Goal: Task Accomplishment & Management: Manage account settings

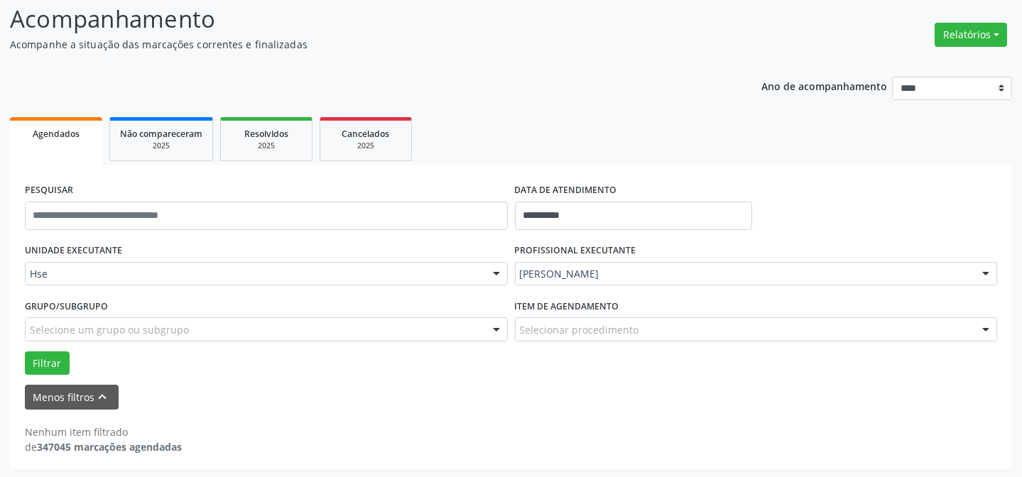
scroll to position [96, 0]
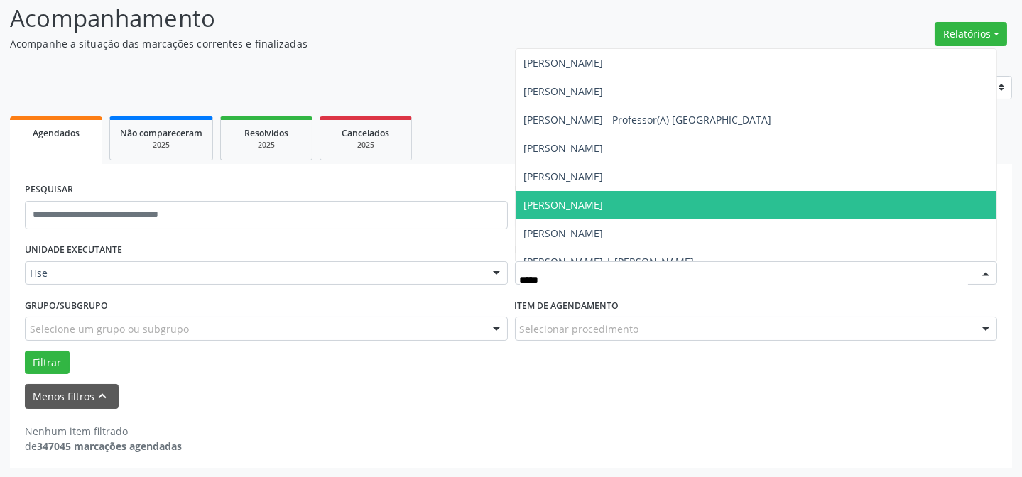
type input "******"
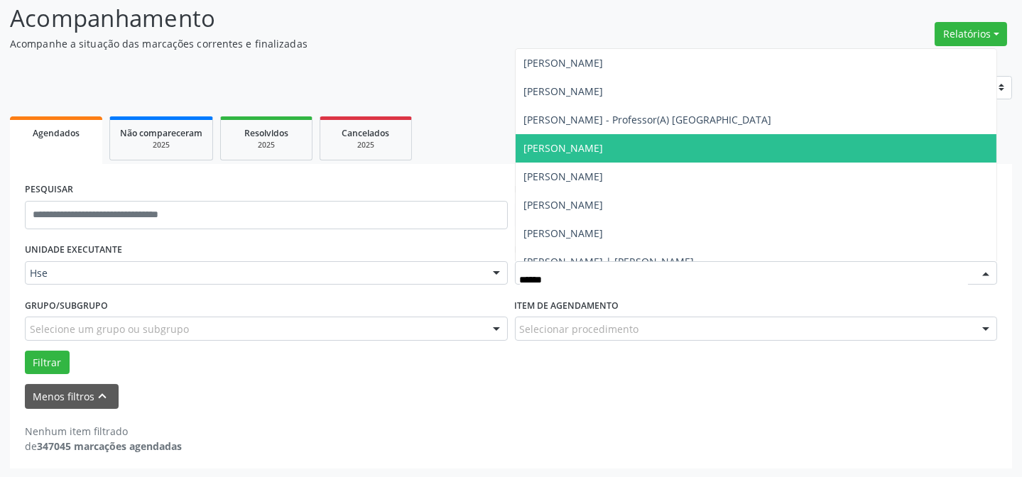
click at [604, 144] on span "[PERSON_NAME]" at bounding box center [564, 147] width 80 height 13
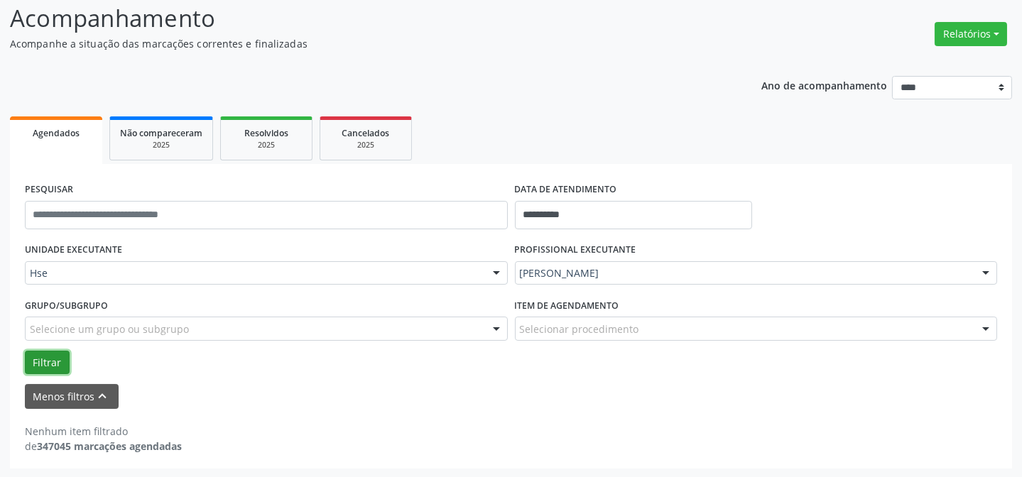
click at [30, 351] on button "Filtrar" at bounding box center [47, 363] width 45 height 24
click at [50, 367] on button "Filtrar" at bounding box center [47, 363] width 45 height 24
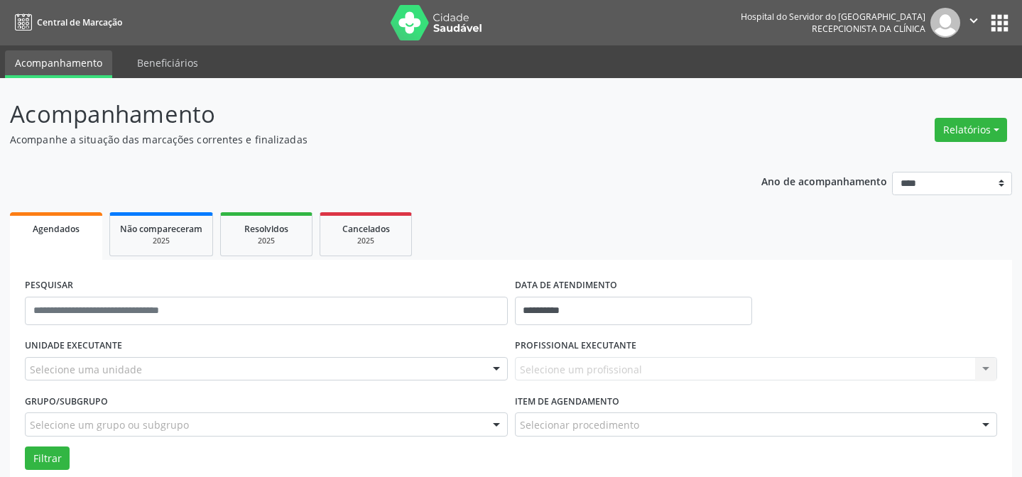
scroll to position [96, 0]
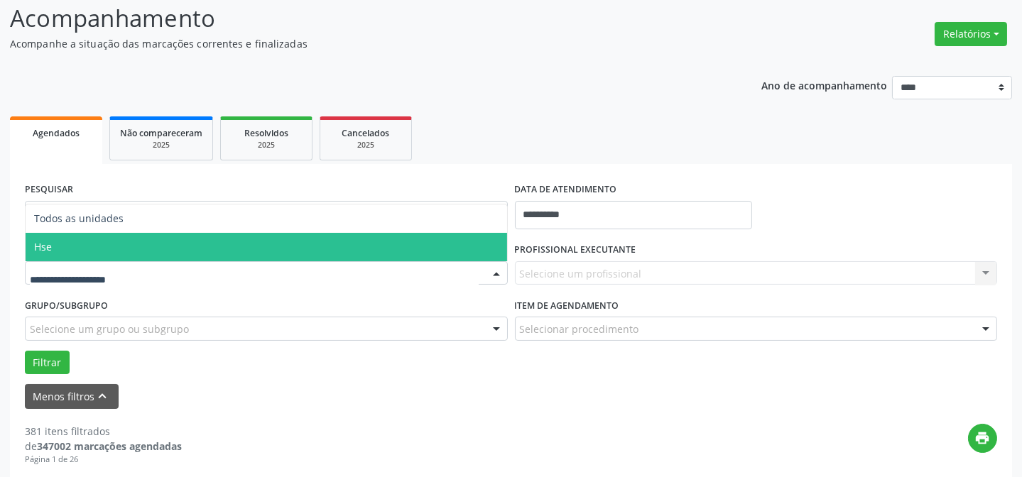
click at [118, 249] on span "Hse" at bounding box center [267, 247] width 482 height 28
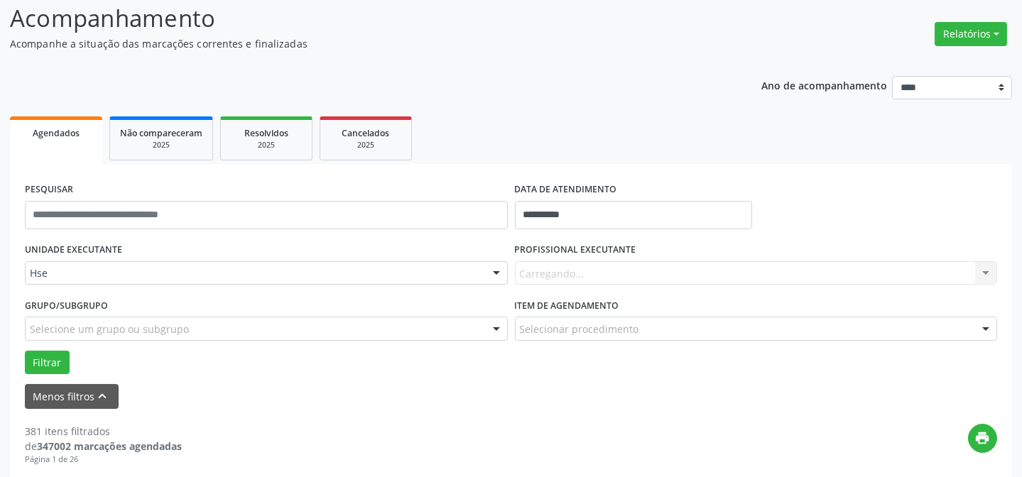
click at [667, 270] on div "Carregando... Nenhum resultado encontrado para: " " Não há nenhuma opção para s…" at bounding box center [756, 273] width 483 height 24
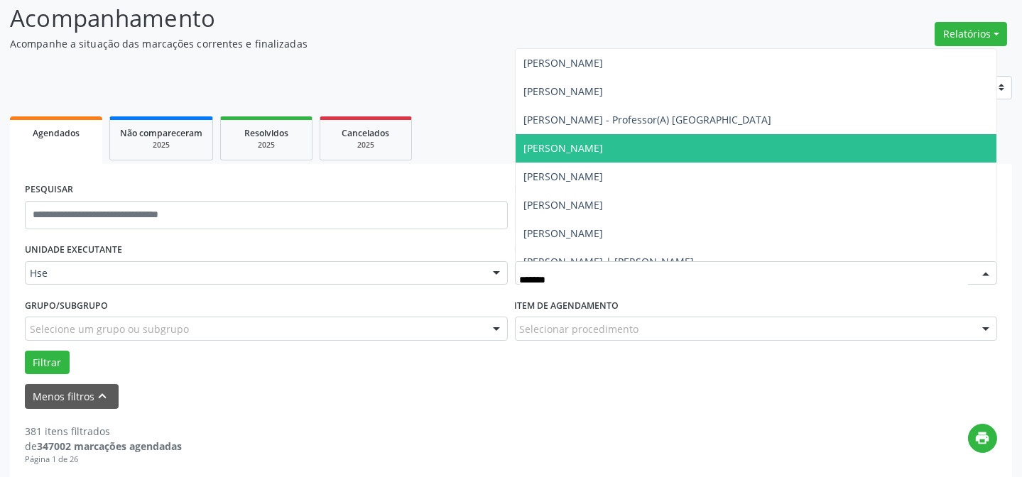
click at [604, 144] on span "[PERSON_NAME]" at bounding box center [564, 147] width 80 height 13
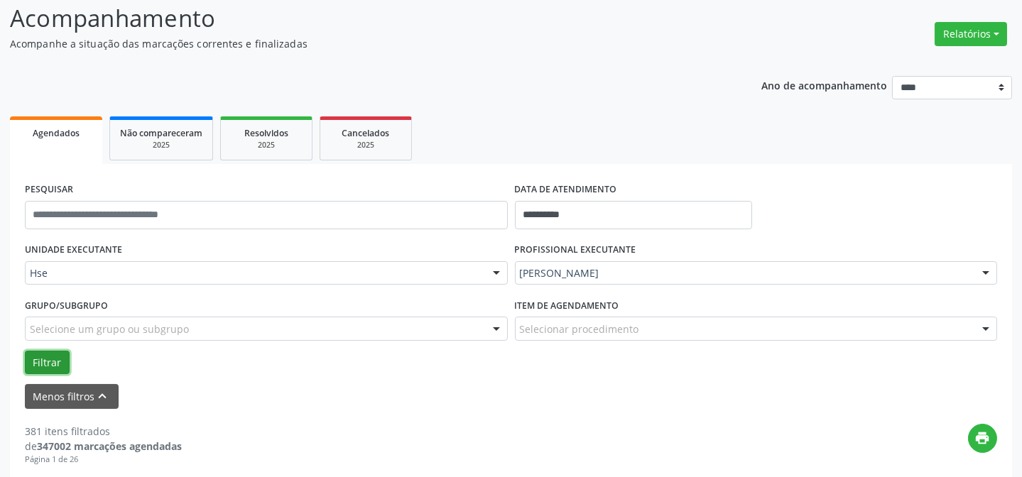
click at [40, 366] on button "Filtrar" at bounding box center [47, 363] width 45 height 24
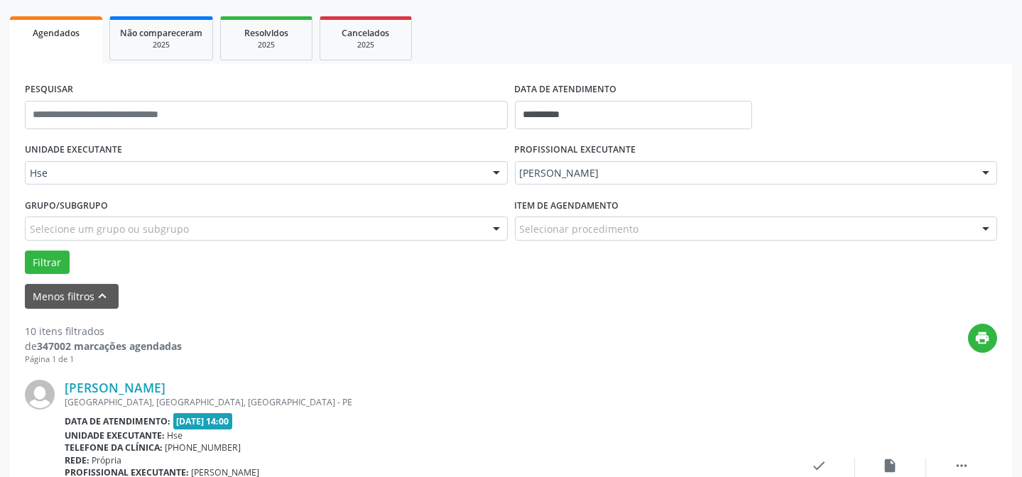
scroll to position [271, 0]
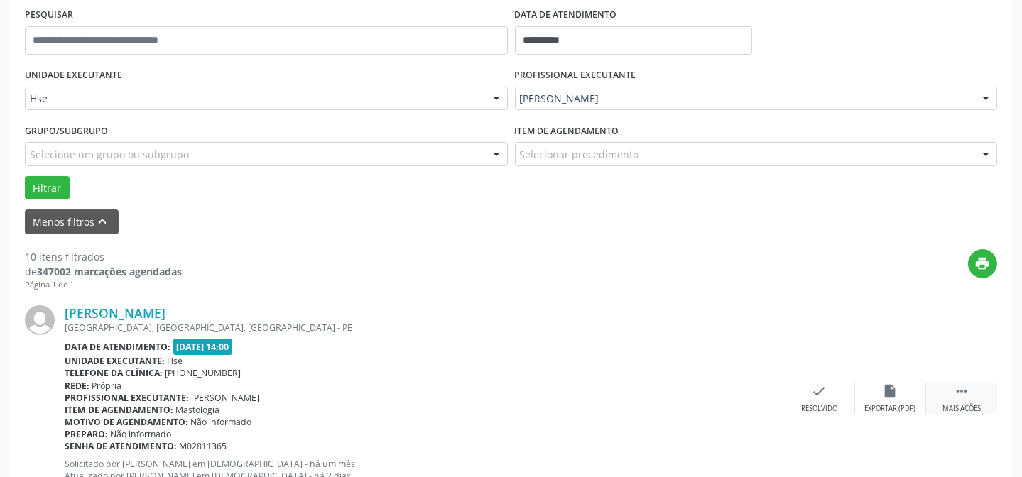
click at [948, 391] on div " Mais ações" at bounding box center [961, 399] width 71 height 31
click at [887, 393] on icon "alarm_off" at bounding box center [891, 392] width 16 height 16
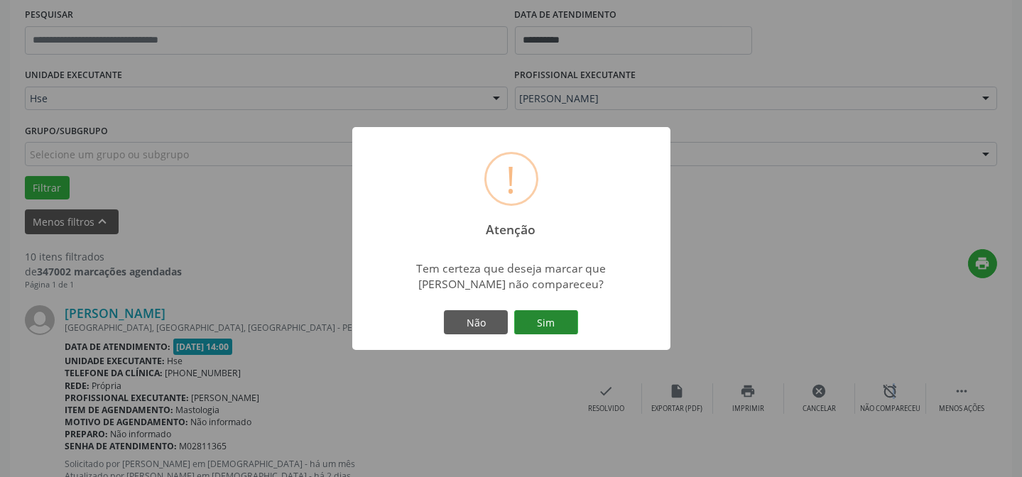
click at [541, 323] on button "Sim" at bounding box center [546, 322] width 64 height 24
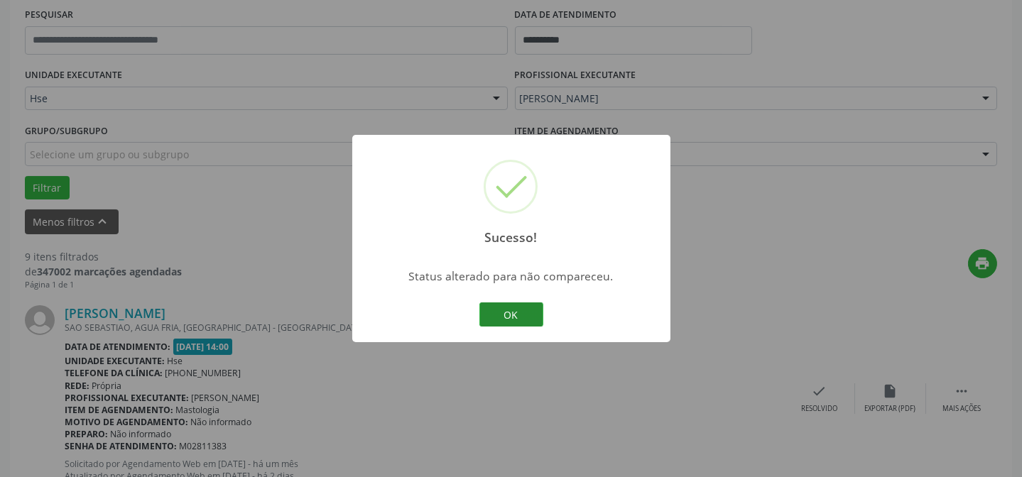
click at [490, 312] on button "OK" at bounding box center [512, 315] width 64 height 24
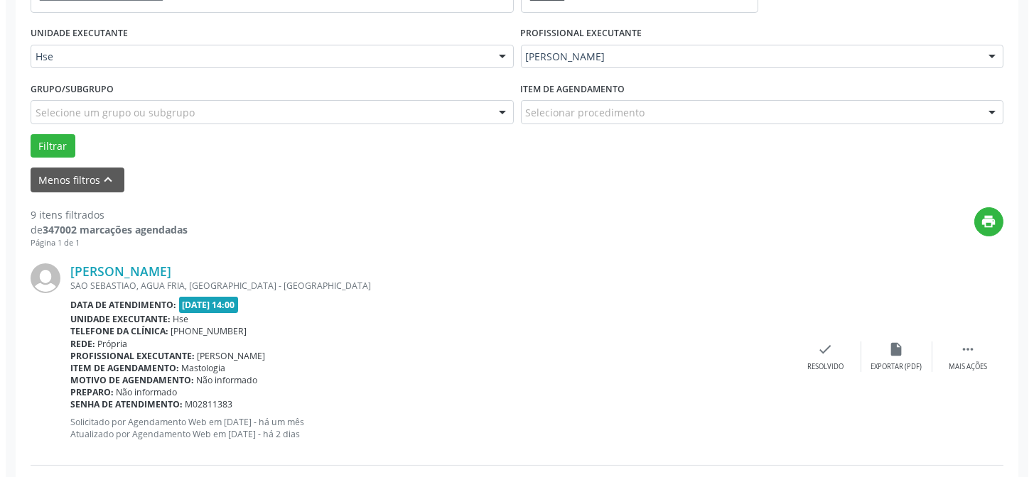
scroll to position [335, 0]
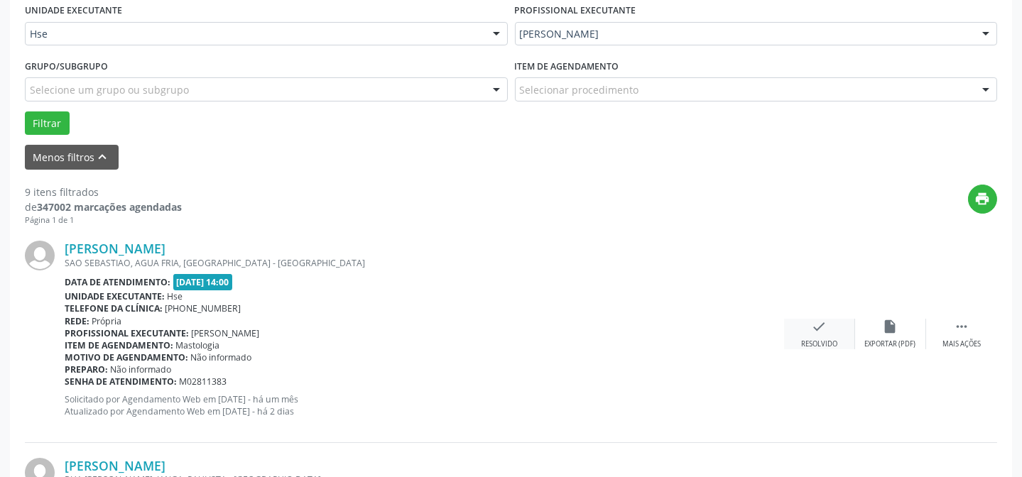
click at [814, 331] on icon "check" at bounding box center [820, 327] width 16 height 16
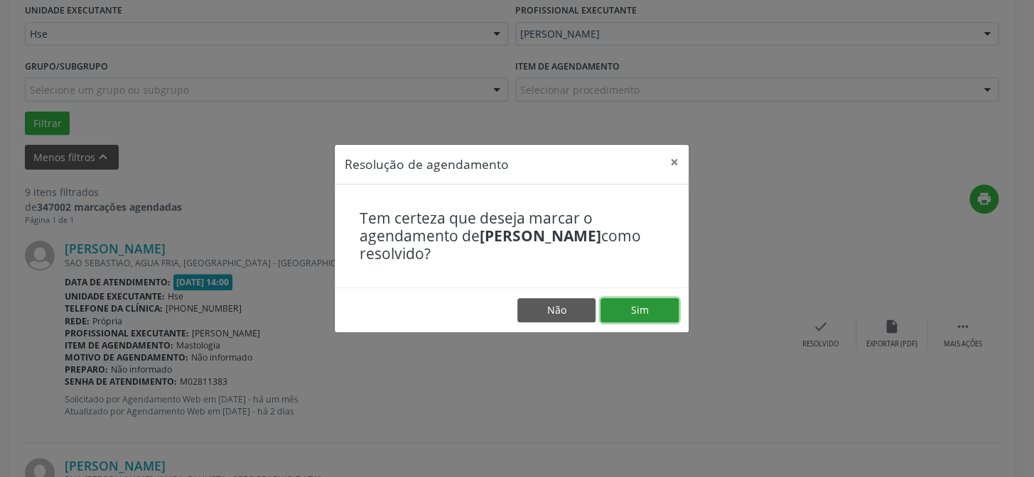
click at [667, 311] on button "Sim" at bounding box center [639, 310] width 78 height 24
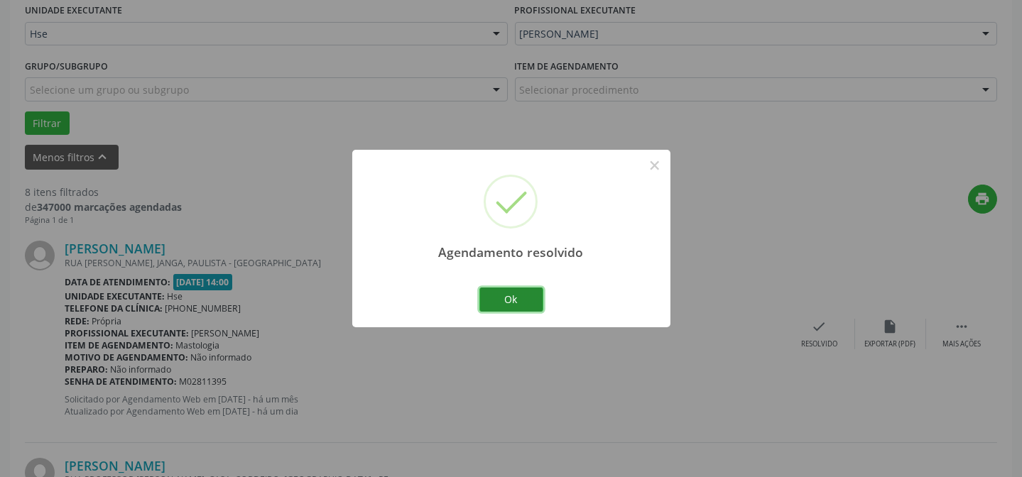
click at [541, 301] on button "Ok" at bounding box center [512, 300] width 64 height 24
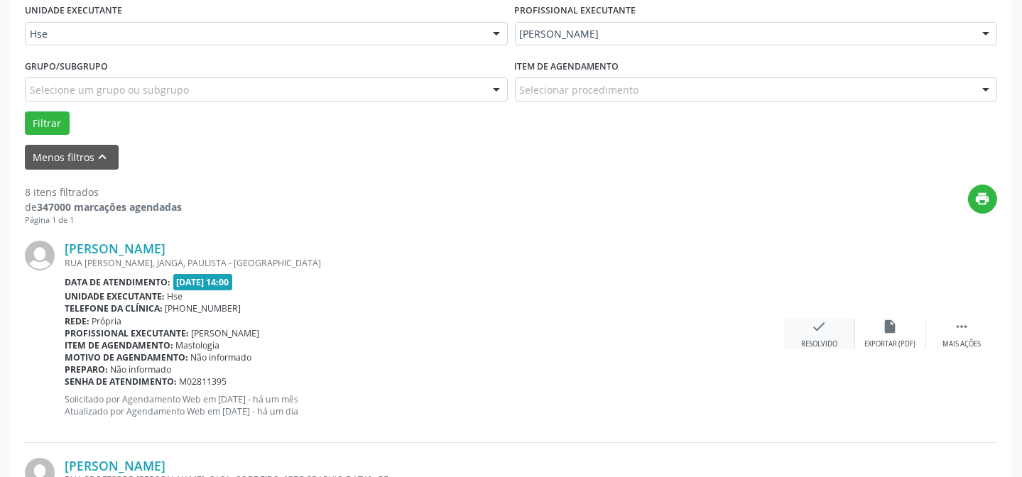
click at [813, 324] on icon "check" at bounding box center [820, 327] width 16 height 16
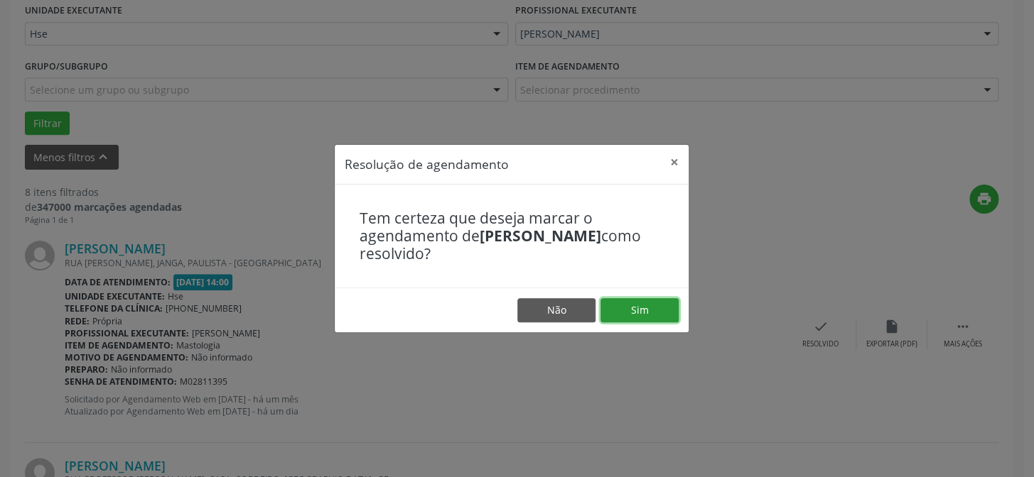
click at [629, 298] on button "Sim" at bounding box center [639, 310] width 78 height 24
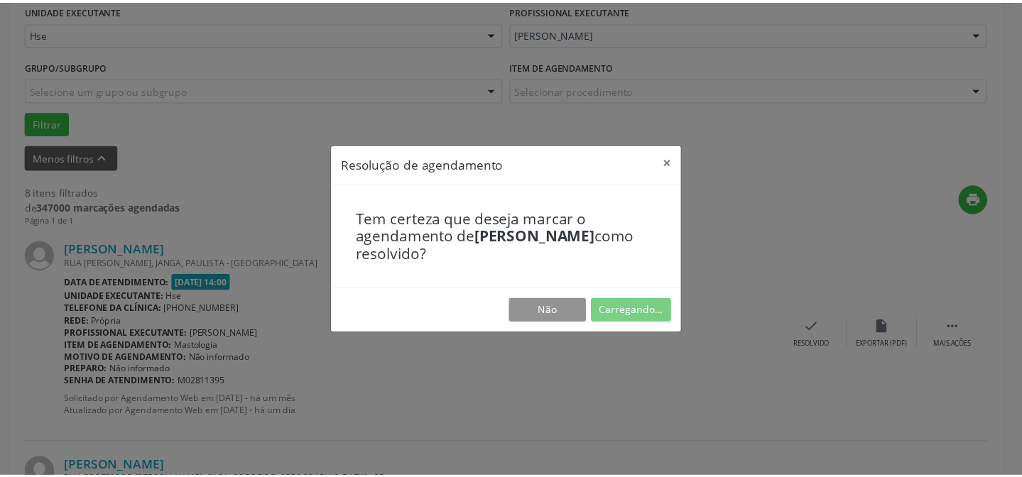
scroll to position [127, 0]
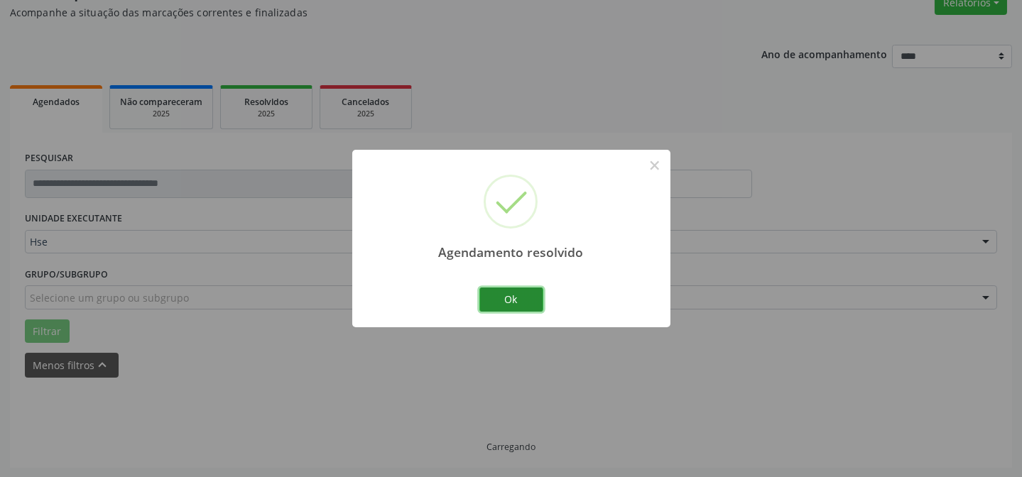
click at [502, 301] on button "Ok" at bounding box center [512, 300] width 64 height 24
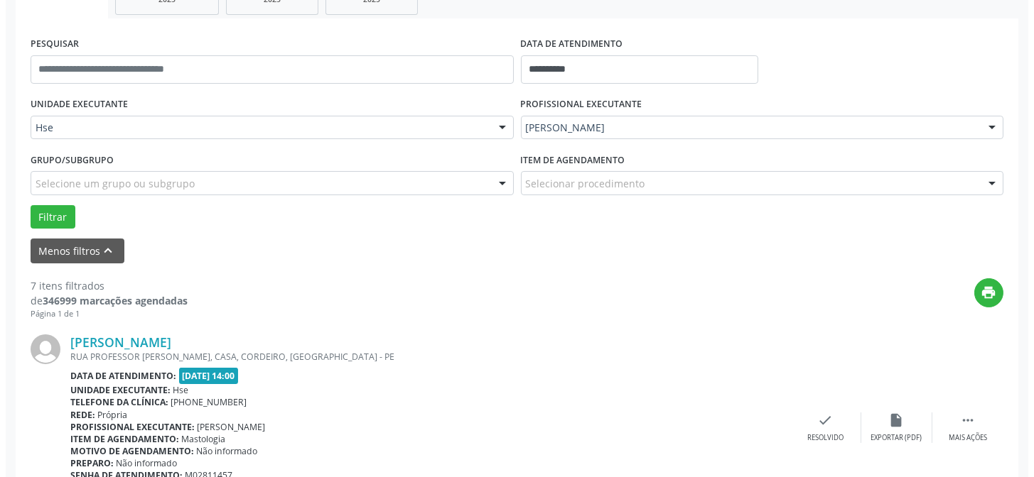
scroll to position [256, 0]
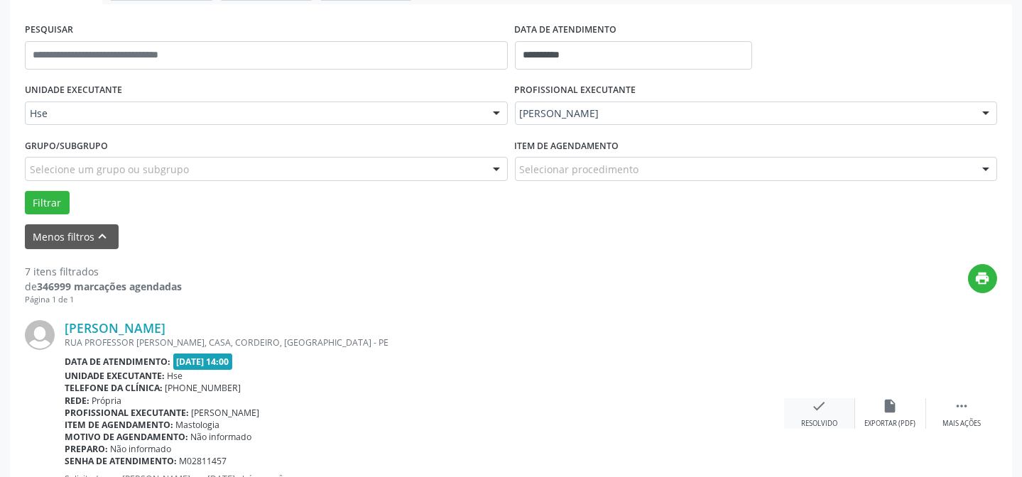
click at [803, 411] on div "check Resolvido" at bounding box center [819, 414] width 71 height 31
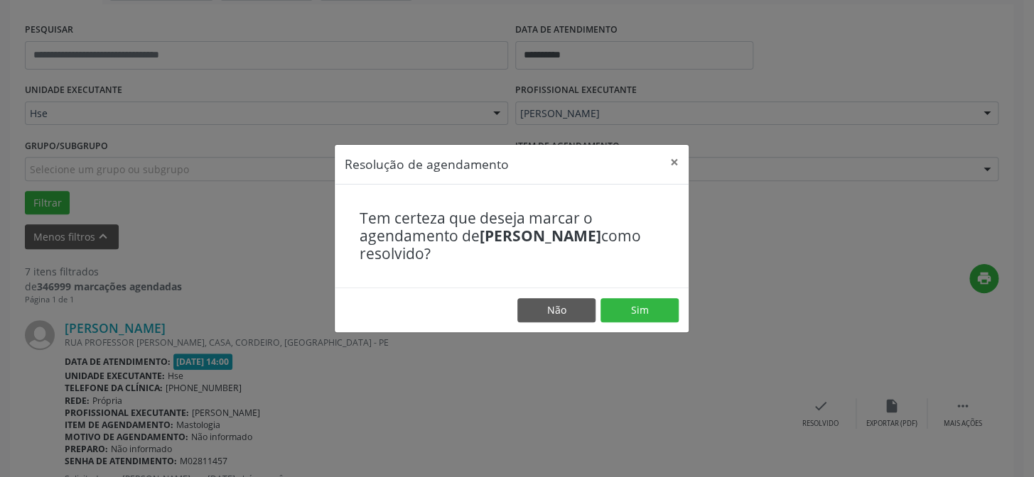
drag, startPoint x: 659, startPoint y: 291, endPoint x: 655, endPoint y: 305, distance: 14.6
click at [658, 291] on footer "Não Sim" at bounding box center [512, 310] width 354 height 45
click at [655, 305] on button "Sim" at bounding box center [639, 310] width 78 height 24
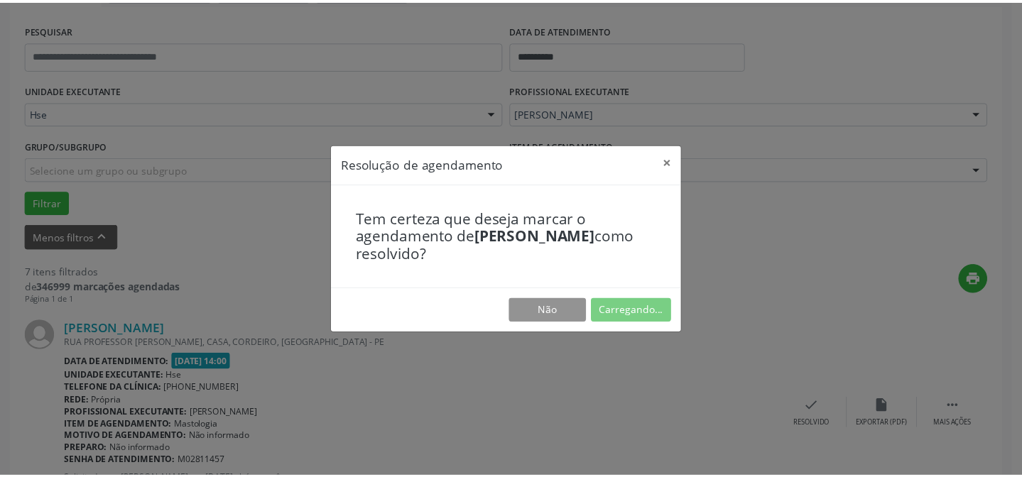
scroll to position [127, 0]
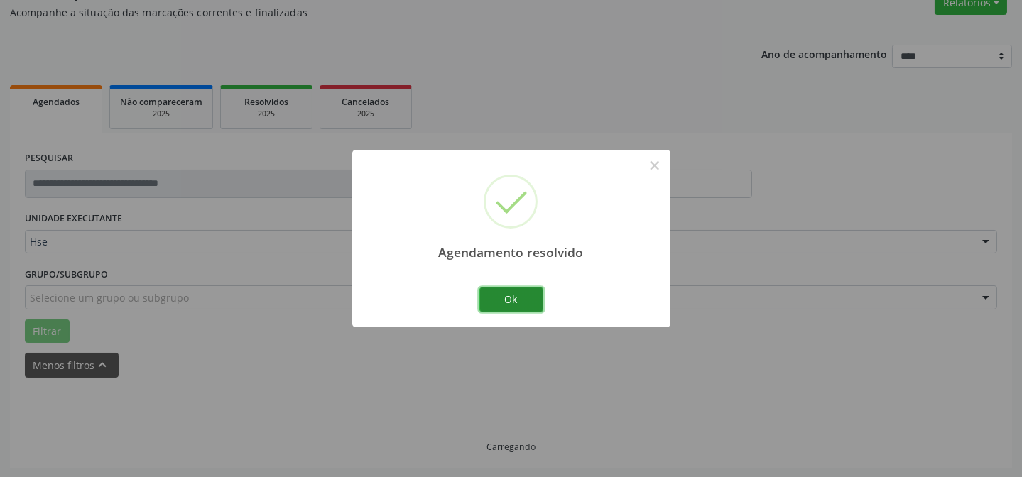
click at [499, 308] on button "Ok" at bounding box center [512, 300] width 64 height 24
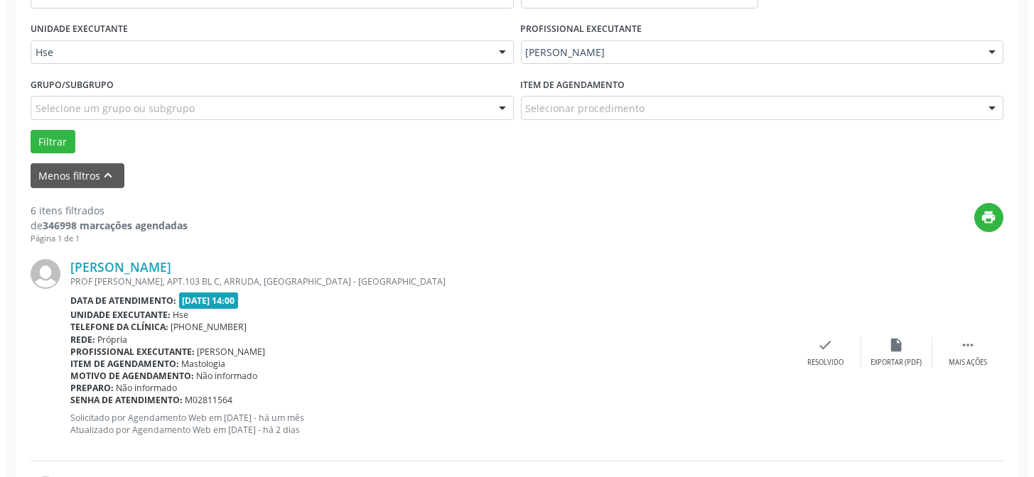
scroll to position [320, 0]
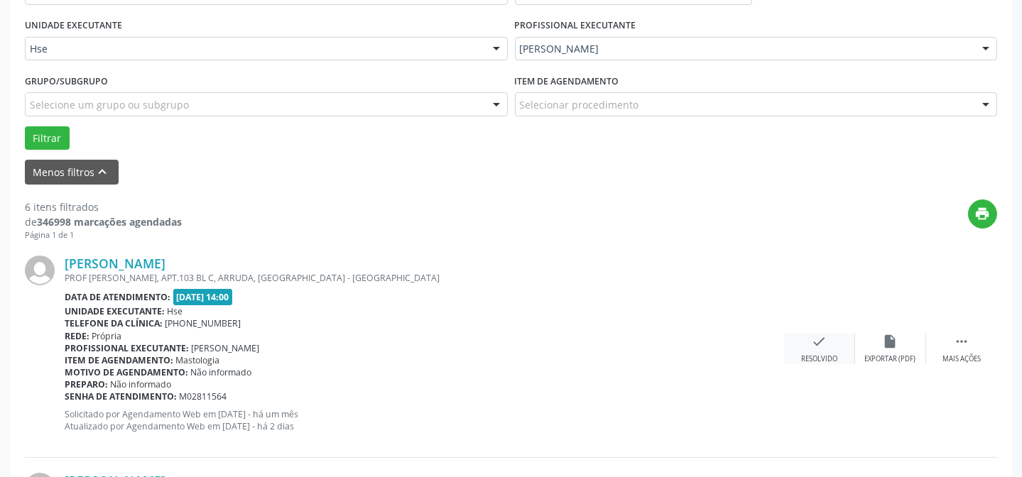
click at [838, 355] on div "Resolvido" at bounding box center [819, 360] width 36 height 10
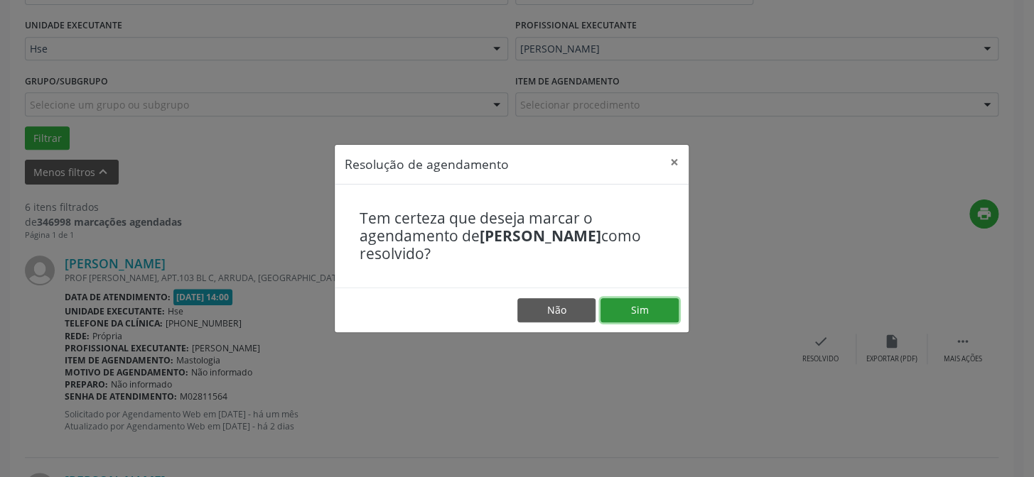
click at [643, 318] on button "Sim" at bounding box center [639, 310] width 78 height 24
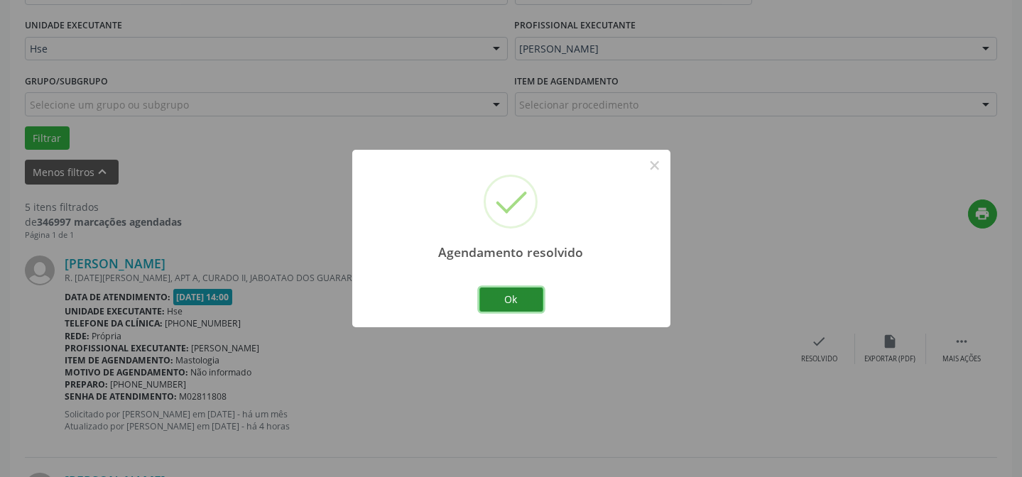
click at [531, 301] on button "Ok" at bounding box center [512, 300] width 64 height 24
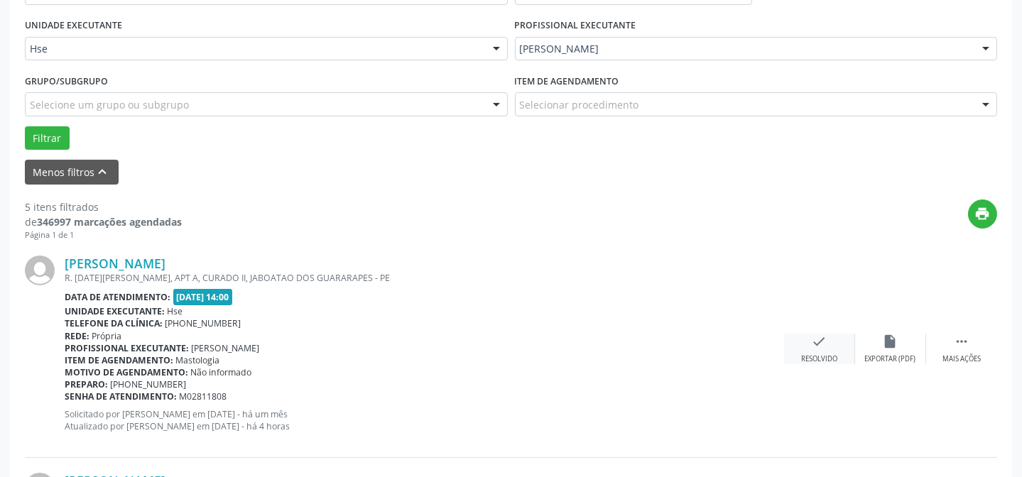
click at [830, 340] on div "check Resolvido" at bounding box center [819, 349] width 71 height 31
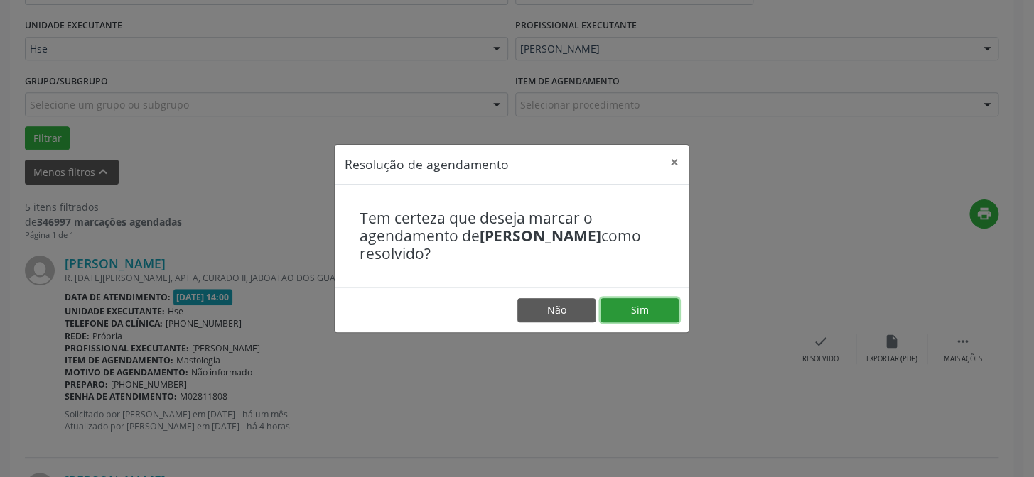
click at [625, 304] on button "Sim" at bounding box center [639, 310] width 78 height 24
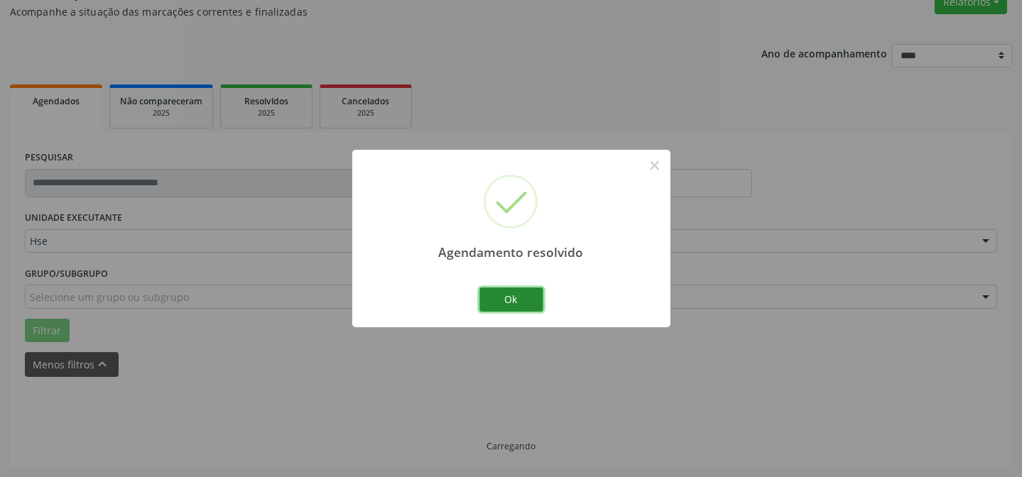
click at [530, 305] on button "Ok" at bounding box center [512, 300] width 64 height 24
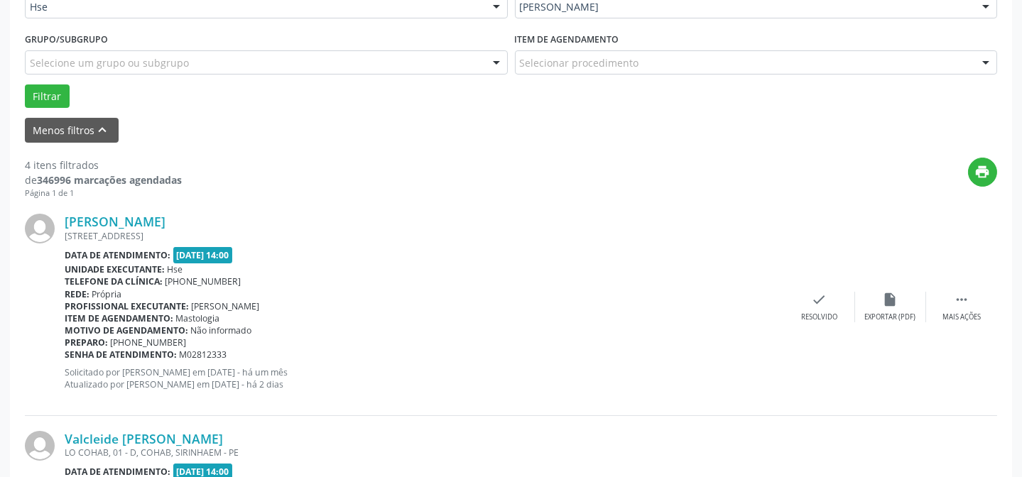
scroll to position [385, 0]
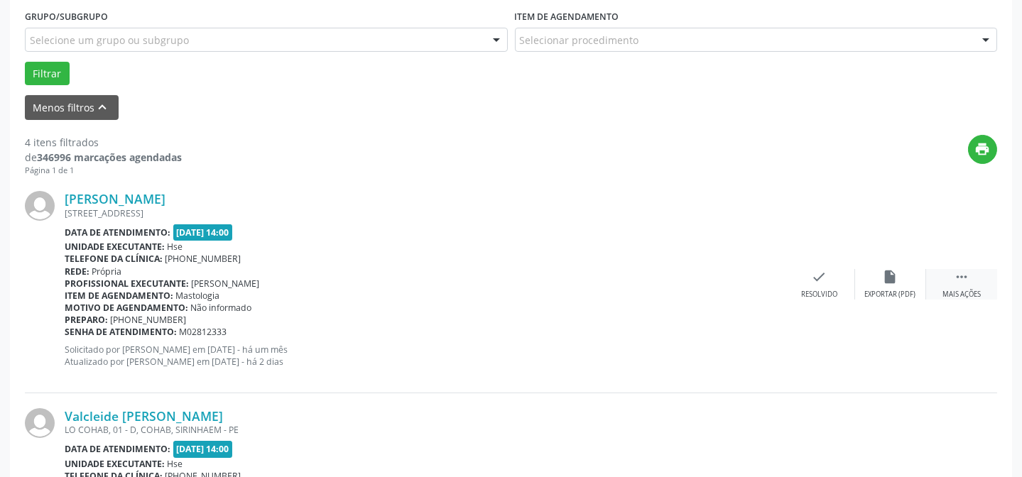
click at [975, 284] on div " Mais ações" at bounding box center [961, 284] width 71 height 31
click at [869, 283] on div "alarm_off Não compareceu" at bounding box center [890, 284] width 71 height 31
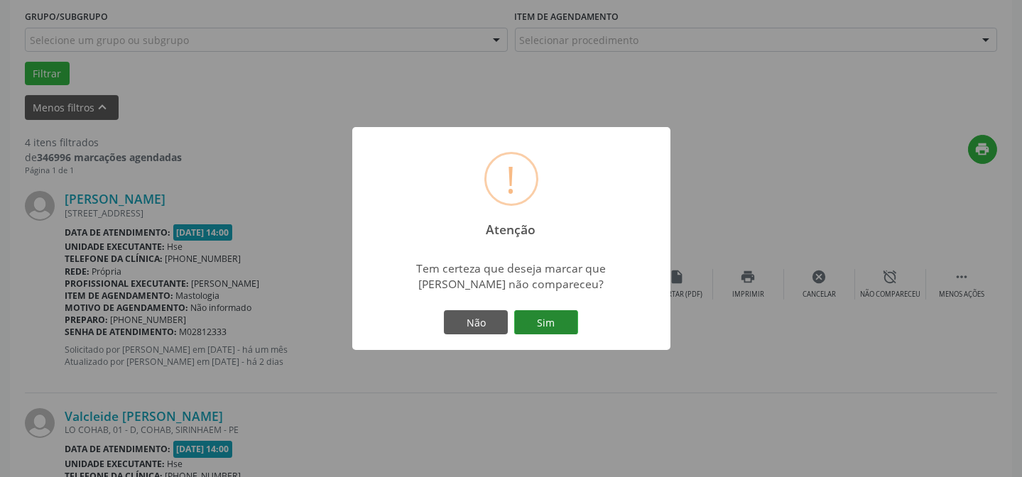
click at [570, 330] on button "Sim" at bounding box center [546, 322] width 64 height 24
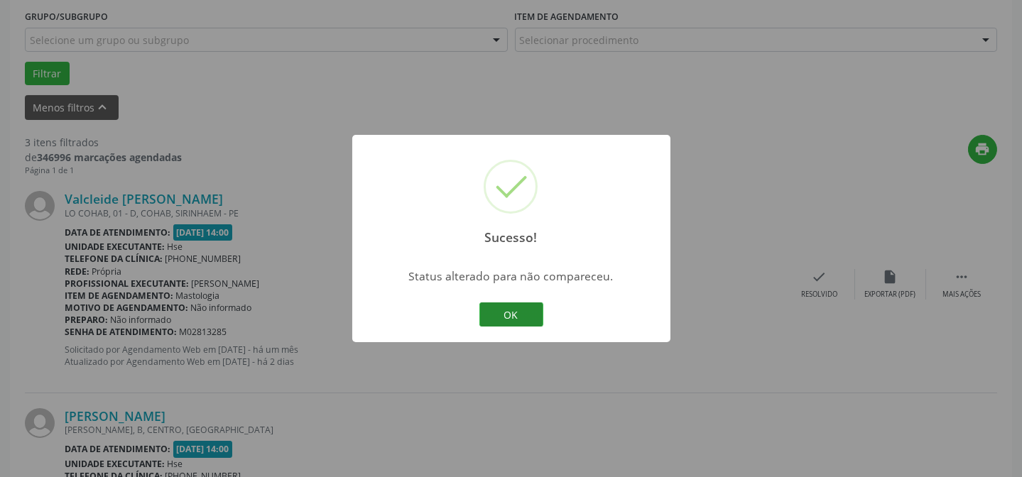
click at [519, 318] on button "OK" at bounding box center [512, 315] width 64 height 24
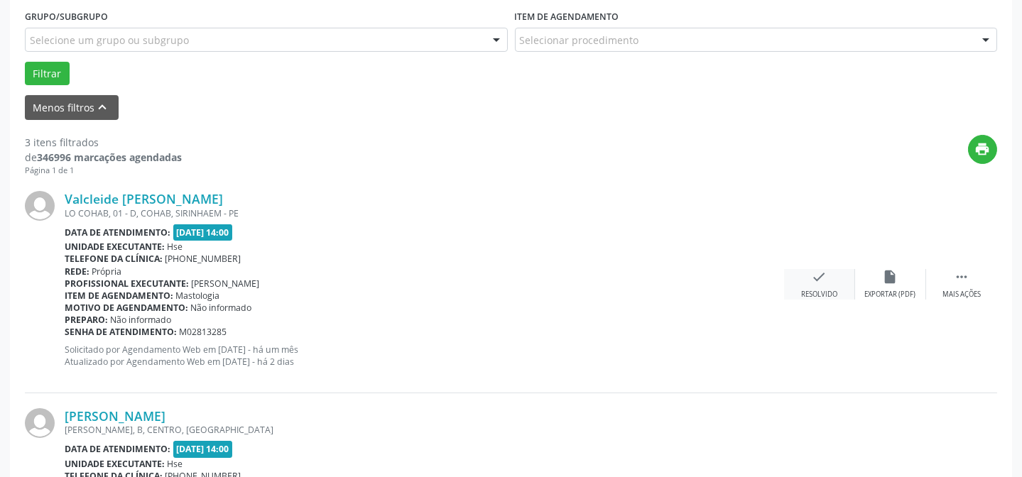
click at [805, 291] on div "Resolvido" at bounding box center [819, 295] width 36 height 10
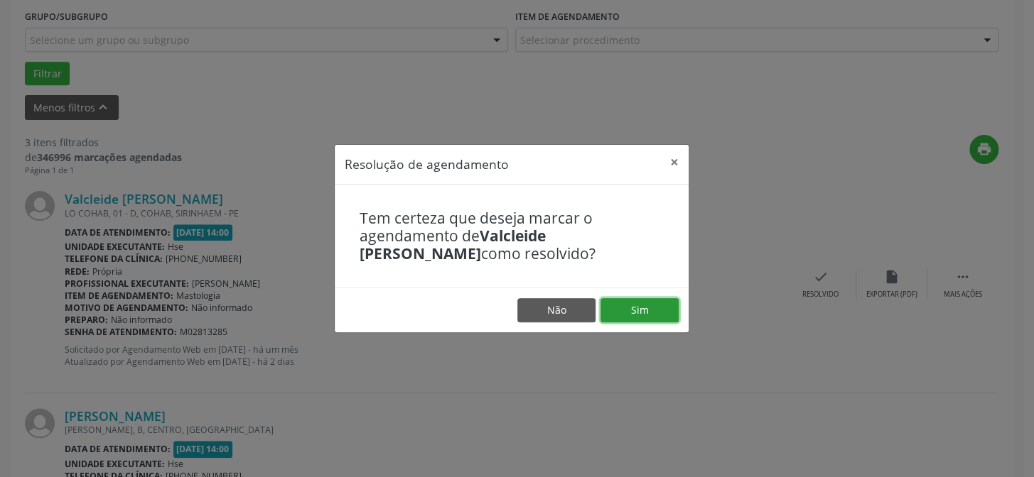
click at [633, 306] on button "Sim" at bounding box center [639, 310] width 78 height 24
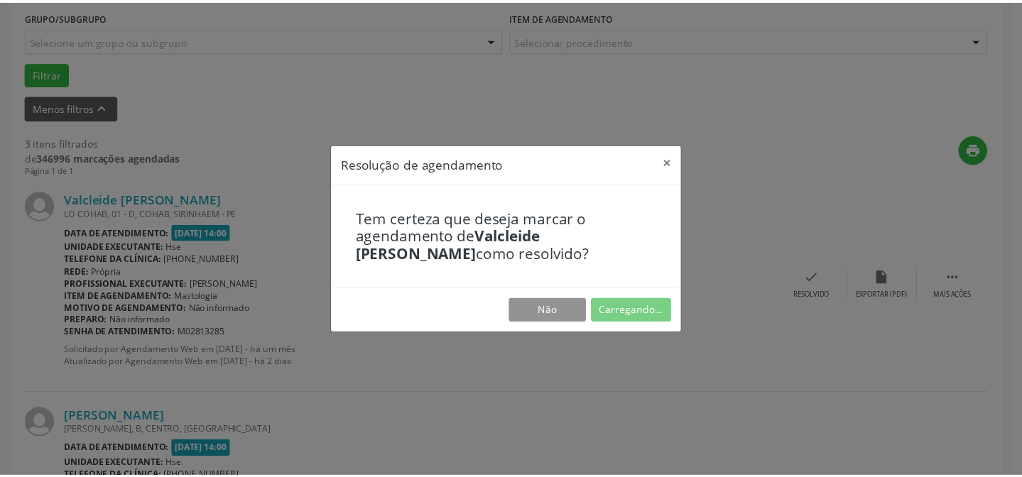
scroll to position [127, 0]
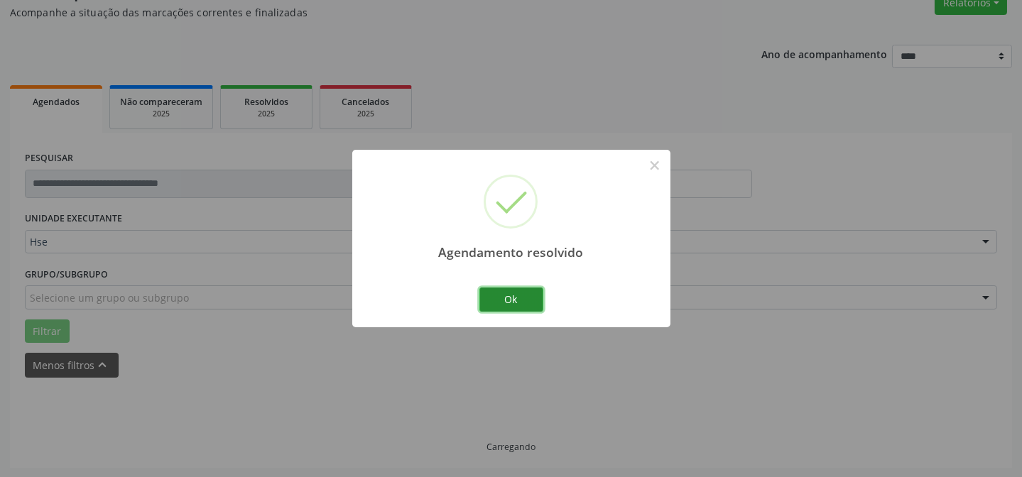
click at [519, 305] on button "Ok" at bounding box center [512, 300] width 64 height 24
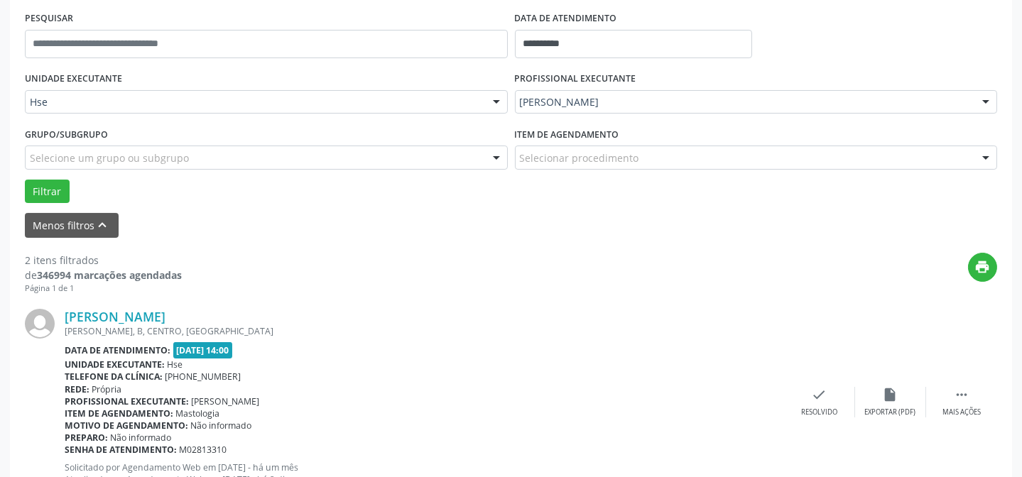
scroll to position [400, 0]
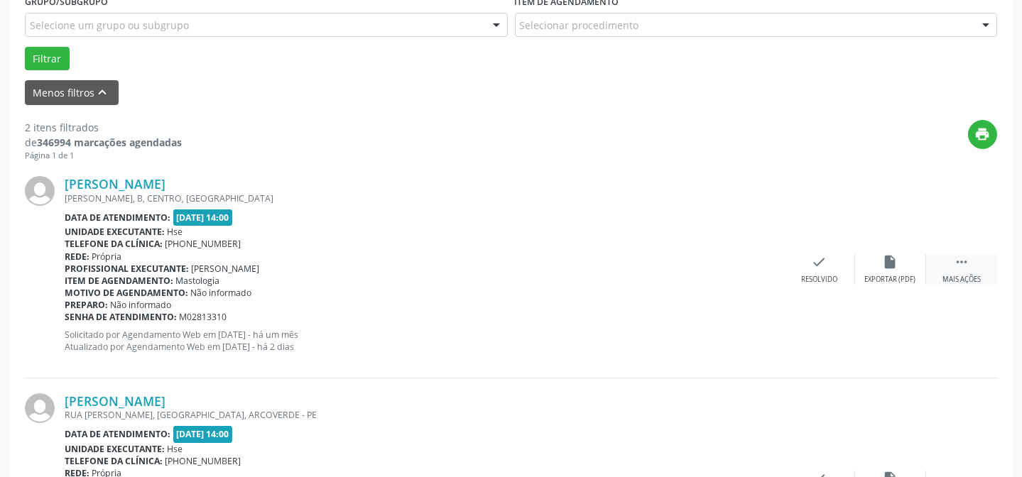
click at [952, 267] on div " Mais ações" at bounding box center [961, 269] width 71 height 31
click at [892, 271] on div "alarm_off Não compareceu" at bounding box center [890, 269] width 71 height 31
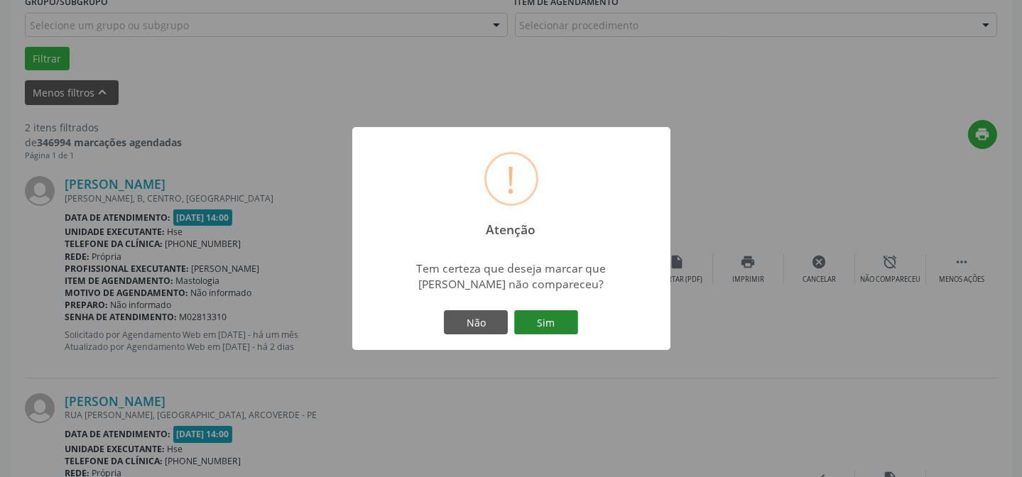
click at [535, 327] on button "Sim" at bounding box center [546, 322] width 64 height 24
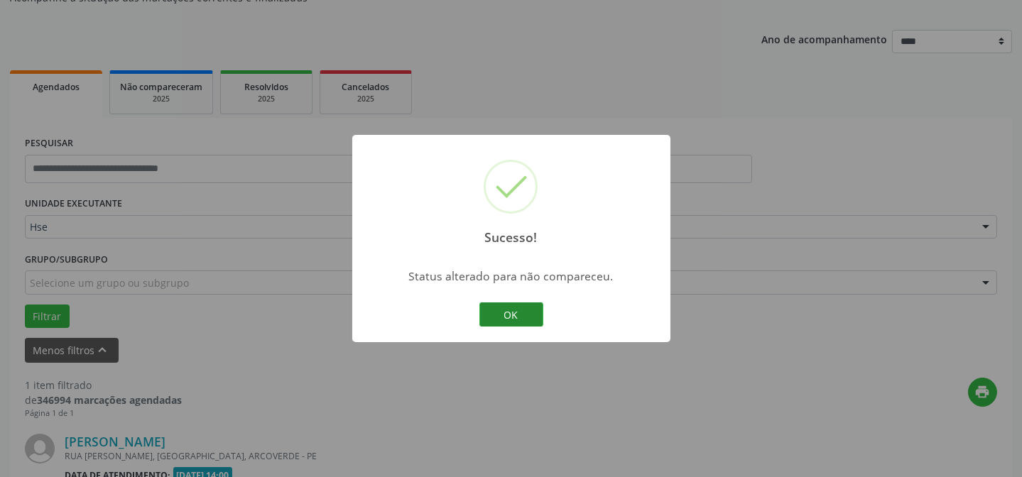
scroll to position [325, 0]
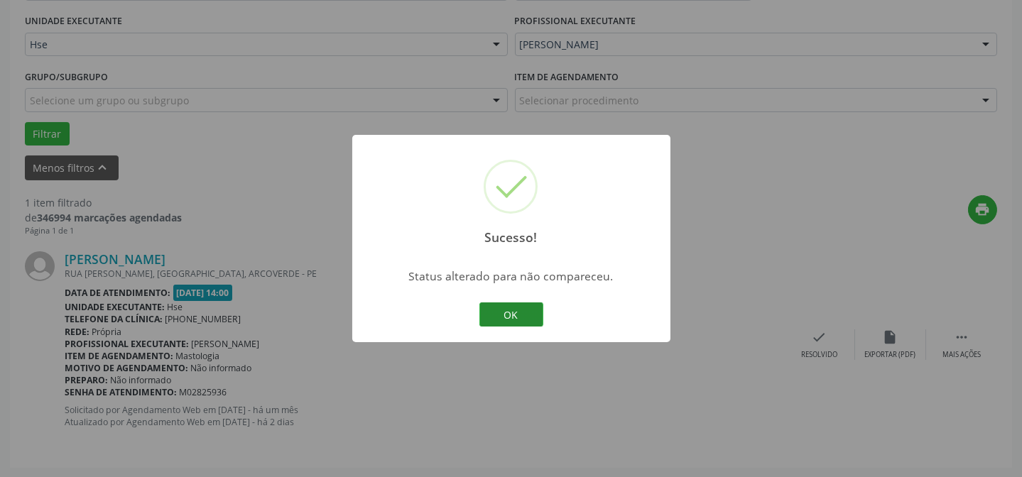
click at [525, 319] on button "OK" at bounding box center [512, 315] width 64 height 24
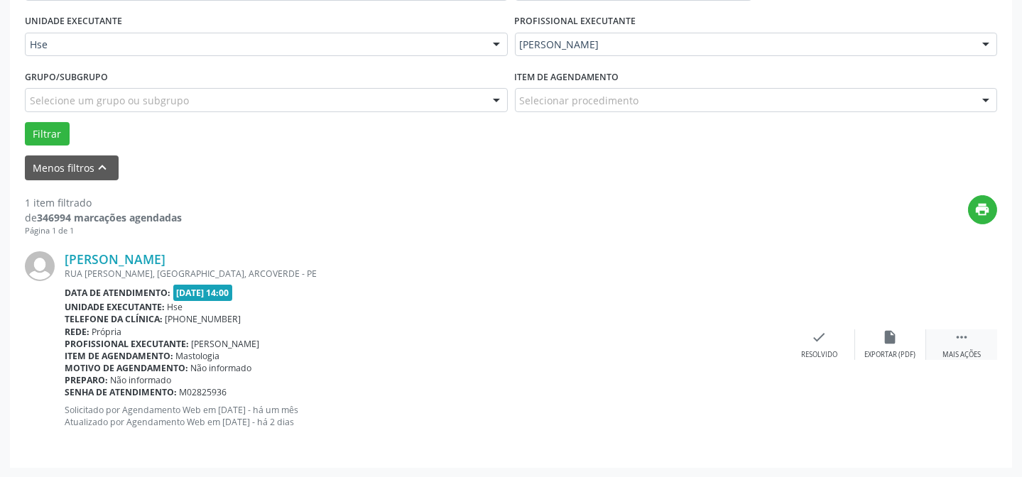
click at [943, 342] on div " Mais ações" at bounding box center [961, 345] width 71 height 31
click at [876, 342] on div "alarm_off Não compareceu" at bounding box center [890, 345] width 71 height 31
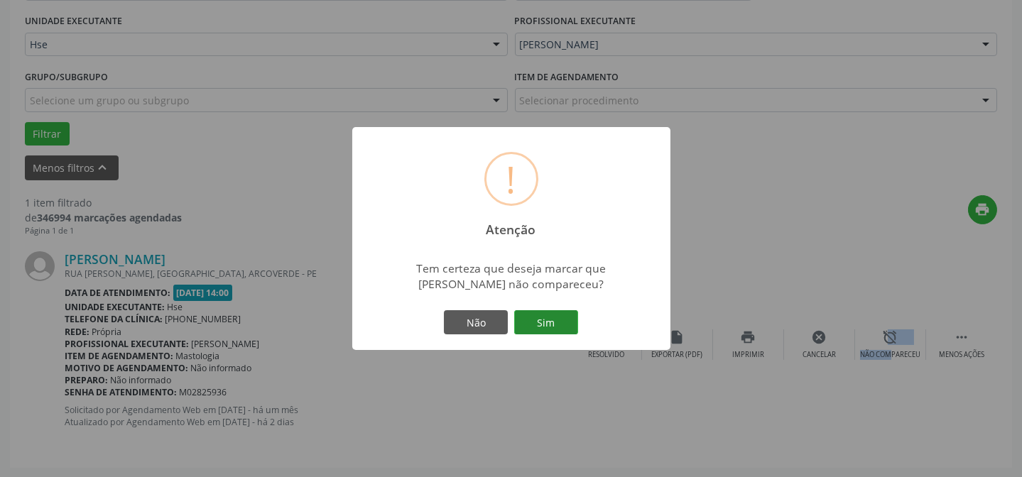
click at [557, 322] on button "Sim" at bounding box center [546, 322] width 64 height 24
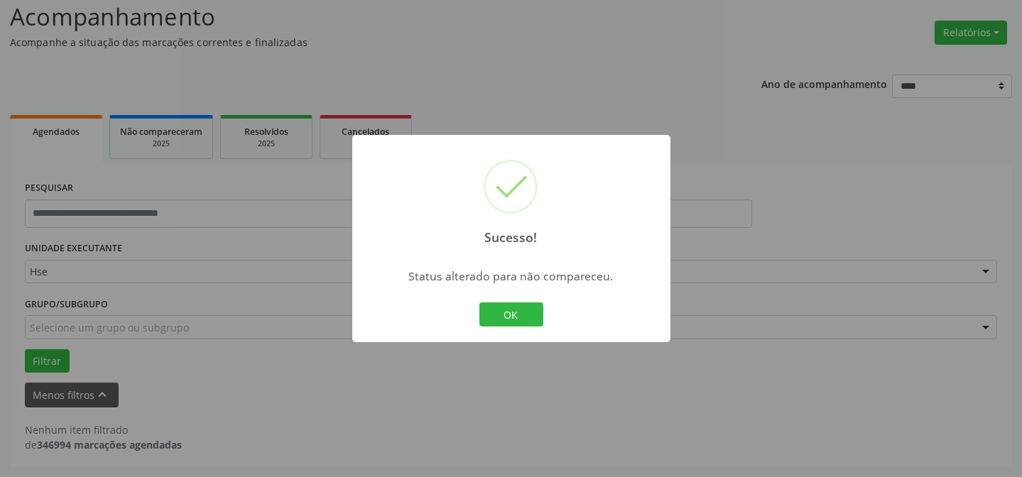
scroll to position [96, 0]
click at [499, 321] on button "OK" at bounding box center [512, 315] width 64 height 24
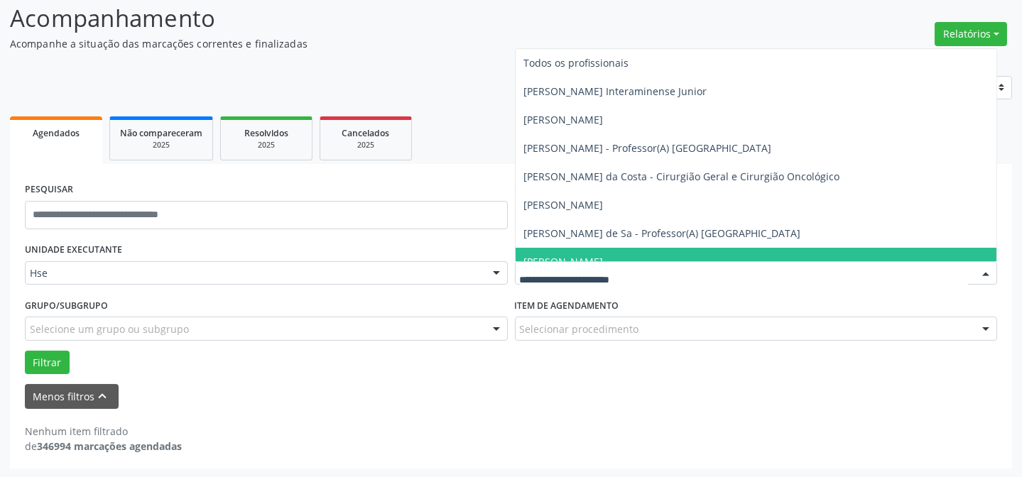
drag, startPoint x: 728, startPoint y: 275, endPoint x: 461, endPoint y: 245, distance: 268.8
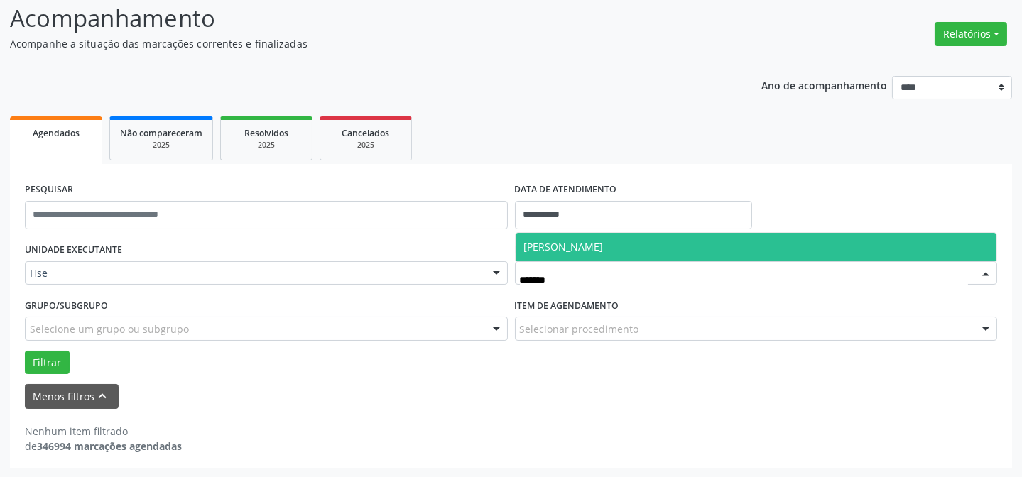
click at [604, 251] on span "[PERSON_NAME]" at bounding box center [564, 246] width 80 height 13
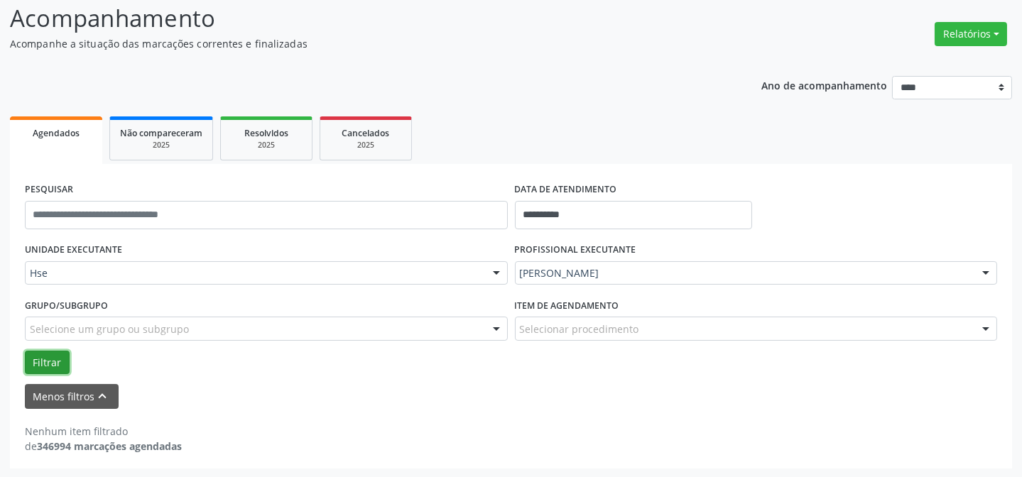
click at [54, 354] on button "Filtrar" at bounding box center [47, 363] width 45 height 24
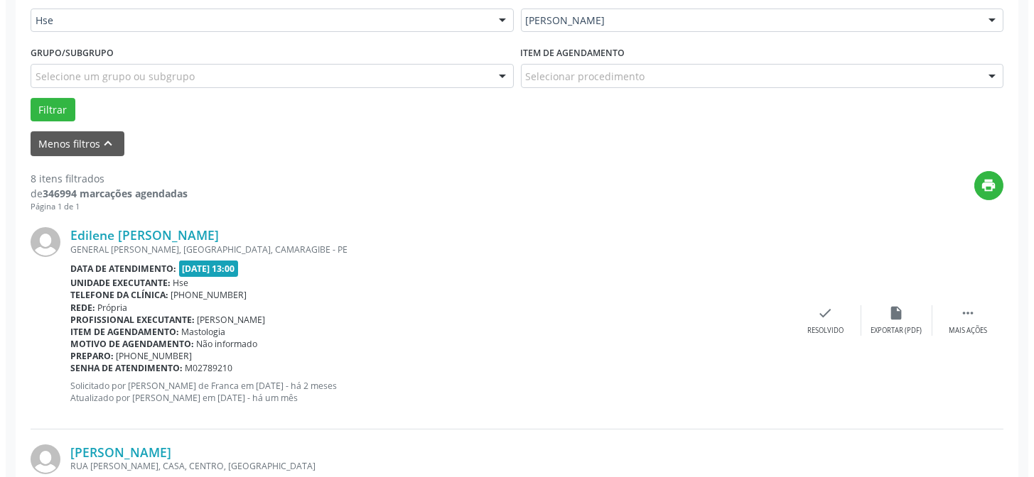
scroll to position [355, 0]
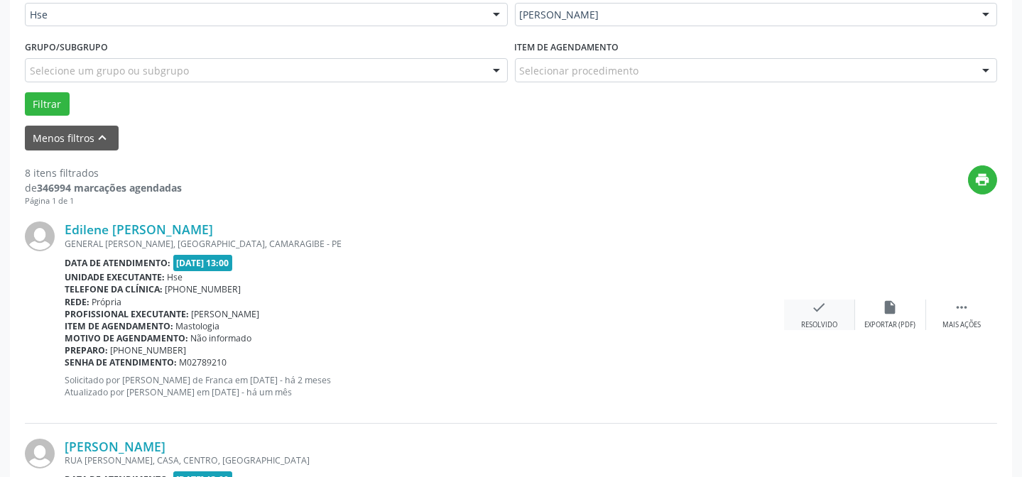
click at [826, 313] on icon "check" at bounding box center [820, 308] width 16 height 16
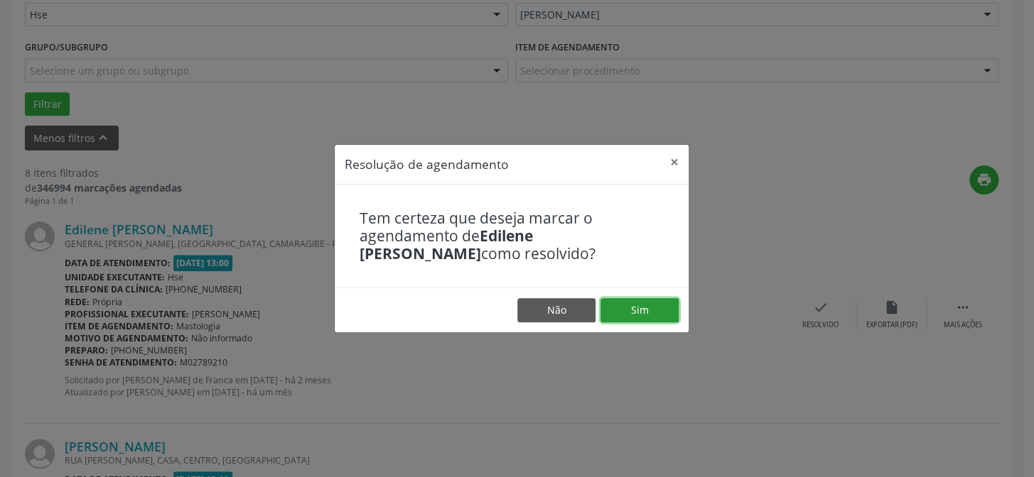
click at [647, 312] on button "Sim" at bounding box center [639, 310] width 78 height 24
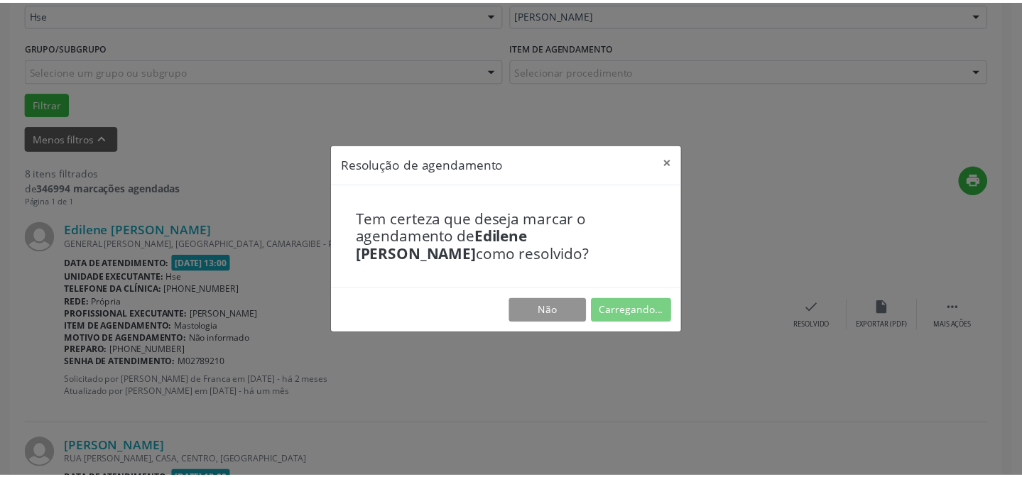
scroll to position [127, 0]
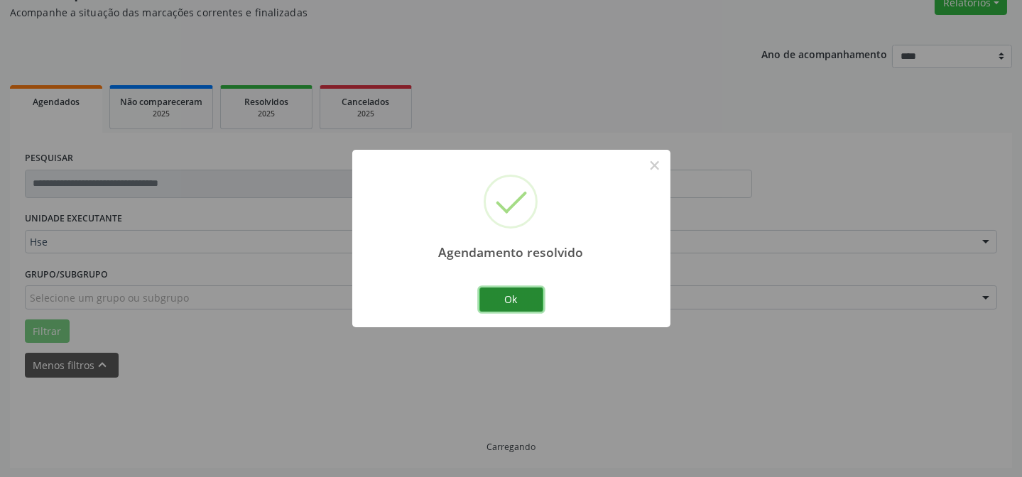
click at [526, 306] on button "Ok" at bounding box center [512, 300] width 64 height 24
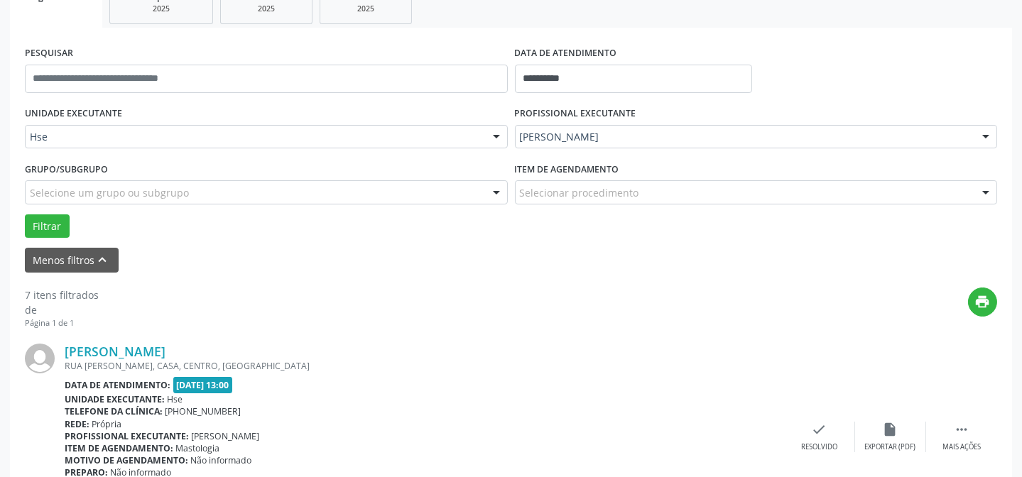
scroll to position [256, 0]
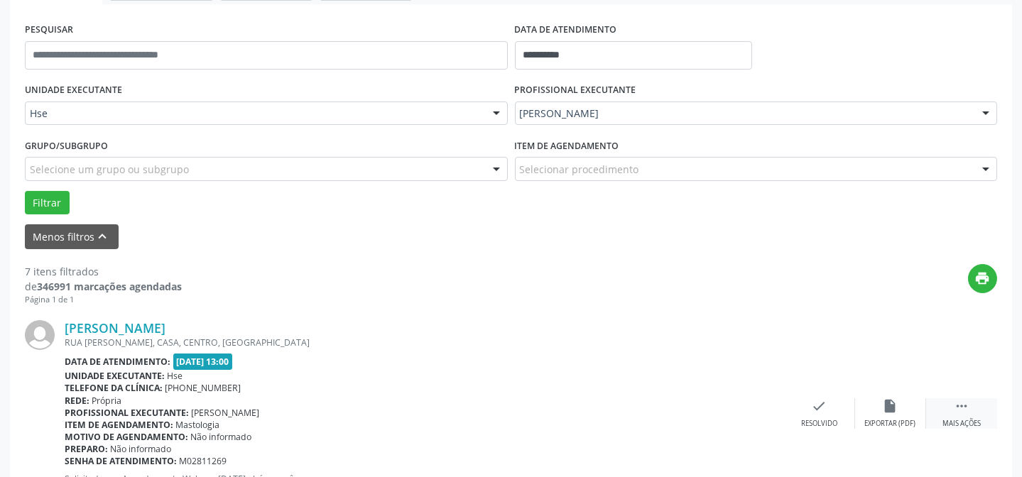
click at [962, 409] on icon "" at bounding box center [962, 407] width 16 height 16
click at [892, 406] on icon "alarm_off" at bounding box center [891, 407] width 16 height 16
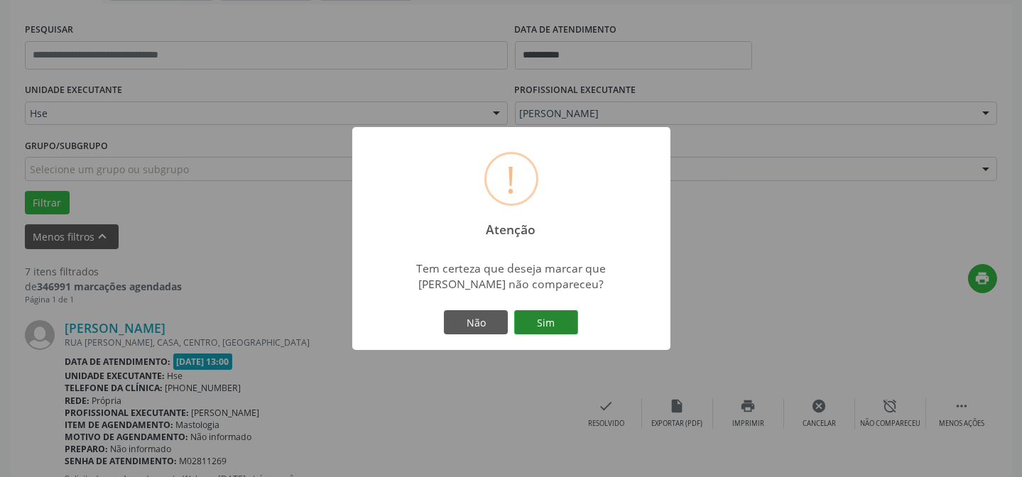
click at [552, 328] on button "Sim" at bounding box center [546, 322] width 64 height 24
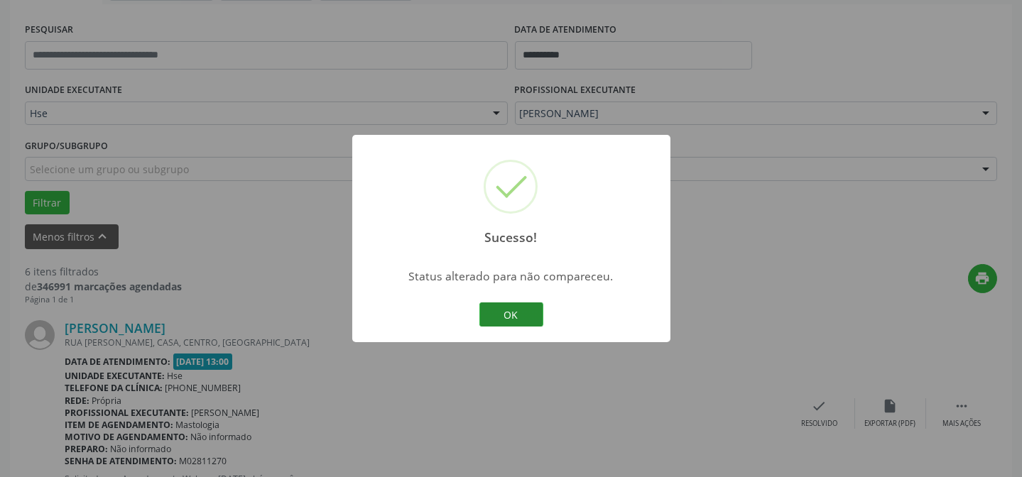
click at [529, 316] on button "OK" at bounding box center [512, 315] width 64 height 24
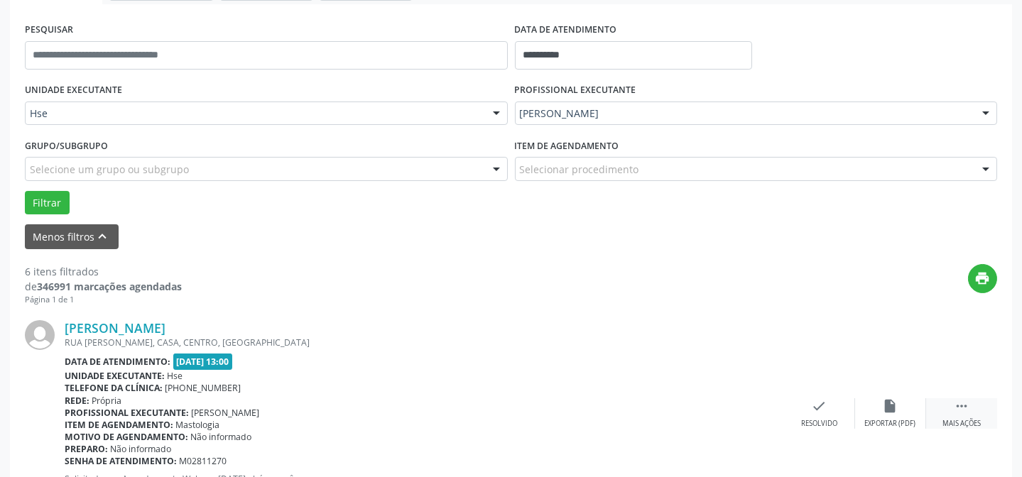
click at [967, 400] on icon "" at bounding box center [962, 407] width 16 height 16
click at [887, 405] on icon "alarm_off" at bounding box center [891, 407] width 16 height 16
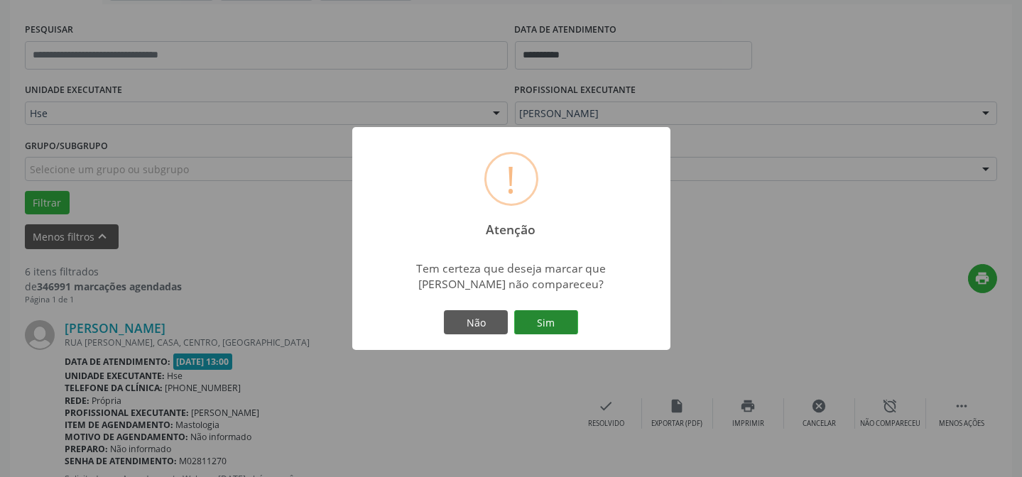
click at [534, 320] on button "Sim" at bounding box center [546, 322] width 64 height 24
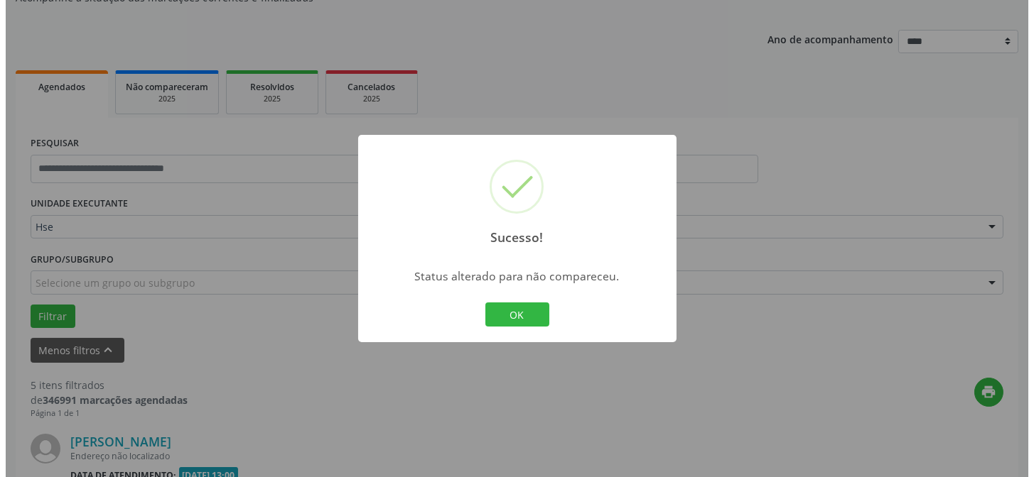
scroll to position [450, 0]
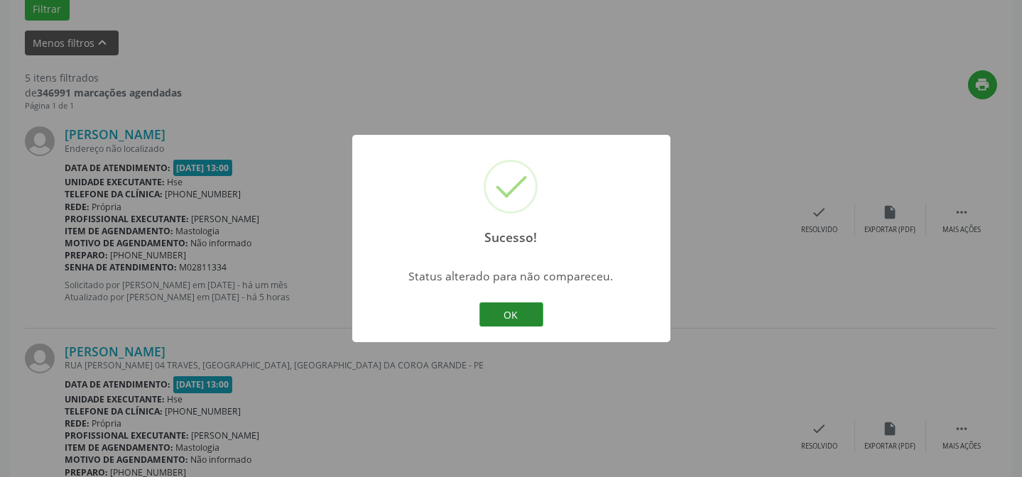
click at [526, 316] on button "OK" at bounding box center [512, 315] width 64 height 24
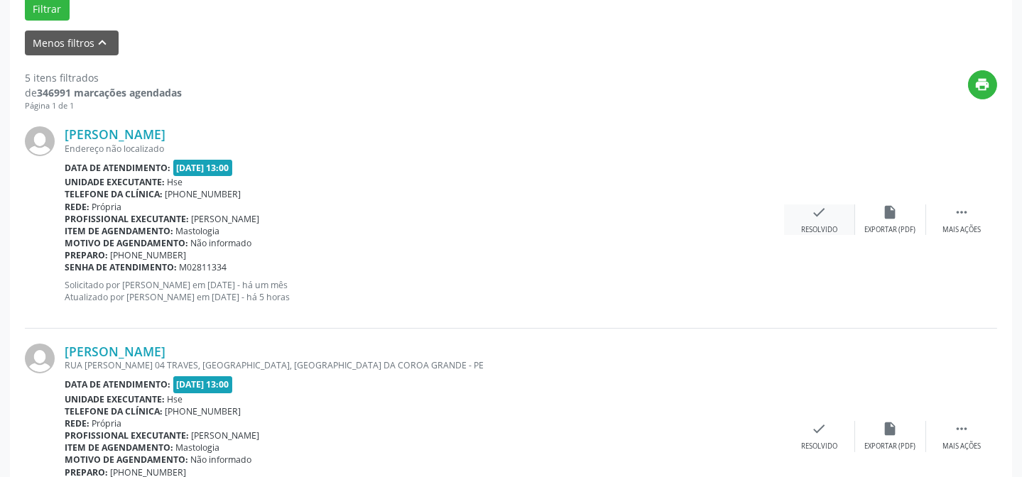
click at [828, 234] on div "Resolvido" at bounding box center [819, 230] width 36 height 10
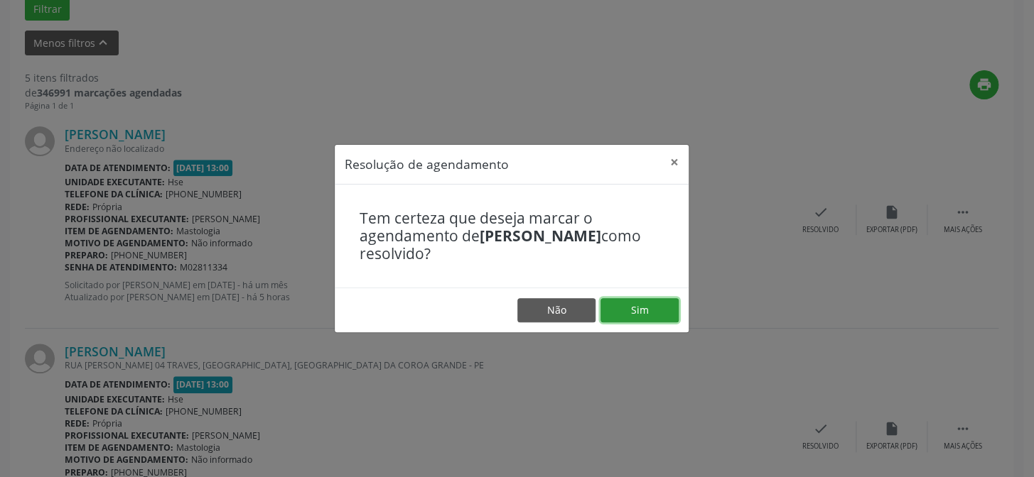
click at [639, 302] on button "Sim" at bounding box center [639, 310] width 78 height 24
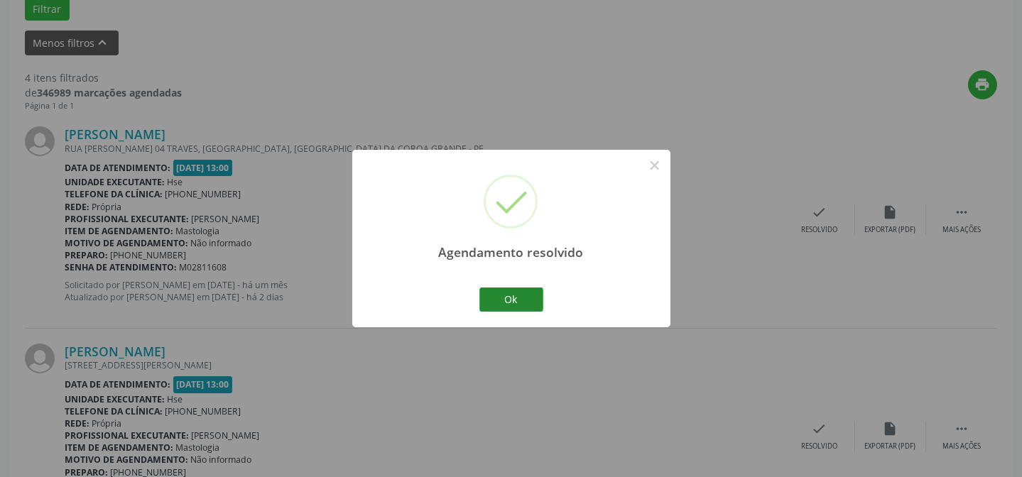
click at [542, 291] on div "Ok Cancel" at bounding box center [511, 300] width 70 height 30
click at [530, 296] on button "Ok" at bounding box center [512, 300] width 64 height 24
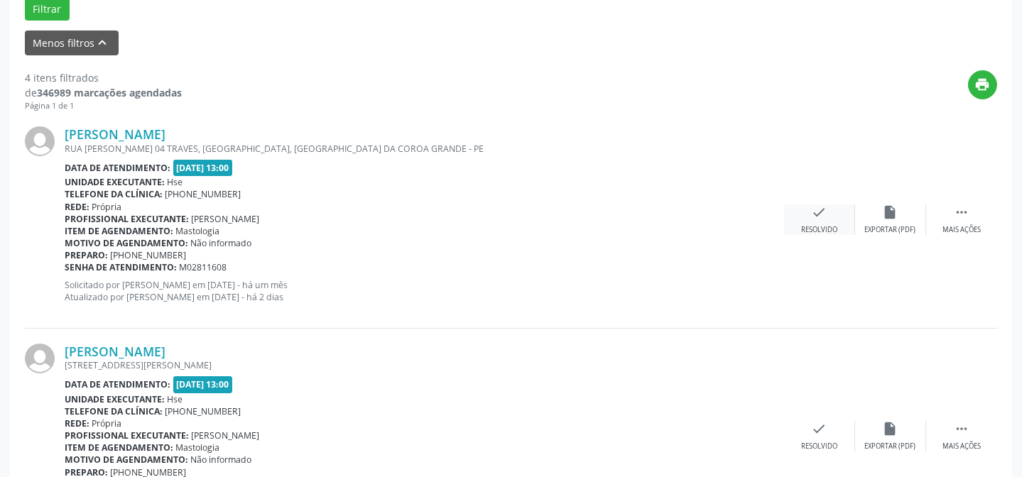
click at [789, 218] on div "check Resolvido" at bounding box center [819, 220] width 71 height 31
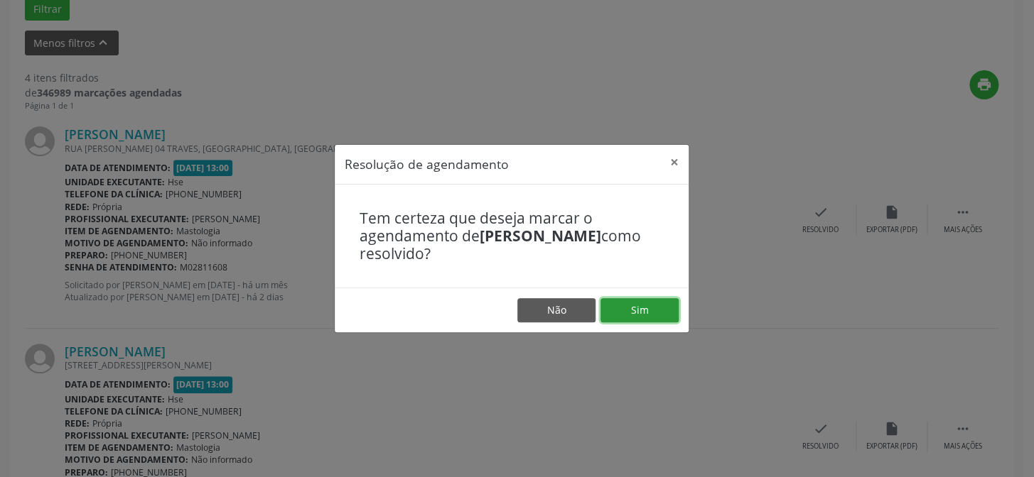
click at [649, 312] on button "Sim" at bounding box center [639, 310] width 78 height 24
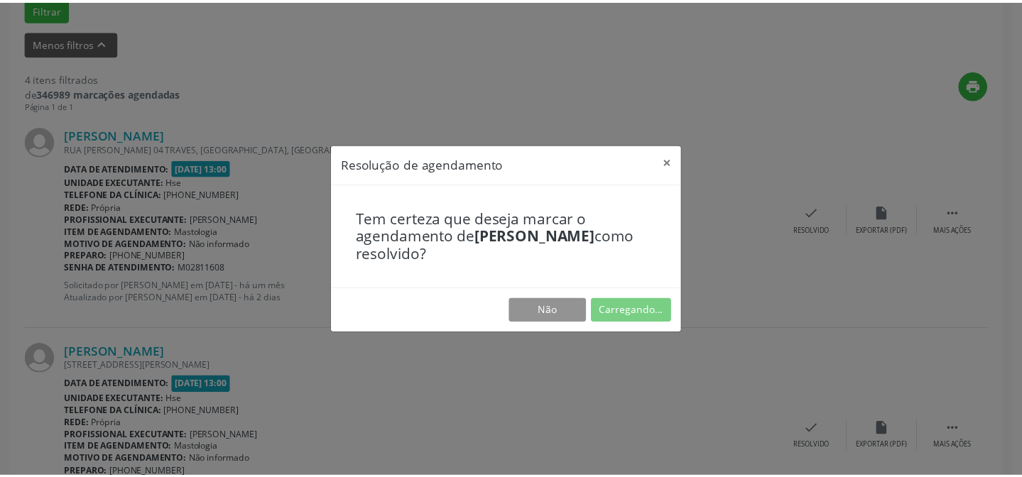
scroll to position [127, 0]
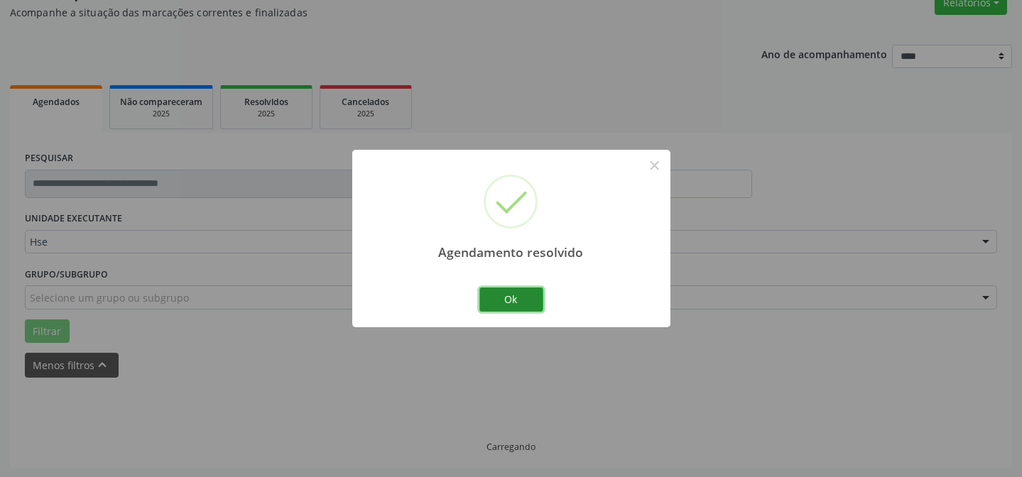
click at [531, 299] on button "Ok" at bounding box center [512, 300] width 64 height 24
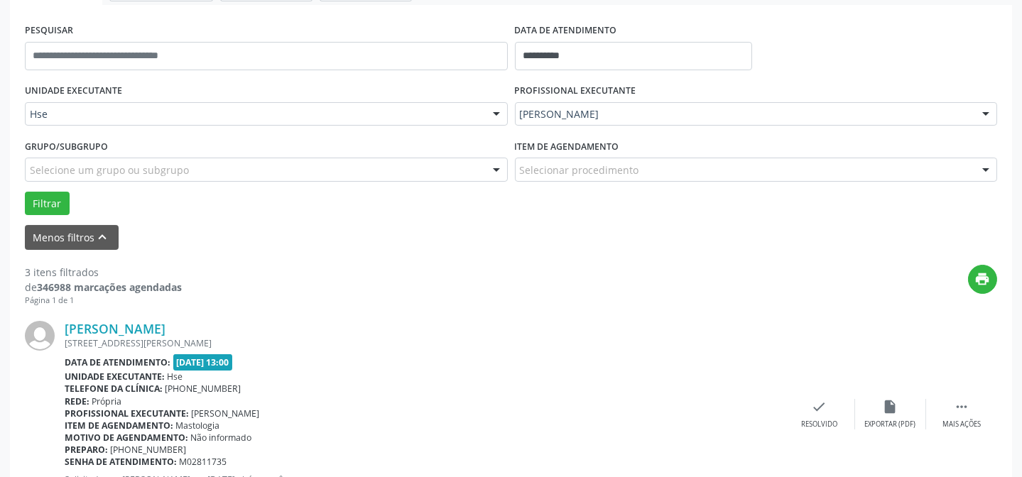
scroll to position [256, 0]
click at [959, 411] on icon "" at bounding box center [962, 407] width 16 height 16
click at [908, 413] on div "alarm_off Não compareceu" at bounding box center [890, 414] width 71 height 31
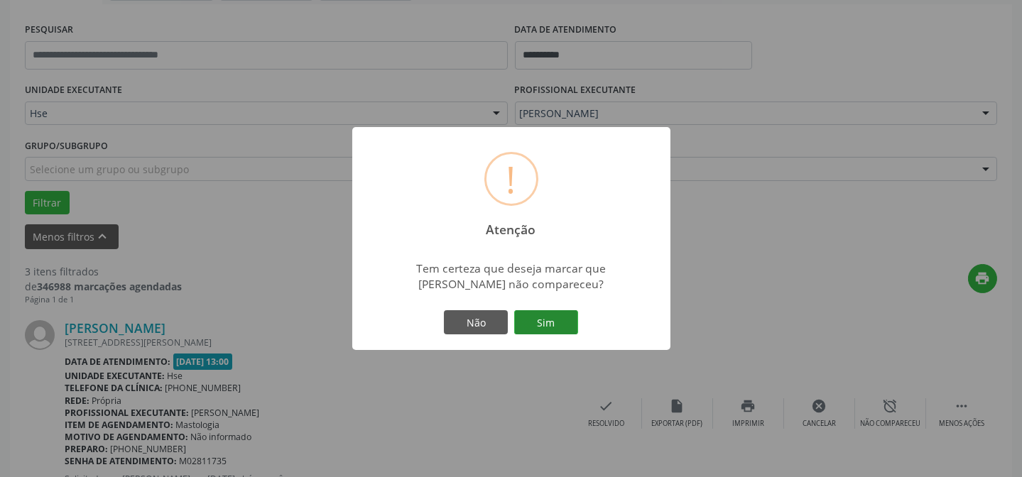
click at [573, 323] on button "Sim" at bounding box center [546, 322] width 64 height 24
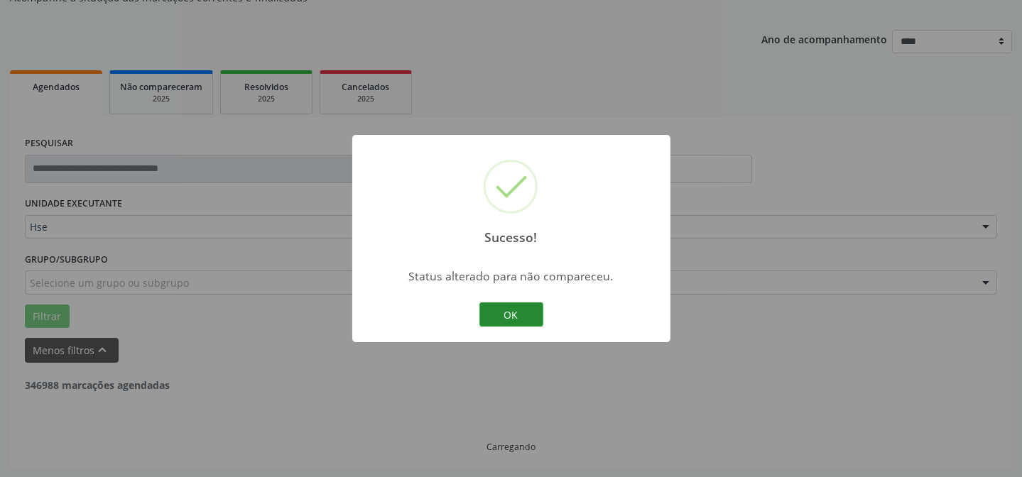
click at [502, 308] on button "OK" at bounding box center [512, 315] width 64 height 24
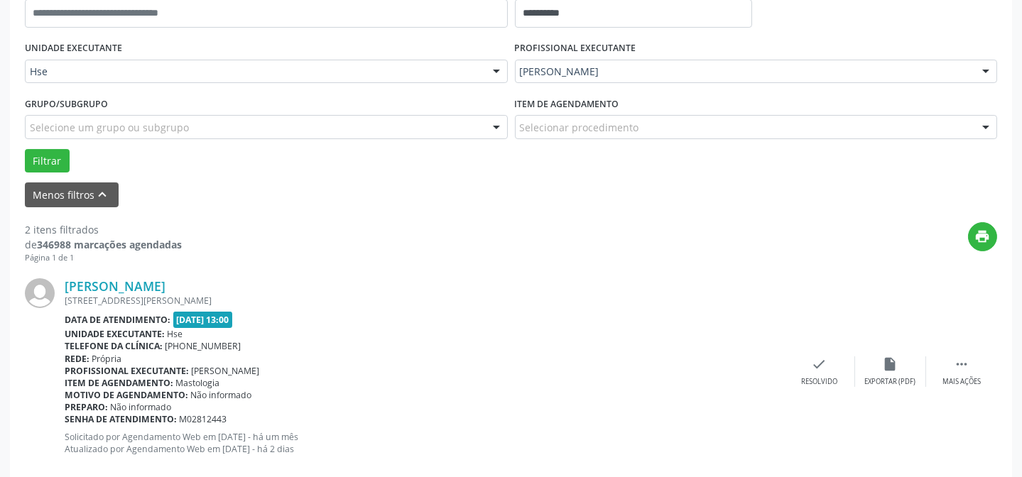
scroll to position [320, 0]
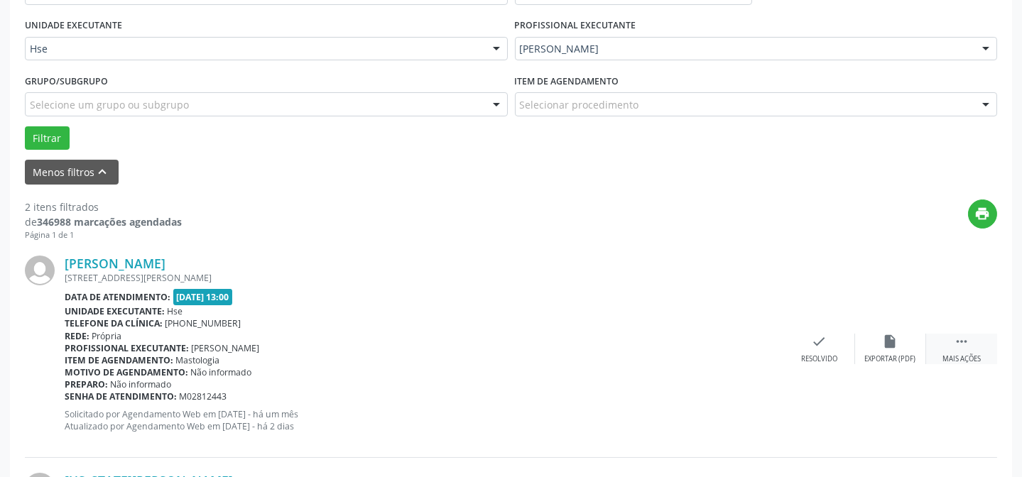
click at [962, 347] on icon "" at bounding box center [962, 342] width 16 height 16
click at [887, 347] on icon "alarm_off" at bounding box center [891, 342] width 16 height 16
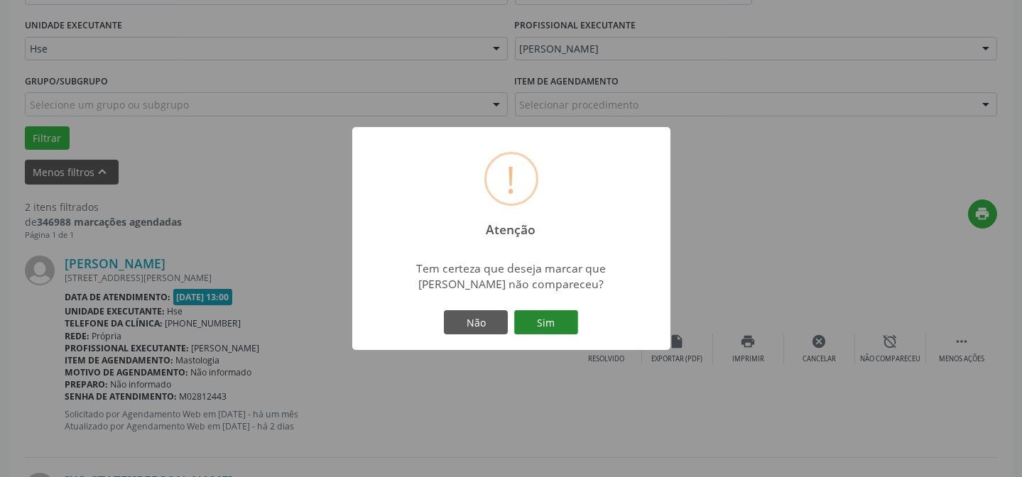
click at [562, 322] on button "Sim" at bounding box center [546, 322] width 64 height 24
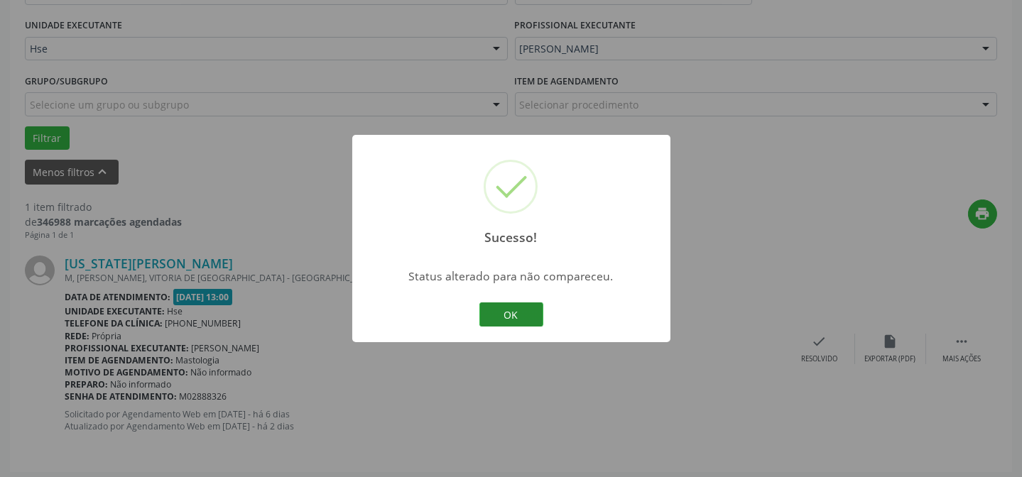
click at [519, 311] on button "OK" at bounding box center [512, 315] width 64 height 24
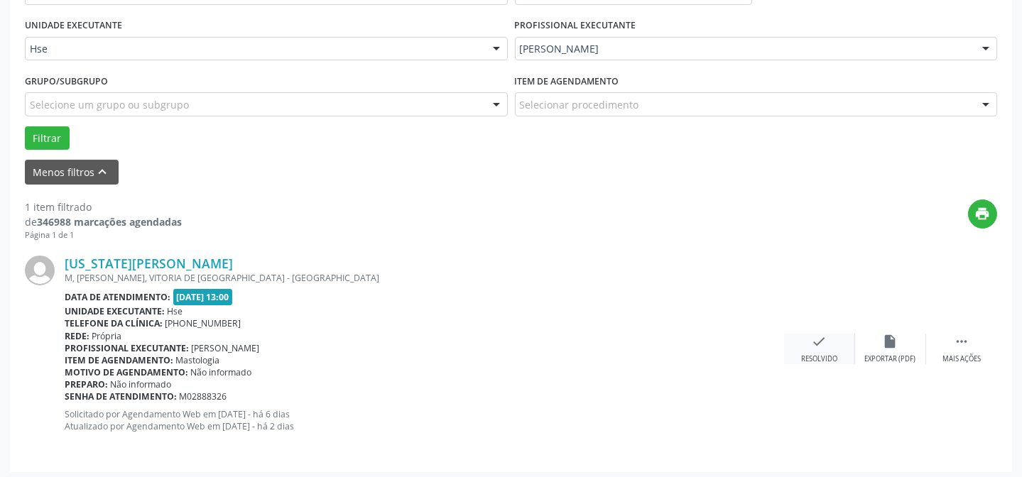
click at [819, 350] on div "check Resolvido" at bounding box center [819, 349] width 71 height 31
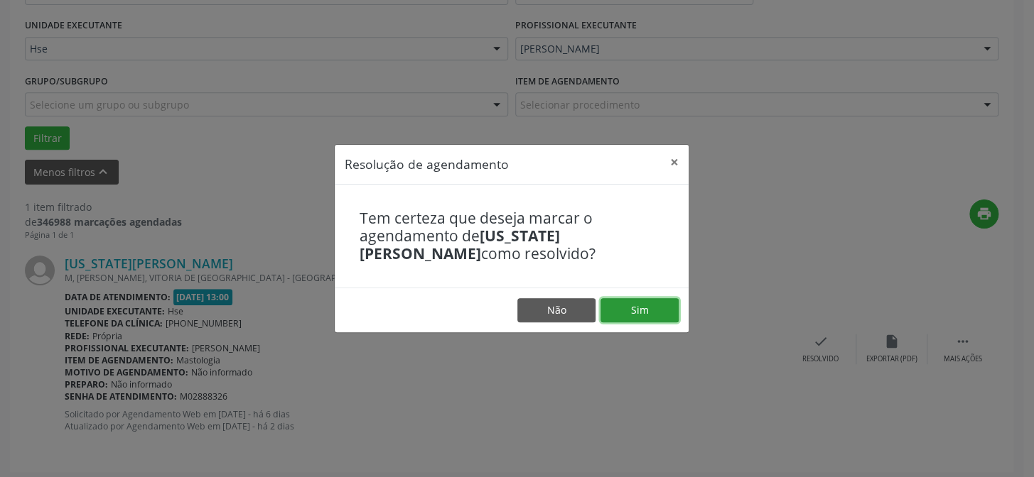
click at [653, 310] on button "Sim" at bounding box center [639, 310] width 78 height 24
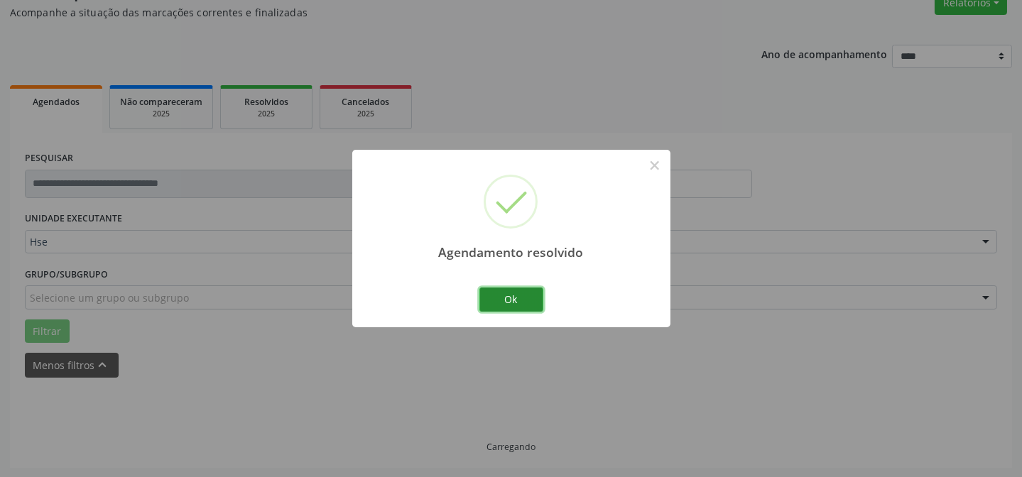
click at [533, 298] on button "Ok" at bounding box center [512, 300] width 64 height 24
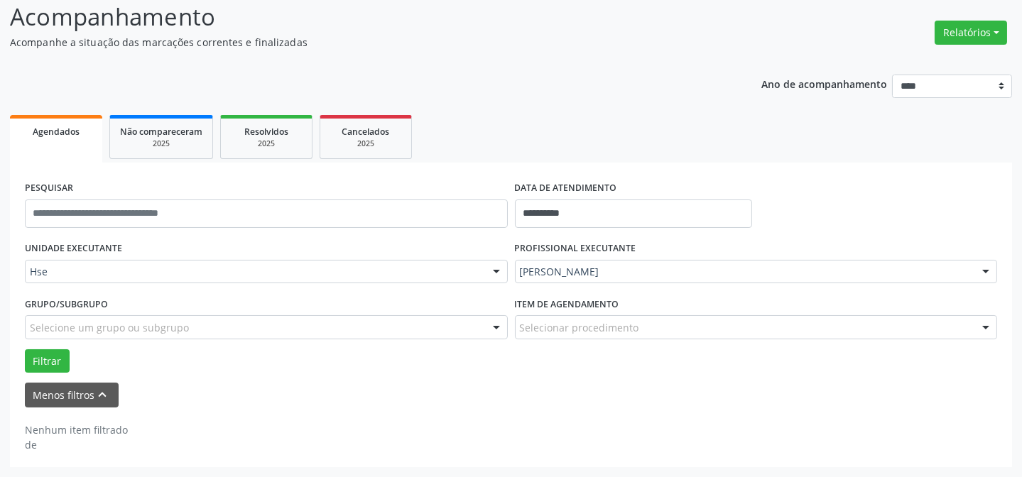
scroll to position [96, 0]
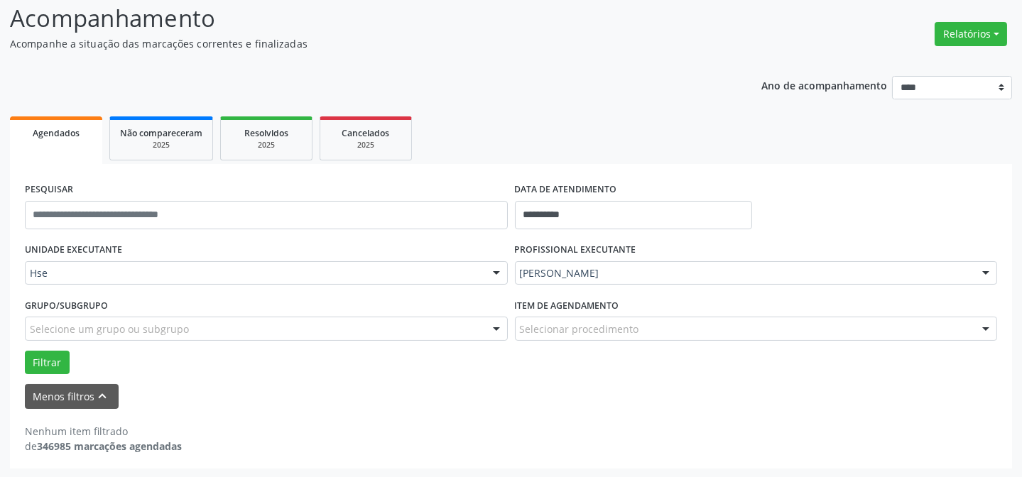
drag, startPoint x: 718, startPoint y: 256, endPoint x: 720, endPoint y: 268, distance: 12.2
click at [720, 257] on div "PROFISSIONAL EXECUTANTE [PERSON_NAME] Todos os profissionais [PERSON_NAME] Inte…" at bounding box center [757, 266] width 490 height 55
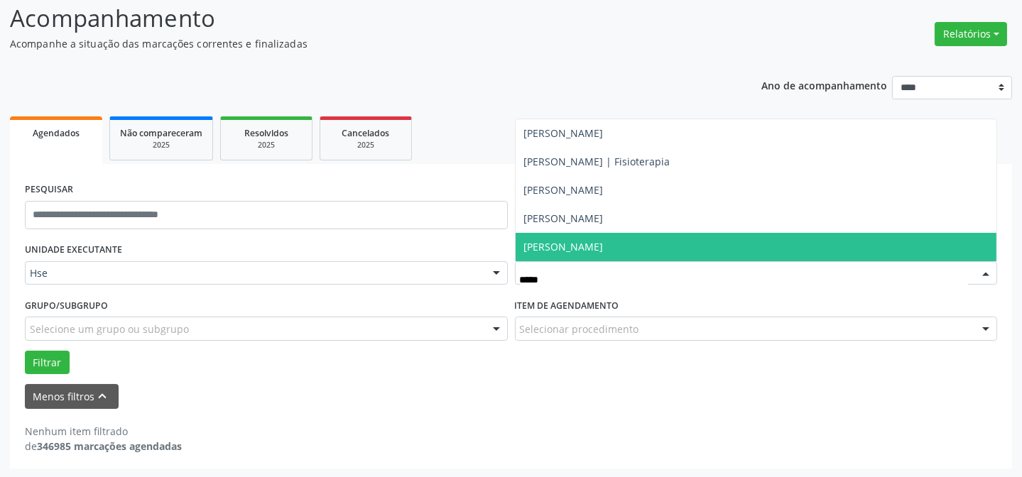
type input "******"
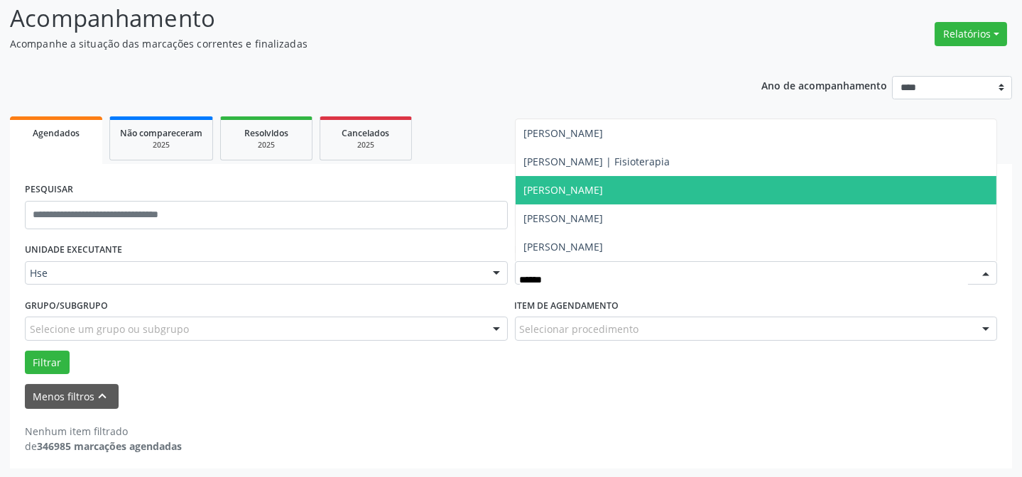
click at [604, 192] on span "[PERSON_NAME]" at bounding box center [564, 189] width 80 height 13
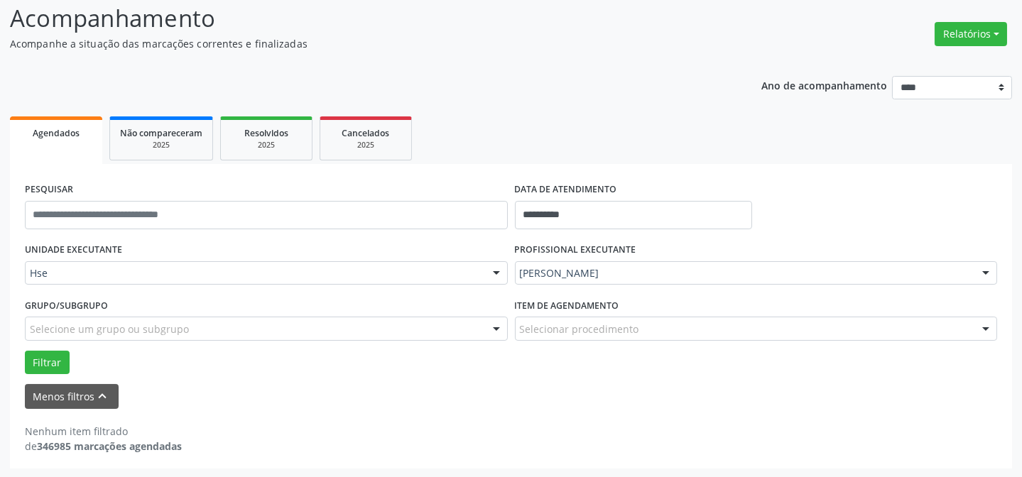
click at [23, 364] on div "Filtrar" at bounding box center [511, 363] width 980 height 24
click at [30, 362] on button "Filtrar" at bounding box center [47, 363] width 45 height 24
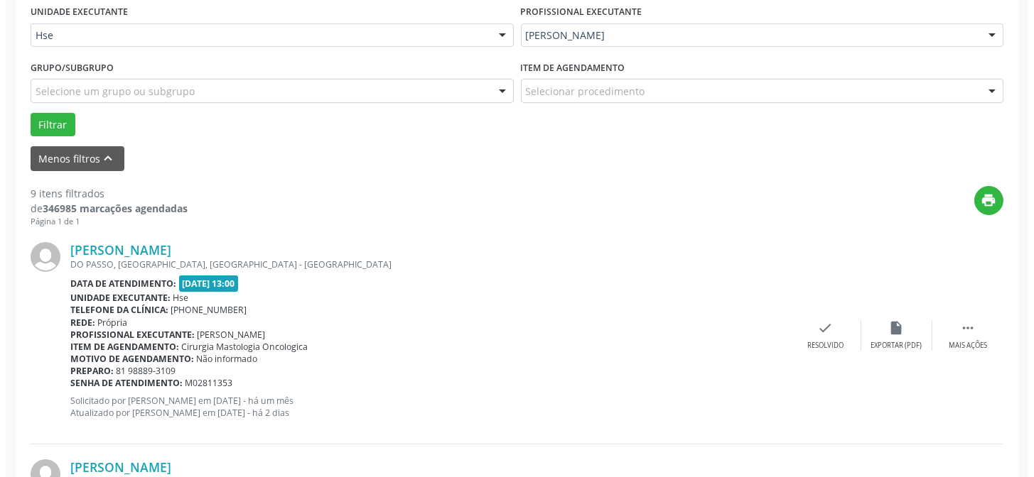
scroll to position [419, 0]
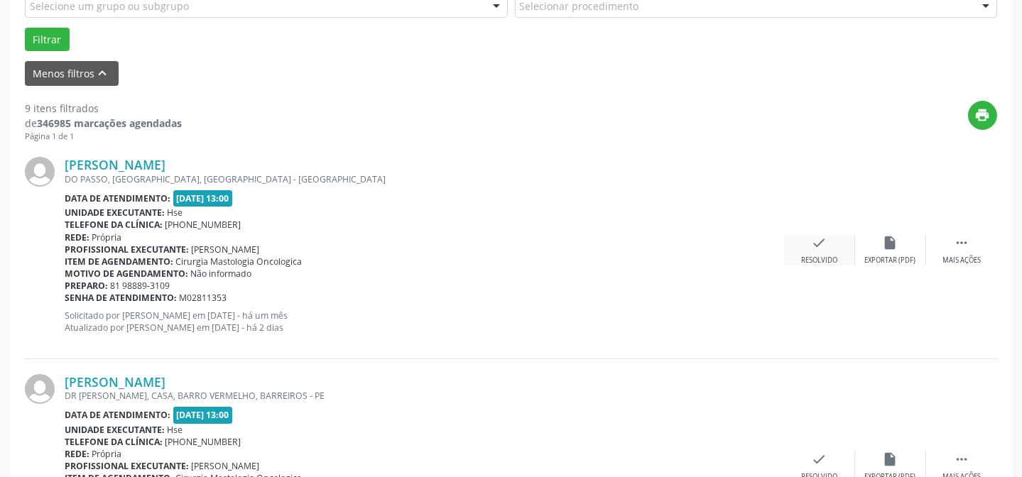
click at [806, 247] on div "check Resolvido" at bounding box center [819, 250] width 71 height 31
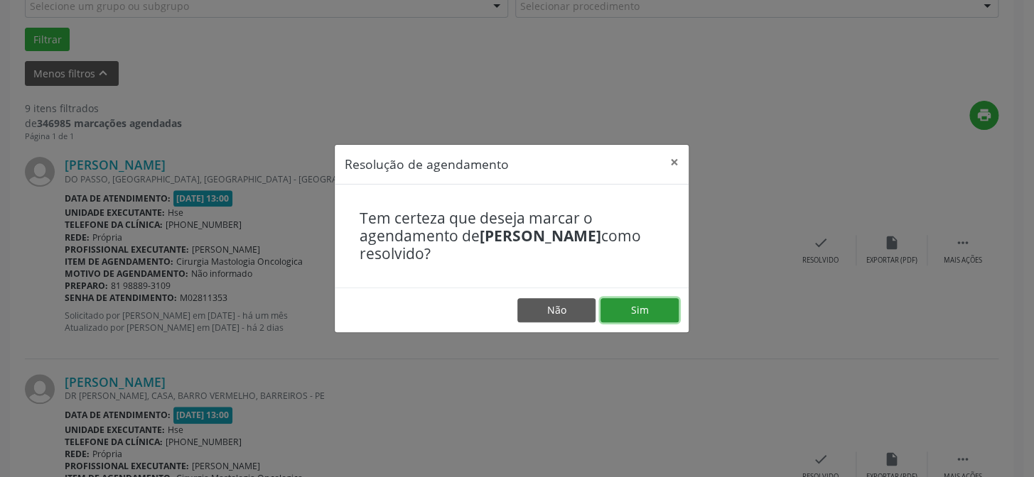
click at [666, 313] on button "Sim" at bounding box center [639, 310] width 78 height 24
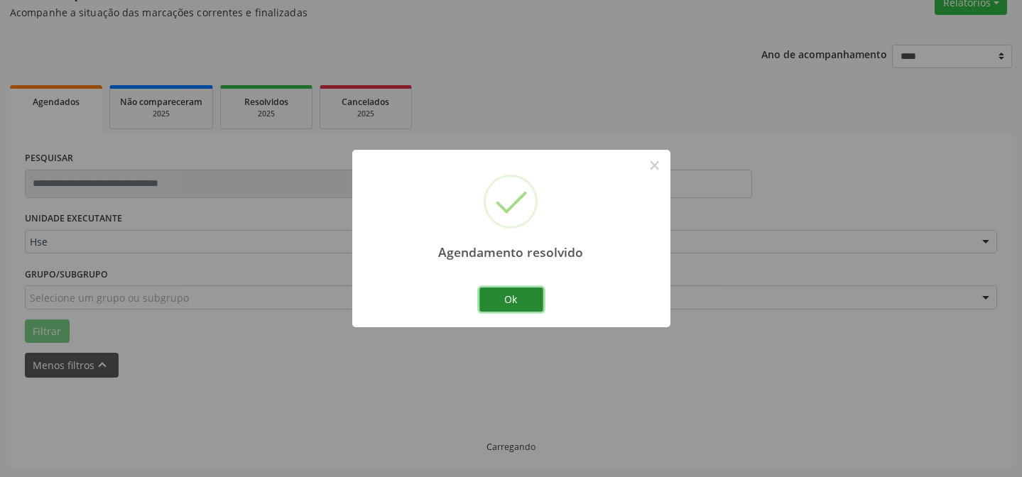
click at [534, 298] on button "Ok" at bounding box center [512, 300] width 64 height 24
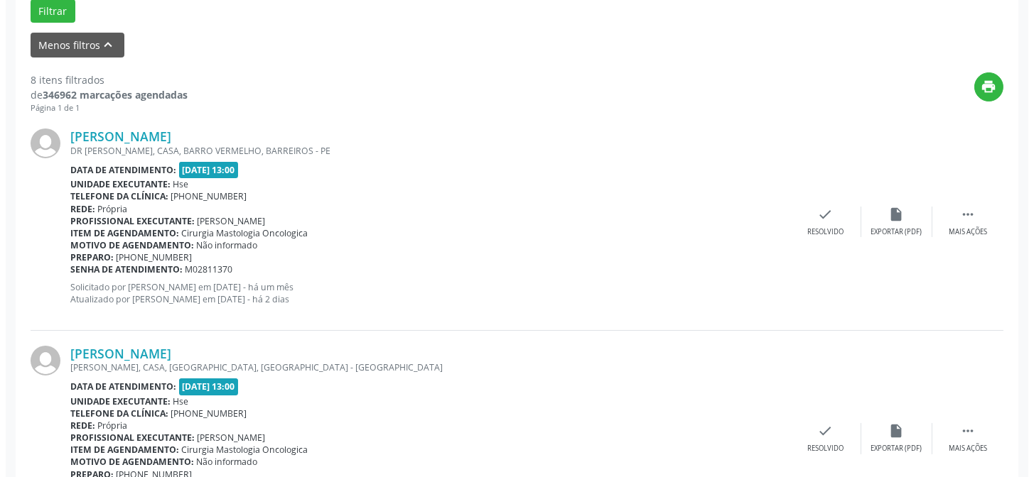
scroll to position [450, 0]
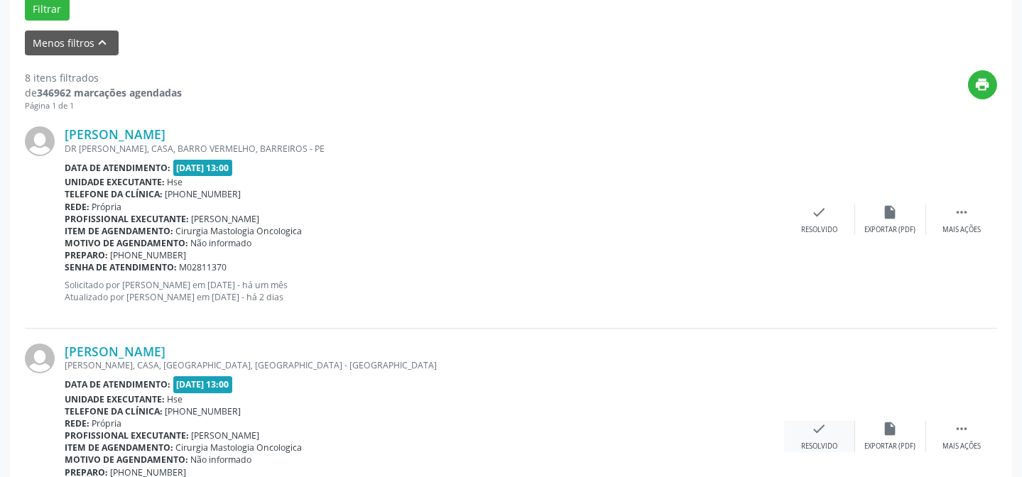
click at [826, 426] on icon "check" at bounding box center [820, 429] width 16 height 16
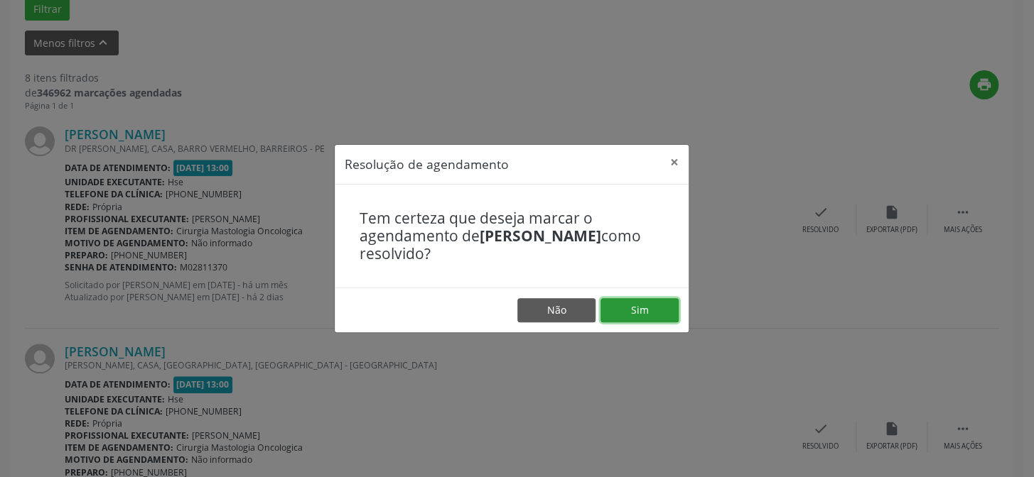
click at [653, 305] on button "Sim" at bounding box center [639, 310] width 78 height 24
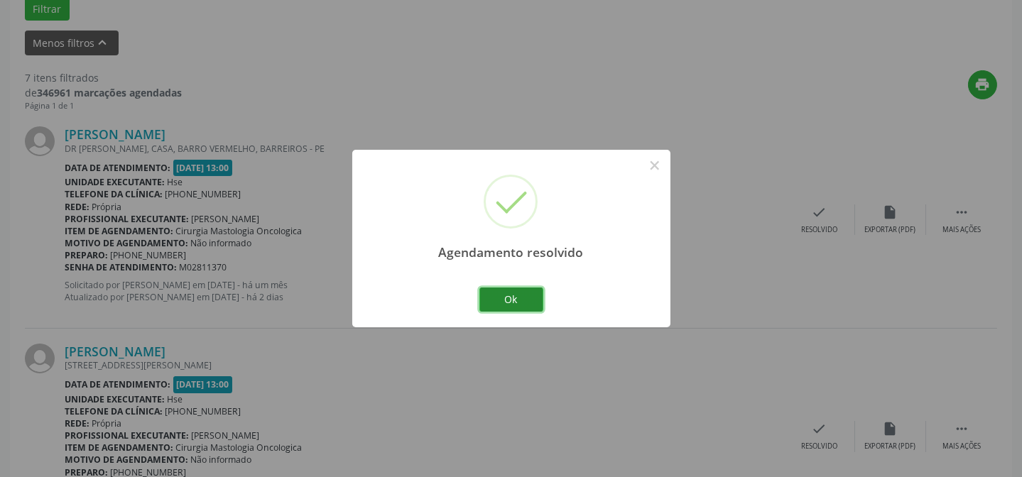
click at [533, 297] on button "Ok" at bounding box center [512, 300] width 64 height 24
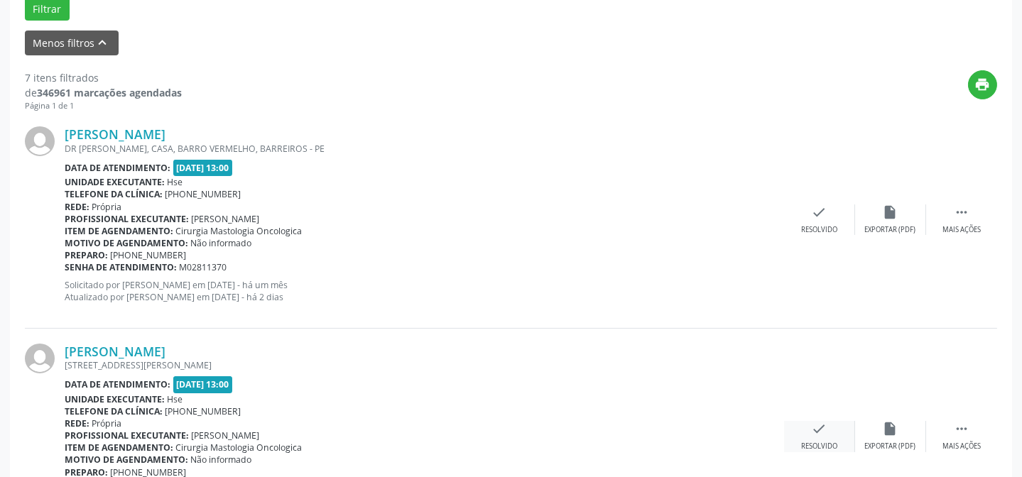
click at [843, 440] on div "check Resolvido" at bounding box center [819, 436] width 71 height 31
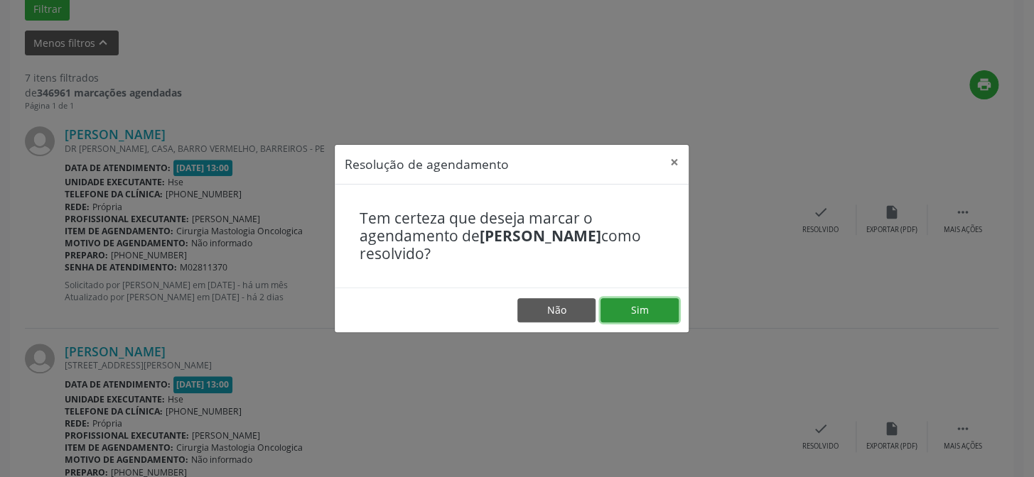
click at [654, 313] on button "Sim" at bounding box center [639, 310] width 78 height 24
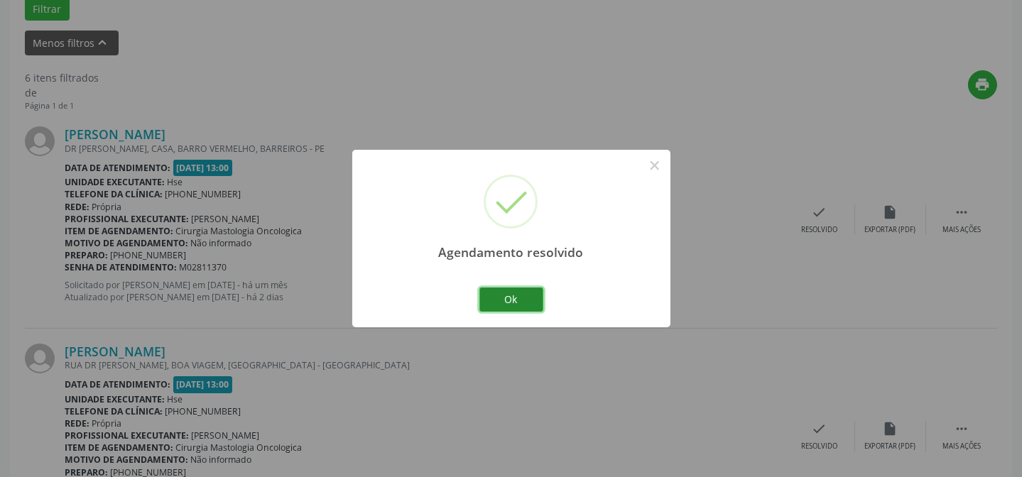
click at [497, 294] on button "Ok" at bounding box center [512, 300] width 64 height 24
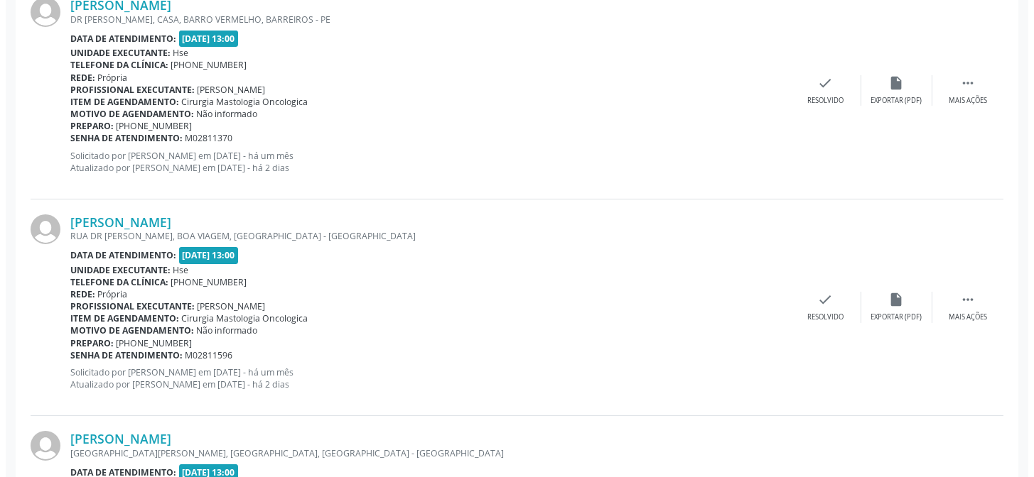
scroll to position [644, 0]
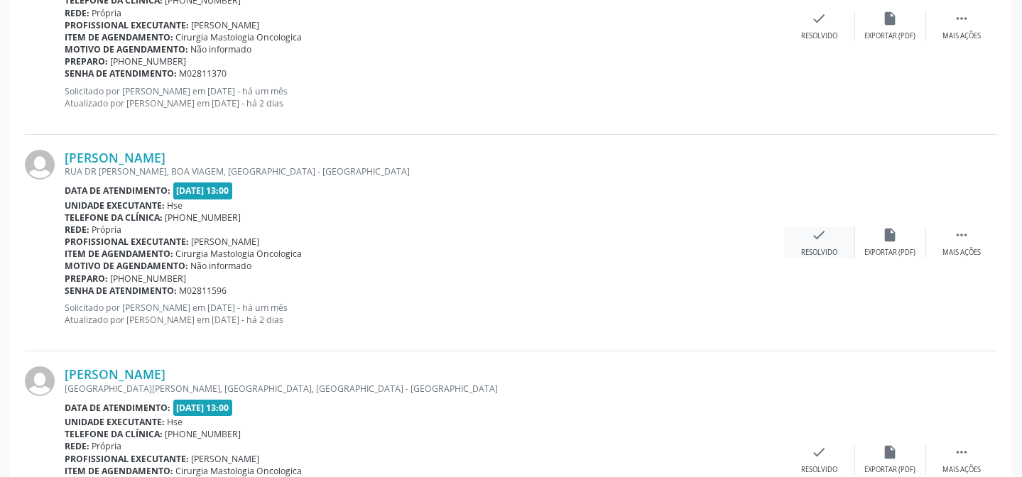
click at [812, 239] on icon "check" at bounding box center [820, 235] width 16 height 16
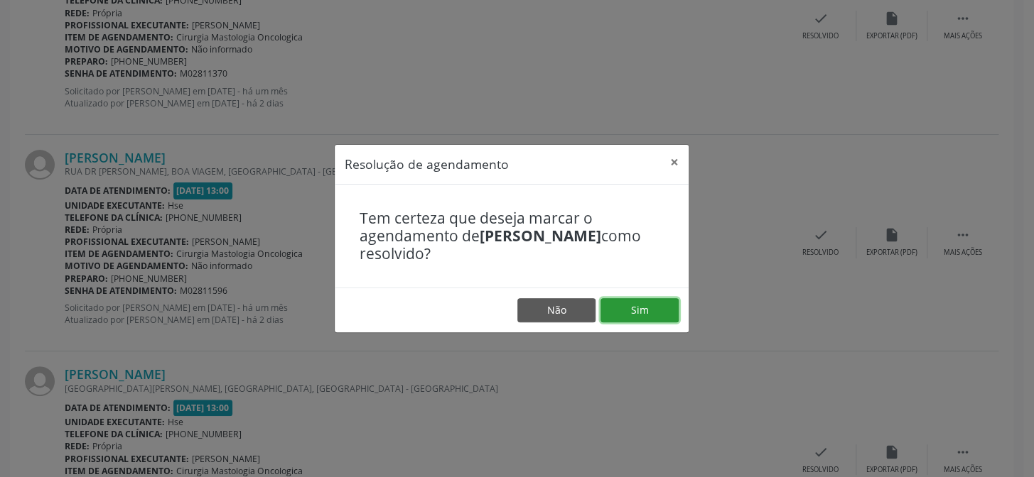
click at [647, 309] on button "Sim" at bounding box center [639, 310] width 78 height 24
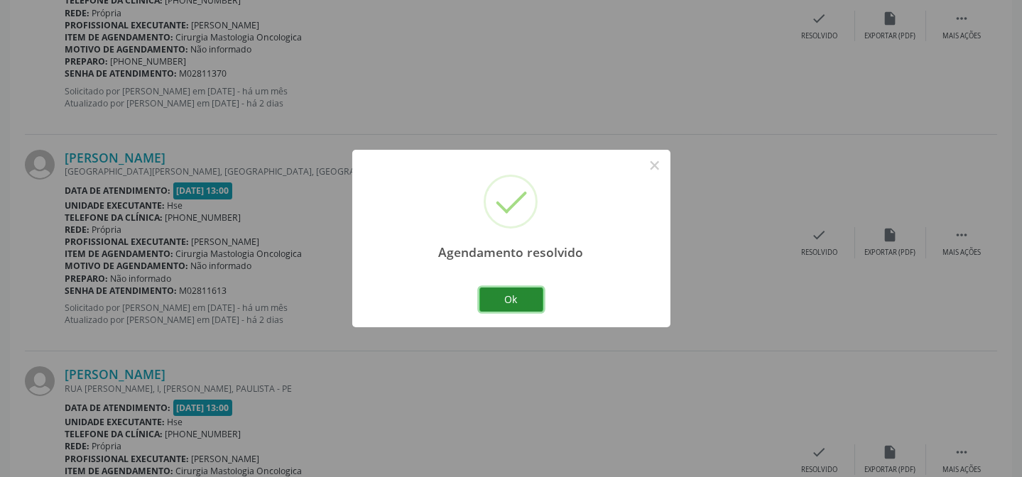
click at [507, 293] on button "Ok" at bounding box center [512, 300] width 64 height 24
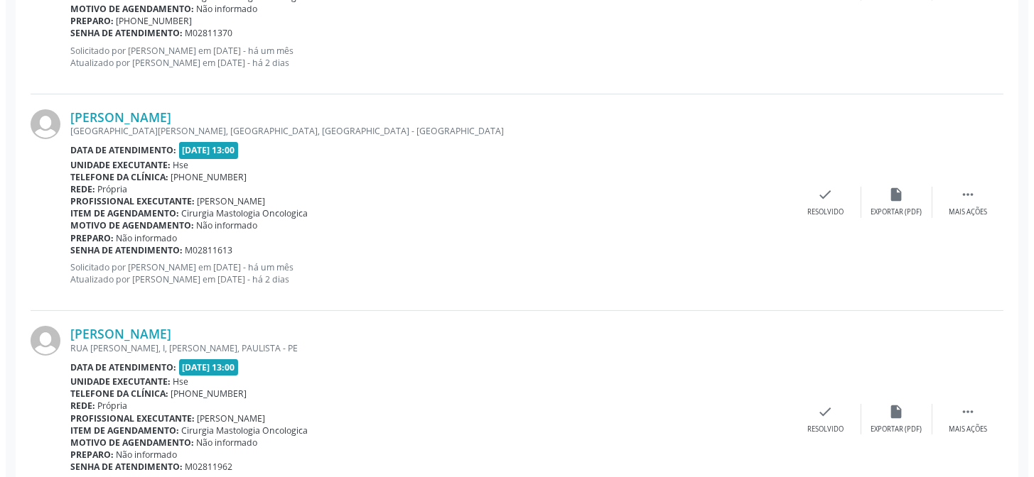
scroll to position [708, 0]
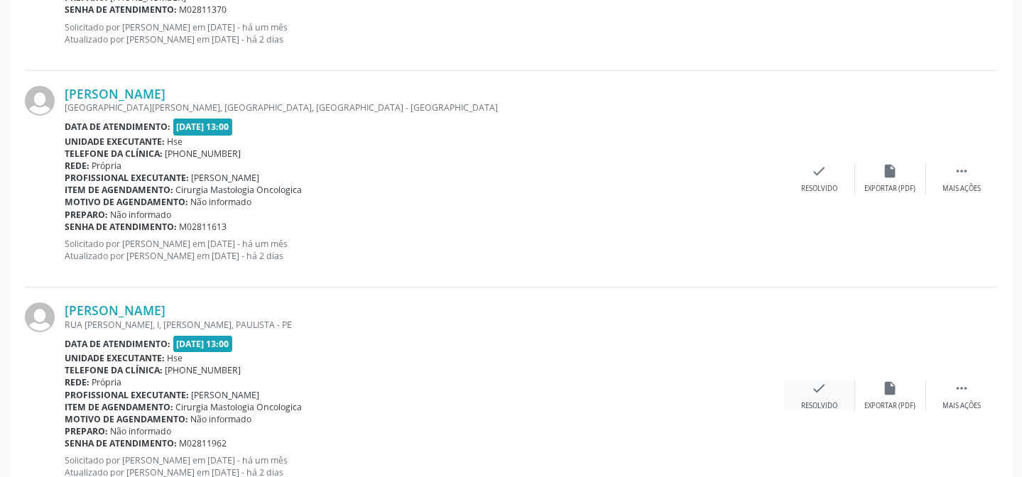
click at [834, 399] on div "check Resolvido" at bounding box center [819, 396] width 71 height 31
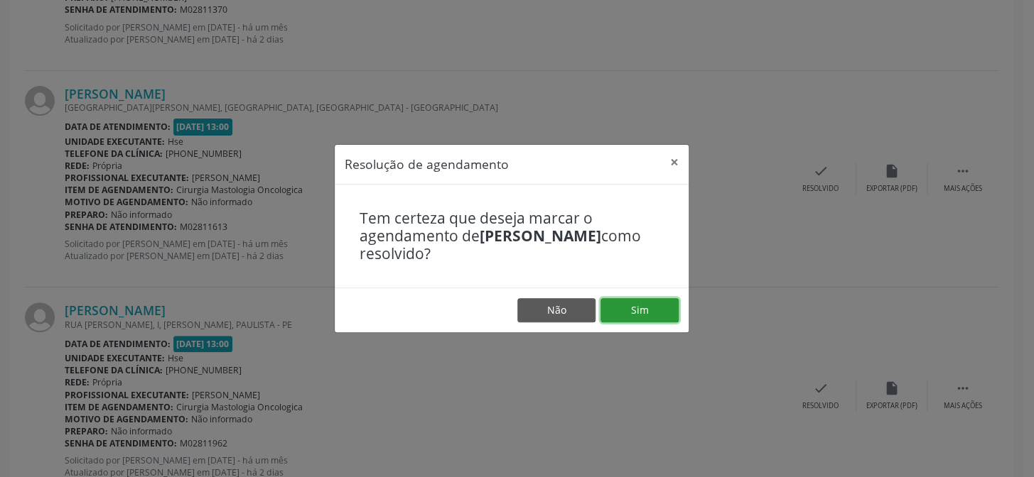
click at [654, 312] on button "Sim" at bounding box center [639, 310] width 78 height 24
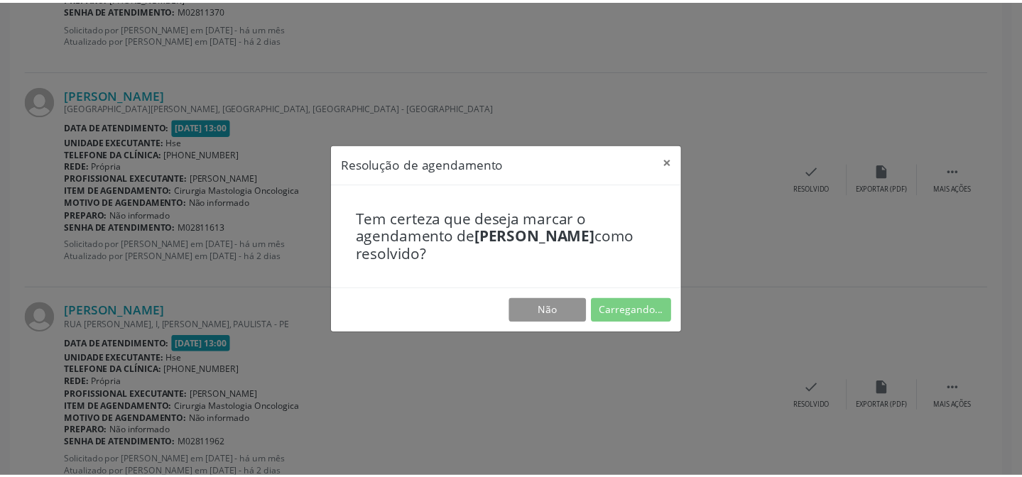
scroll to position [127, 0]
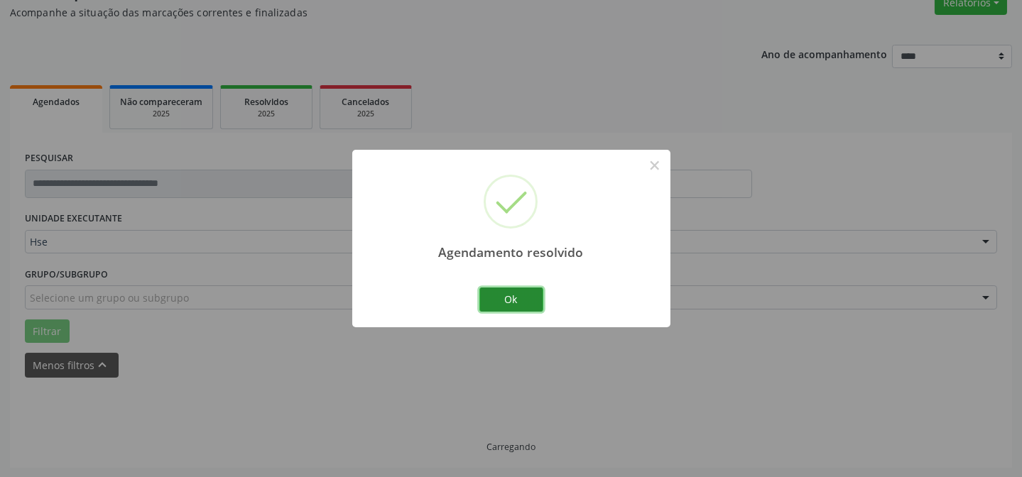
click at [514, 304] on button "Ok" at bounding box center [512, 300] width 64 height 24
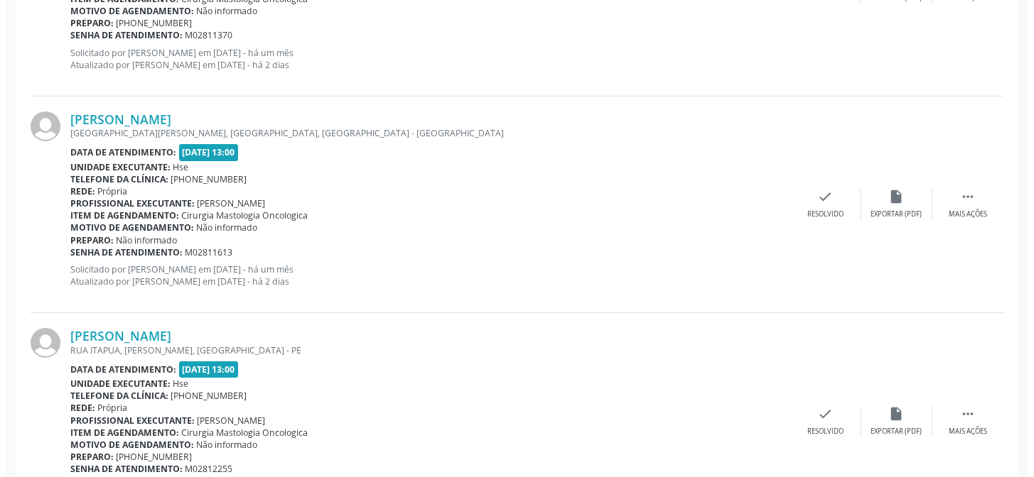
scroll to position [708, 0]
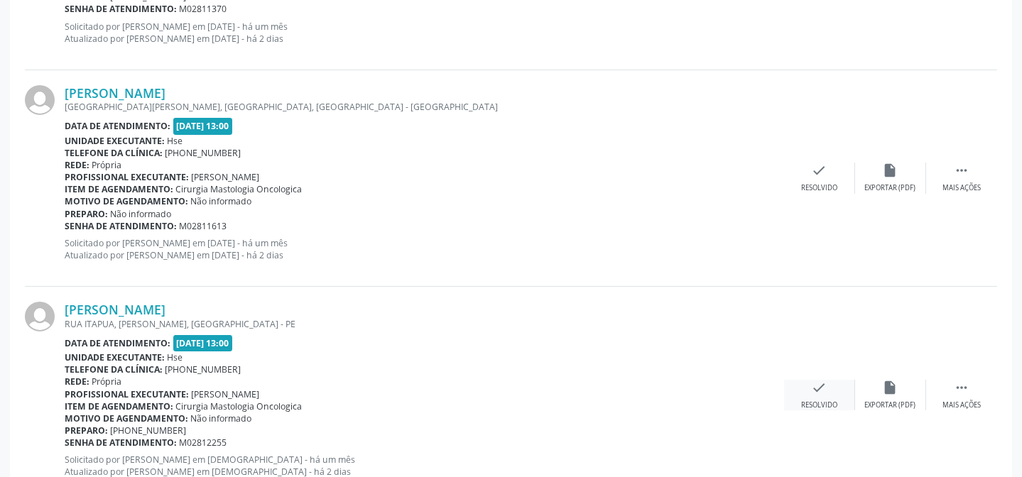
click at [838, 394] on div "check Resolvido" at bounding box center [819, 395] width 71 height 31
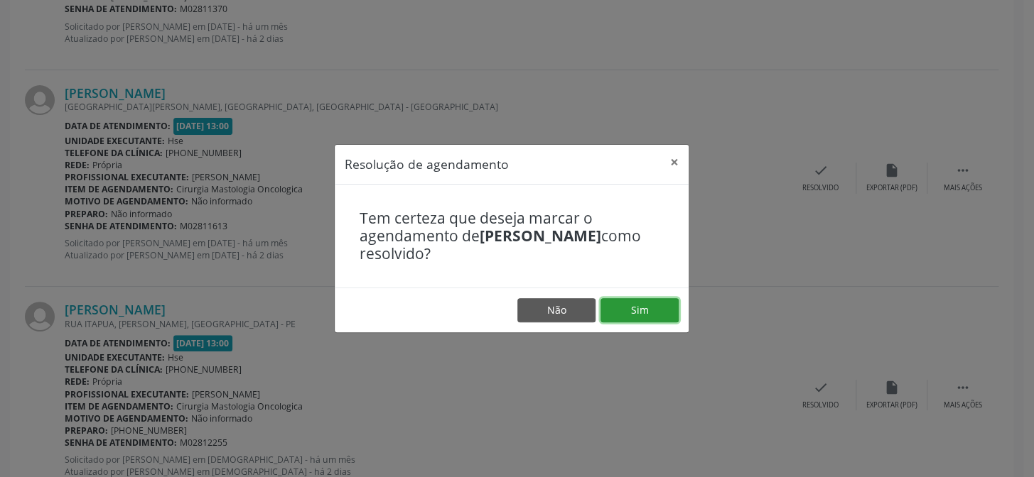
click at [651, 313] on button "Sim" at bounding box center [639, 310] width 78 height 24
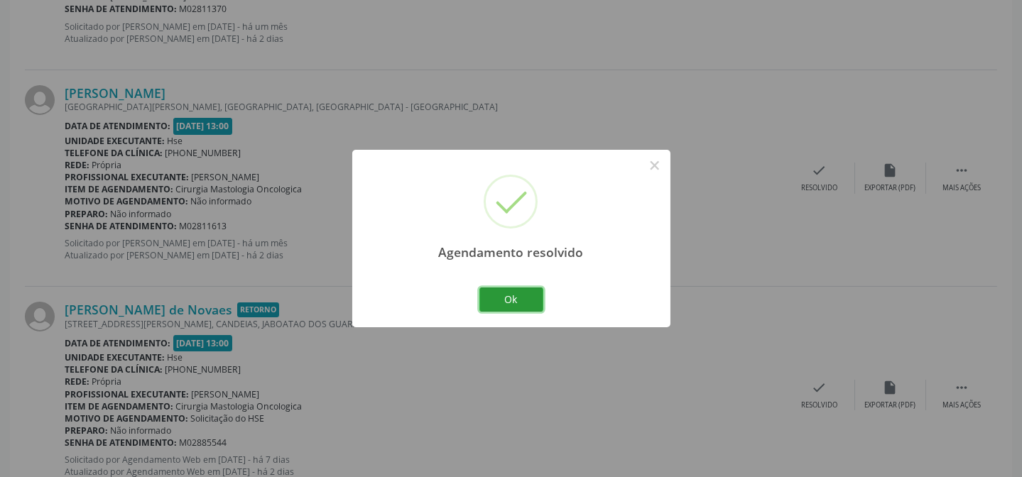
click at [538, 303] on button "Ok" at bounding box center [512, 300] width 64 height 24
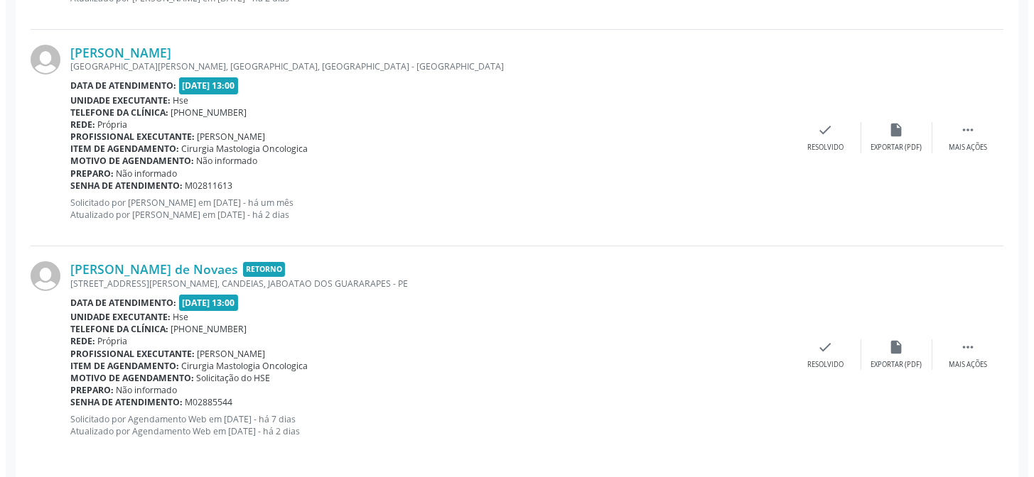
scroll to position [758, 0]
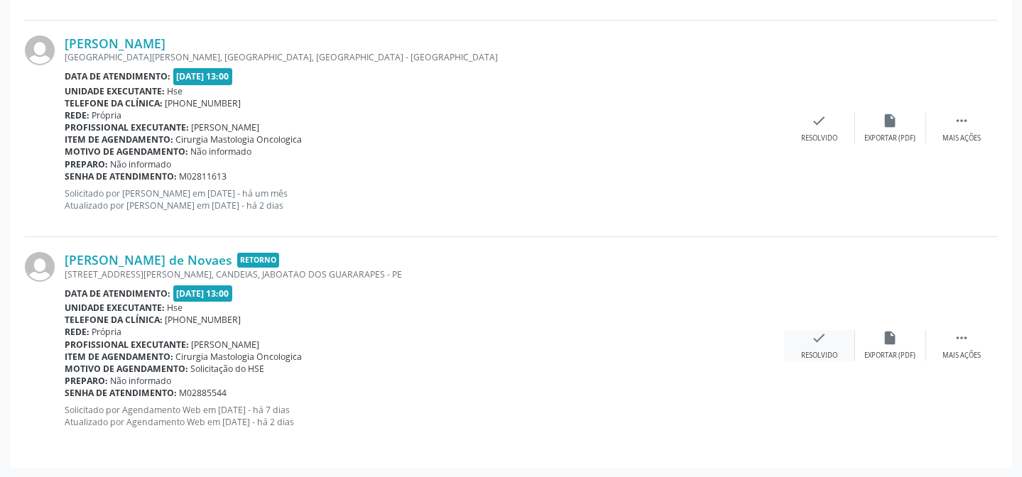
click at [822, 341] on icon "check" at bounding box center [820, 338] width 16 height 16
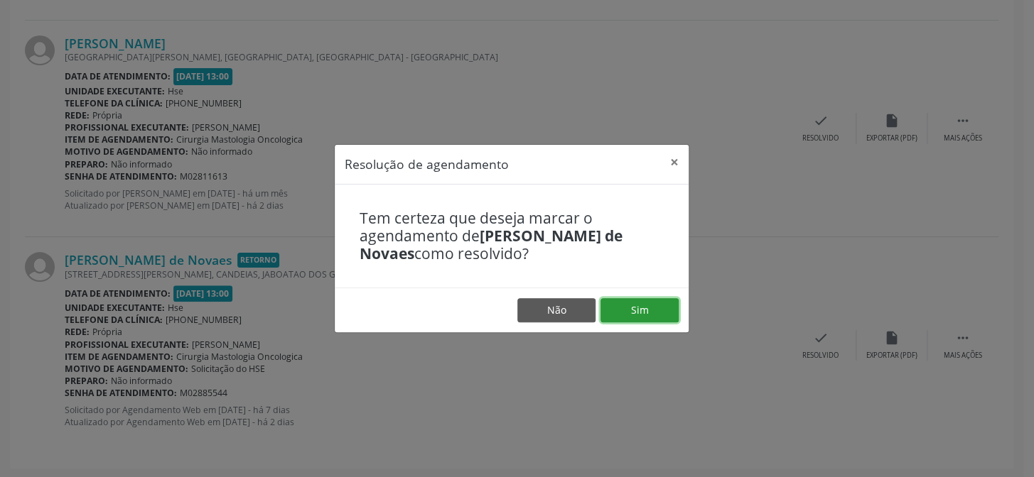
click at [669, 313] on button "Sim" at bounding box center [639, 310] width 78 height 24
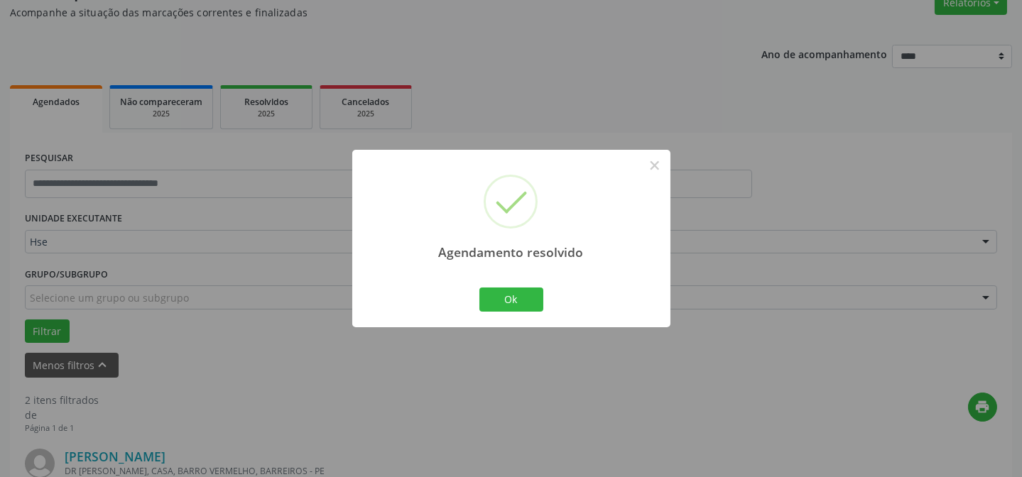
scroll to position [541, 0]
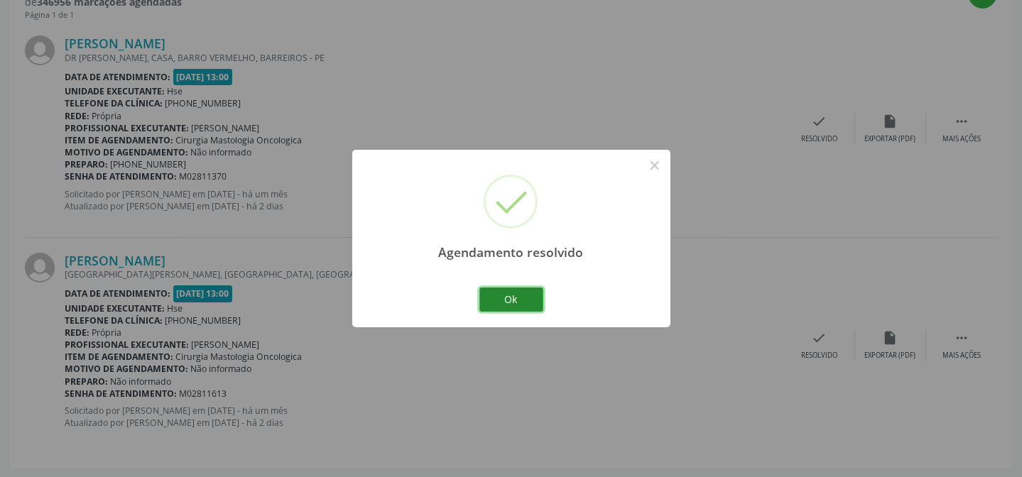
click at [491, 296] on button "Ok" at bounding box center [512, 300] width 64 height 24
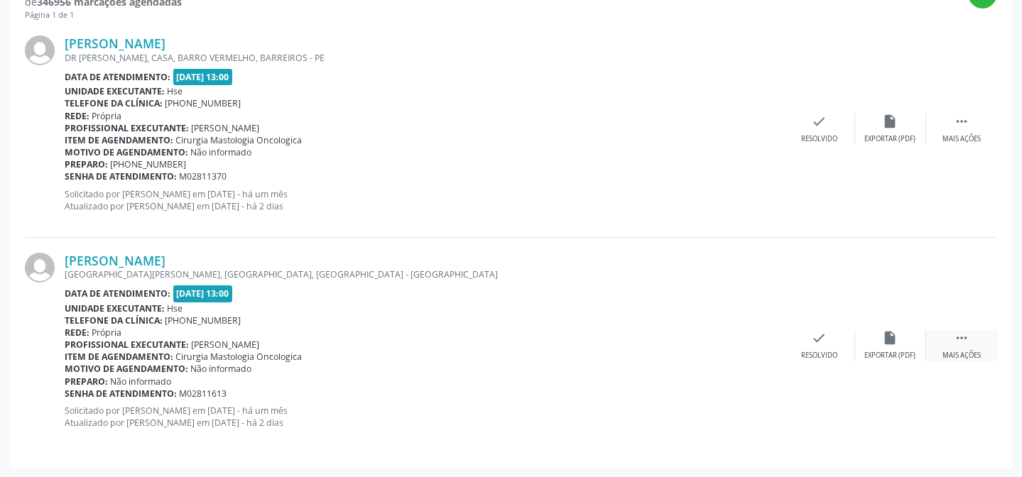
click at [977, 337] on div " Mais ações" at bounding box center [961, 345] width 71 height 31
click at [860, 358] on div "Não compareceu" at bounding box center [890, 356] width 60 height 10
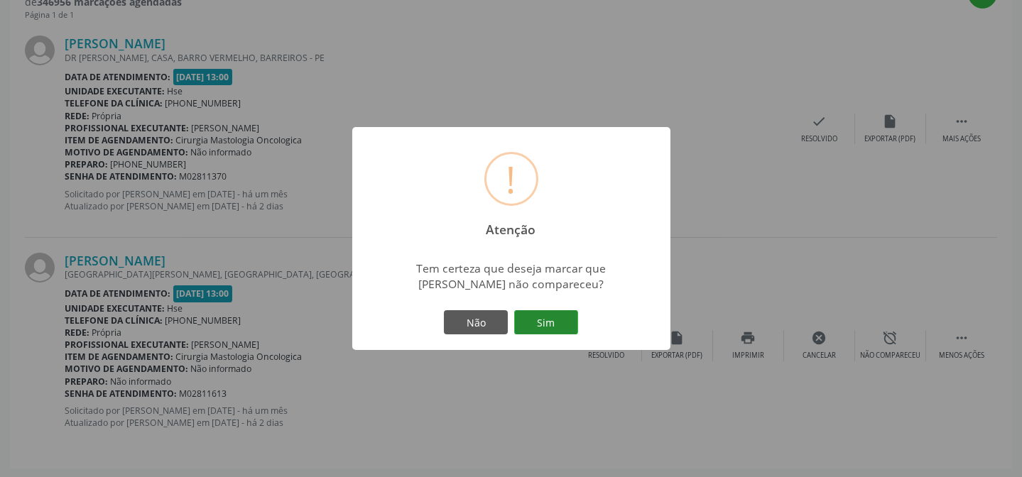
click at [551, 320] on button "Sim" at bounding box center [546, 322] width 64 height 24
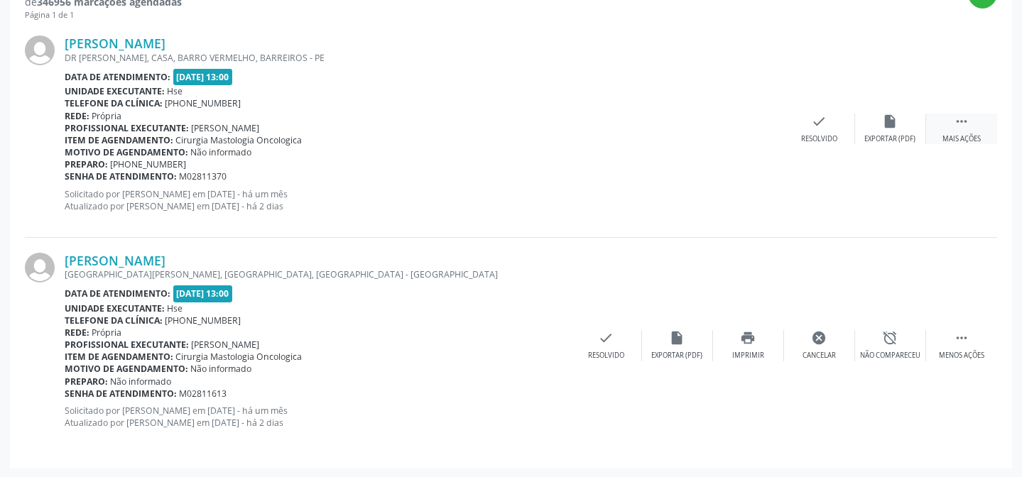
click at [966, 116] on icon "" at bounding box center [962, 122] width 16 height 16
click at [881, 129] on div "alarm_off Não compareceu" at bounding box center [890, 129] width 71 height 31
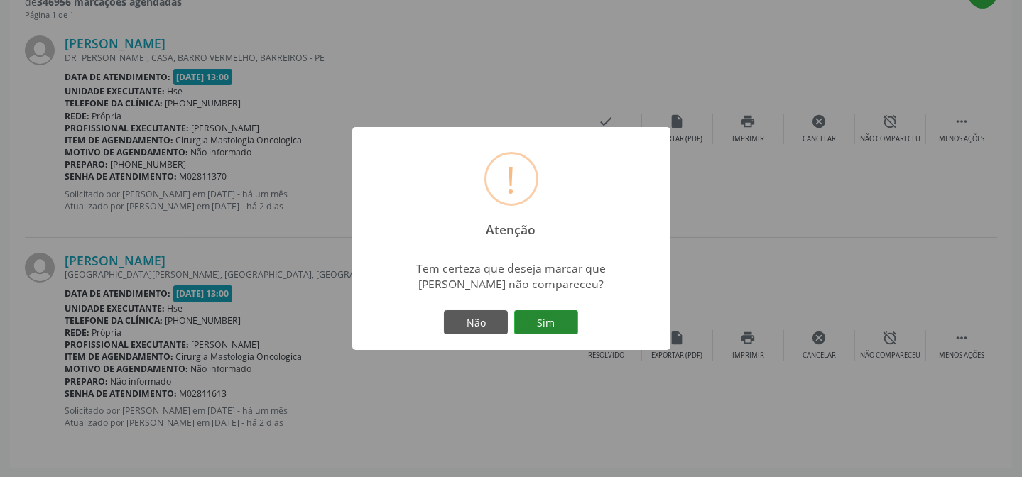
click at [544, 323] on button "Sim" at bounding box center [546, 322] width 64 height 24
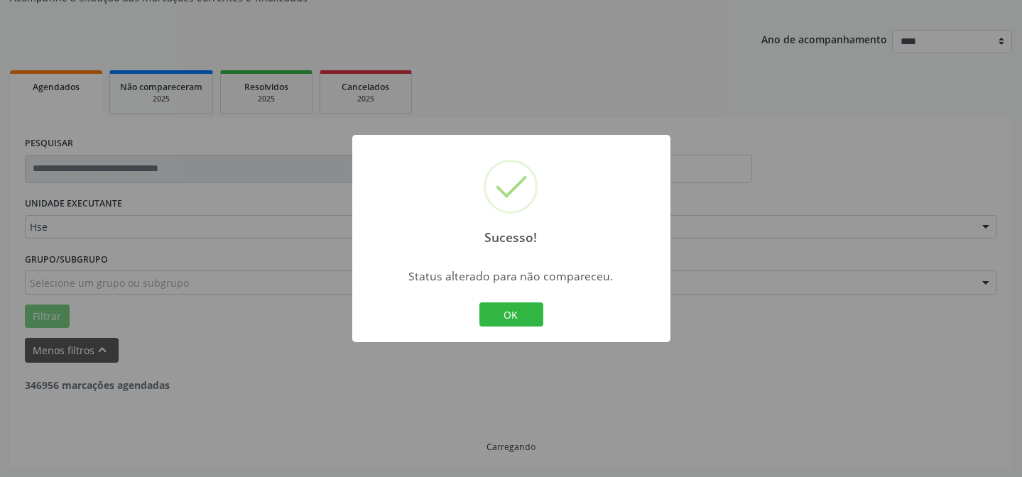
scroll to position [96, 0]
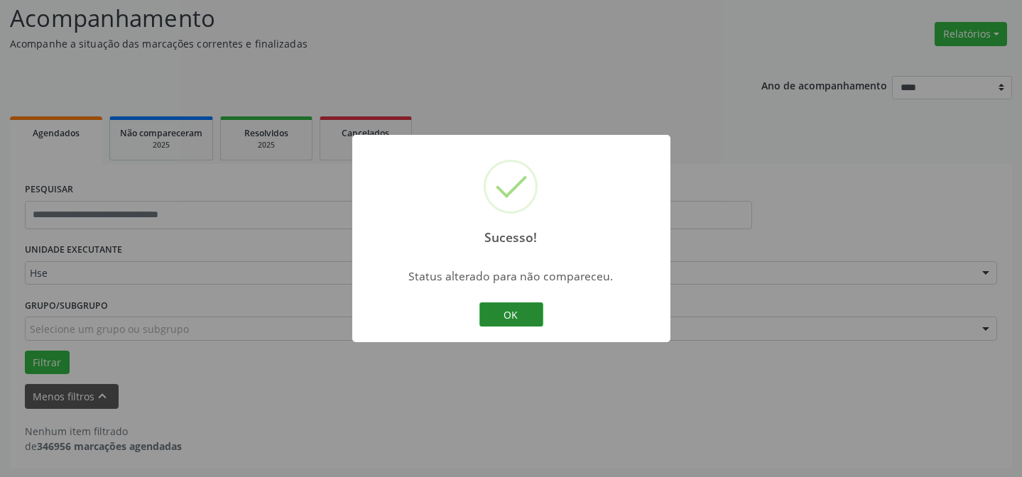
click at [499, 312] on button "OK" at bounding box center [512, 315] width 64 height 24
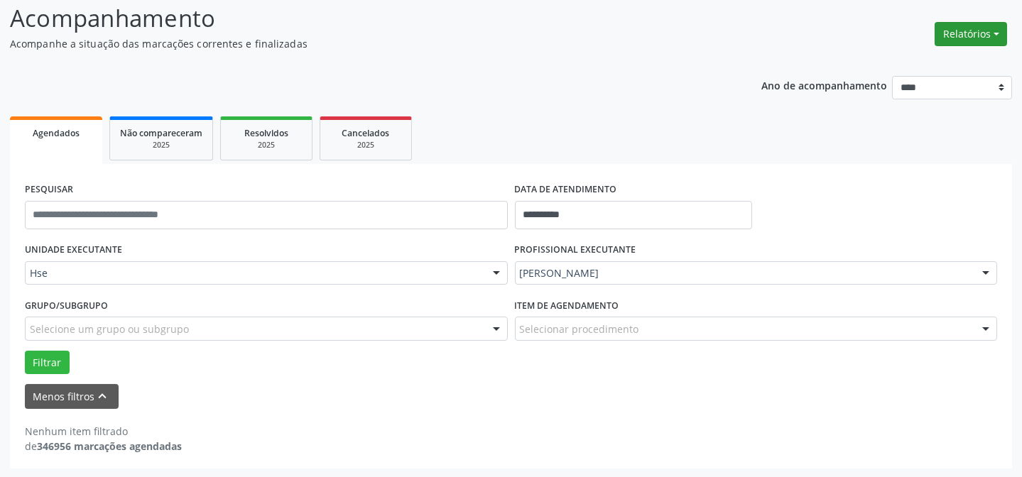
drag, startPoint x: 1010, startPoint y: 21, endPoint x: 976, endPoint y: 28, distance: 35.0
click at [1000, 24] on div "Relatórios Agendamentos Procedimentos realizados" at bounding box center [971, 34] width 82 height 34
click at [976, 28] on button "Relatórios" at bounding box center [971, 34] width 72 height 24
click at [864, 68] on link "Agendamentos" at bounding box center [931, 64] width 153 height 20
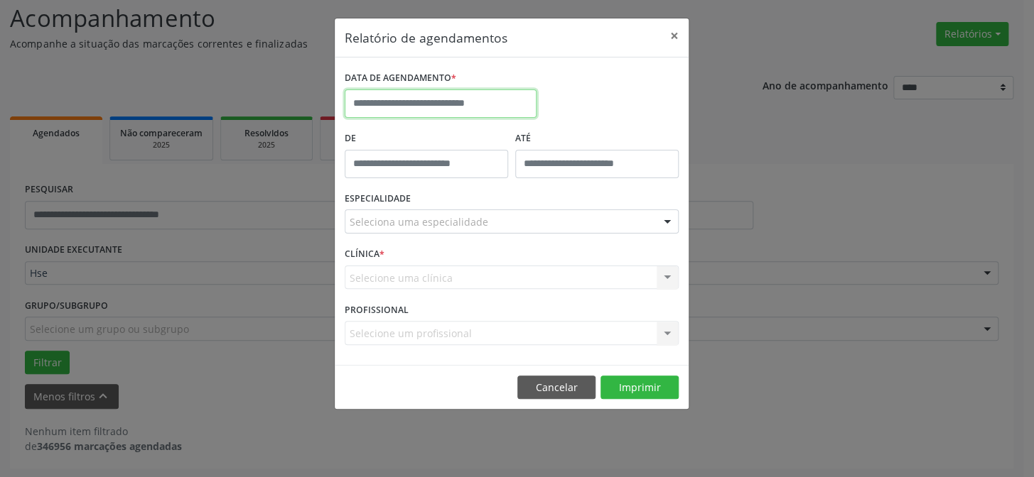
click at [459, 90] on input "text" at bounding box center [441, 104] width 192 height 28
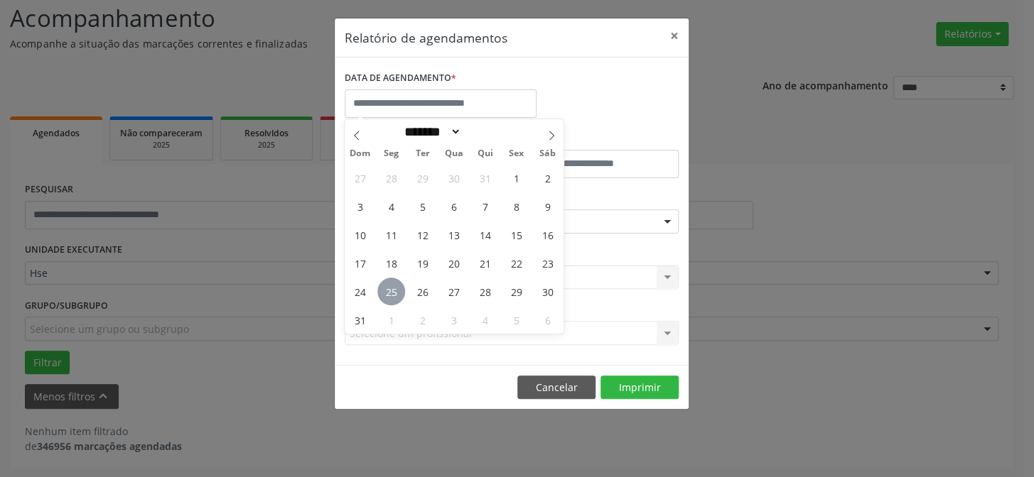
click at [389, 294] on span "25" at bounding box center [391, 292] width 28 height 28
type input "**********"
click at [389, 294] on span "25" at bounding box center [391, 292] width 28 height 28
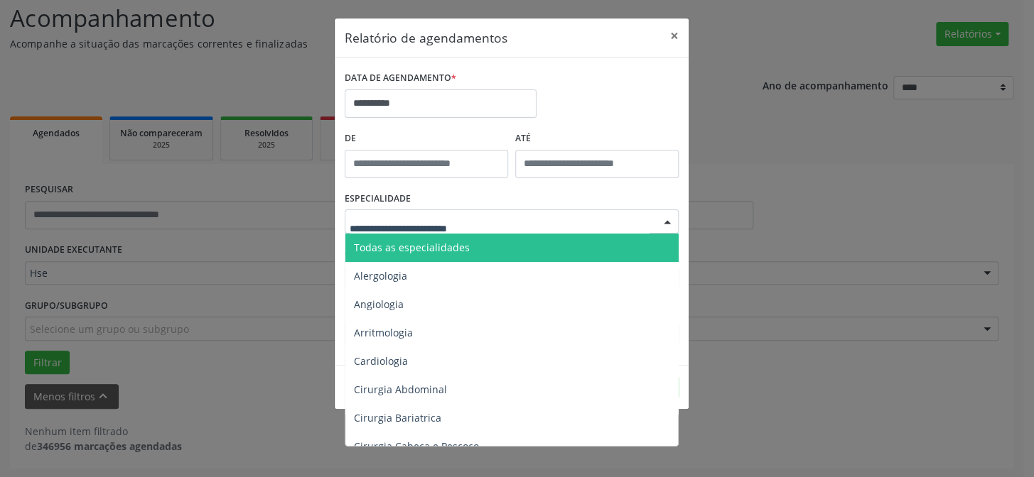
click at [438, 249] on span "Todas as especialidades" at bounding box center [412, 247] width 116 height 13
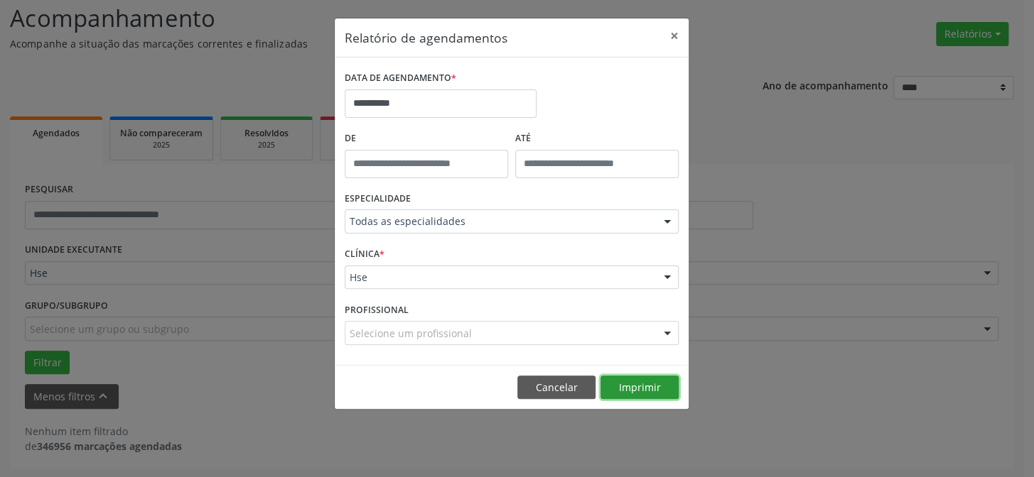
click at [627, 383] on button "Imprimir" at bounding box center [639, 388] width 78 height 24
click at [678, 36] on button "×" at bounding box center [674, 35] width 28 height 35
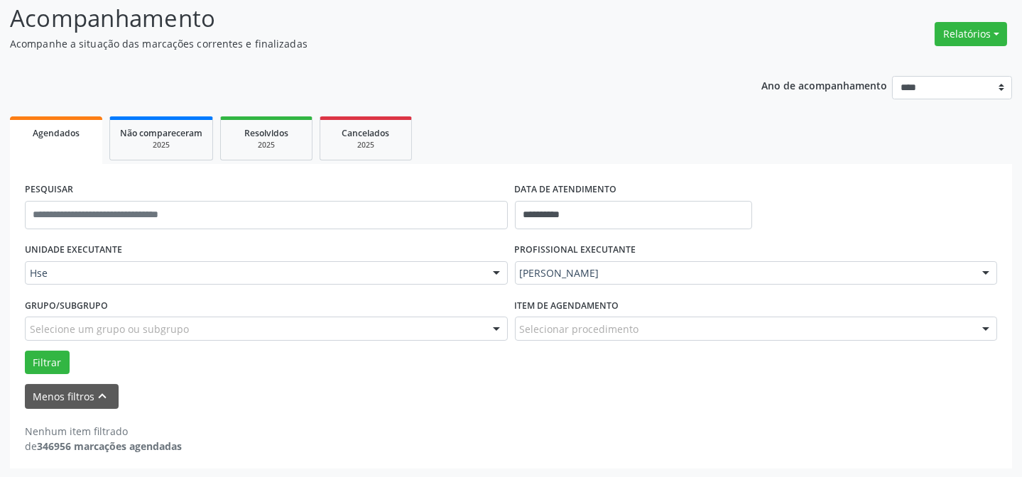
click at [726, 263] on div "[PERSON_NAME]" at bounding box center [756, 273] width 483 height 24
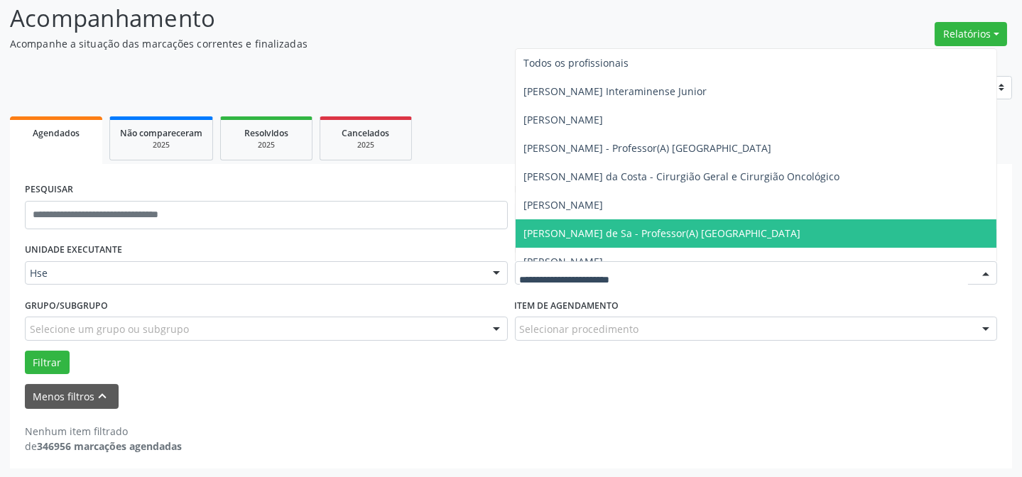
click at [423, 94] on div "**********" at bounding box center [511, 267] width 1002 height 403
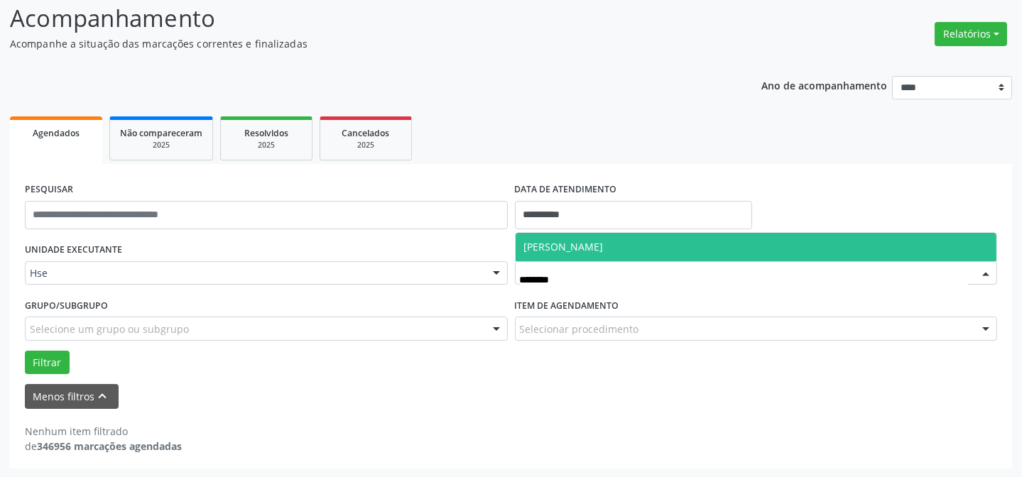
type input "*********"
click at [573, 240] on span "[PERSON_NAME]" at bounding box center [564, 246] width 80 height 13
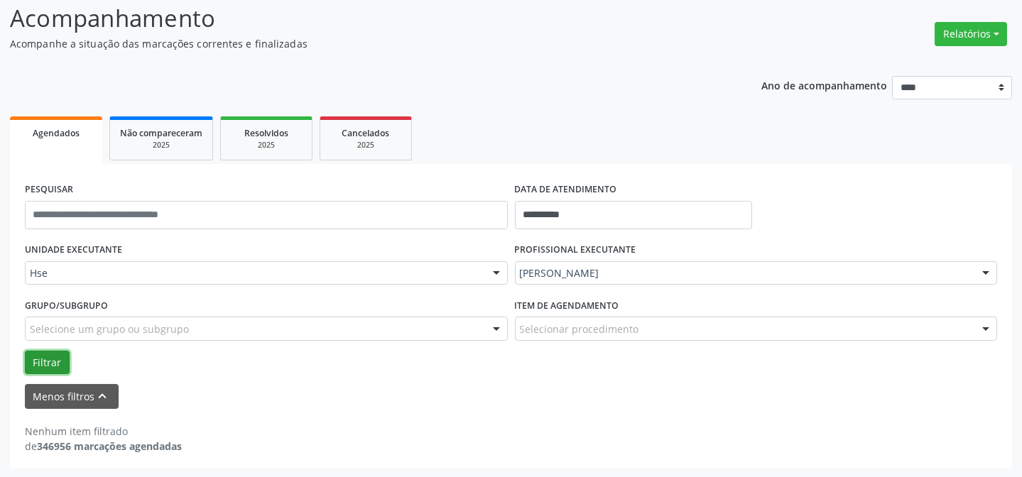
click at [36, 359] on button "Filtrar" at bounding box center [47, 363] width 45 height 24
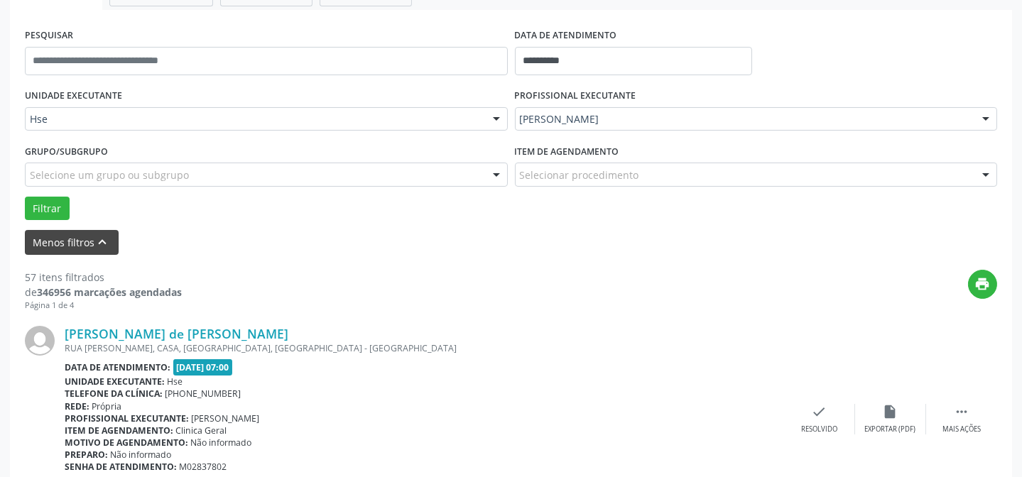
scroll to position [271, 0]
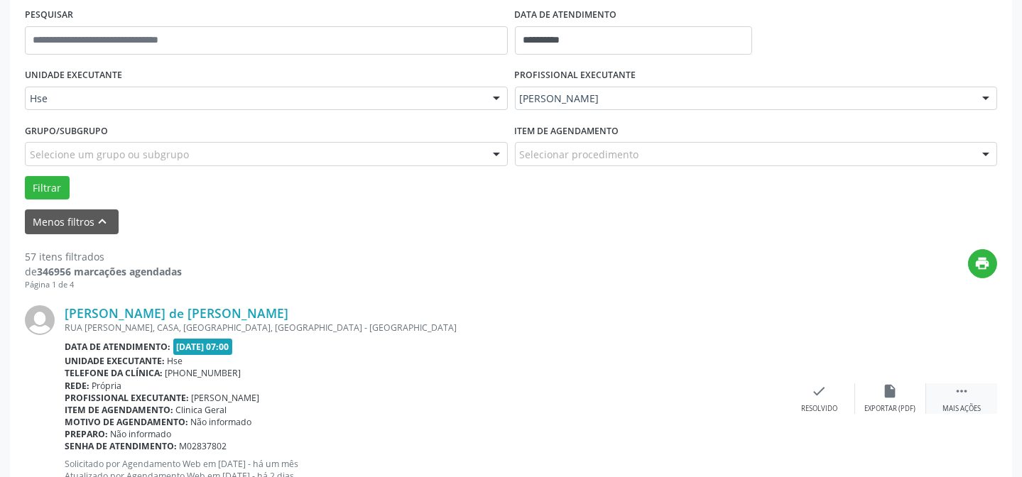
click at [965, 386] on icon "" at bounding box center [962, 392] width 16 height 16
click at [885, 385] on icon "alarm_off" at bounding box center [891, 392] width 16 height 16
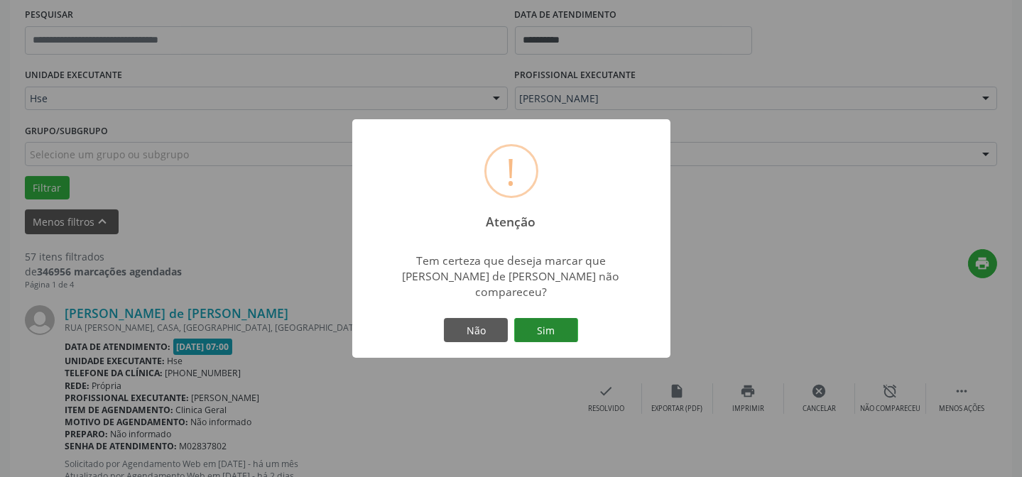
click at [524, 318] on button "Sim" at bounding box center [546, 330] width 64 height 24
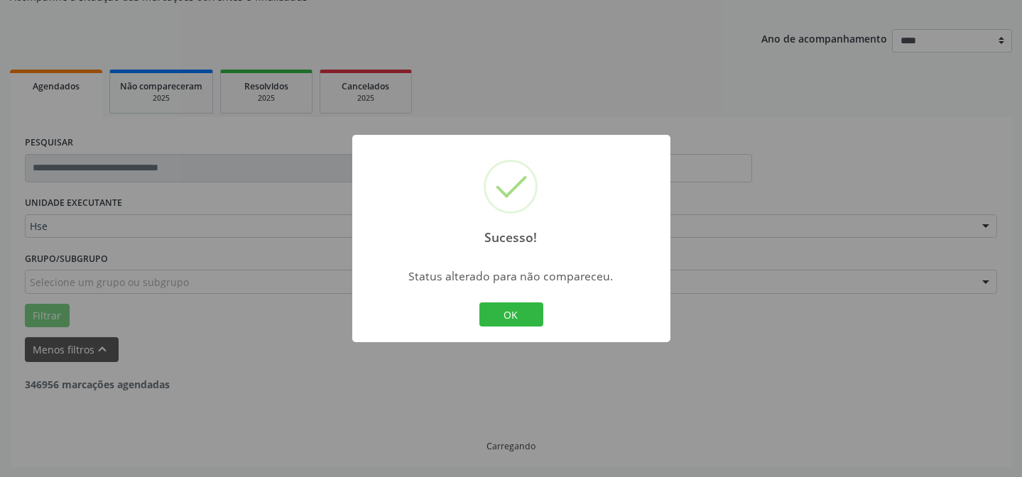
scroll to position [142, 0]
click at [512, 308] on button "OK" at bounding box center [512, 315] width 64 height 24
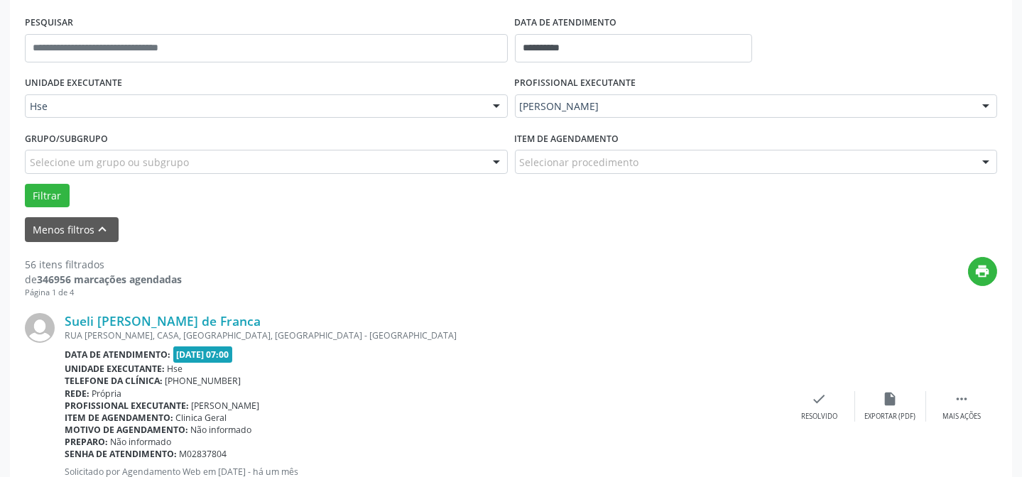
scroll to position [271, 0]
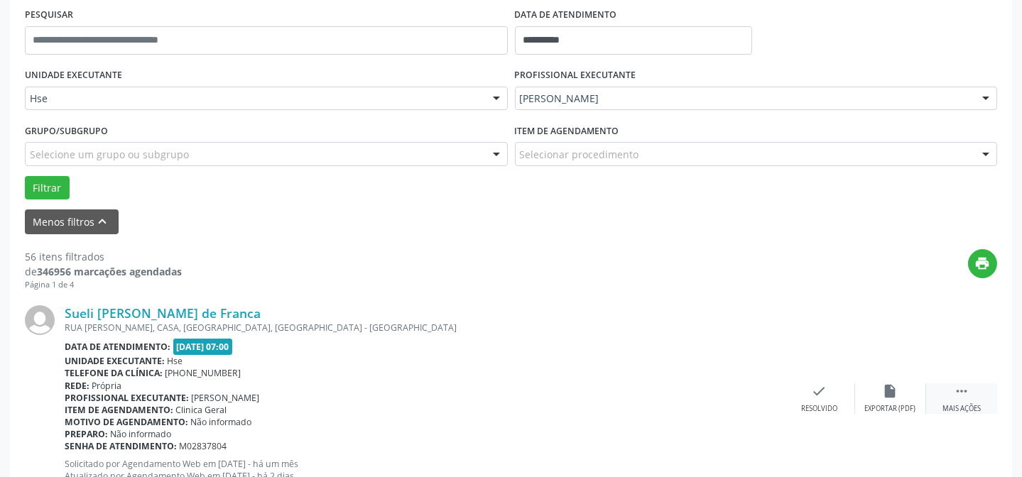
drag, startPoint x: 953, startPoint y: 407, endPoint x: 936, endPoint y: 396, distance: 20.5
click at [953, 406] on div "Mais ações" at bounding box center [962, 409] width 38 height 10
click at [906, 388] on div "alarm_off Não compareceu" at bounding box center [890, 399] width 71 height 31
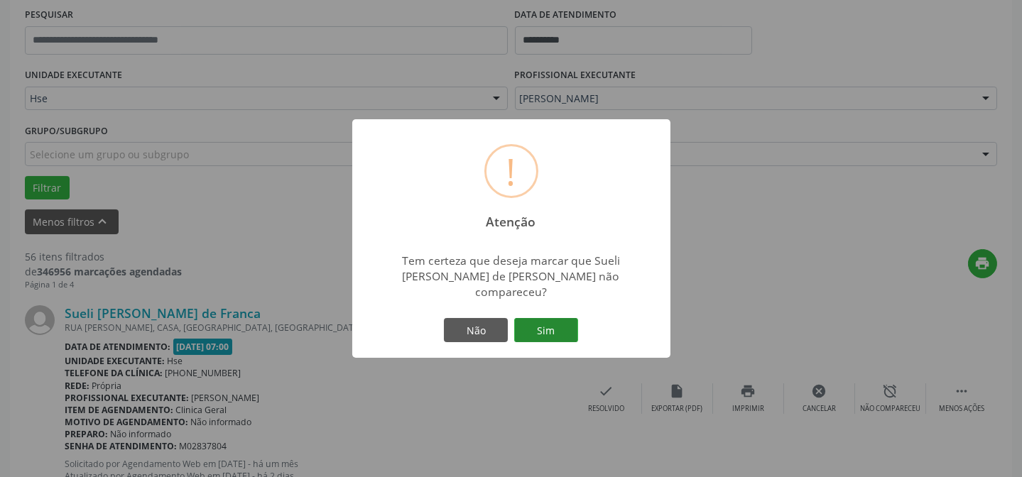
click at [547, 318] on button "Sim" at bounding box center [546, 330] width 64 height 24
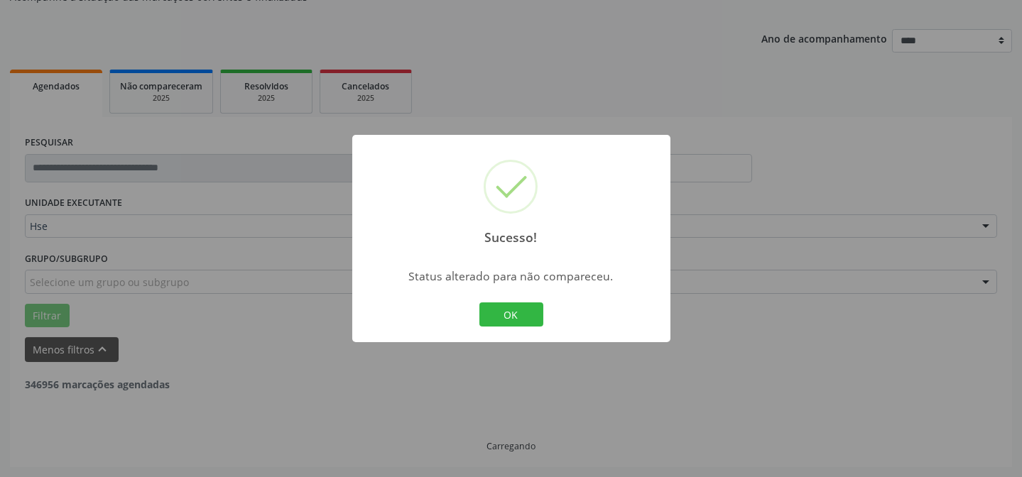
scroll to position [142, 0]
click at [497, 315] on button "OK" at bounding box center [512, 315] width 64 height 24
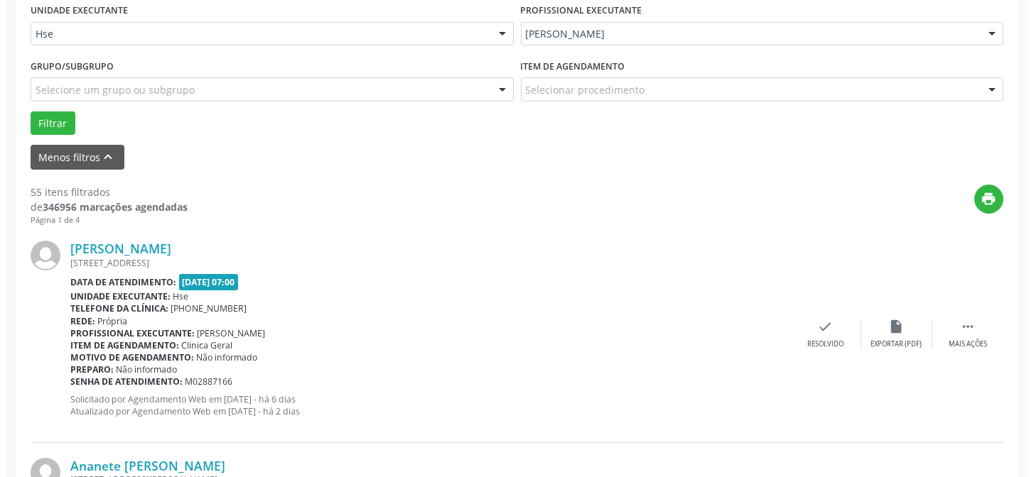
scroll to position [400, 0]
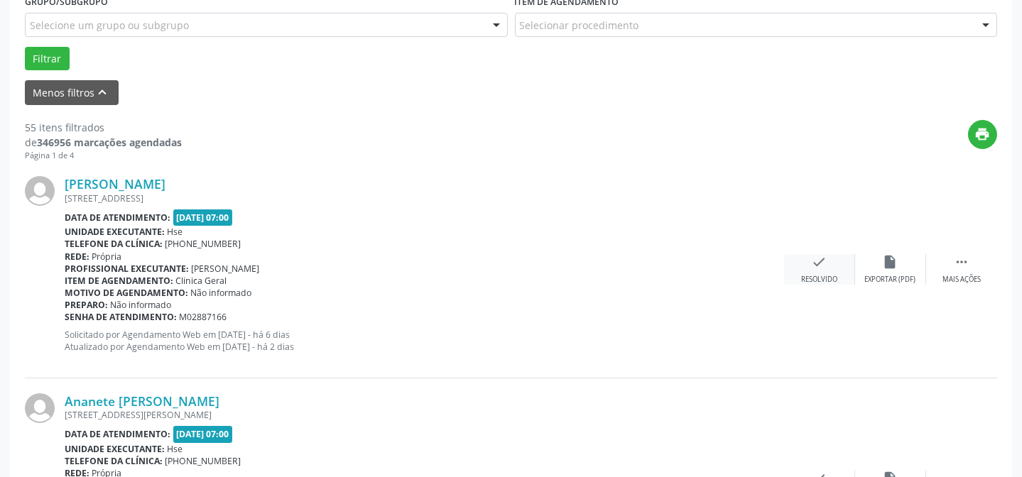
click at [808, 275] on div "Resolvido" at bounding box center [819, 280] width 36 height 10
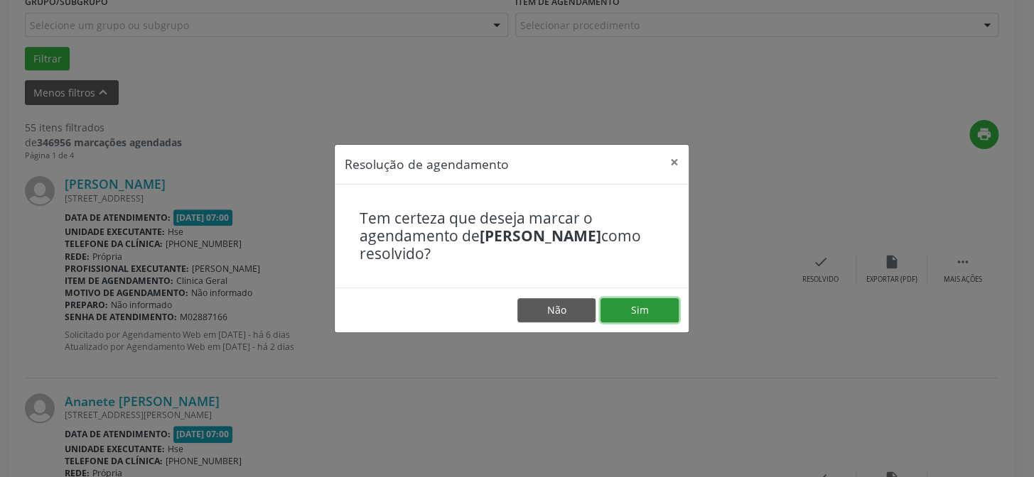
drag, startPoint x: 637, startPoint y: 317, endPoint x: 582, endPoint y: 274, distance: 69.8
click at [636, 317] on button "Sim" at bounding box center [639, 310] width 78 height 24
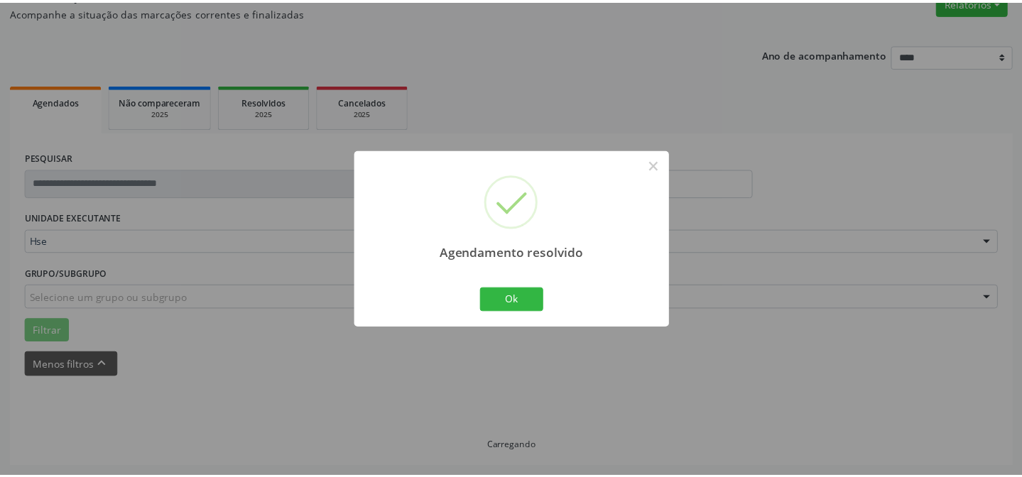
scroll to position [127, 0]
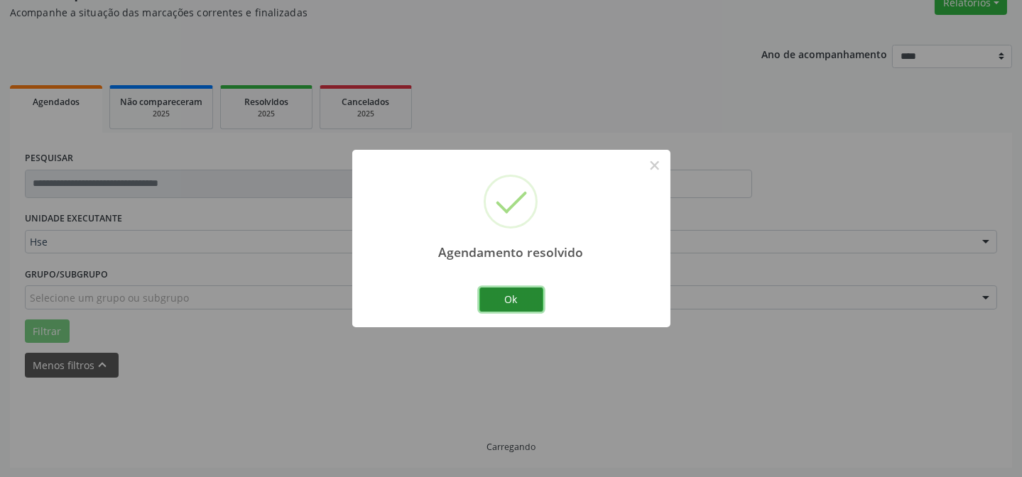
click at [500, 294] on button "Ok" at bounding box center [512, 300] width 64 height 24
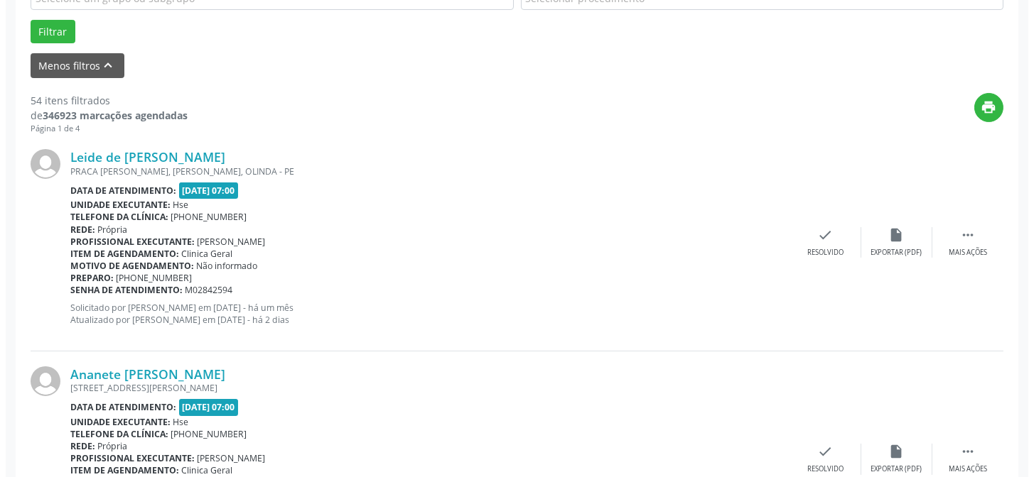
scroll to position [450, 0]
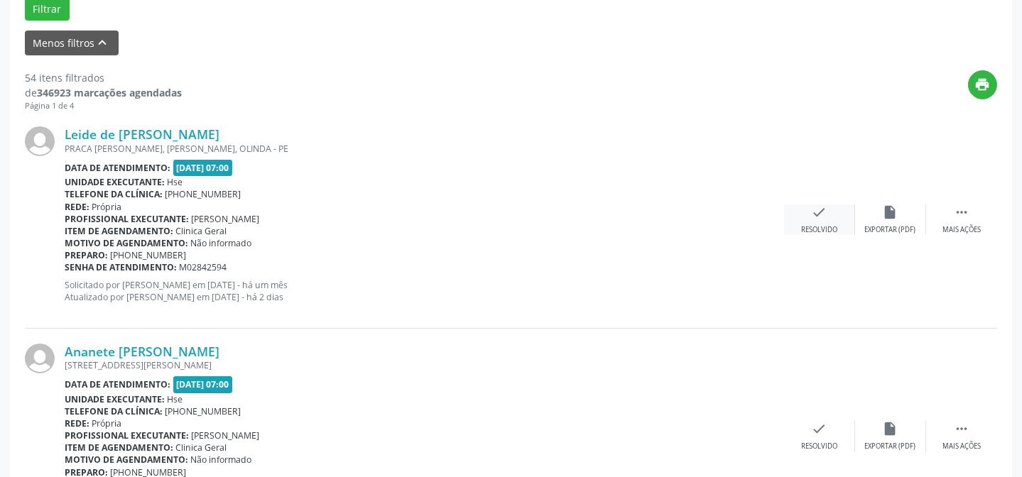
click at [823, 208] on icon "check" at bounding box center [820, 213] width 16 height 16
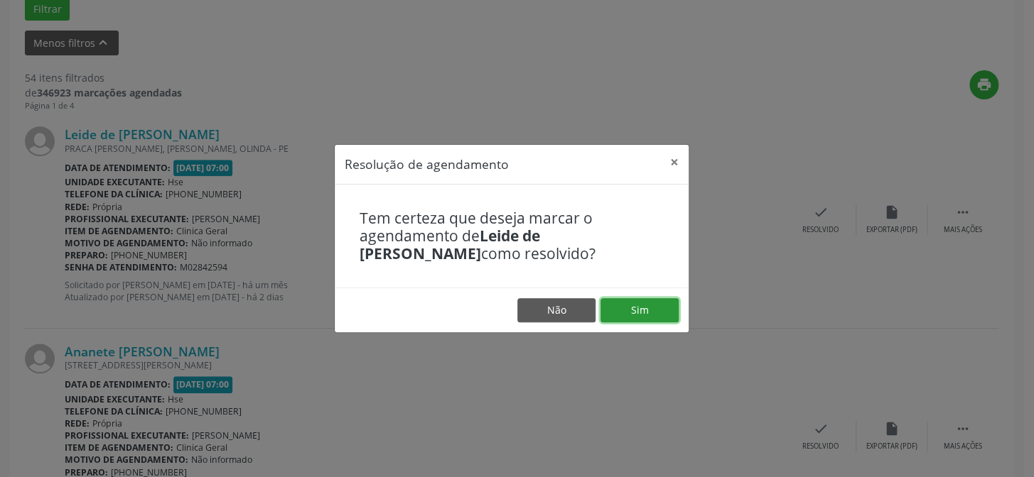
click at [660, 304] on button "Sim" at bounding box center [639, 310] width 78 height 24
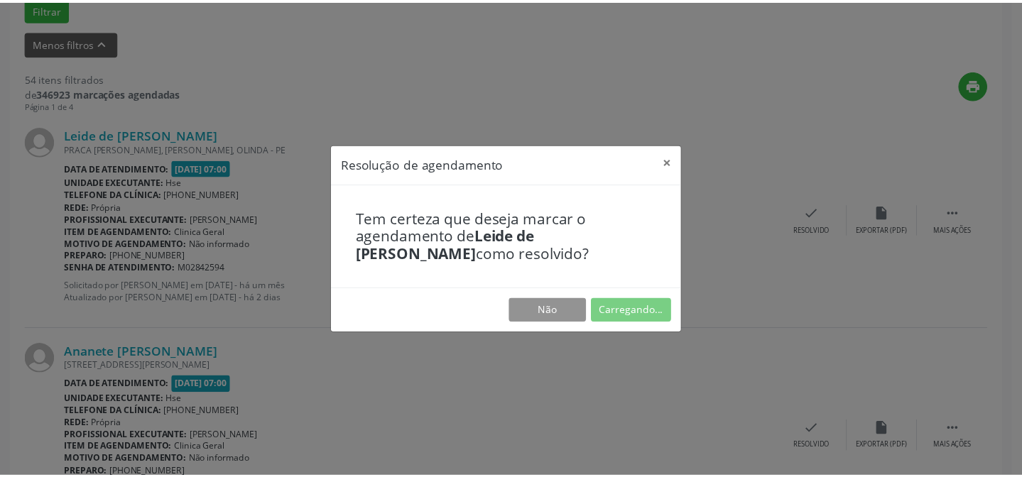
scroll to position [127, 0]
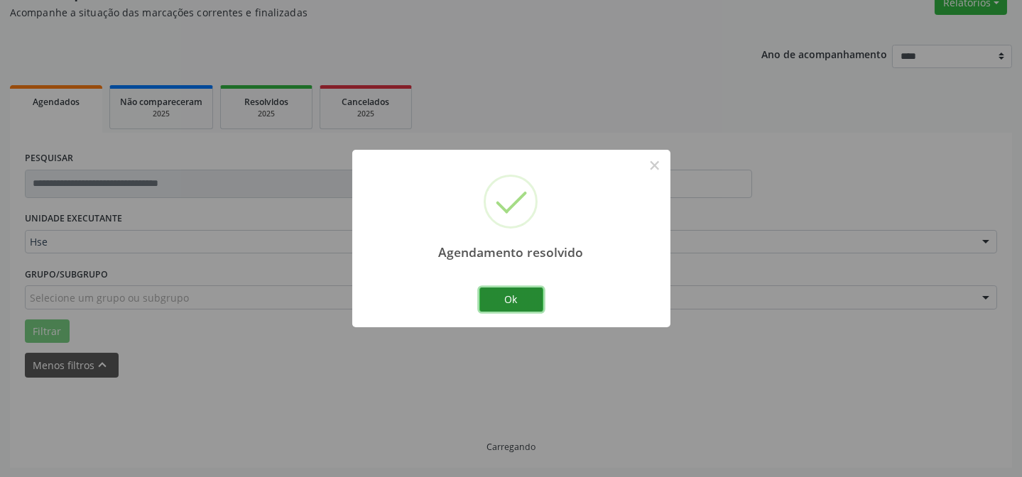
click at [515, 297] on button "Ok" at bounding box center [512, 300] width 64 height 24
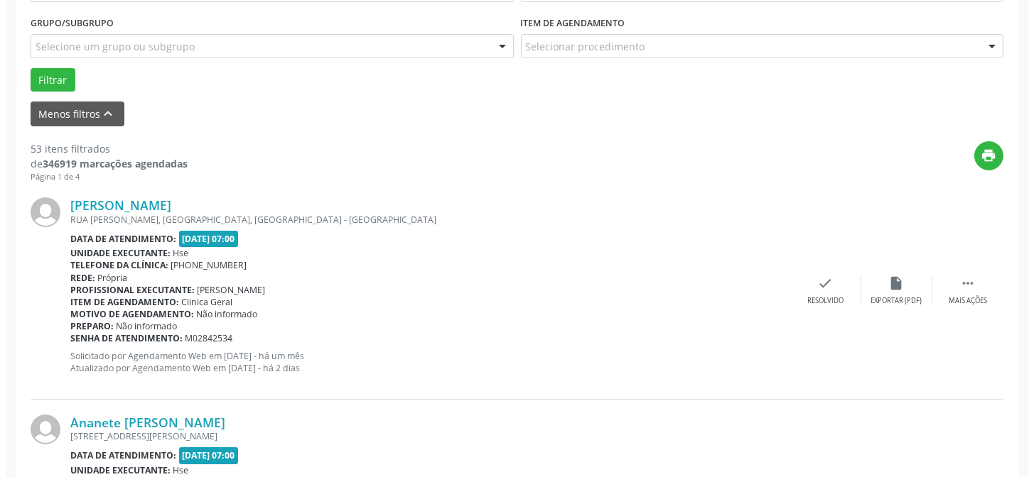
scroll to position [400, 0]
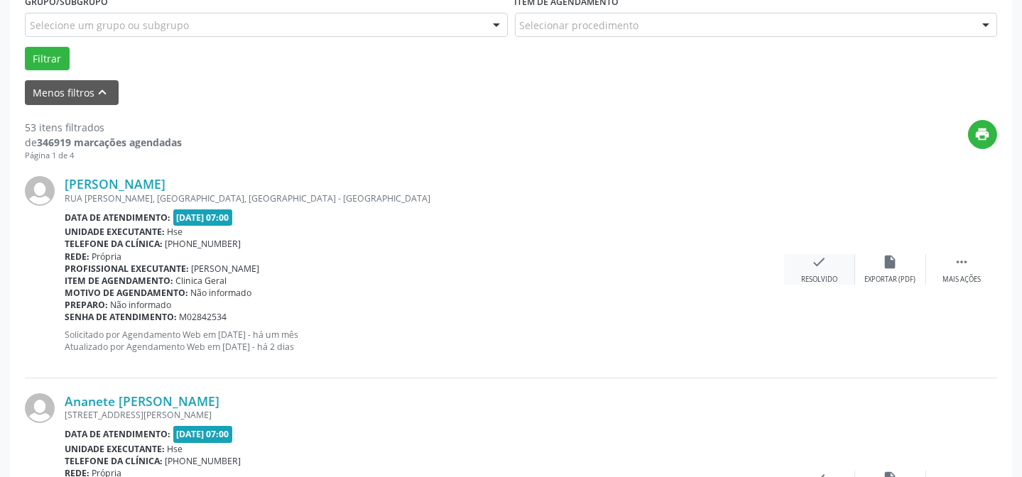
click at [818, 254] on icon "check" at bounding box center [820, 262] width 16 height 16
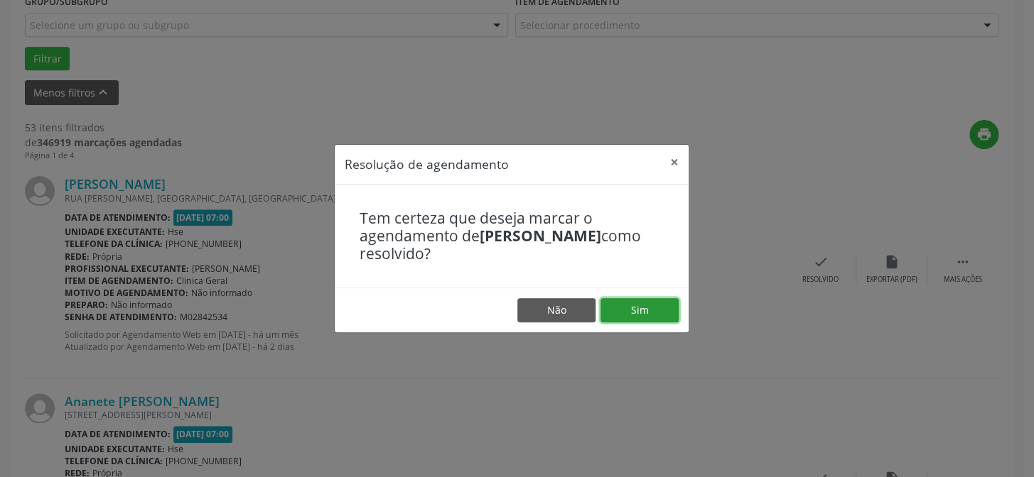
click at [648, 310] on button "Sim" at bounding box center [639, 310] width 78 height 24
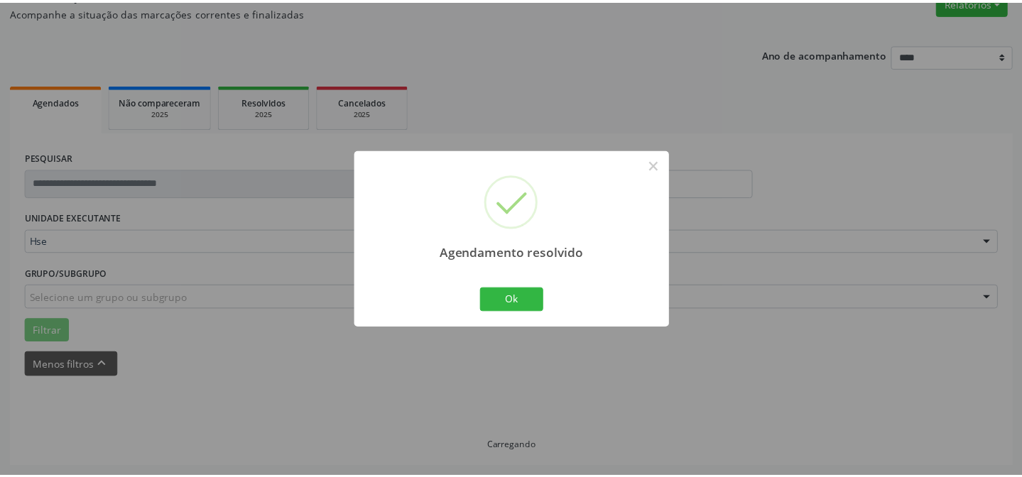
scroll to position [127, 0]
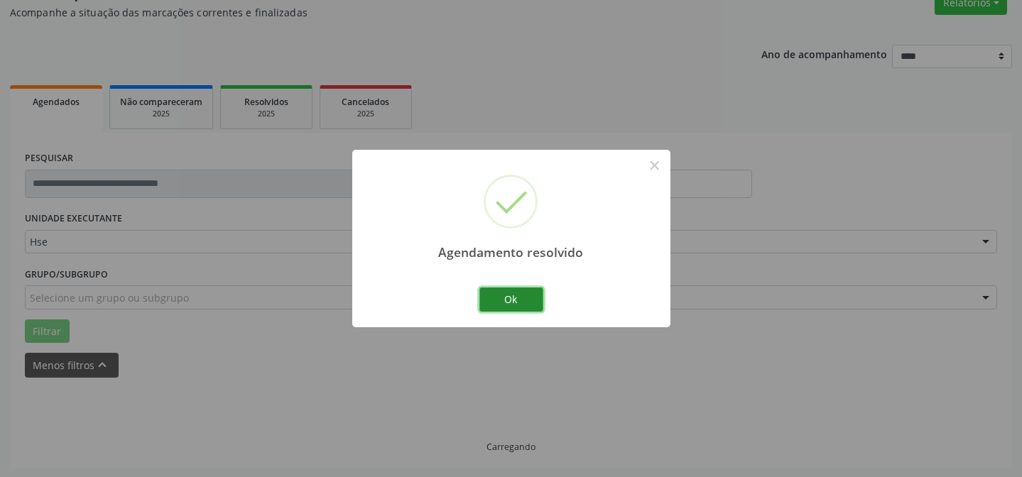
click at [503, 293] on button "Ok" at bounding box center [512, 300] width 64 height 24
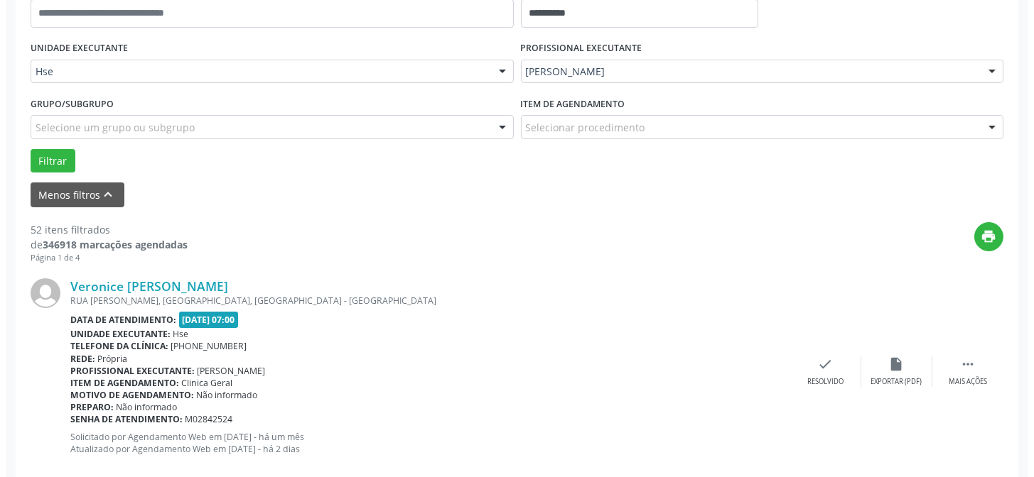
scroll to position [320, 0]
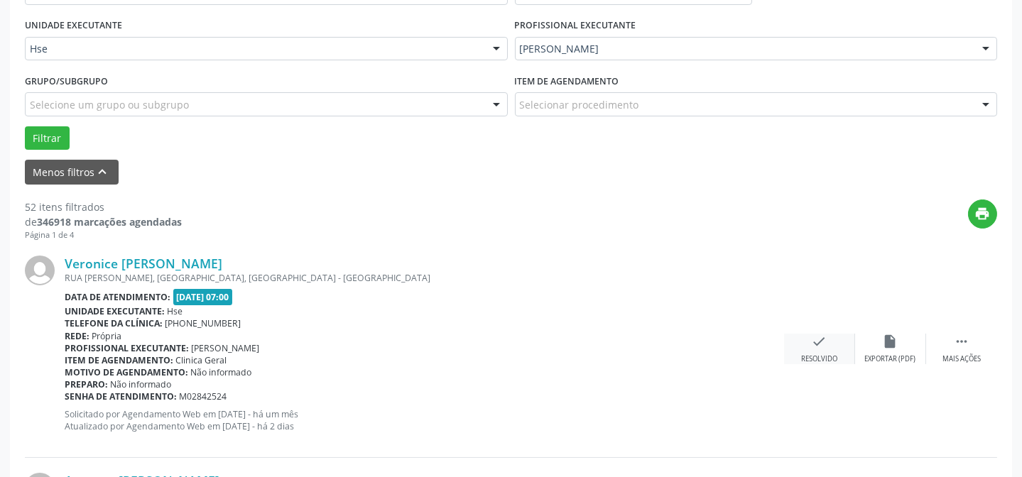
click at [818, 348] on div "check Resolvido" at bounding box center [819, 349] width 71 height 31
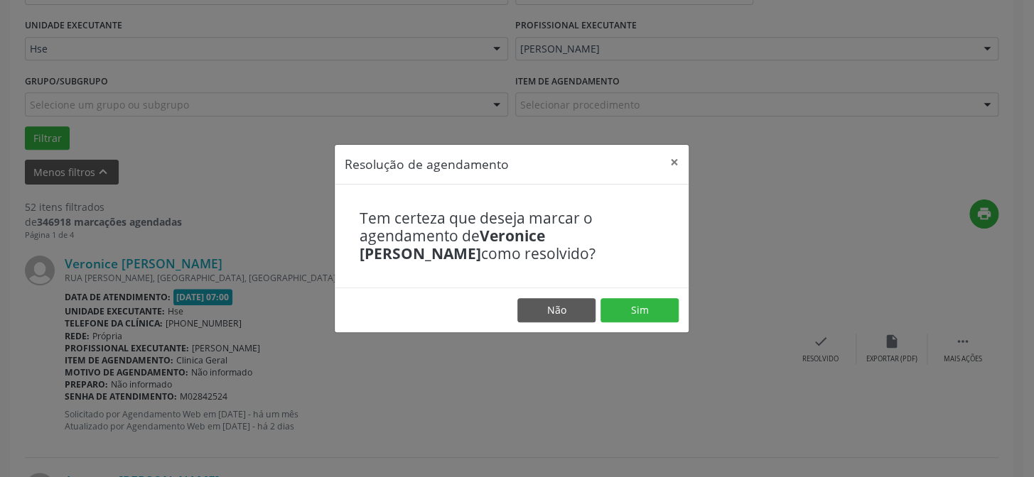
click at [638, 295] on footer "Não Sim" at bounding box center [512, 310] width 354 height 45
click at [631, 307] on button "Sim" at bounding box center [639, 310] width 78 height 24
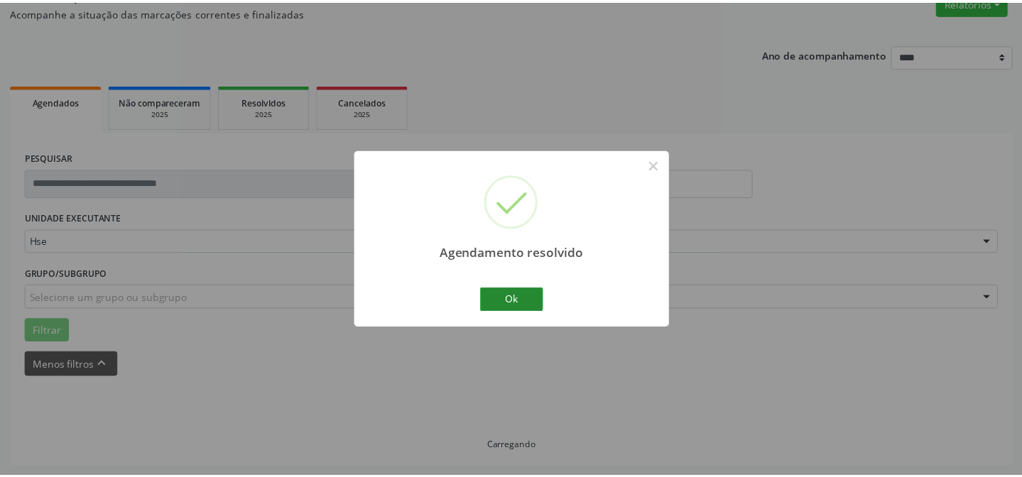
scroll to position [127, 0]
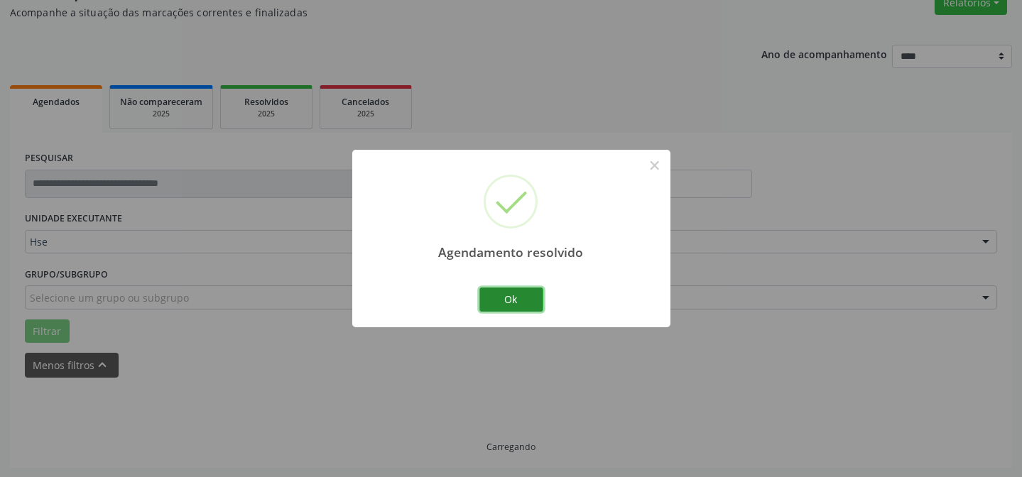
click at [495, 297] on button "Ok" at bounding box center [512, 300] width 64 height 24
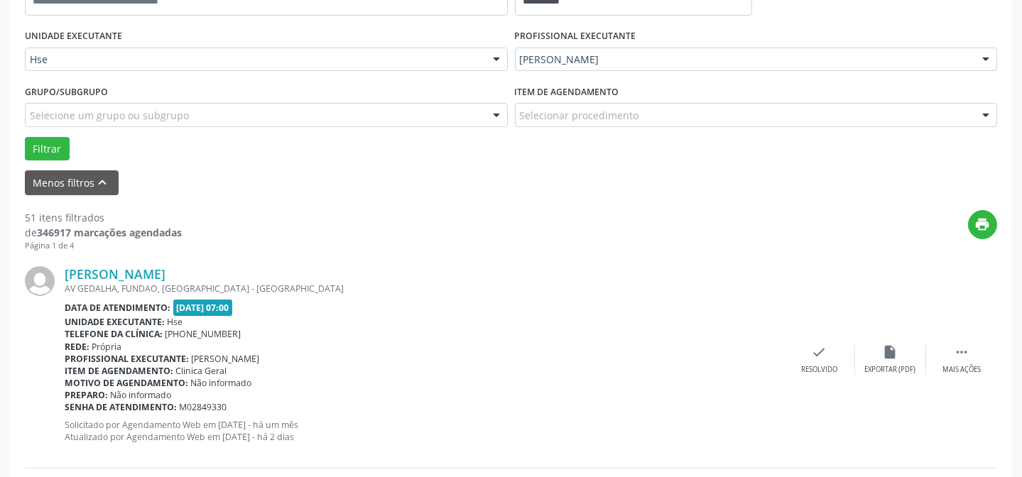
scroll to position [335, 0]
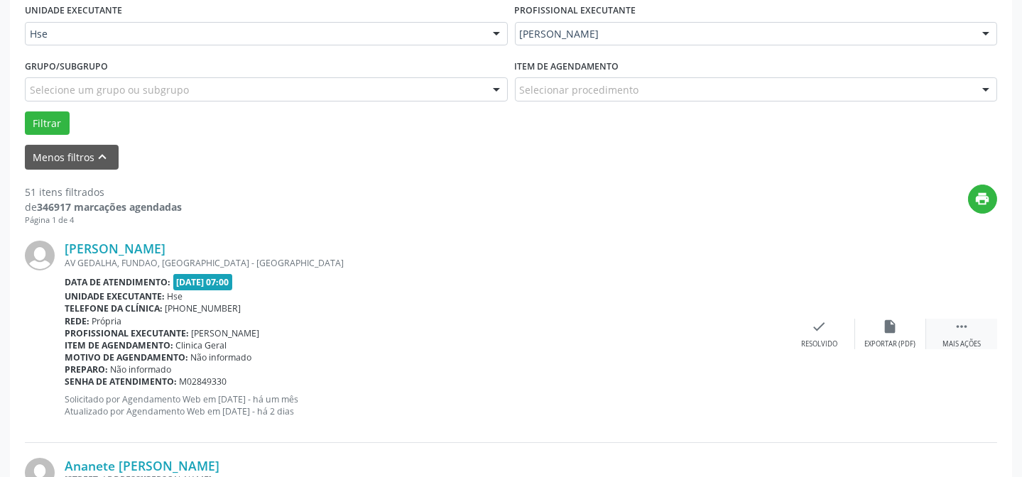
click at [942, 334] on div " Mais ações" at bounding box center [961, 334] width 71 height 31
click at [898, 329] on icon "alarm_off" at bounding box center [891, 327] width 16 height 16
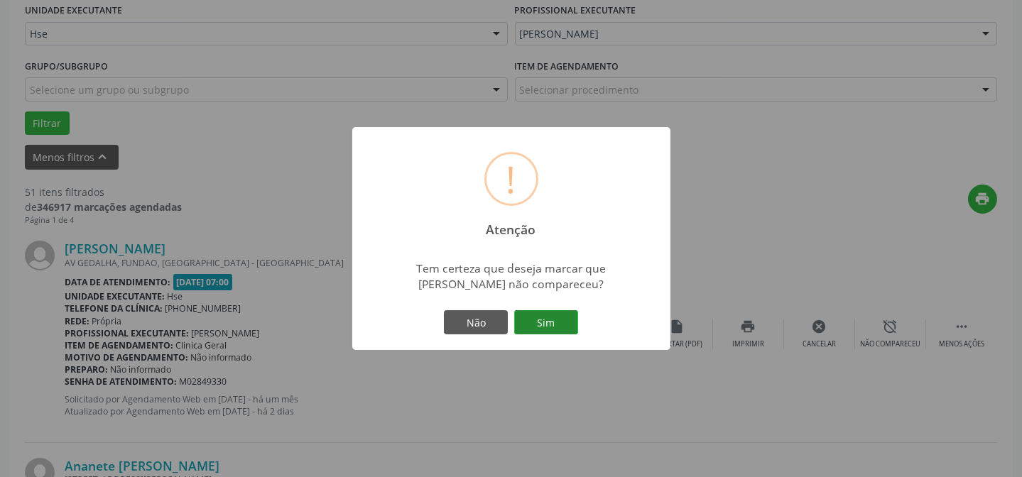
click at [557, 318] on button "Sim" at bounding box center [546, 322] width 64 height 24
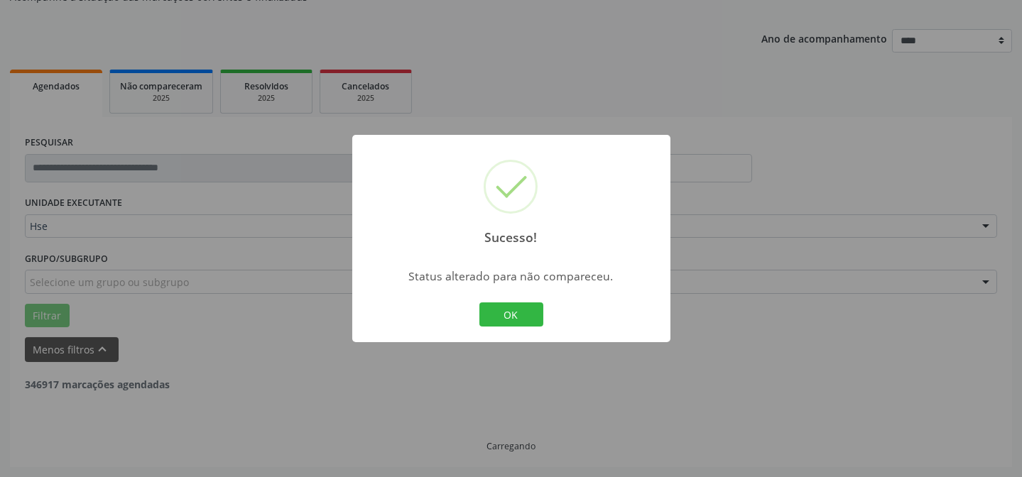
scroll to position [142, 0]
click at [514, 314] on button "OK" at bounding box center [512, 315] width 64 height 24
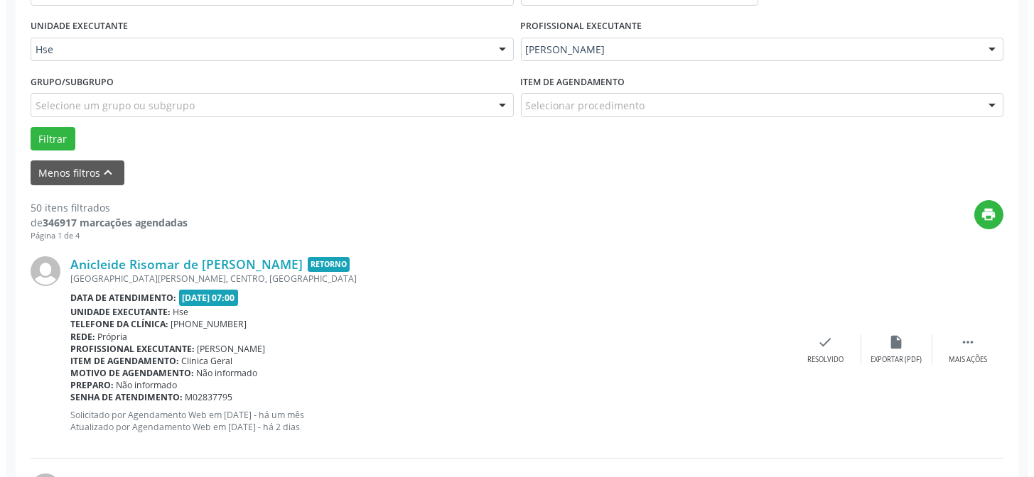
scroll to position [335, 0]
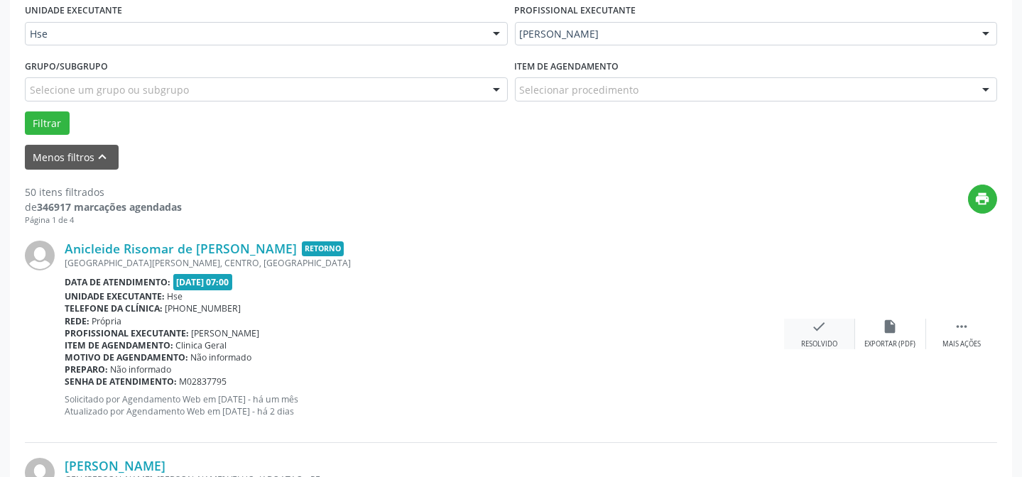
click at [814, 340] on div "Resolvido" at bounding box center [819, 345] width 36 height 10
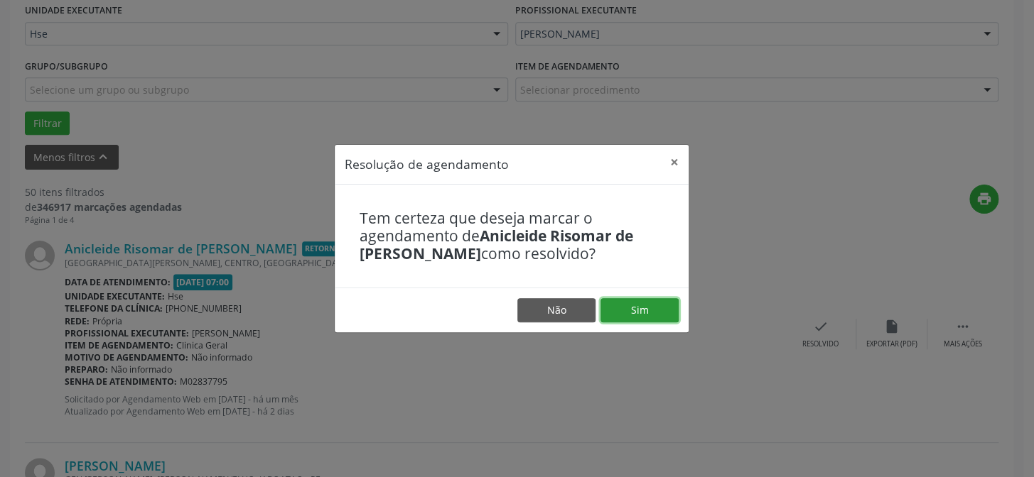
click at [638, 304] on button "Sim" at bounding box center [639, 310] width 78 height 24
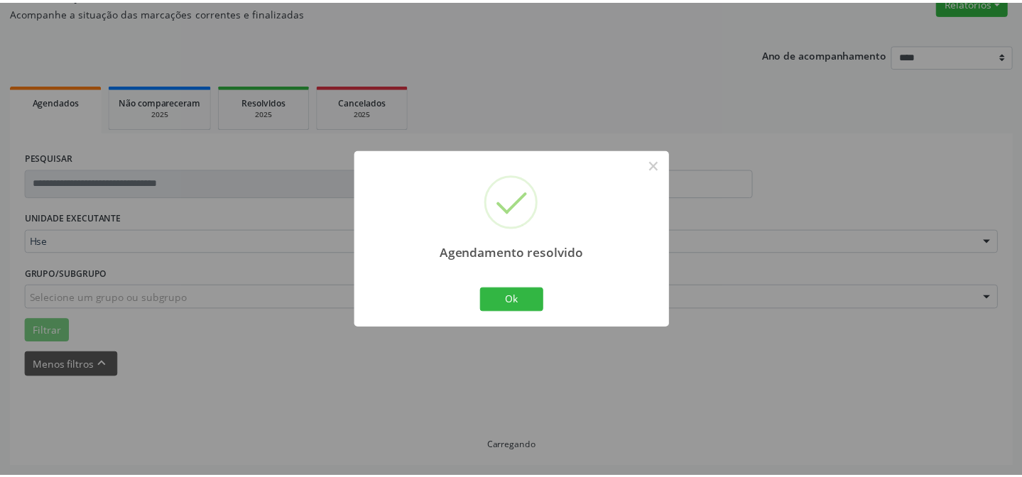
scroll to position [127, 0]
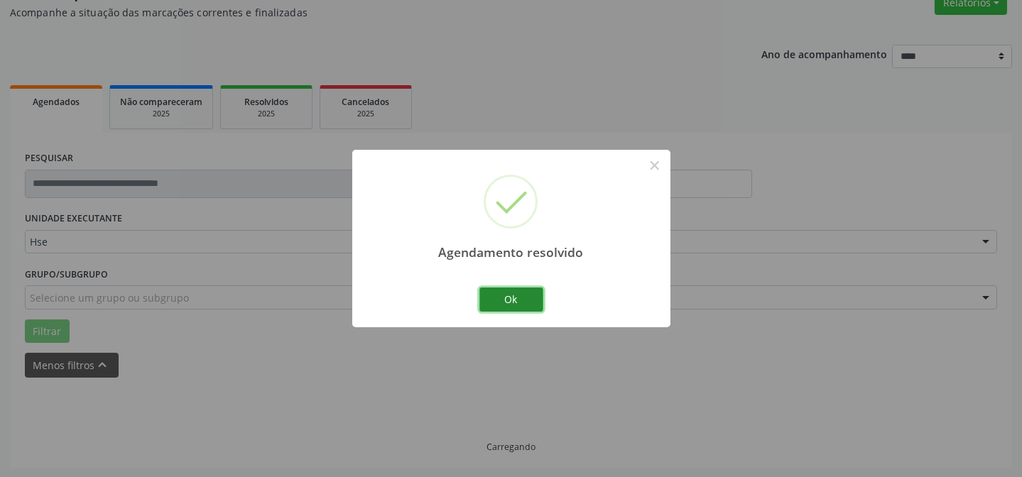
click at [534, 306] on button "Ok" at bounding box center [512, 300] width 64 height 24
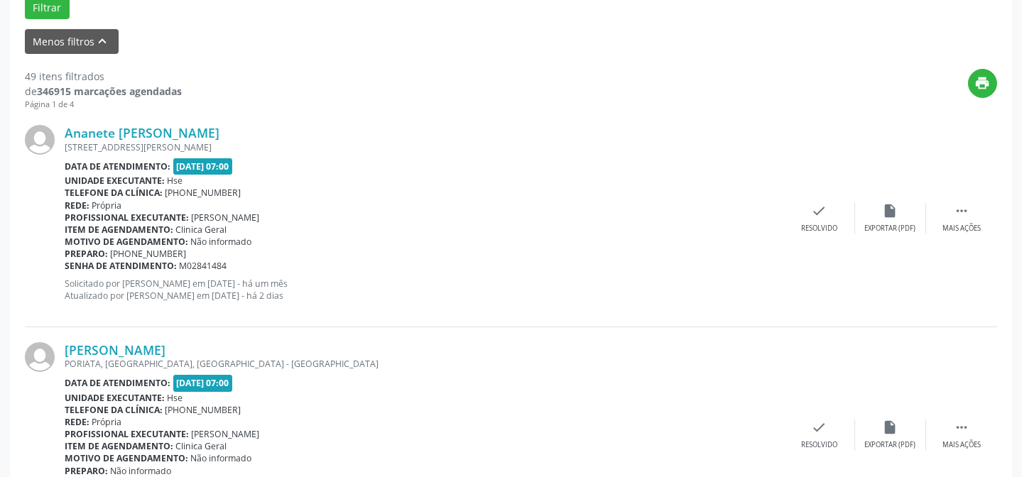
scroll to position [465, 0]
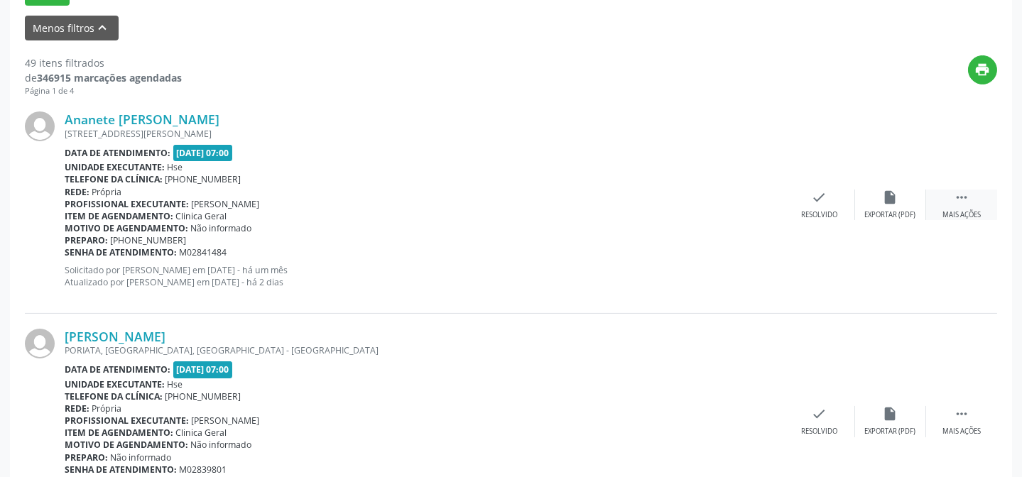
click at [937, 202] on div " Mais ações" at bounding box center [961, 205] width 71 height 31
click at [867, 210] on div "Não compareceu" at bounding box center [890, 215] width 60 height 10
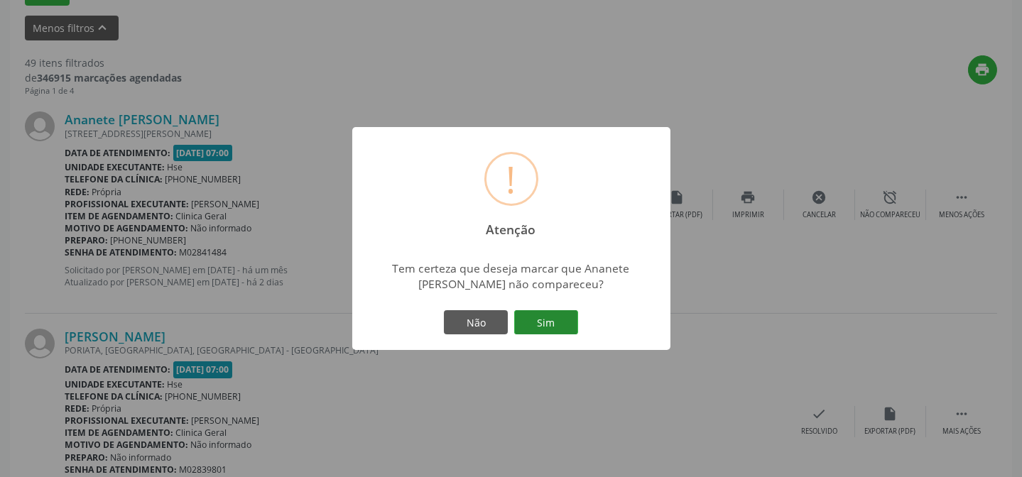
click at [552, 321] on button "Sim" at bounding box center [546, 322] width 64 height 24
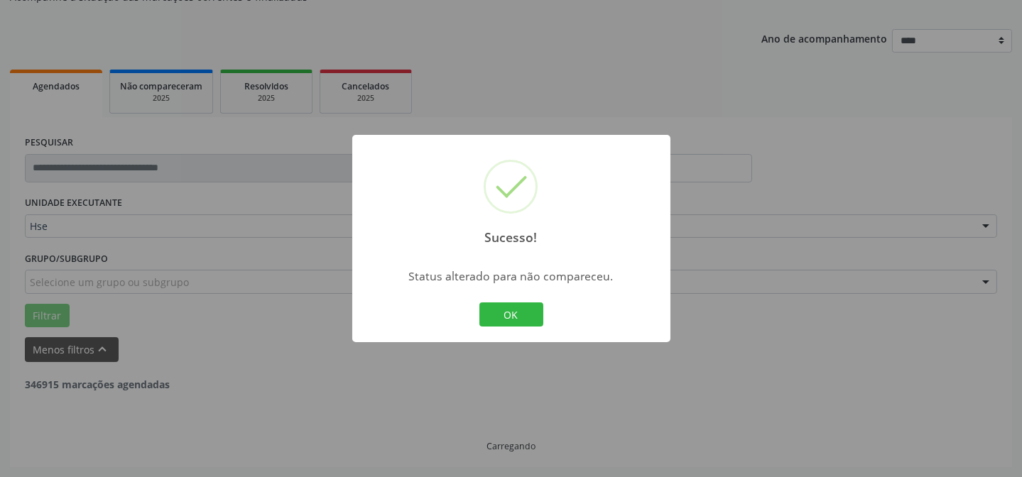
scroll to position [142, 0]
click at [487, 310] on button "OK" at bounding box center [512, 315] width 64 height 24
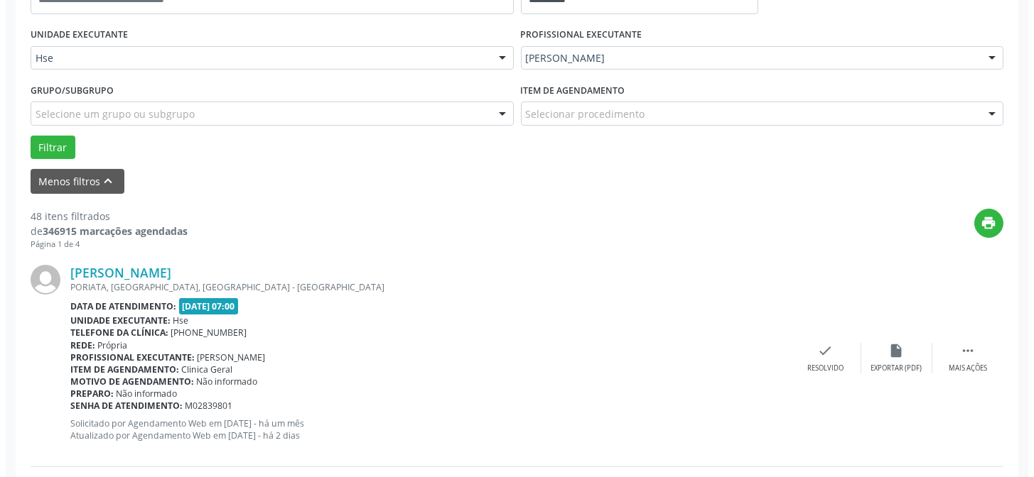
scroll to position [465, 0]
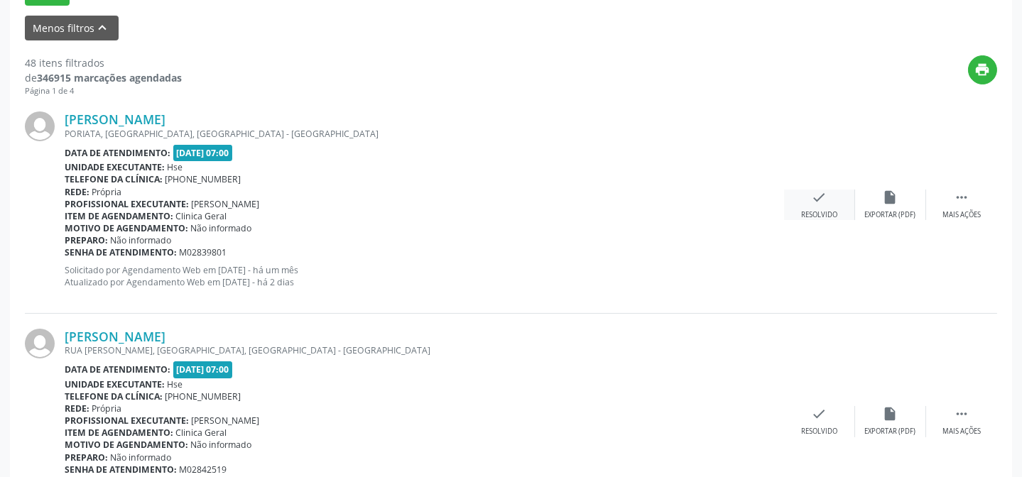
click at [823, 212] on div "Resolvido" at bounding box center [819, 215] width 36 height 10
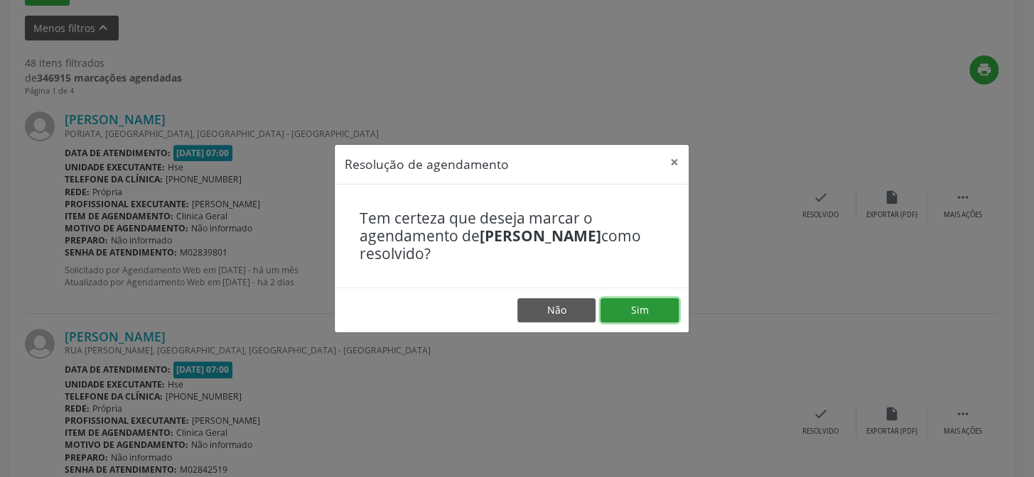
click at [644, 305] on button "Sim" at bounding box center [639, 310] width 78 height 24
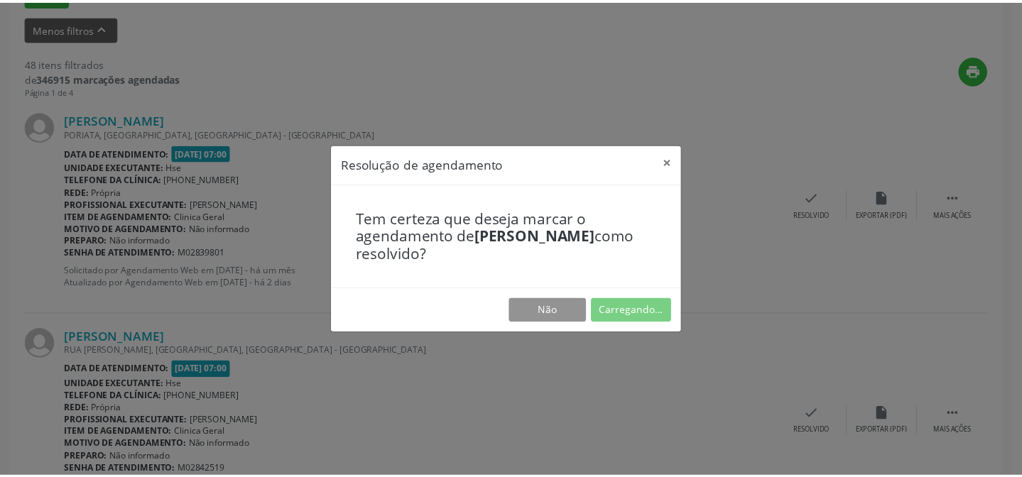
scroll to position [127, 0]
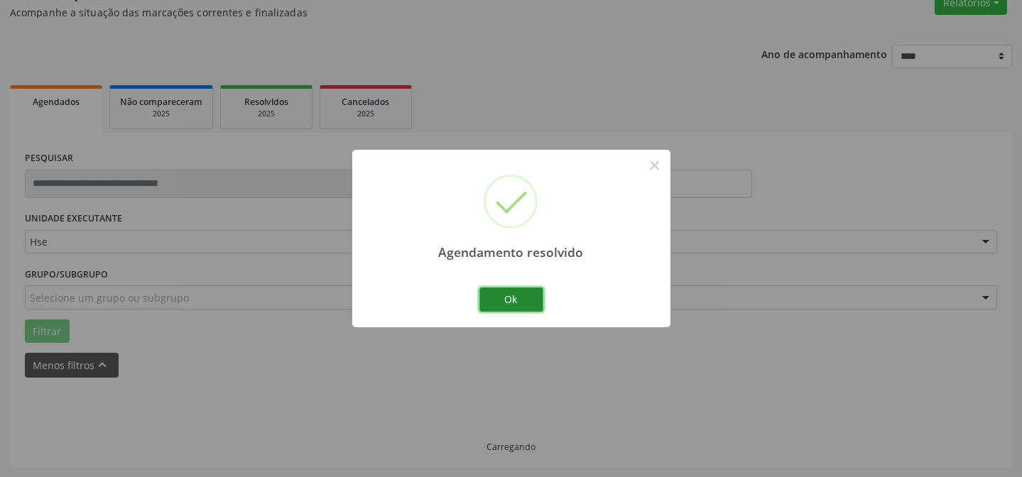
click at [499, 295] on button "Ok" at bounding box center [512, 300] width 64 height 24
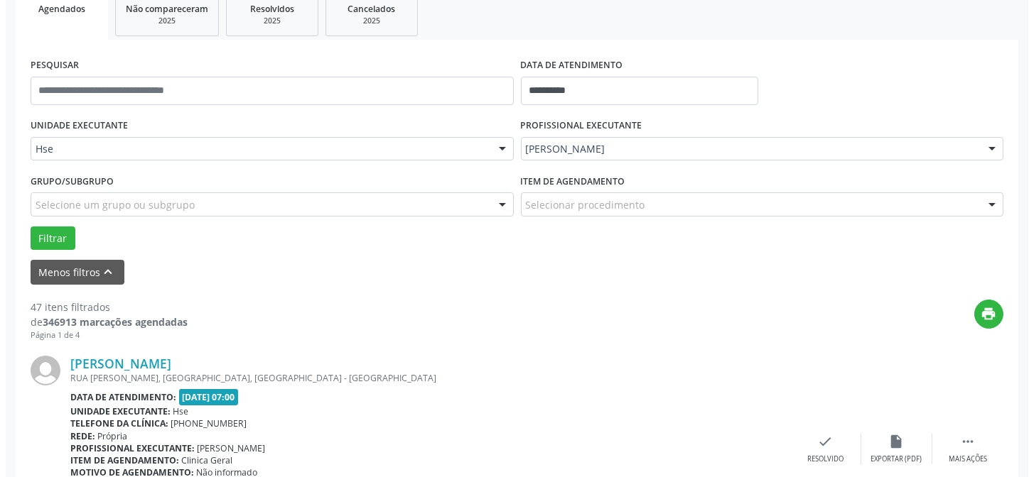
scroll to position [385, 0]
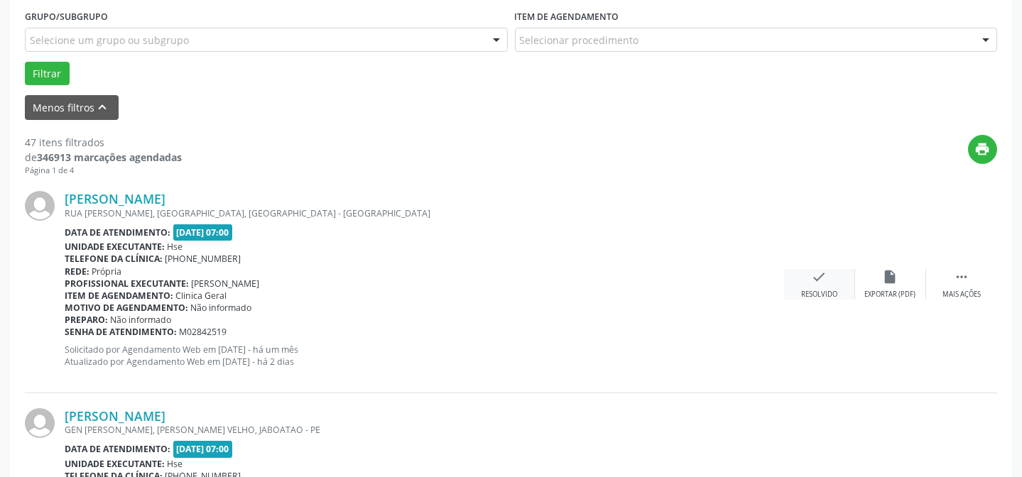
click at [822, 278] on icon "check" at bounding box center [820, 277] width 16 height 16
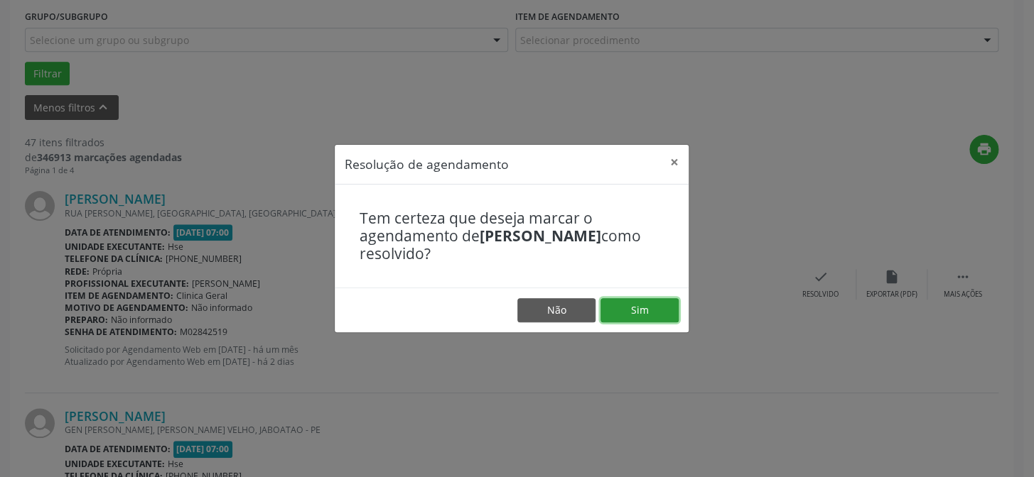
click at [626, 298] on button "Sim" at bounding box center [639, 310] width 78 height 24
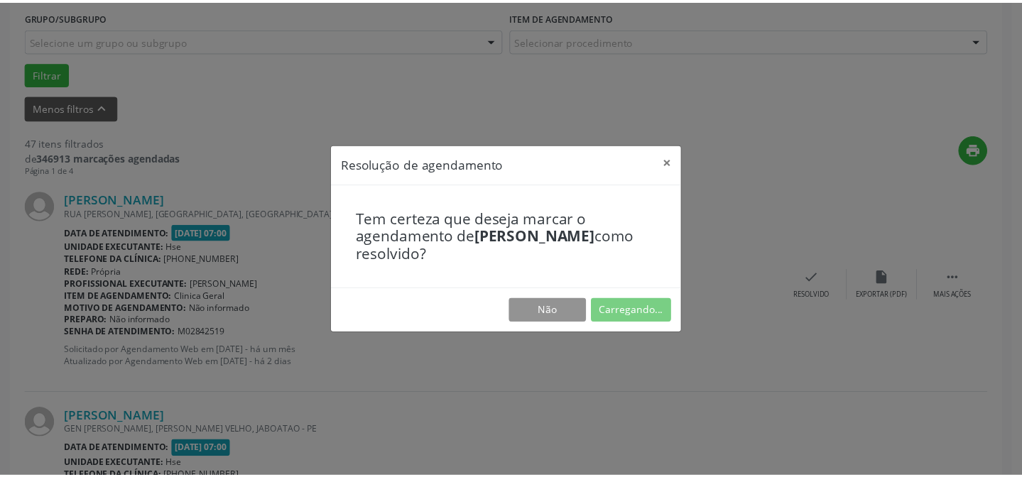
scroll to position [127, 0]
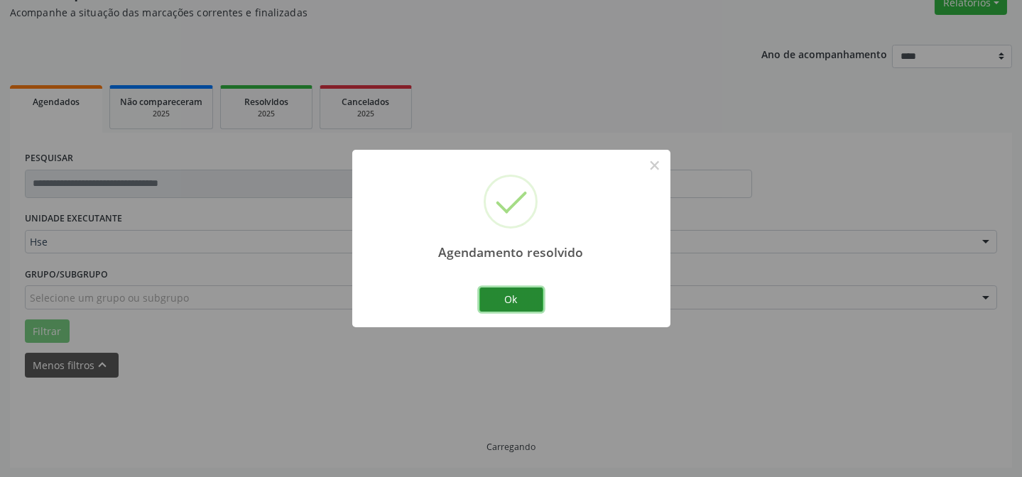
click at [516, 293] on button "Ok" at bounding box center [512, 300] width 64 height 24
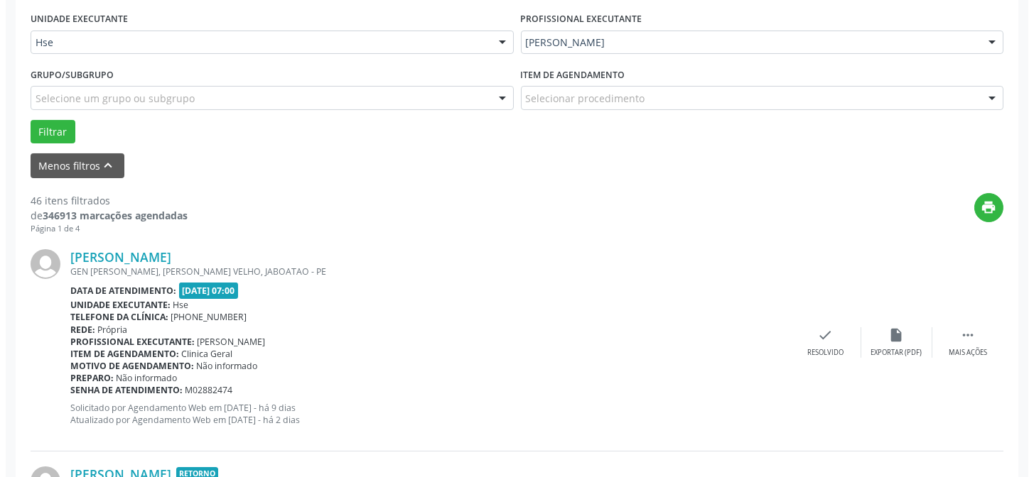
scroll to position [335, 0]
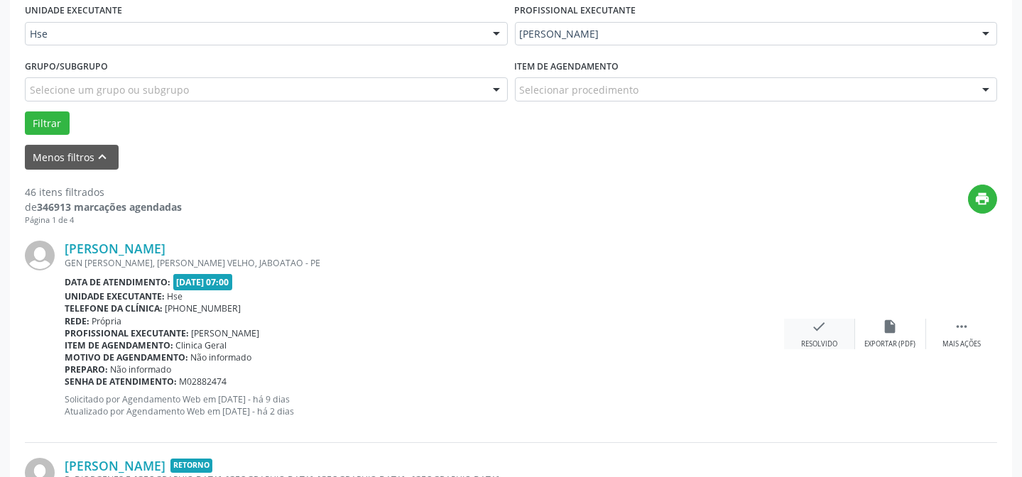
click at [812, 327] on icon "check" at bounding box center [820, 327] width 16 height 16
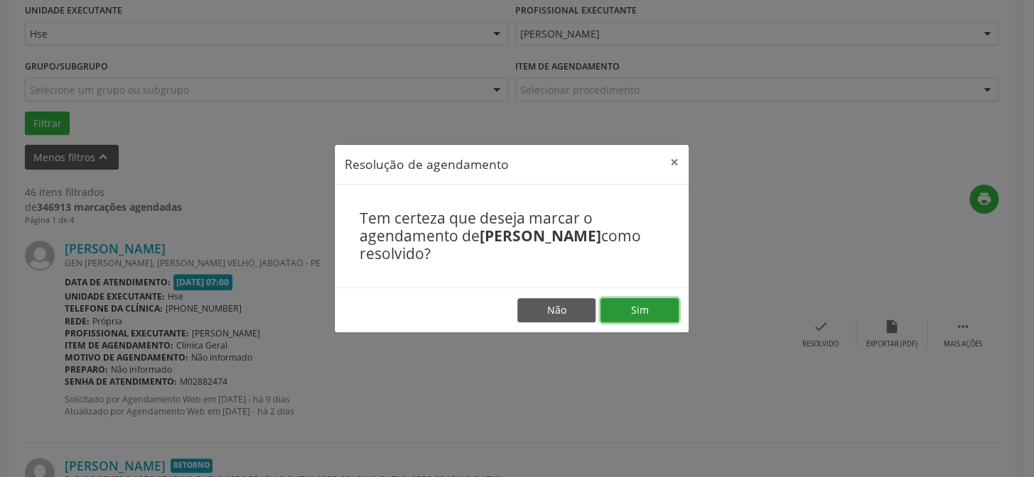
click at [644, 304] on button "Sim" at bounding box center [639, 310] width 78 height 24
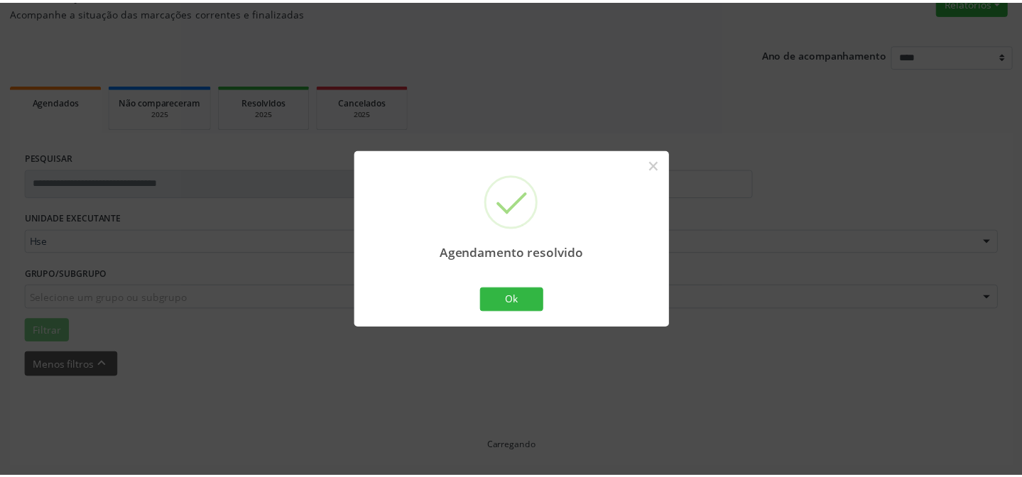
scroll to position [127, 0]
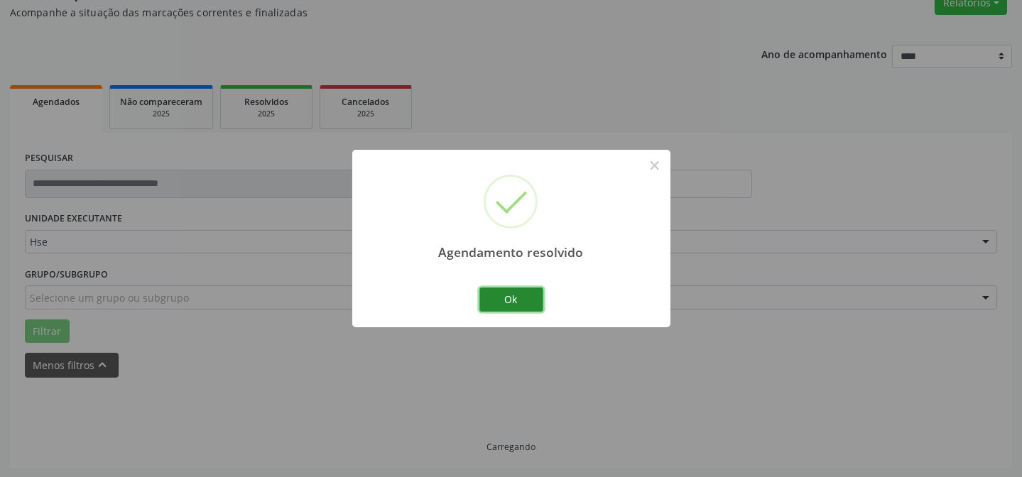
click at [492, 291] on button "Ok" at bounding box center [512, 300] width 64 height 24
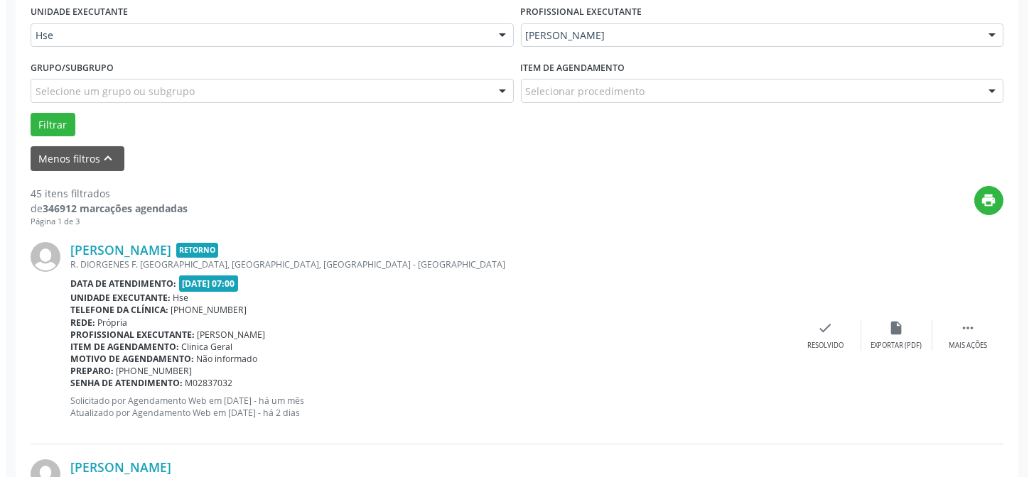
scroll to position [335, 0]
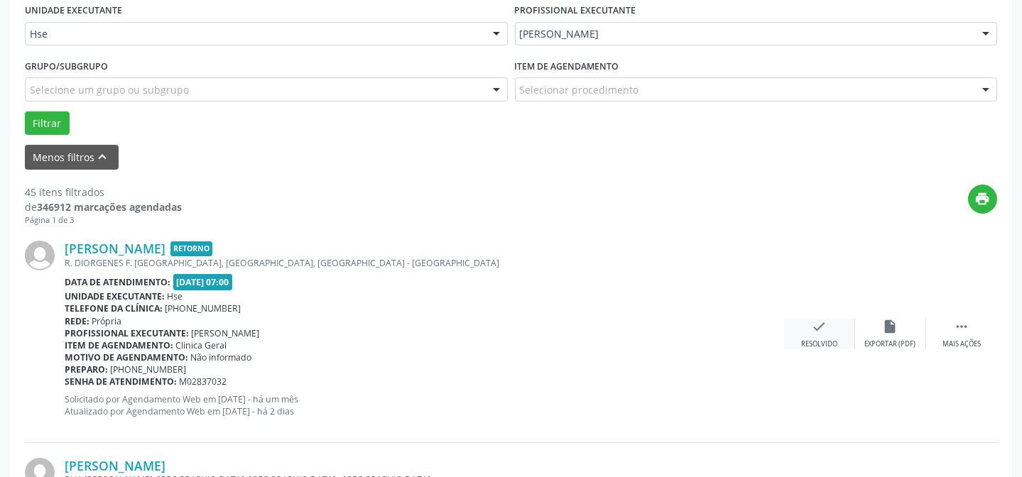
click at [813, 332] on icon "check" at bounding box center [820, 327] width 16 height 16
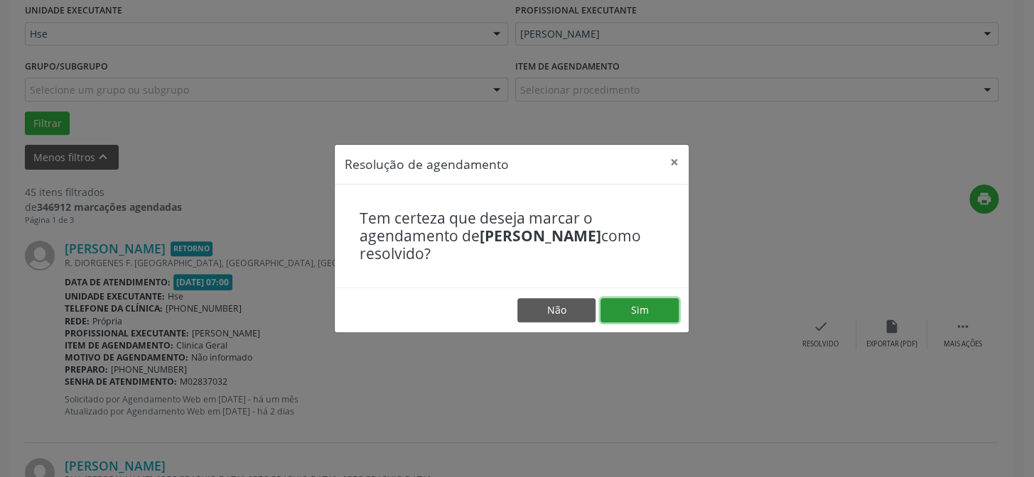
click at [654, 299] on button "Sim" at bounding box center [639, 310] width 78 height 24
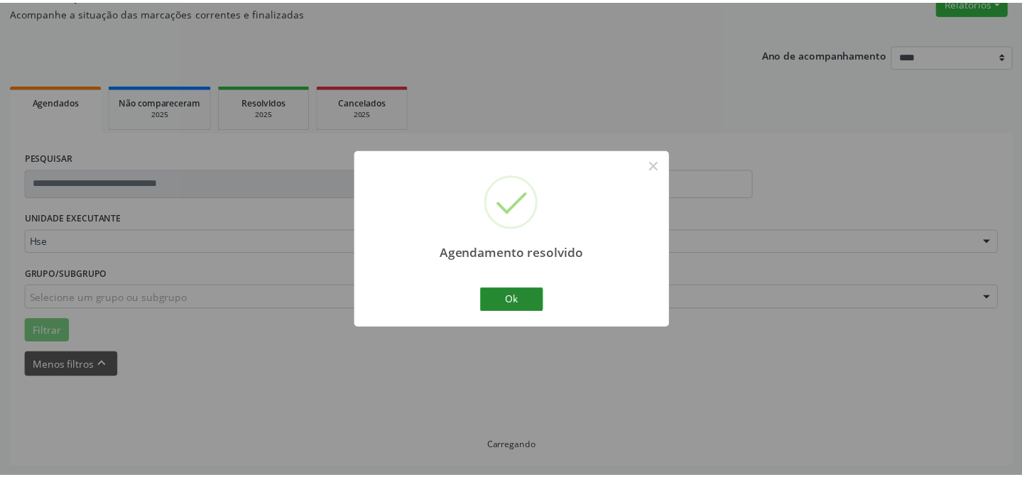
scroll to position [127, 0]
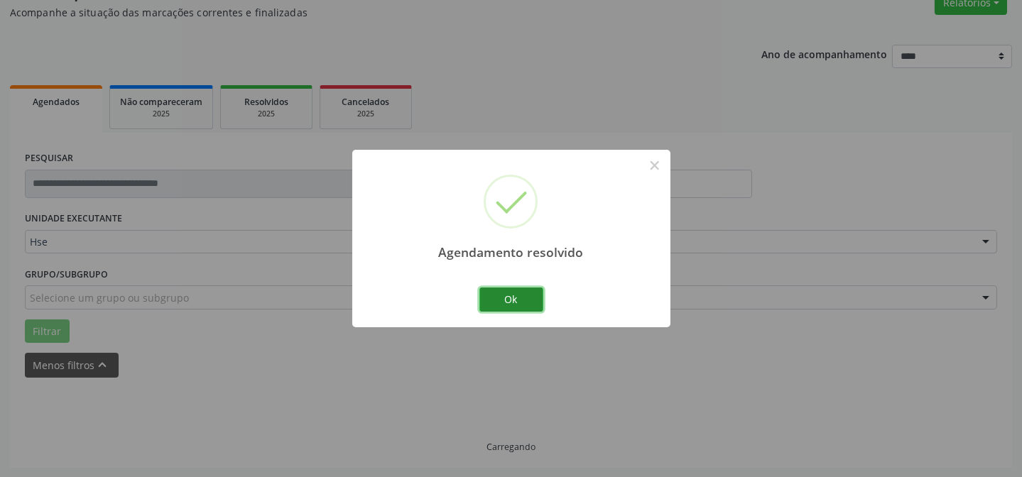
click at [519, 302] on button "Ok" at bounding box center [512, 300] width 64 height 24
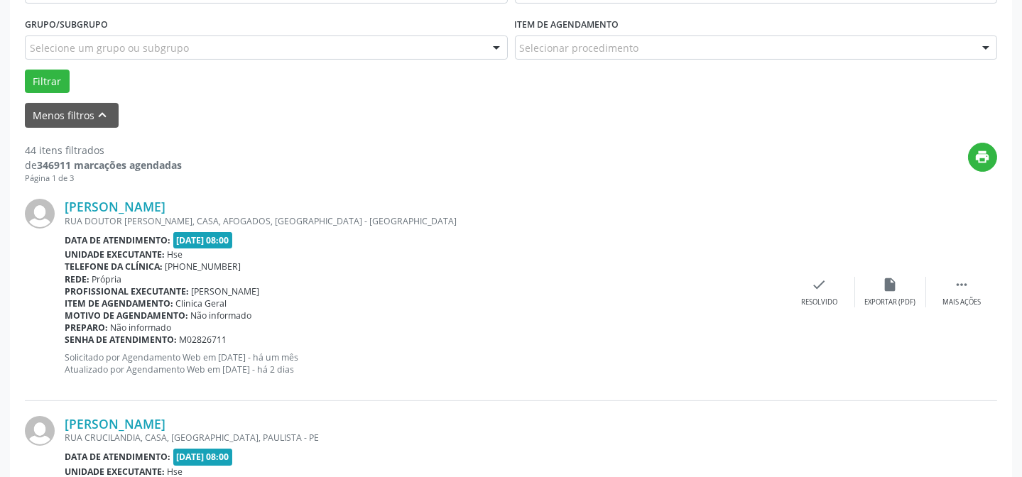
scroll to position [400, 0]
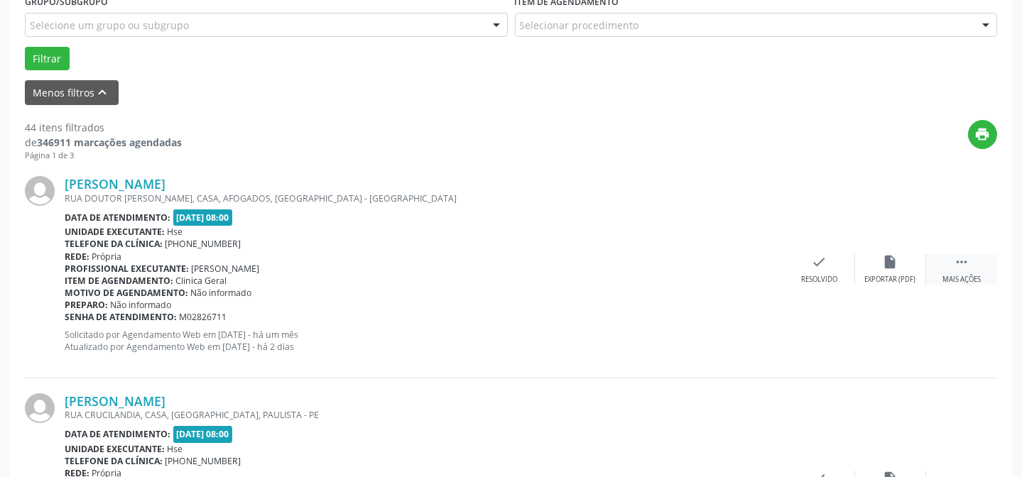
click at [974, 270] on div " Mais ações" at bounding box center [961, 269] width 71 height 31
click at [887, 266] on icon "alarm_off" at bounding box center [891, 262] width 16 height 16
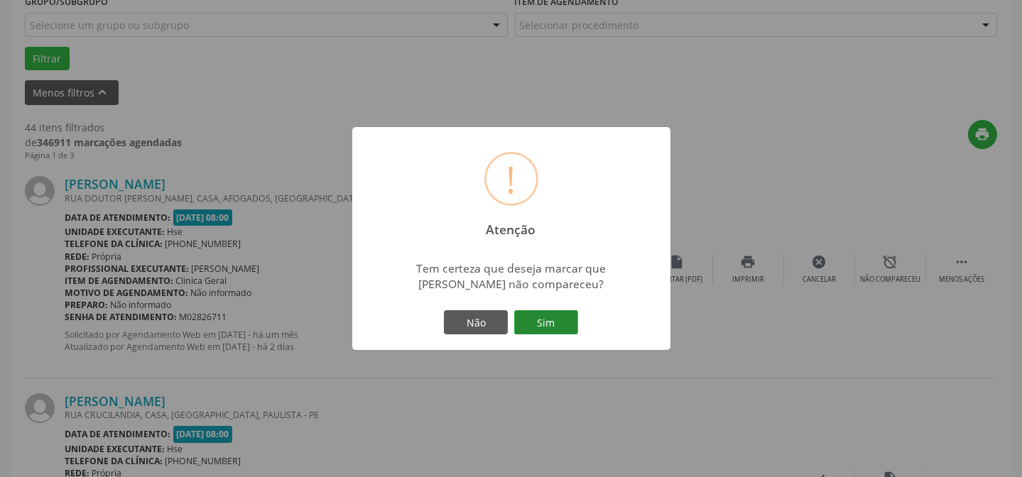
click at [552, 322] on button "Sim" at bounding box center [546, 322] width 64 height 24
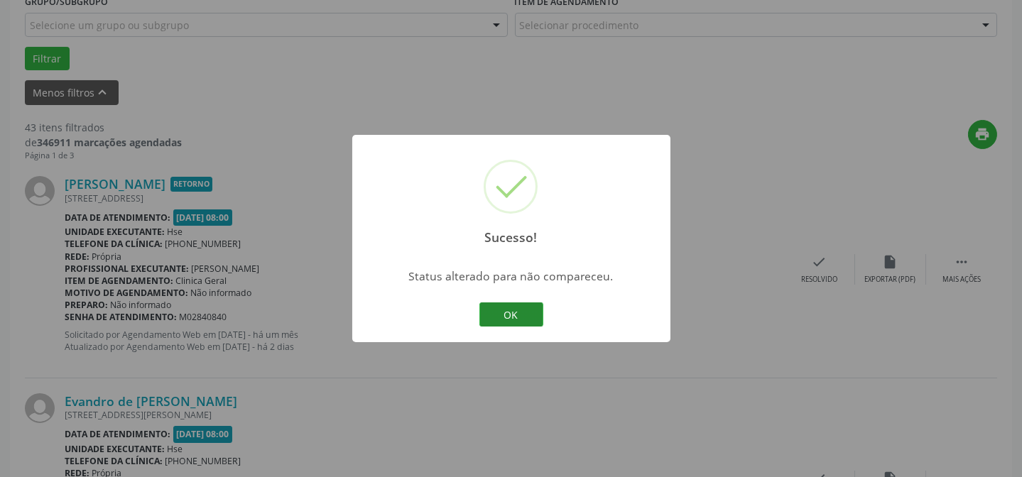
click at [521, 314] on button "OK" at bounding box center [512, 315] width 64 height 24
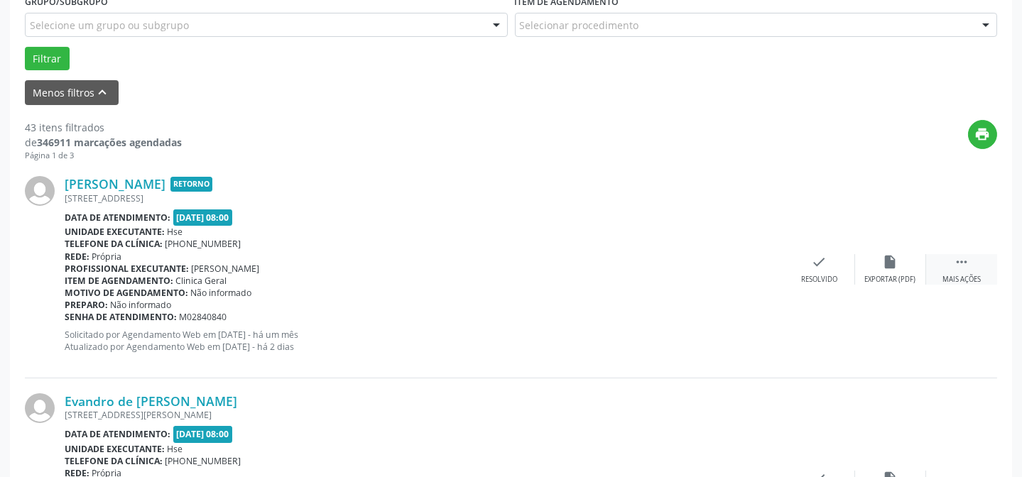
drag, startPoint x: 963, startPoint y: 266, endPoint x: 934, endPoint y: 266, distance: 29.1
click at [962, 266] on icon "" at bounding box center [962, 262] width 16 height 16
click at [899, 270] on div "alarm_off Não compareceu" at bounding box center [890, 269] width 71 height 31
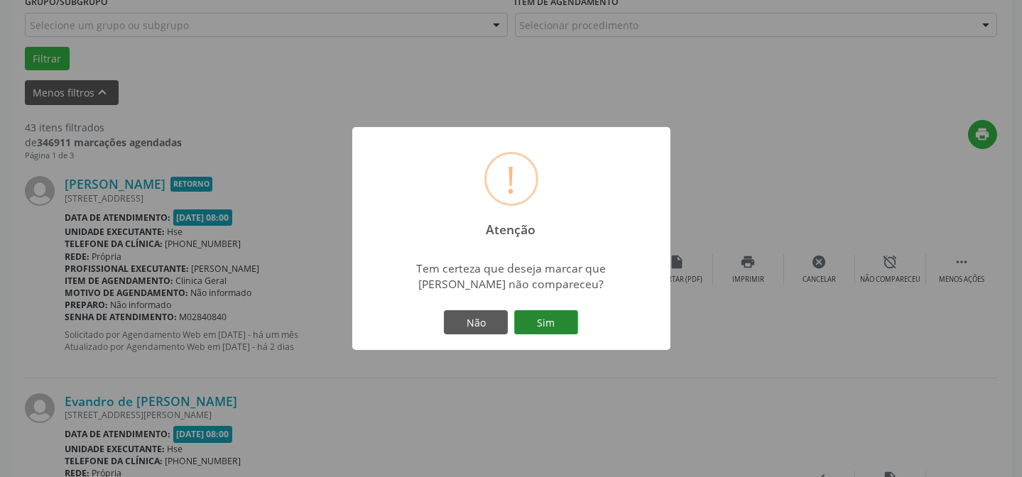
click at [540, 316] on button "Sim" at bounding box center [546, 322] width 64 height 24
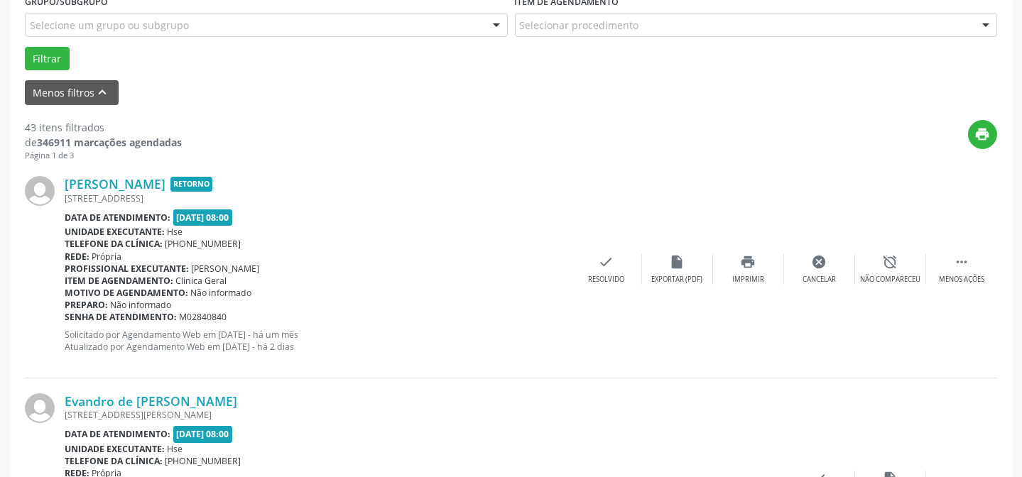
scroll to position [142, 0]
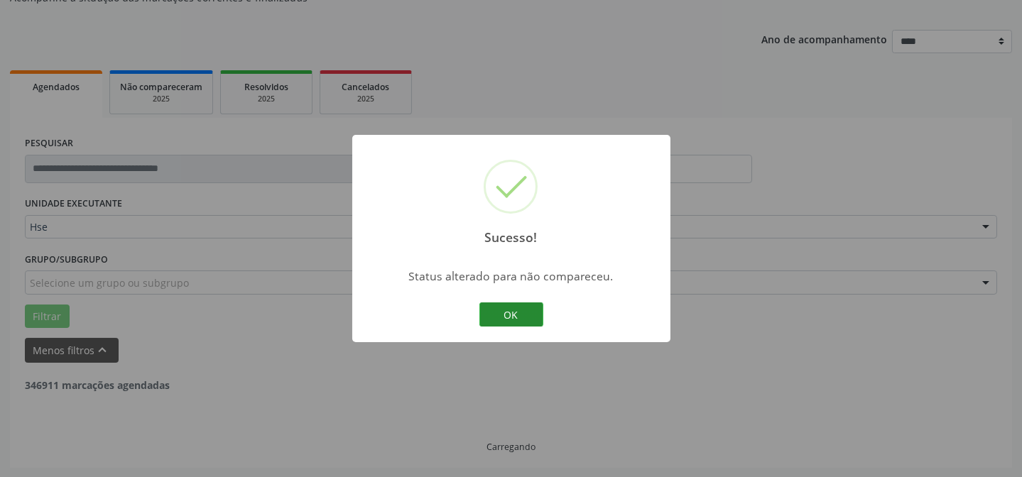
click at [513, 317] on button "OK" at bounding box center [512, 315] width 64 height 24
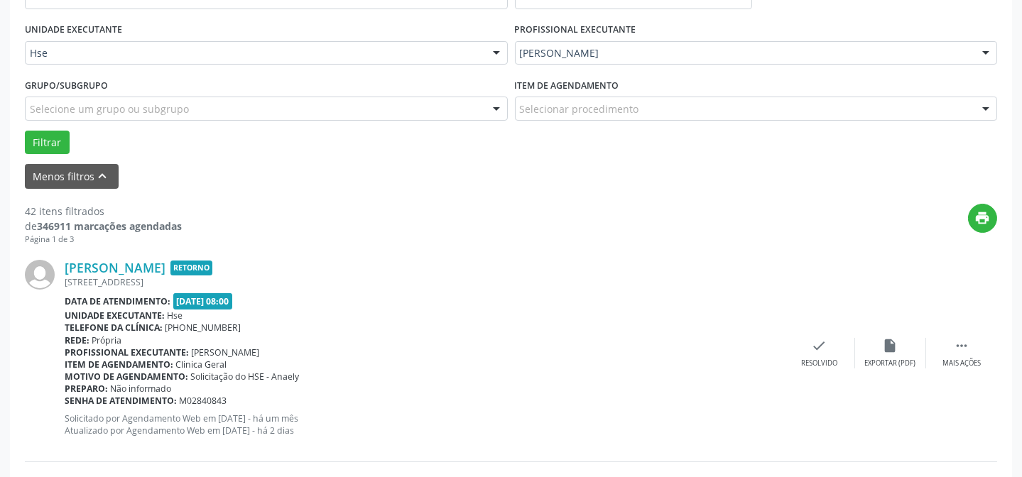
scroll to position [335, 0]
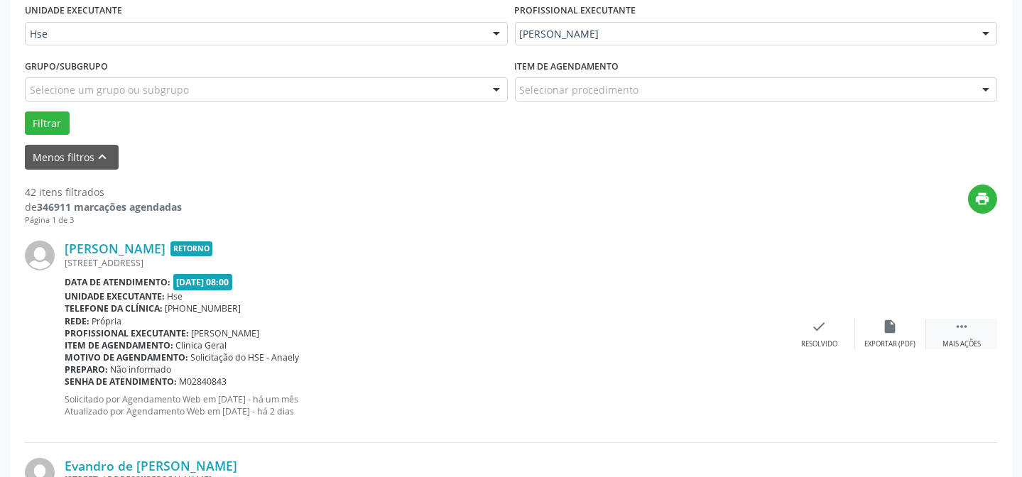
click at [961, 328] on icon "" at bounding box center [962, 327] width 16 height 16
click at [866, 325] on div "alarm_off Não compareceu" at bounding box center [890, 334] width 71 height 31
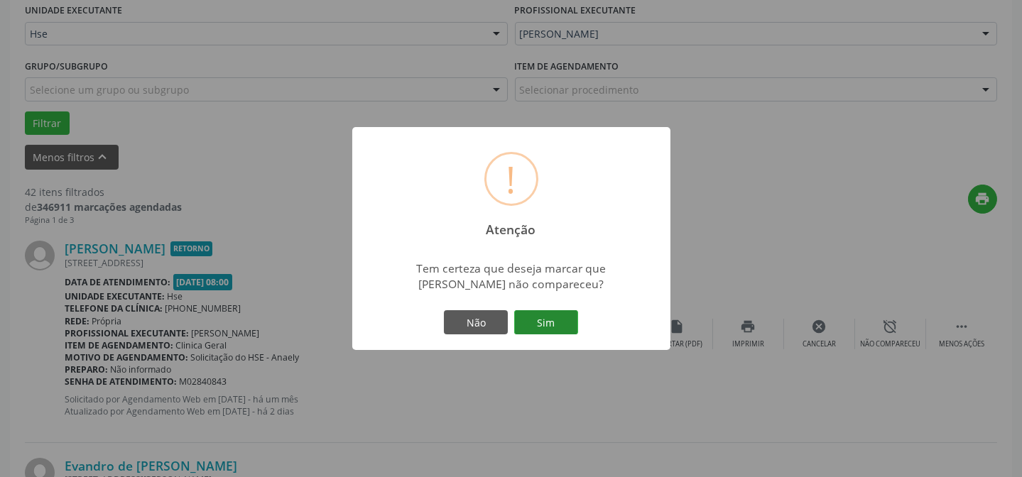
click at [541, 326] on button "Sim" at bounding box center [546, 322] width 64 height 24
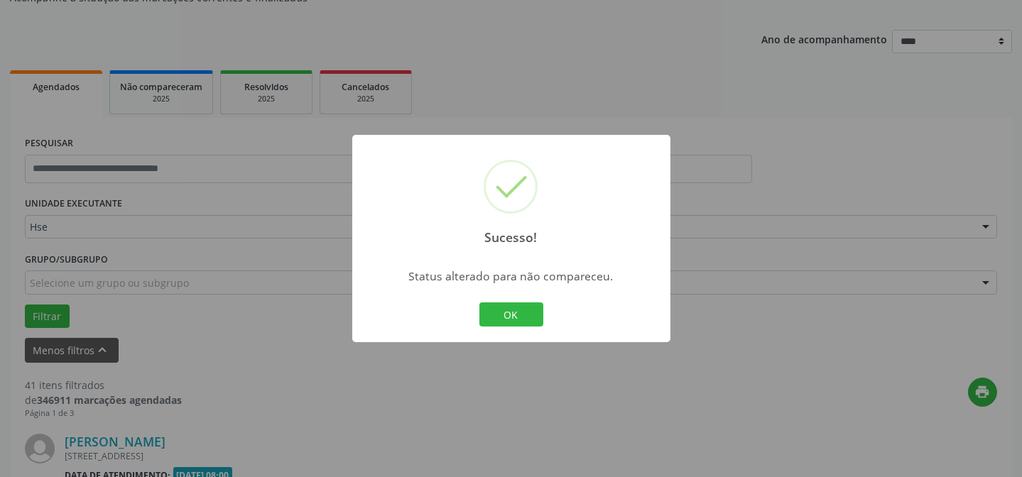
scroll to position [465, 0]
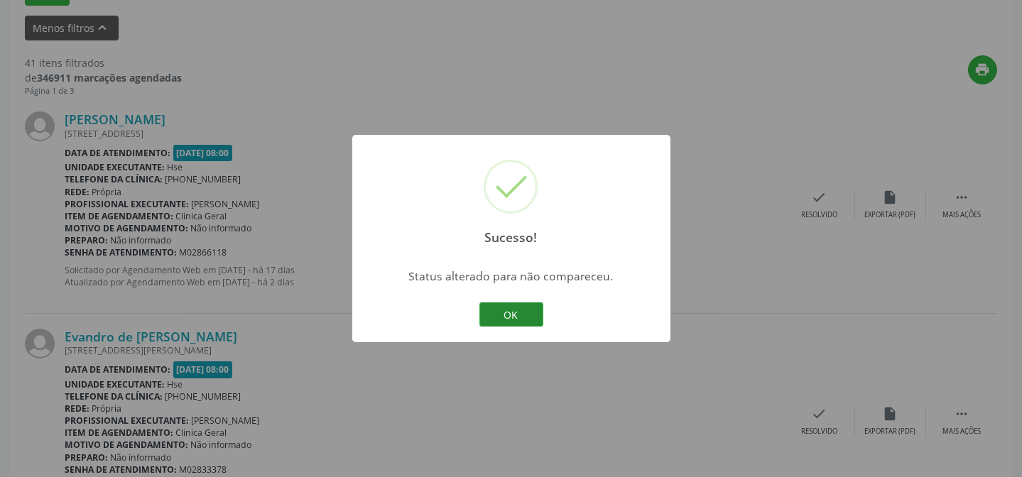
click at [537, 308] on button "OK" at bounding box center [512, 315] width 64 height 24
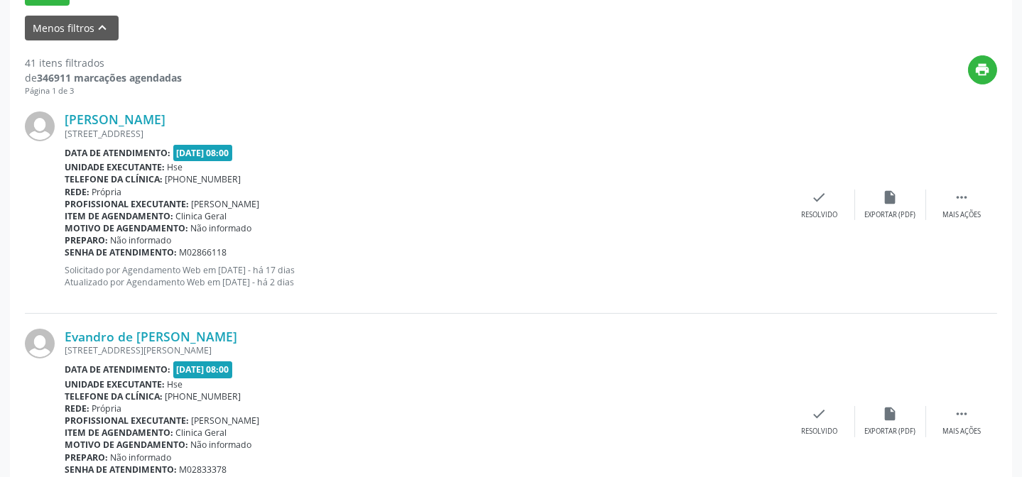
scroll to position [464, 0]
click at [956, 211] on div "Mais ações" at bounding box center [962, 216] width 38 height 10
click at [875, 208] on div "alarm_off Não compareceu" at bounding box center [890, 205] width 71 height 31
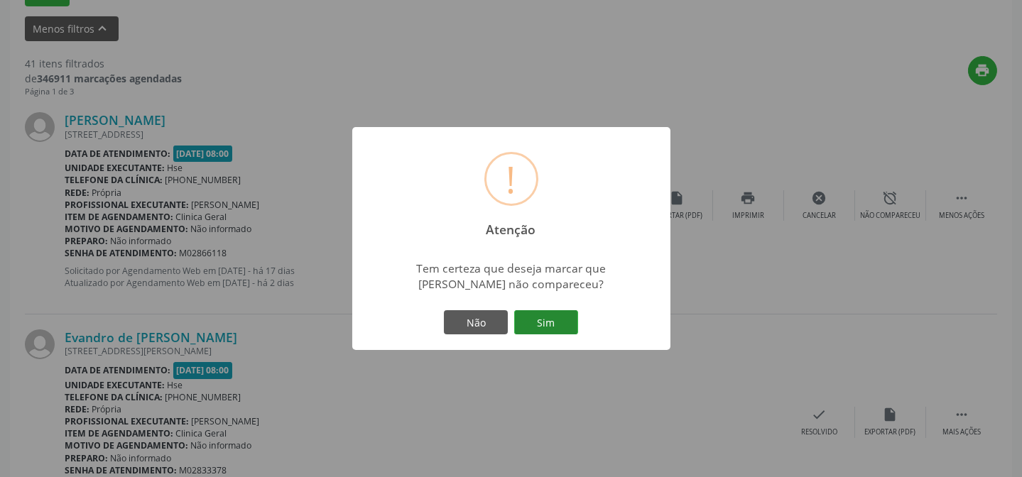
click at [553, 319] on button "Sim" at bounding box center [546, 322] width 64 height 24
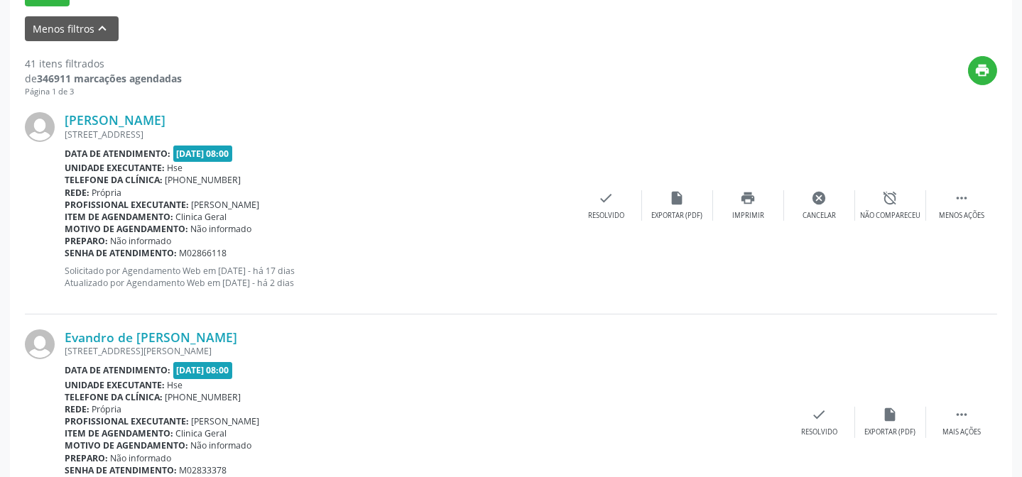
scroll to position [142, 0]
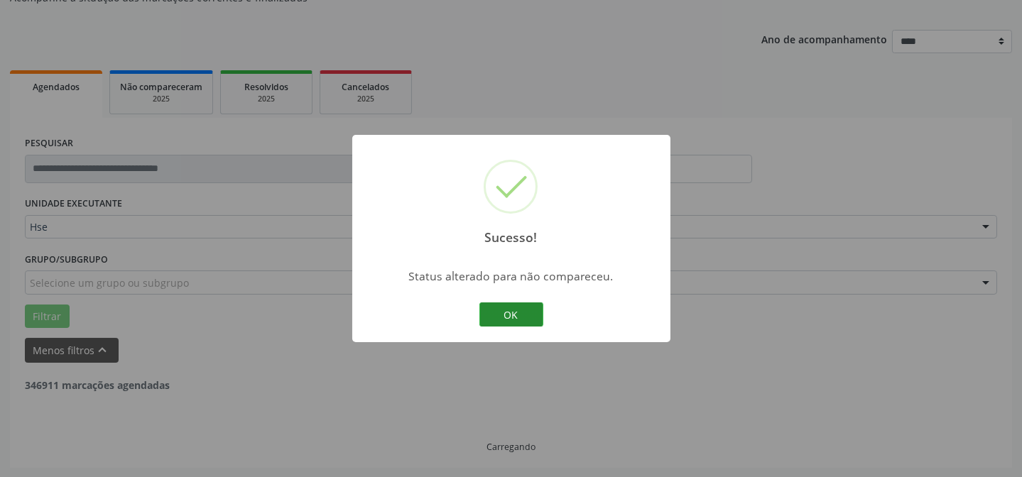
click at [490, 312] on button "OK" at bounding box center [512, 315] width 64 height 24
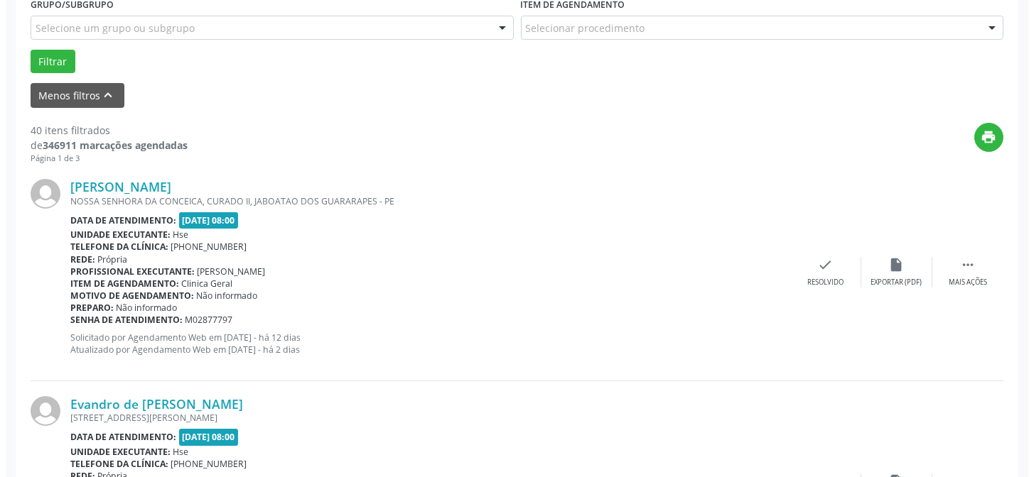
scroll to position [400, 0]
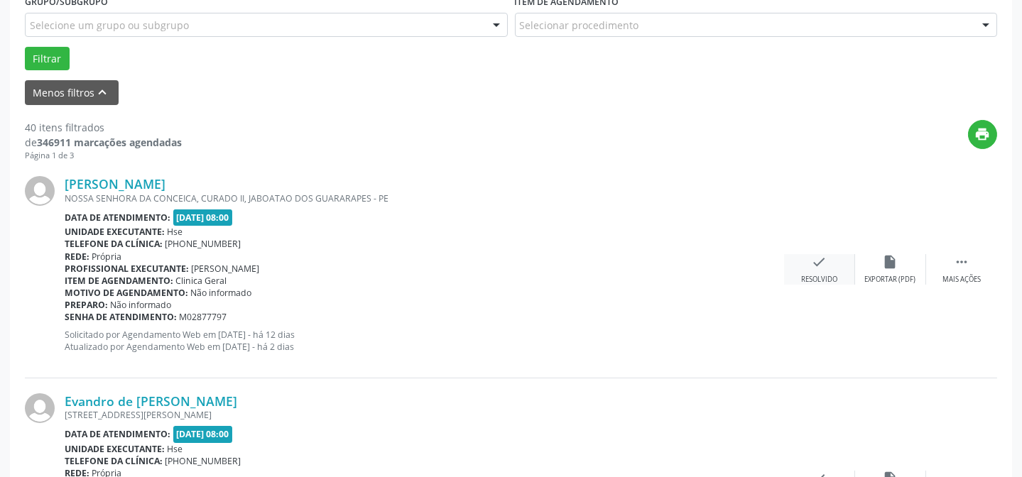
click at [805, 264] on div "check Resolvido" at bounding box center [819, 269] width 71 height 31
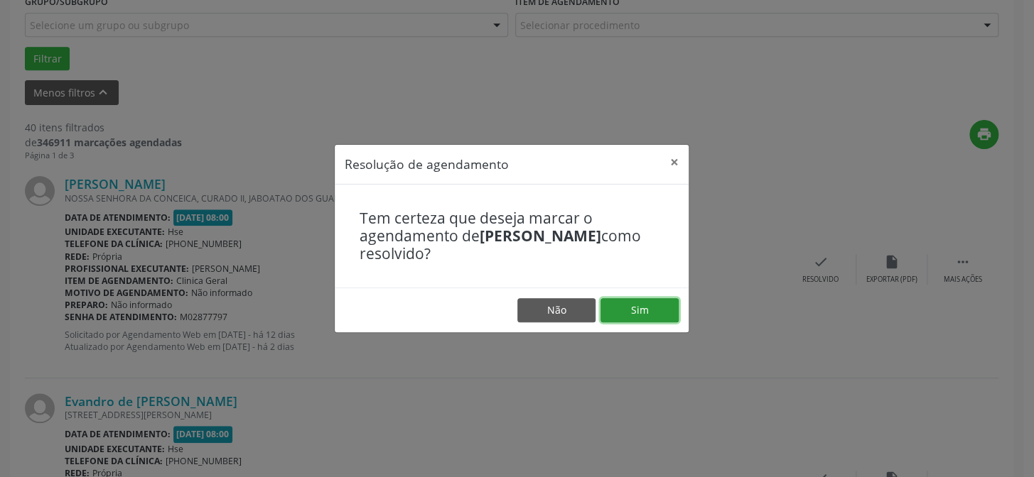
click at [634, 301] on button "Sim" at bounding box center [639, 310] width 78 height 24
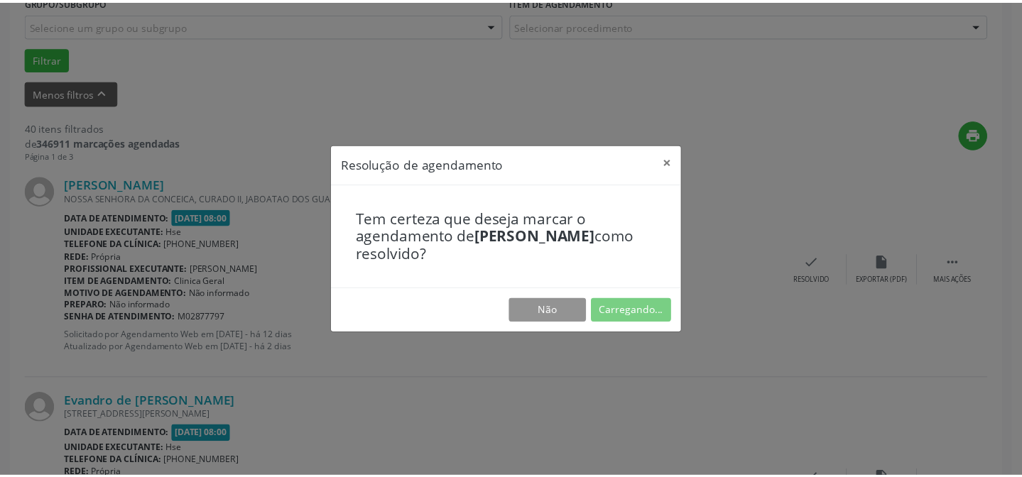
scroll to position [127, 0]
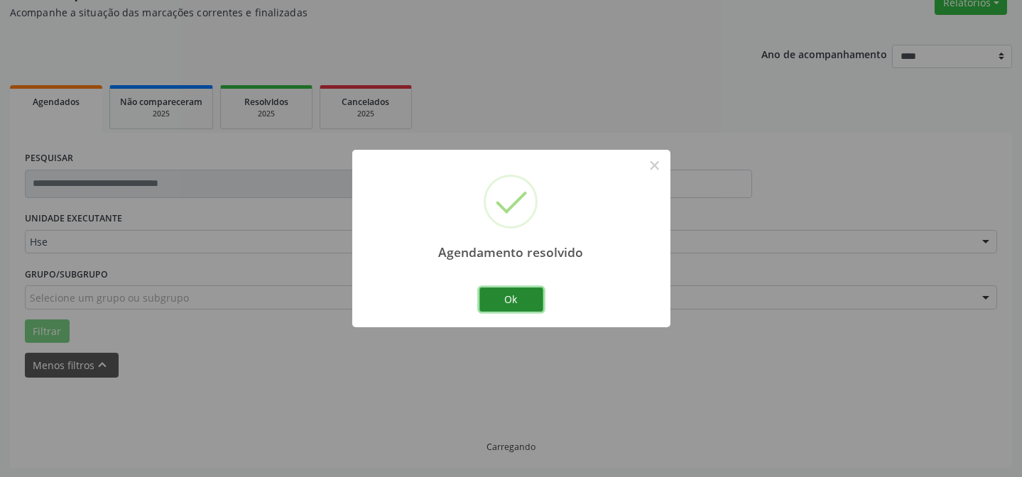
click at [502, 296] on button "Ok" at bounding box center [512, 300] width 64 height 24
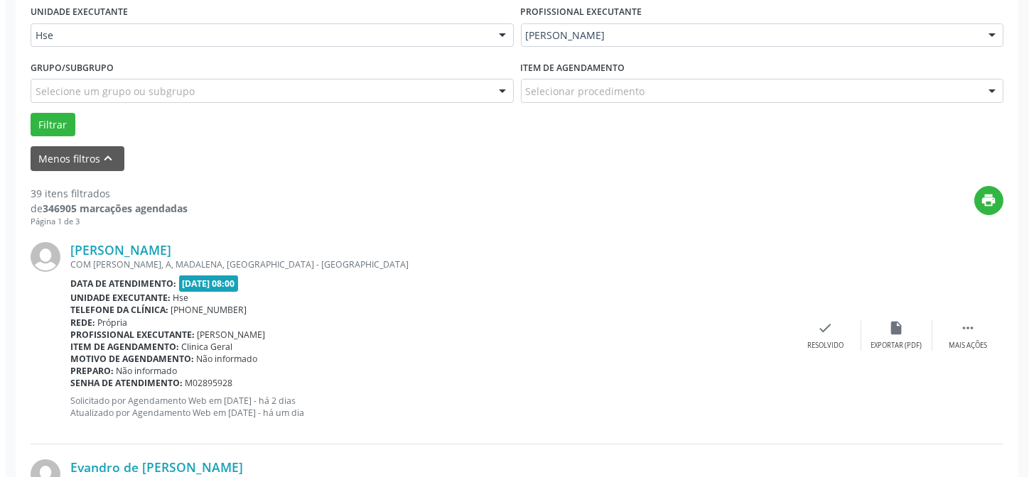
scroll to position [335, 0]
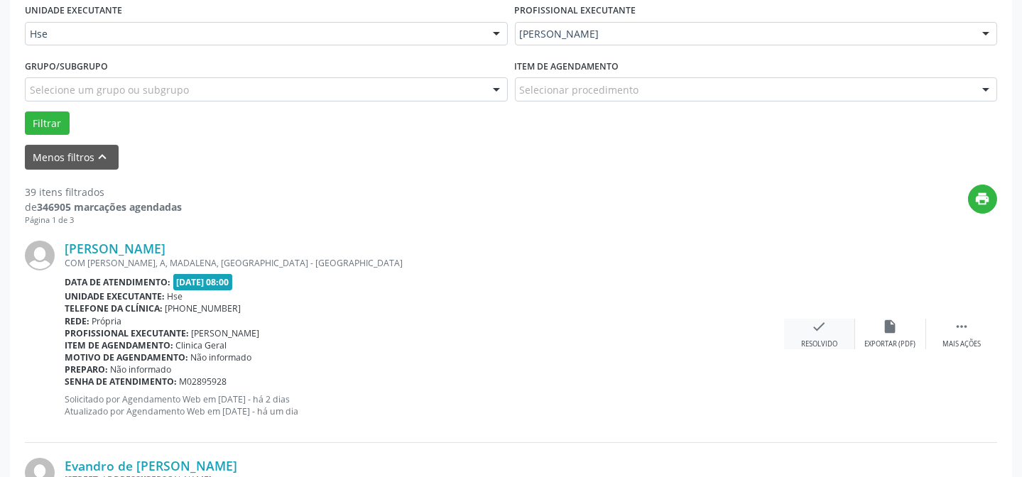
click at [804, 330] on div "check Resolvido" at bounding box center [819, 334] width 71 height 31
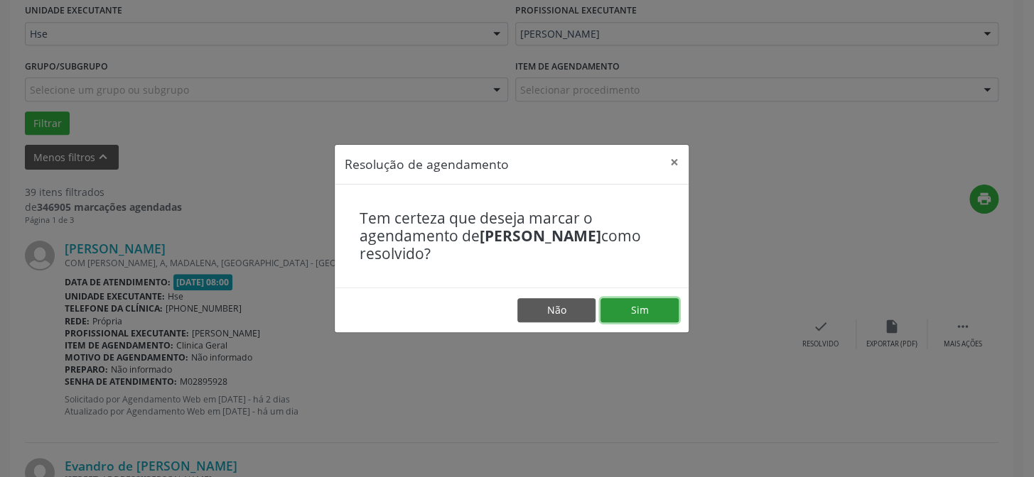
click at [652, 311] on button "Sim" at bounding box center [639, 310] width 78 height 24
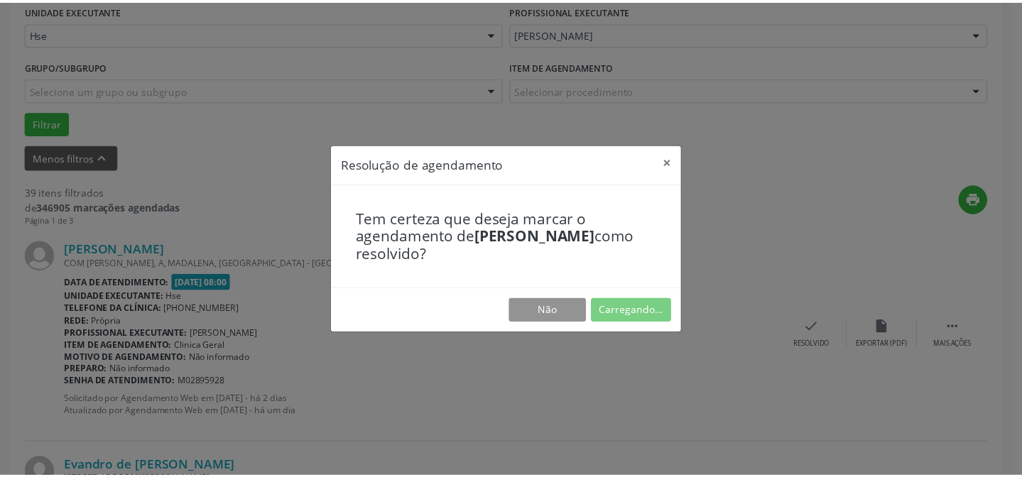
scroll to position [127, 0]
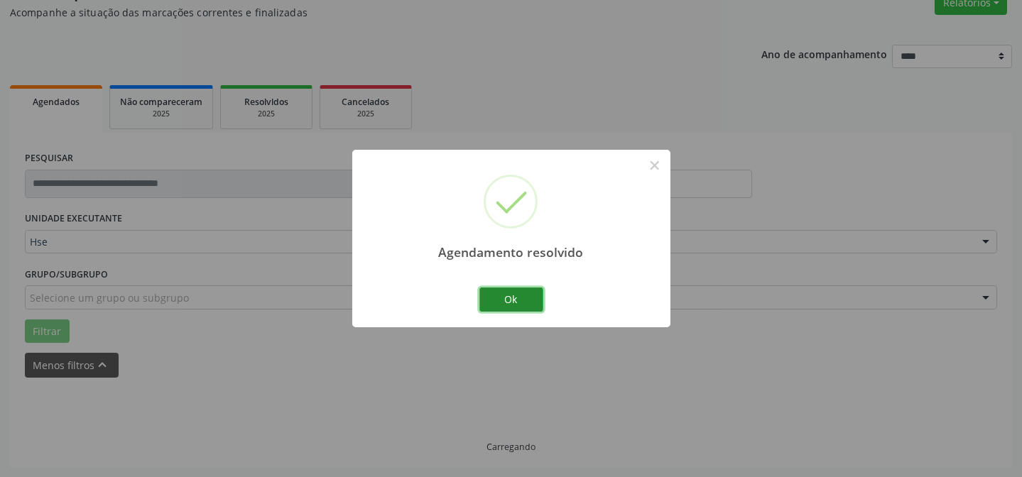
click at [540, 305] on button "Ok" at bounding box center [512, 300] width 64 height 24
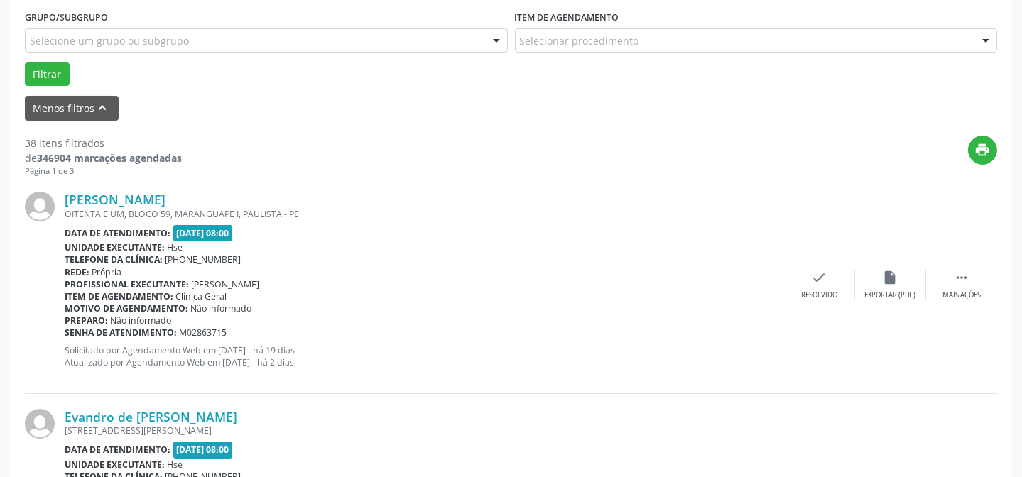
scroll to position [385, 0]
click at [956, 290] on div "Mais ações" at bounding box center [962, 295] width 38 height 10
click at [913, 290] on div "Não compareceu" at bounding box center [890, 295] width 60 height 10
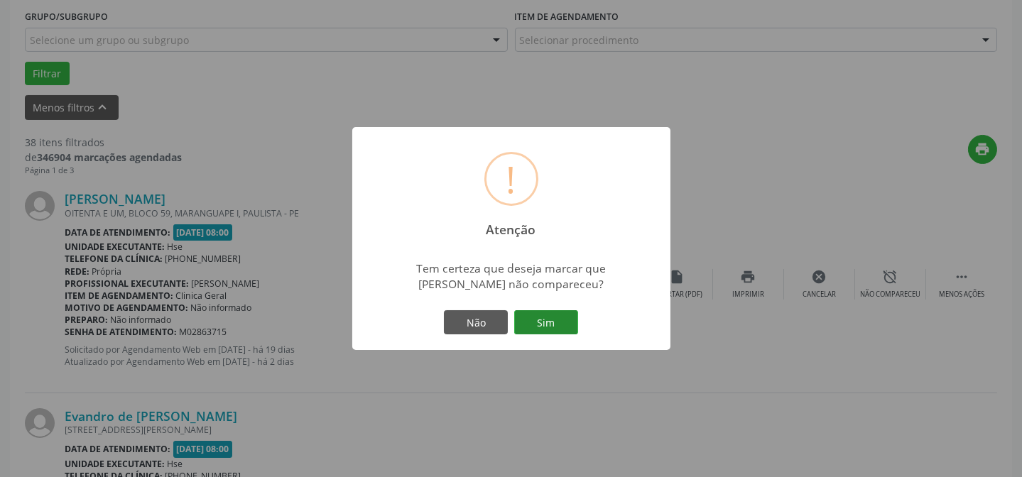
click at [557, 319] on button "Sim" at bounding box center [546, 322] width 64 height 24
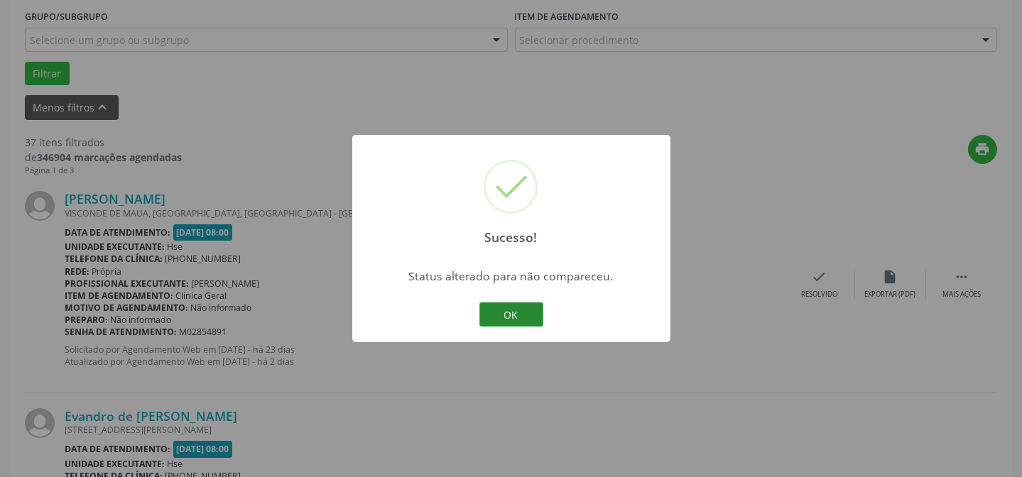
click at [537, 318] on button "OK" at bounding box center [512, 315] width 64 height 24
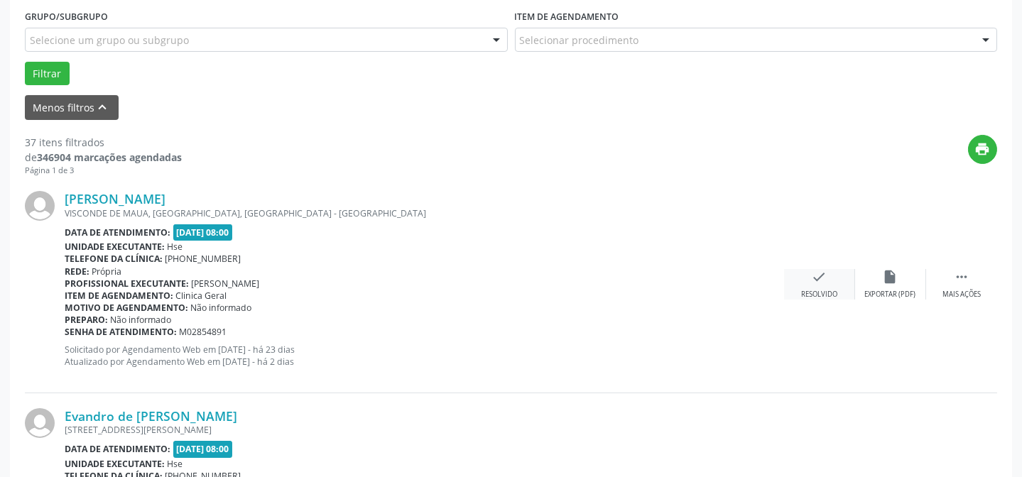
click at [813, 287] on div "check Resolvido" at bounding box center [819, 284] width 71 height 31
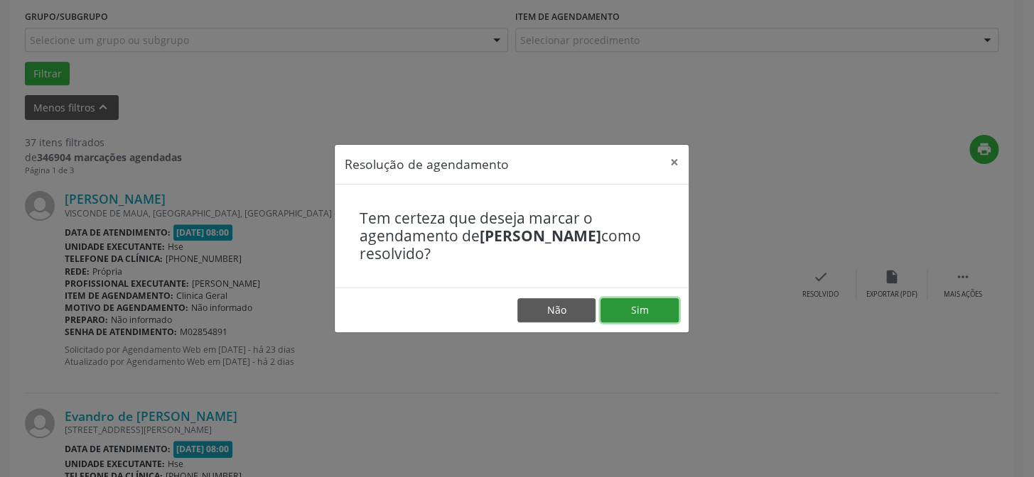
click at [644, 303] on button "Sim" at bounding box center [639, 310] width 78 height 24
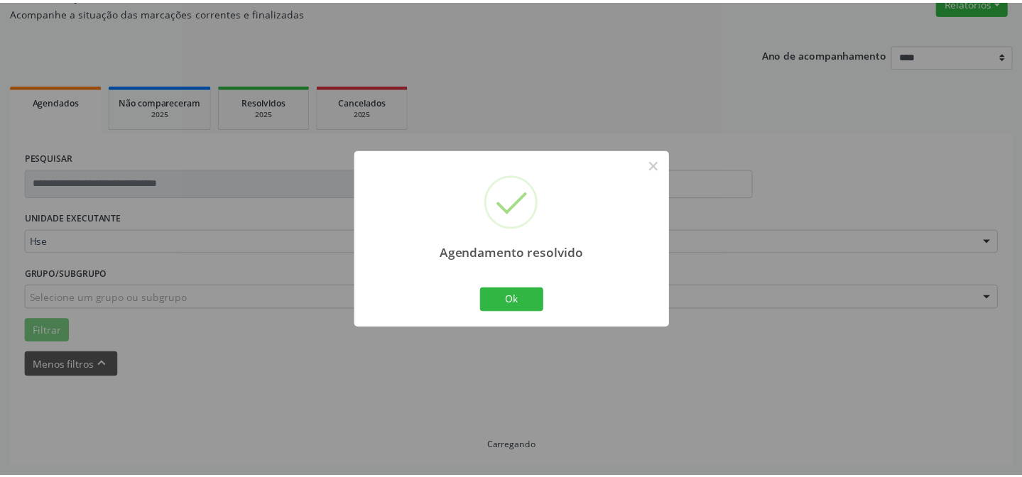
scroll to position [127, 0]
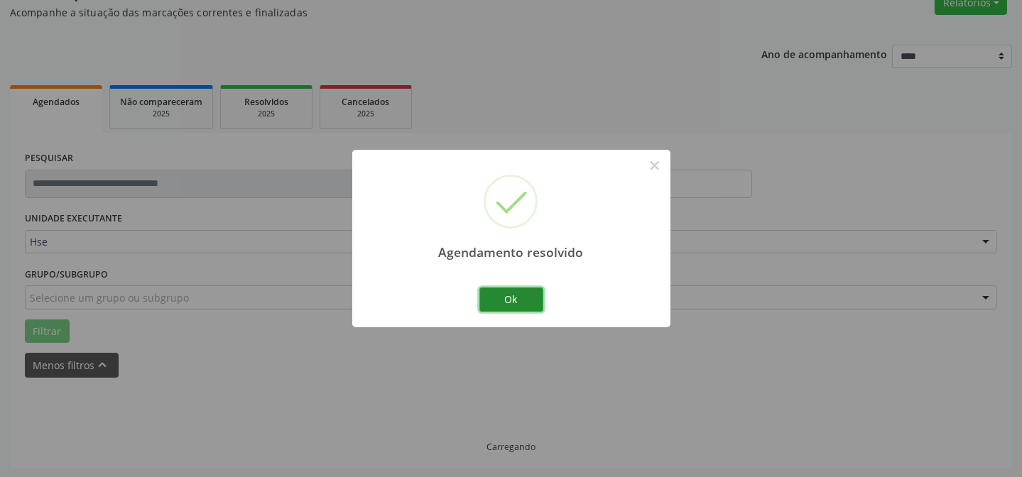
click at [518, 299] on button "Ok" at bounding box center [512, 300] width 64 height 24
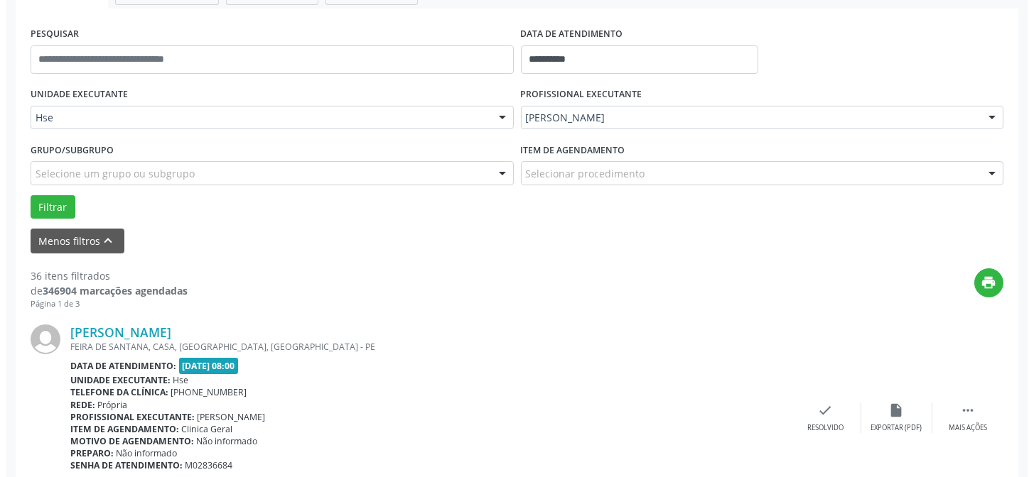
scroll to position [256, 0]
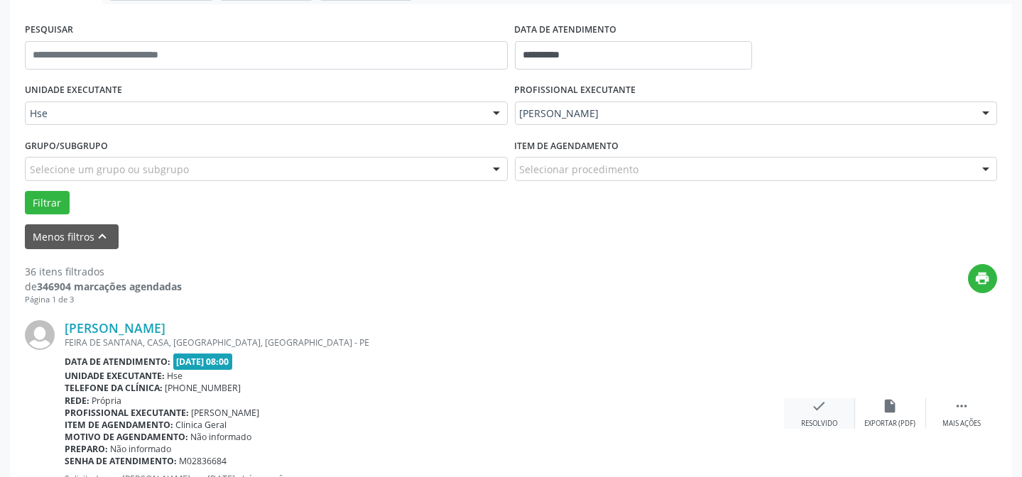
click at [828, 419] on div "Resolvido" at bounding box center [819, 424] width 36 height 10
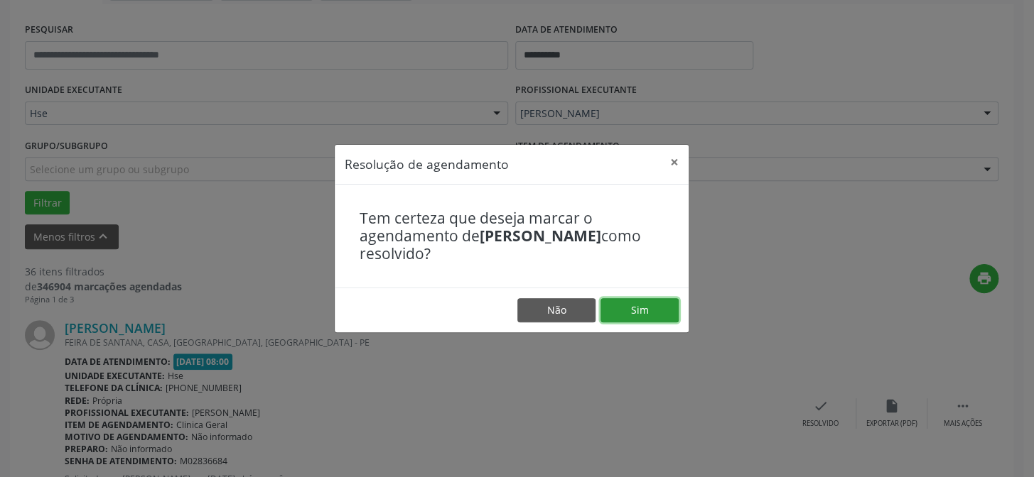
click at [644, 305] on button "Sim" at bounding box center [639, 310] width 78 height 24
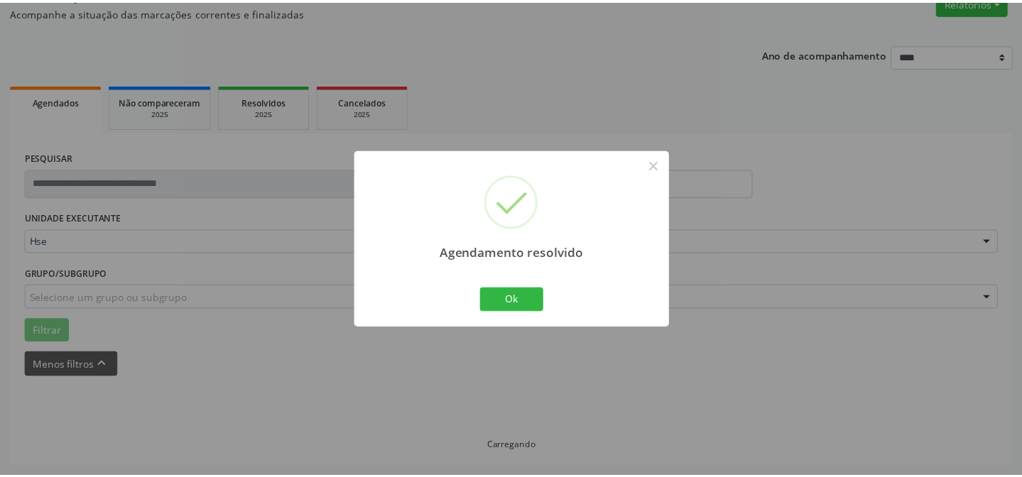
scroll to position [127, 0]
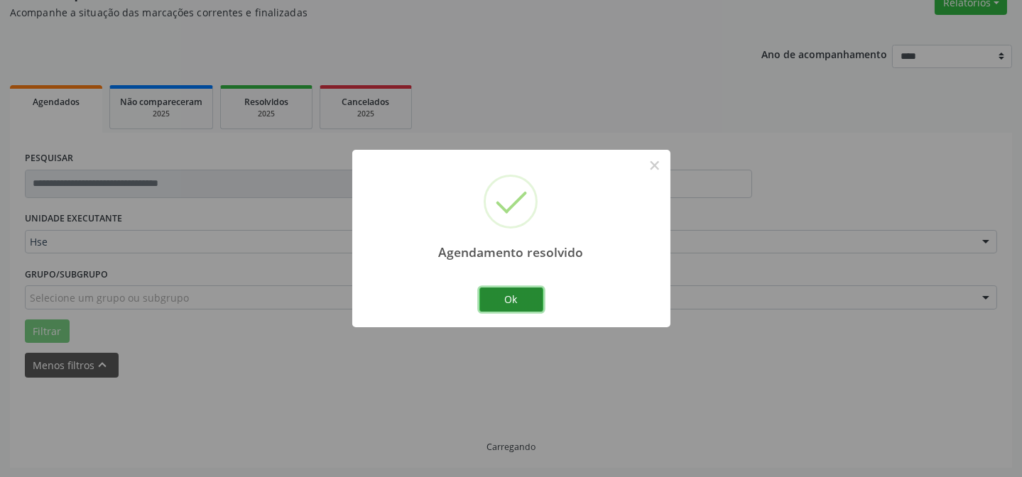
click at [518, 296] on button "Ok" at bounding box center [512, 300] width 64 height 24
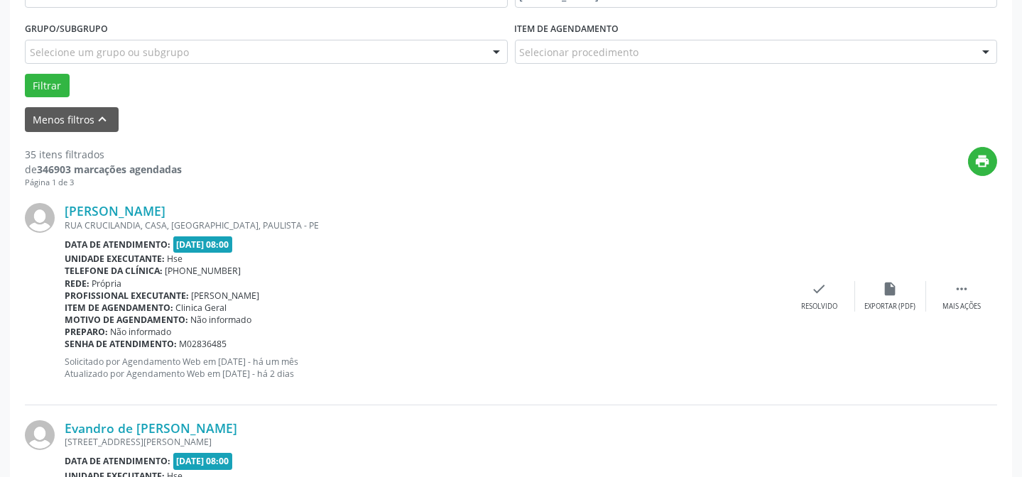
scroll to position [385, 0]
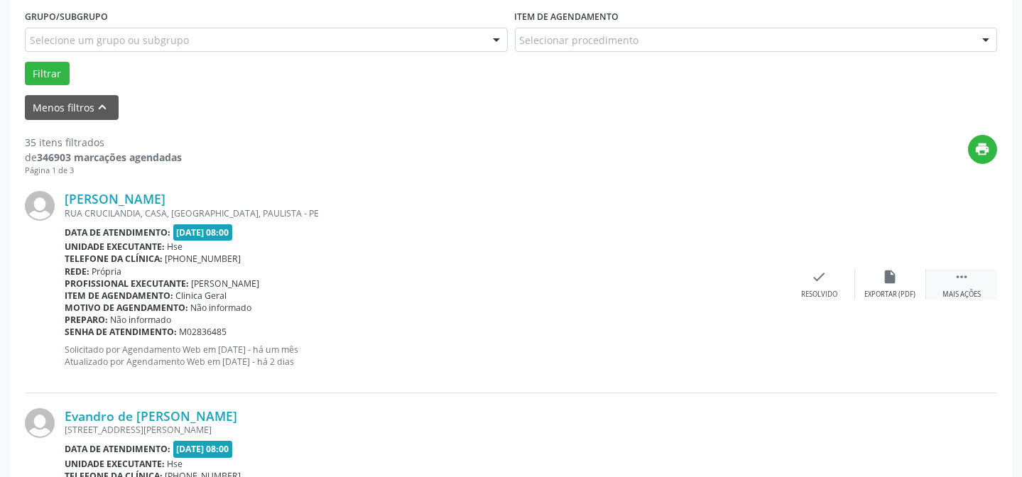
drag, startPoint x: 938, startPoint y: 271, endPoint x: 930, endPoint y: 275, distance: 8.9
click at [938, 271] on div " Mais ações" at bounding box center [961, 284] width 71 height 31
click at [898, 284] on div "alarm_off Não compareceu" at bounding box center [890, 284] width 71 height 31
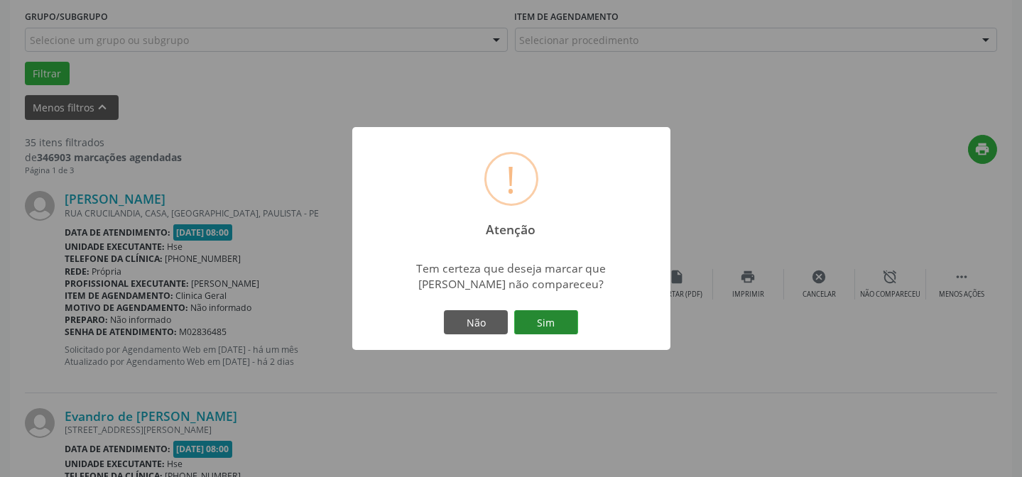
click at [570, 311] on button "Sim" at bounding box center [546, 322] width 64 height 24
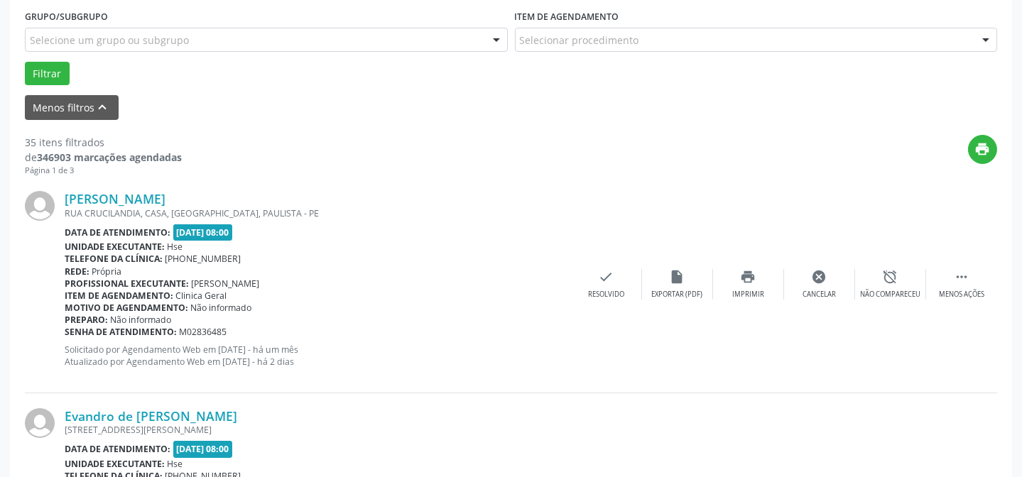
scroll to position [142, 0]
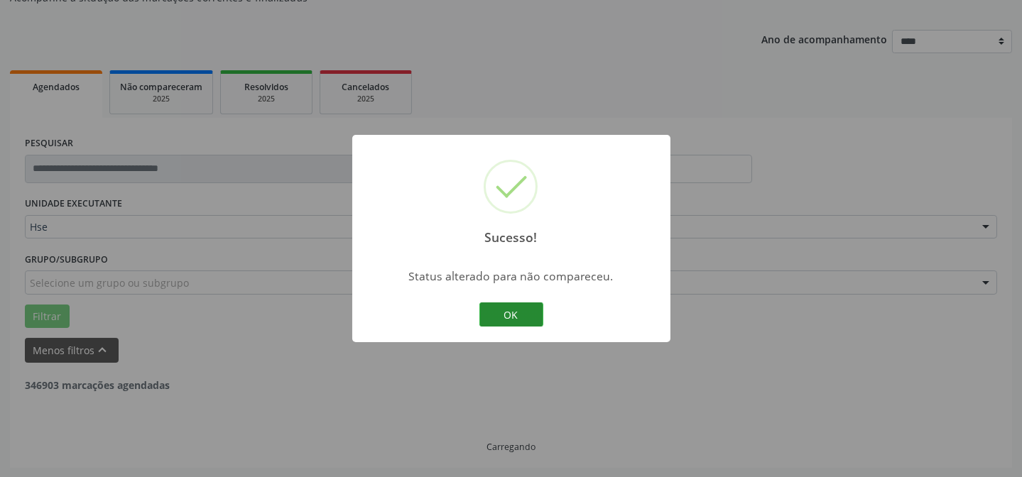
click at [516, 305] on button "OK" at bounding box center [512, 315] width 64 height 24
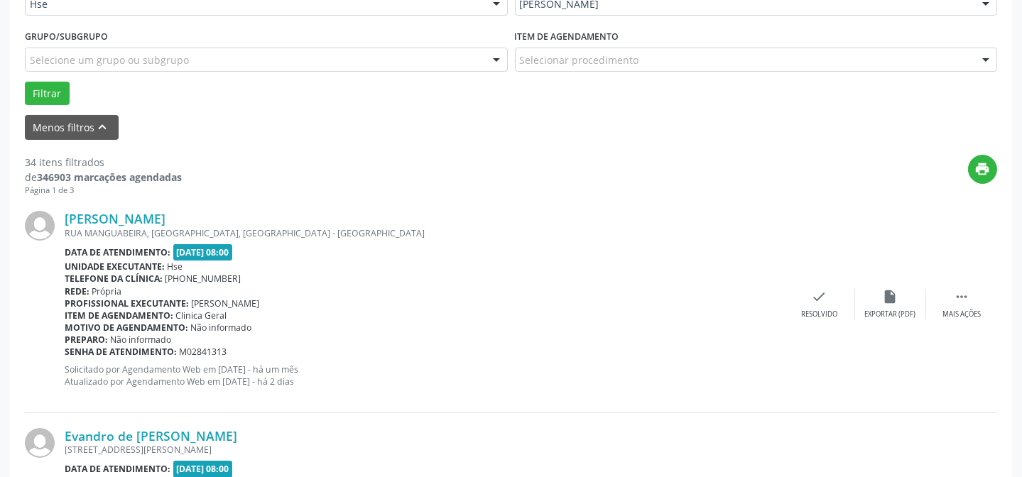
scroll to position [400, 0]
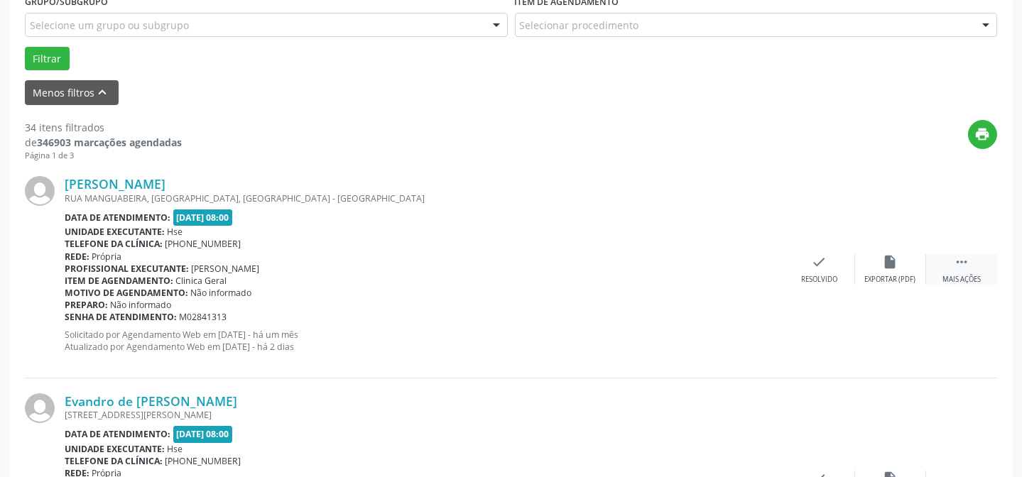
click at [970, 275] on div "Mais ações" at bounding box center [962, 280] width 38 height 10
click at [888, 275] on div "Não compareceu" at bounding box center [890, 280] width 60 height 10
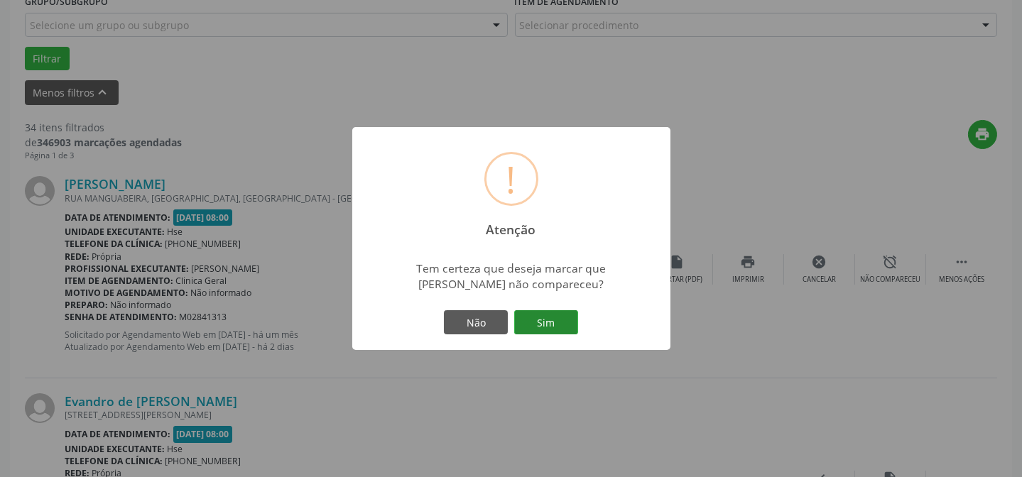
click at [544, 319] on button "Sim" at bounding box center [546, 322] width 64 height 24
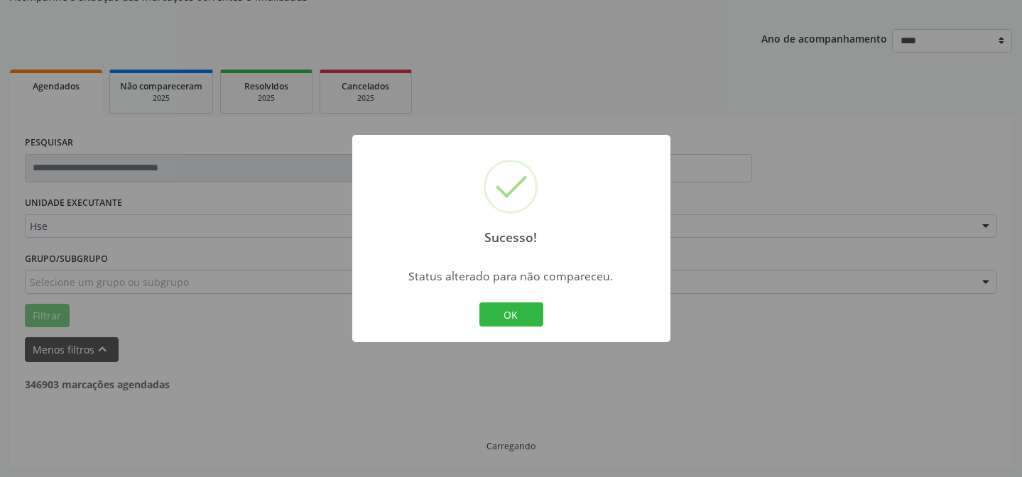
scroll to position [142, 0]
click at [492, 312] on button "OK" at bounding box center [512, 315] width 64 height 24
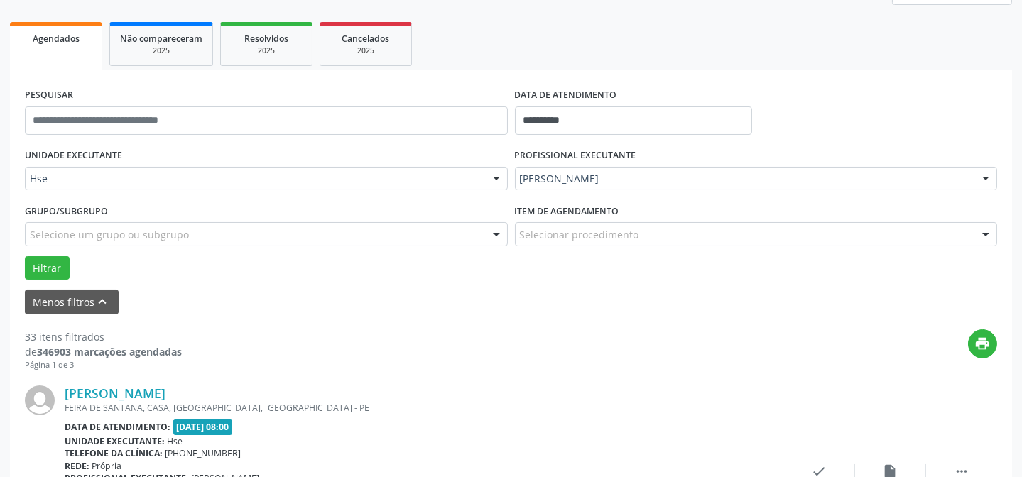
scroll to position [271, 0]
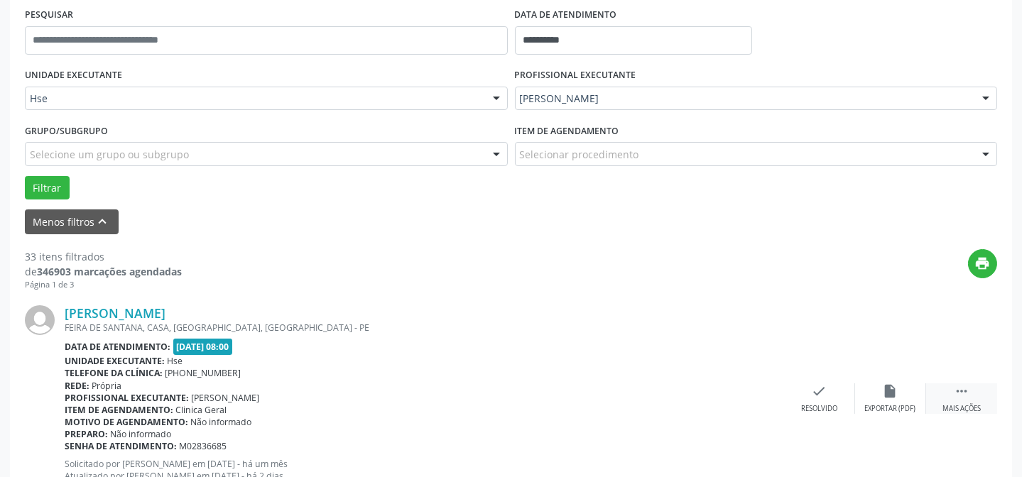
click at [963, 385] on icon "" at bounding box center [962, 392] width 16 height 16
click at [906, 395] on div "alarm_off Não compareceu" at bounding box center [890, 399] width 71 height 31
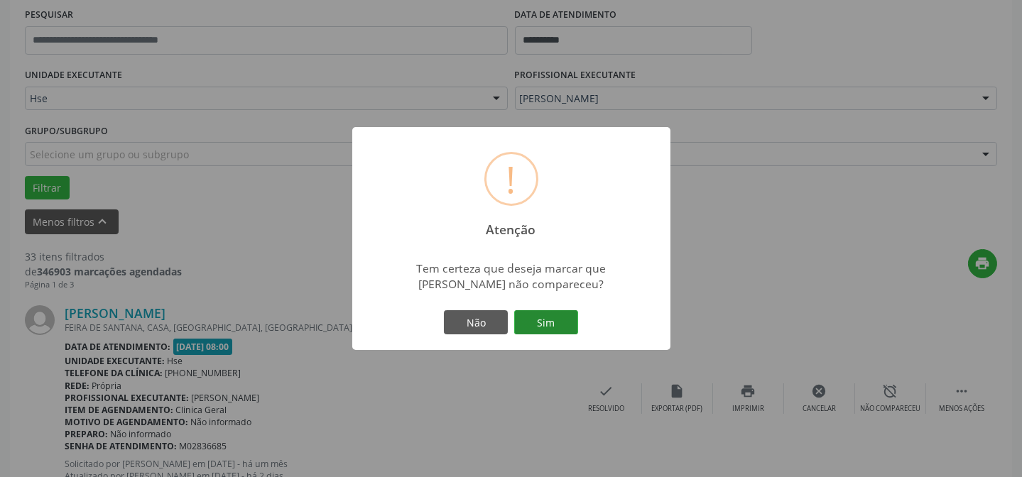
click at [543, 319] on button "Sim" at bounding box center [546, 322] width 64 height 24
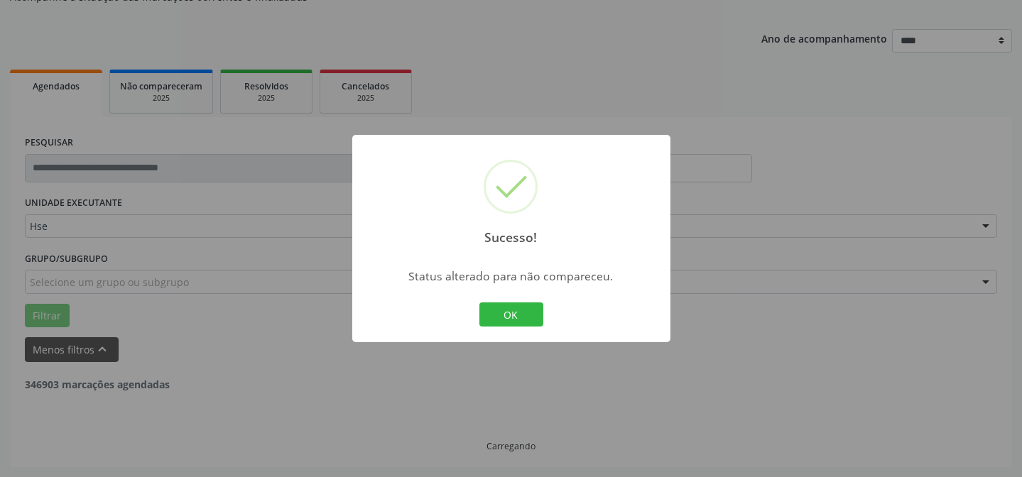
scroll to position [142, 0]
click at [500, 318] on button "OK" at bounding box center [512, 315] width 64 height 24
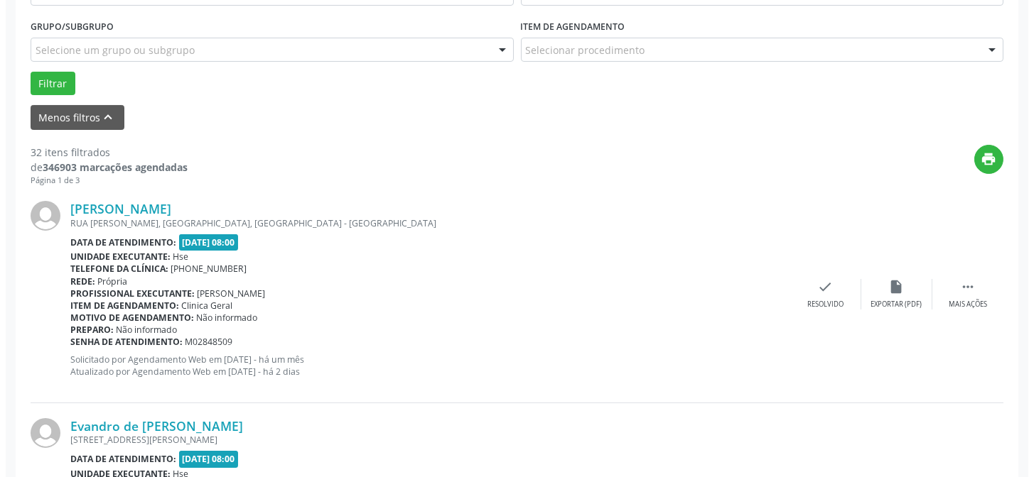
scroll to position [400, 0]
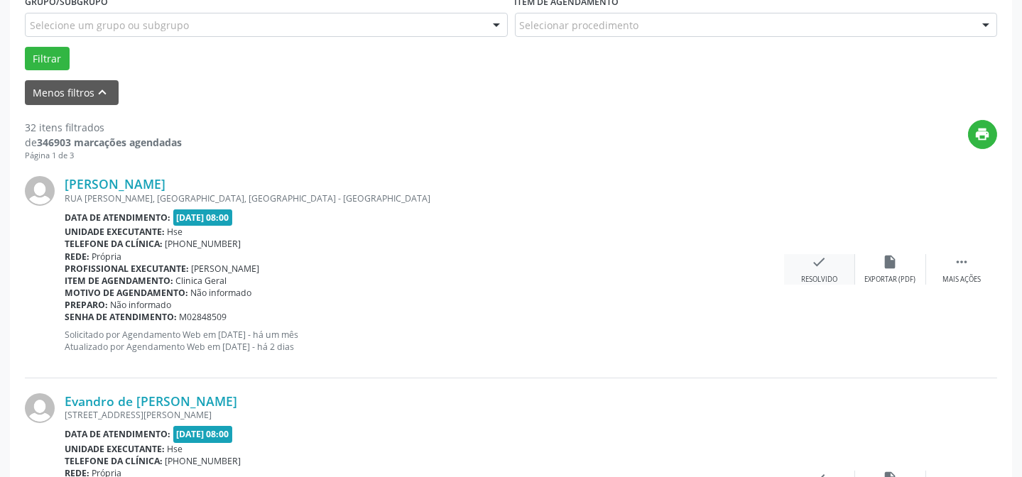
click at [808, 257] on div "check Resolvido" at bounding box center [819, 269] width 71 height 31
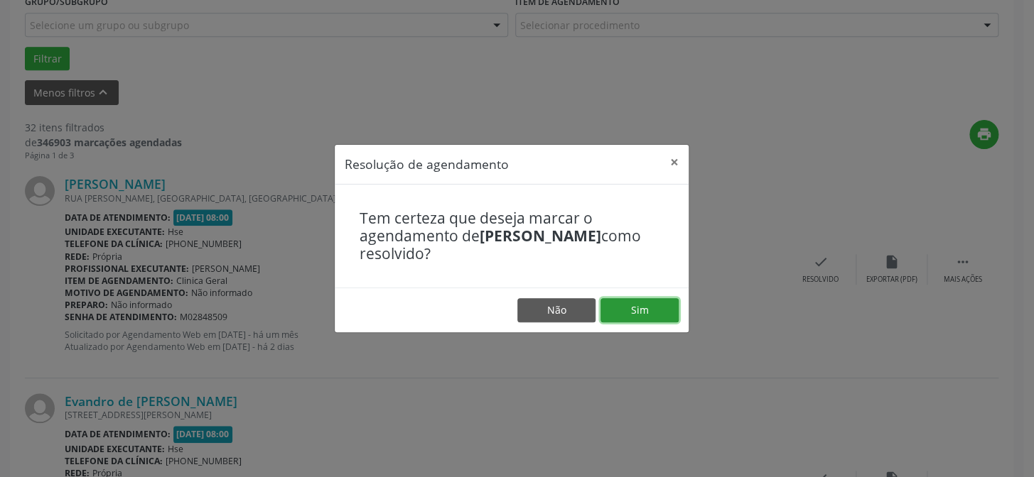
click at [646, 321] on button "Sim" at bounding box center [639, 310] width 78 height 24
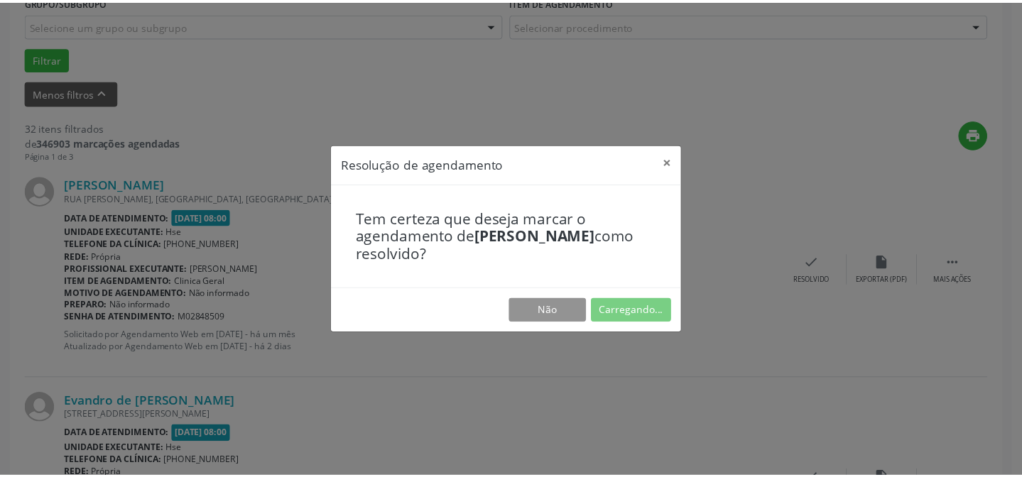
scroll to position [127, 0]
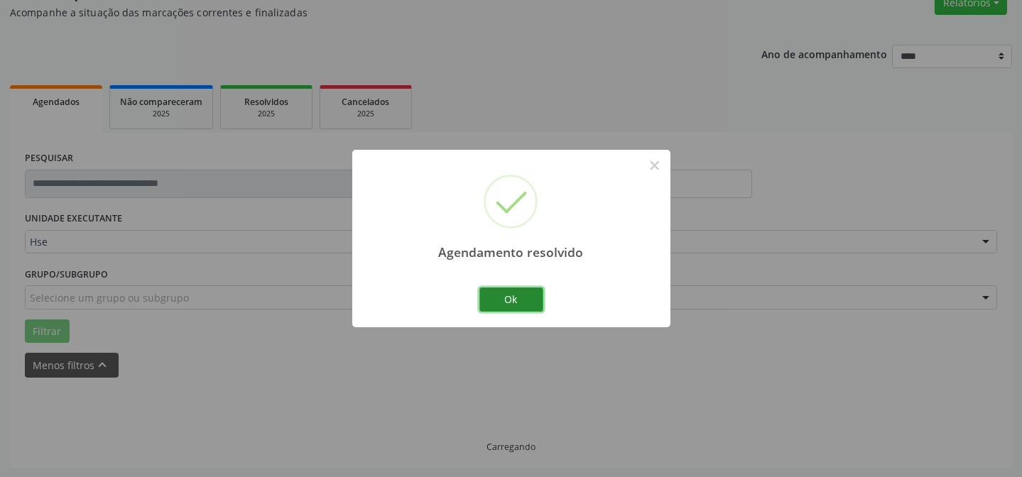
click at [527, 303] on button "Ok" at bounding box center [512, 300] width 64 height 24
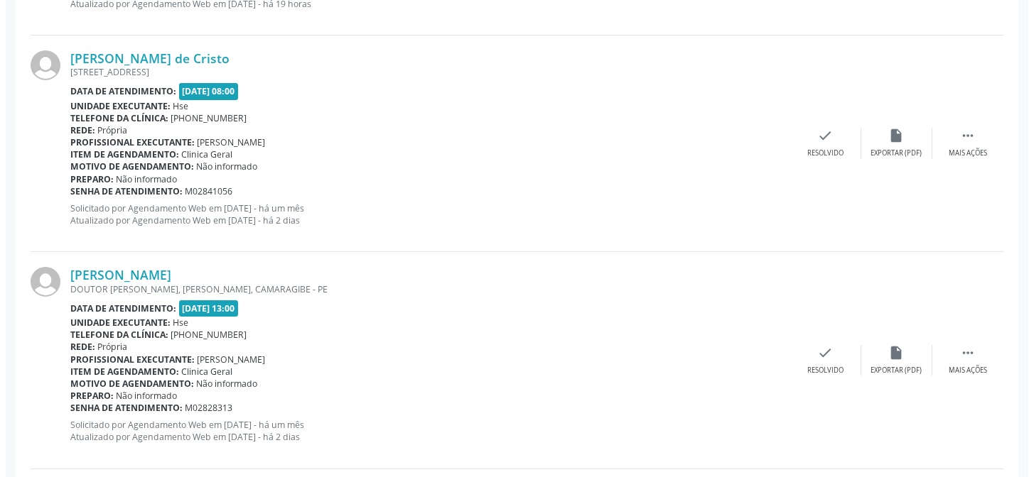
scroll to position [788, 0]
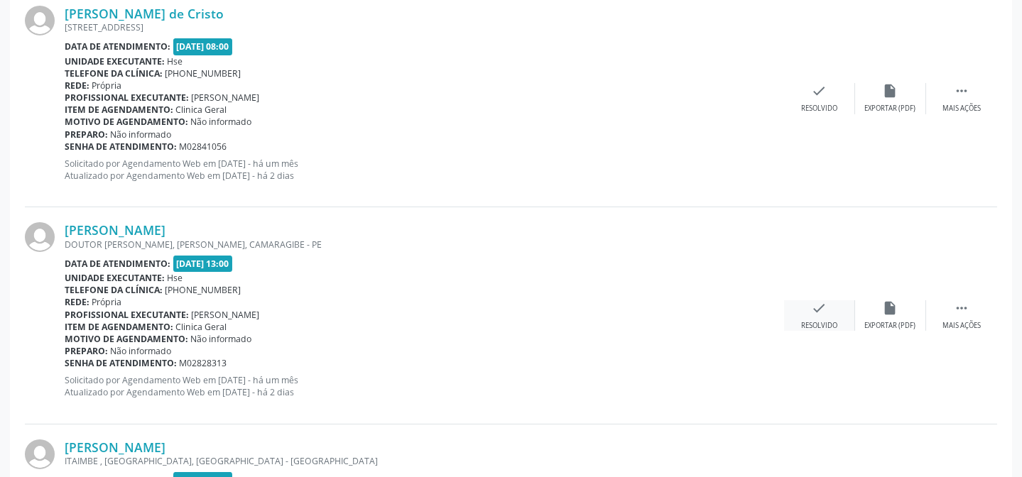
click at [840, 305] on div "check Resolvido" at bounding box center [819, 316] width 71 height 31
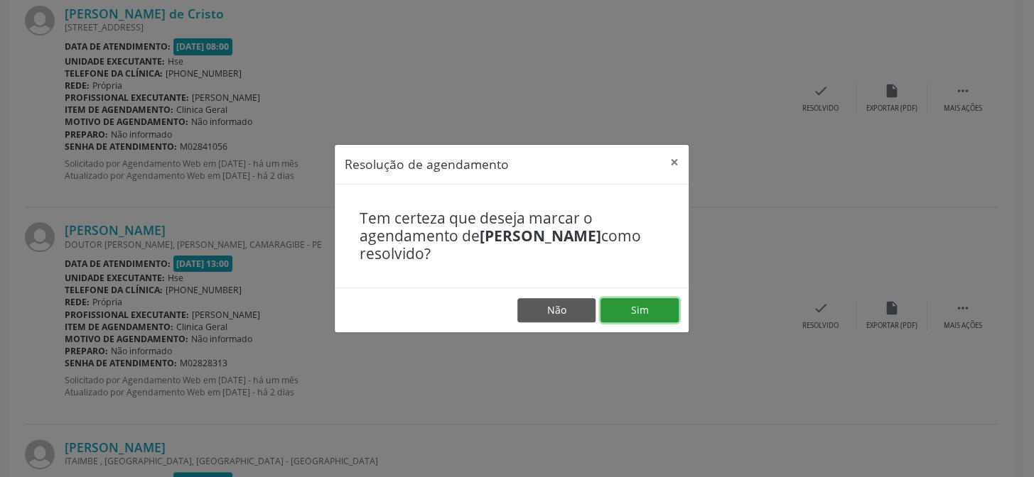
click at [649, 298] on button "Sim" at bounding box center [639, 310] width 78 height 24
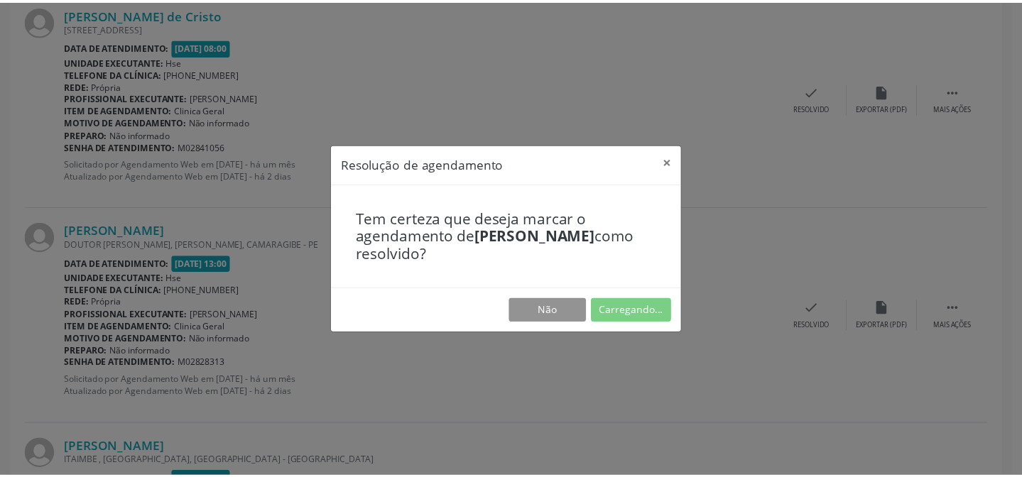
scroll to position [127, 0]
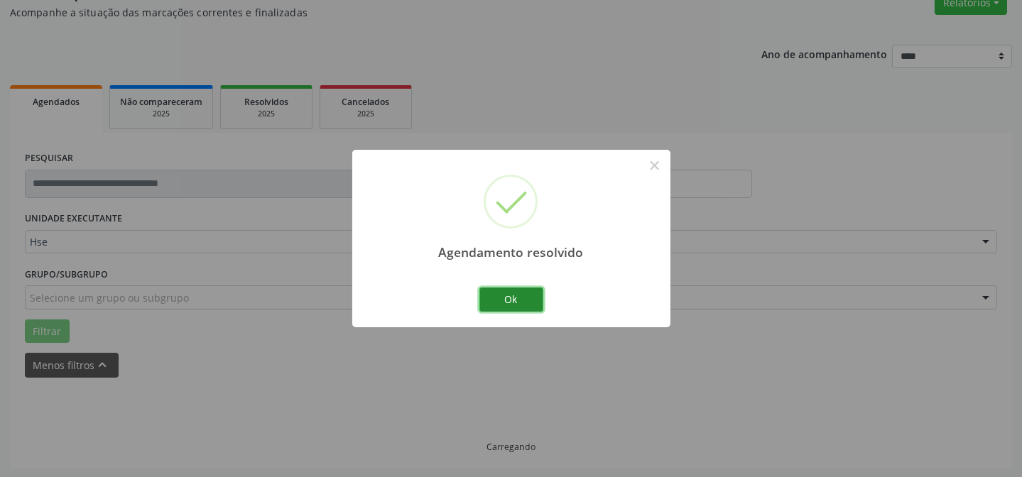
click at [503, 292] on button "Ok" at bounding box center [512, 300] width 64 height 24
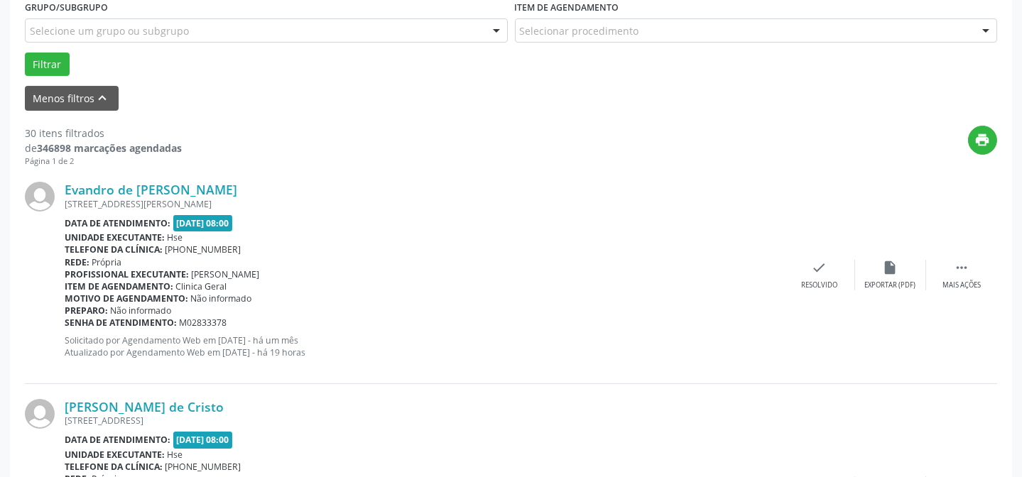
scroll to position [400, 0]
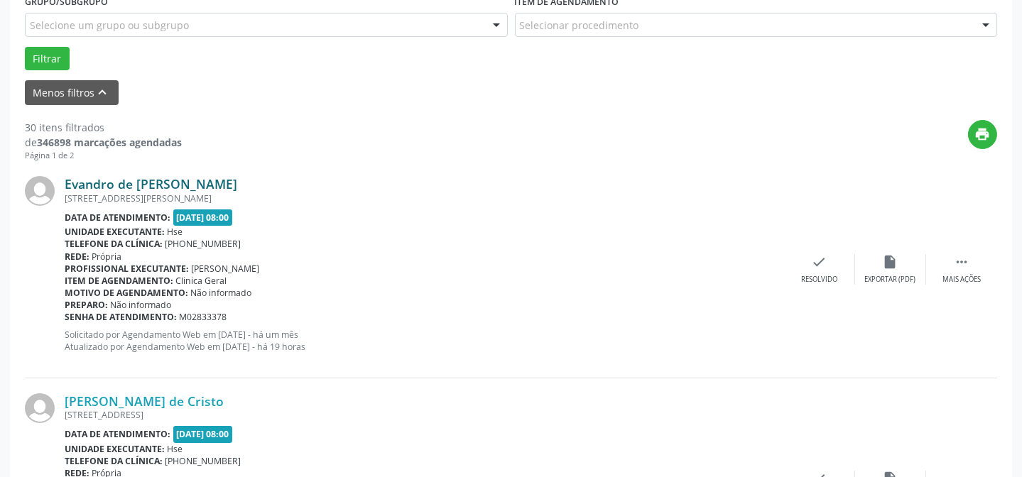
click at [193, 185] on link "Evandro de [PERSON_NAME]" at bounding box center [151, 184] width 173 height 16
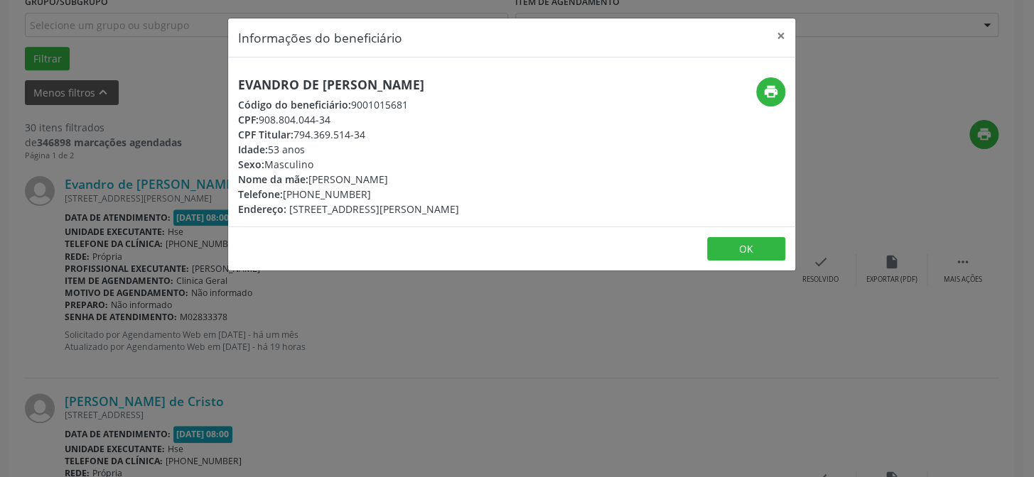
click at [180, 107] on div "Informações do beneficiário × Evandro de [PERSON_NAME] Código do beneficiário: …" at bounding box center [517, 238] width 1034 height 477
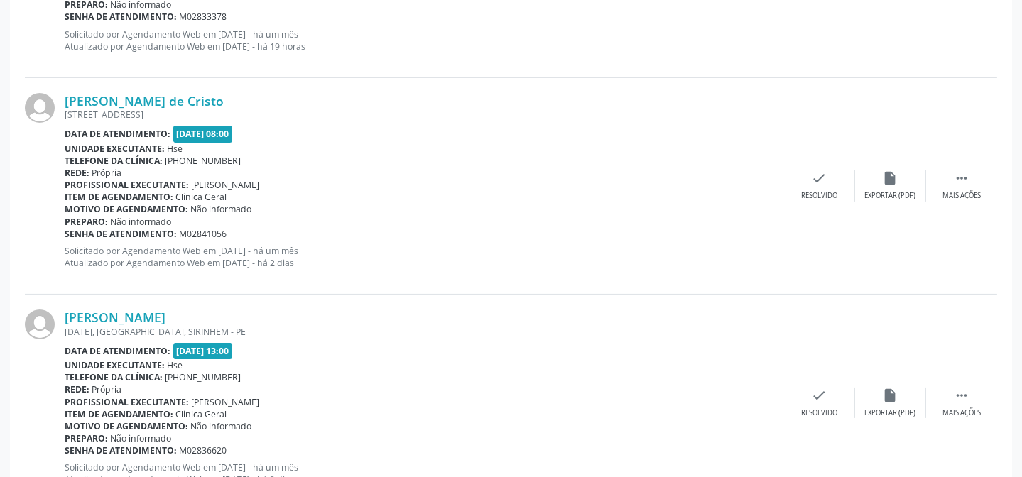
scroll to position [723, 0]
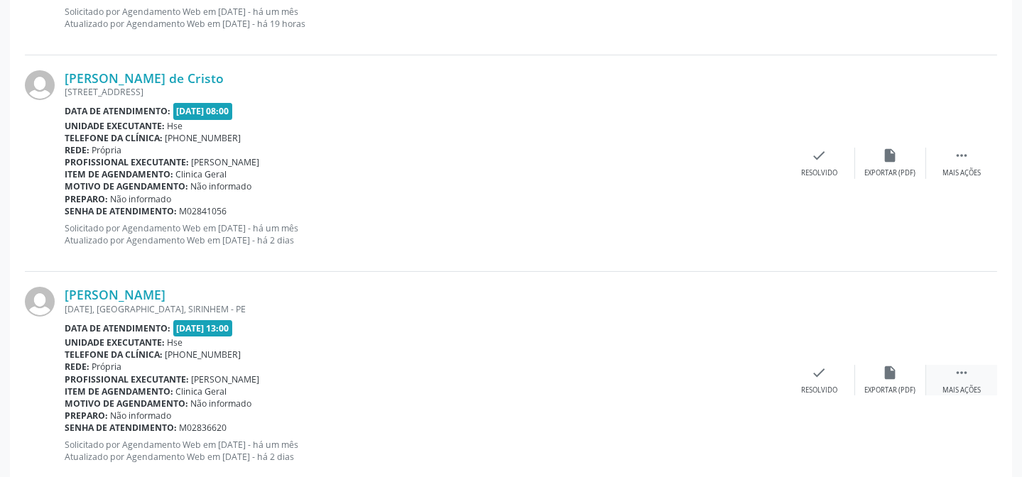
click at [961, 365] on icon "" at bounding box center [962, 373] width 16 height 16
click at [920, 365] on div "alarm_off Não compareceu" at bounding box center [890, 380] width 71 height 31
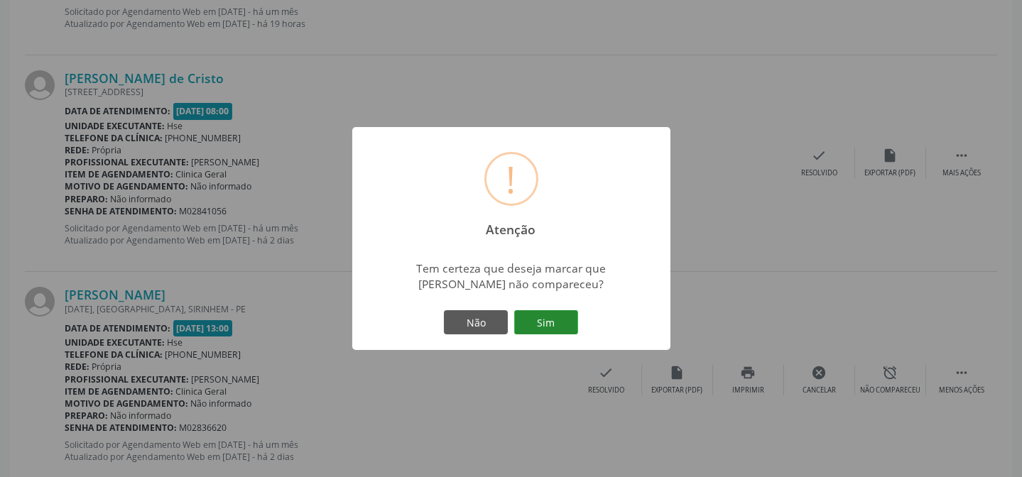
click at [520, 310] on button "Sim" at bounding box center [546, 322] width 64 height 24
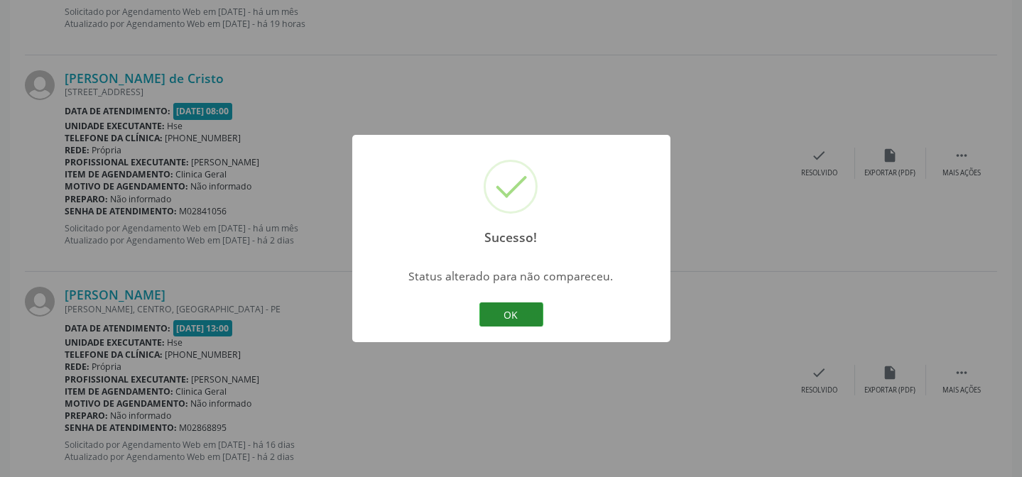
click at [505, 305] on button "OK" at bounding box center [512, 315] width 64 height 24
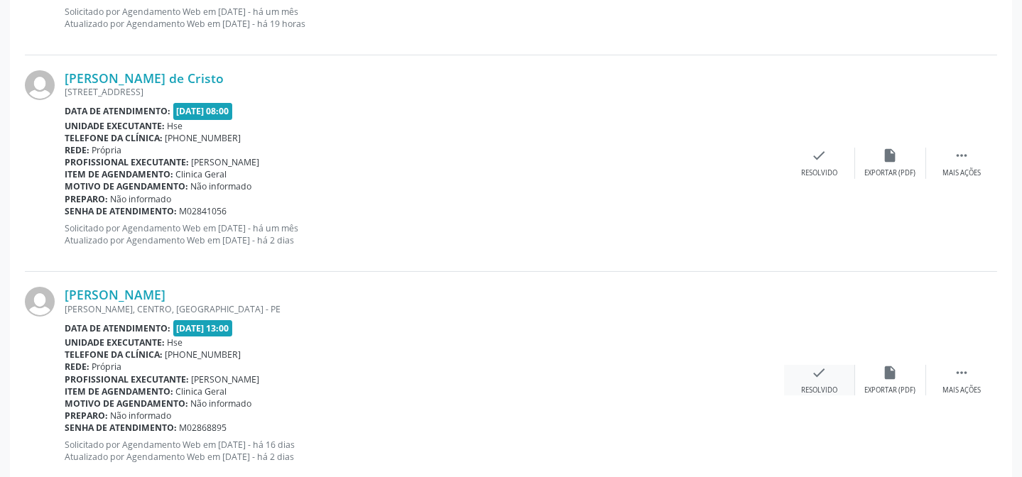
click at [816, 379] on icon "check" at bounding box center [820, 373] width 16 height 16
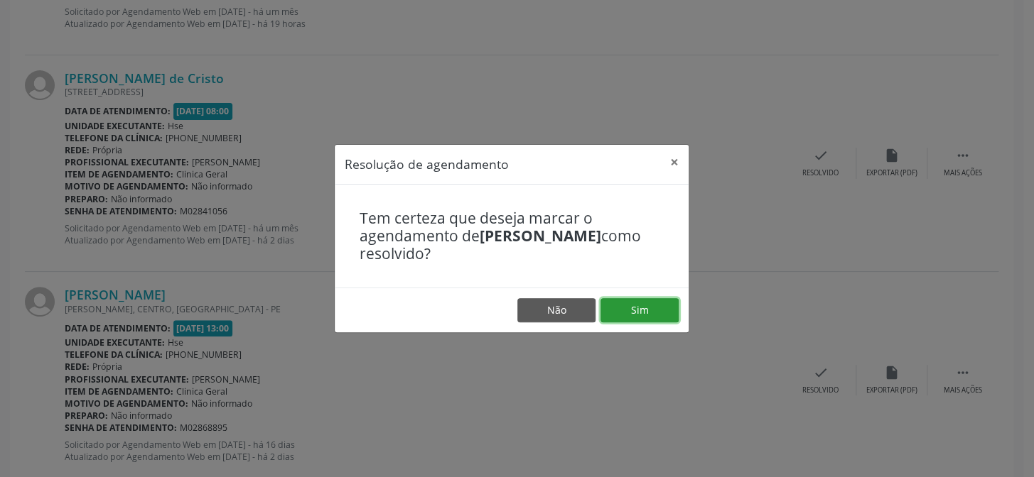
click at [663, 308] on button "Sim" at bounding box center [639, 310] width 78 height 24
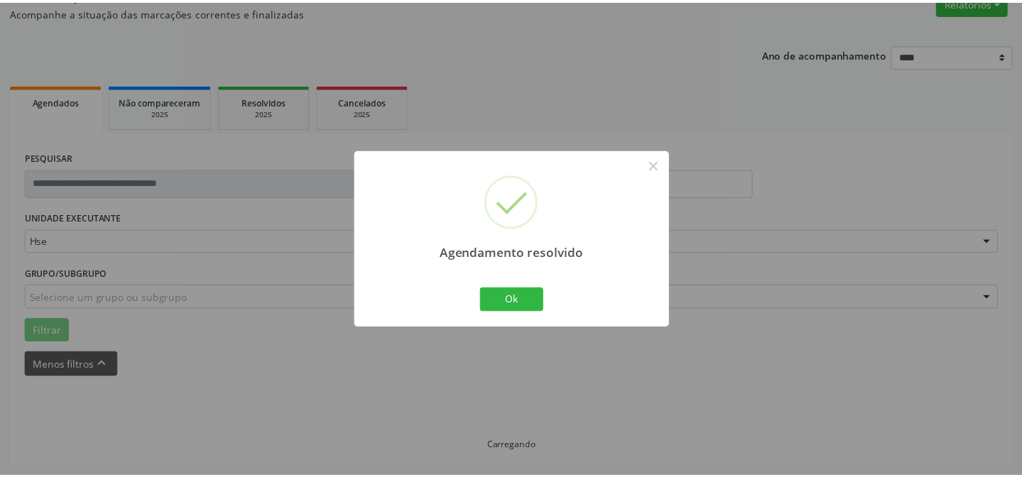
scroll to position [127, 0]
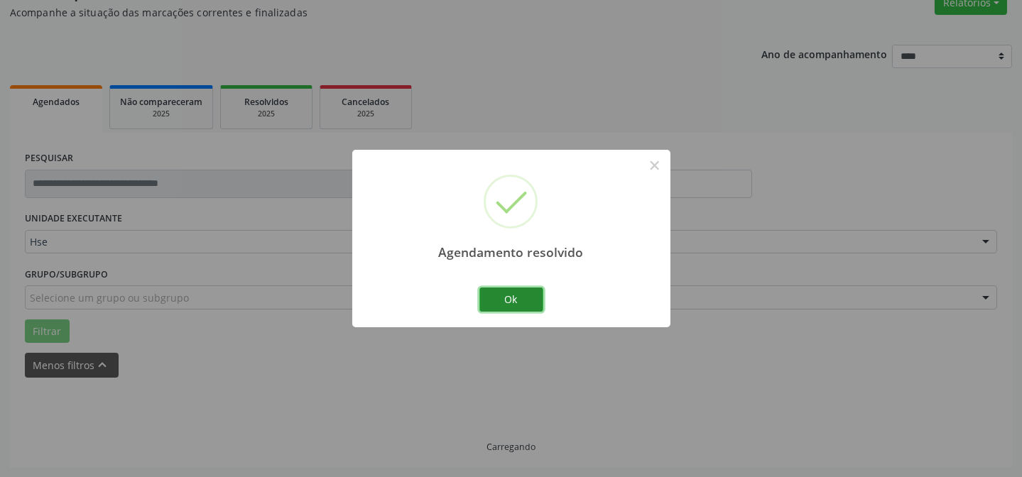
click at [534, 299] on button "Ok" at bounding box center [512, 300] width 64 height 24
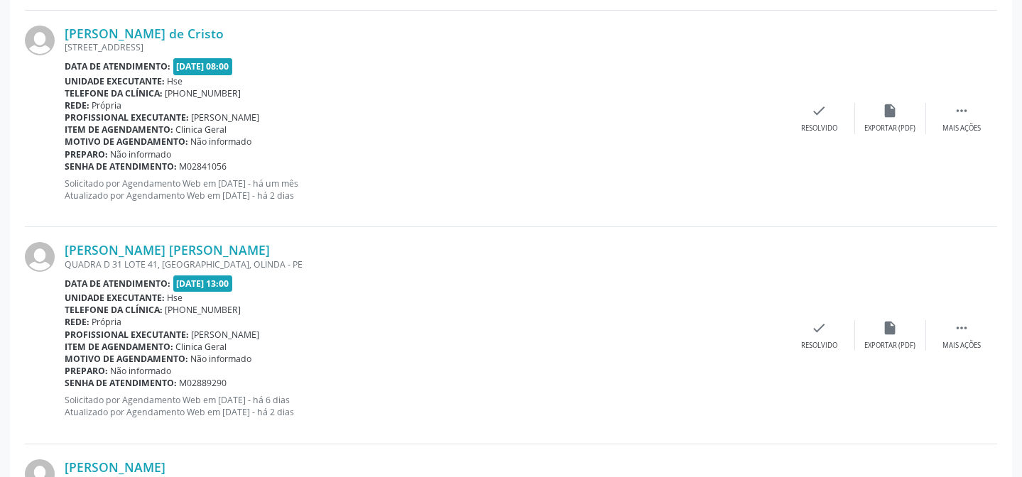
scroll to position [773, 0]
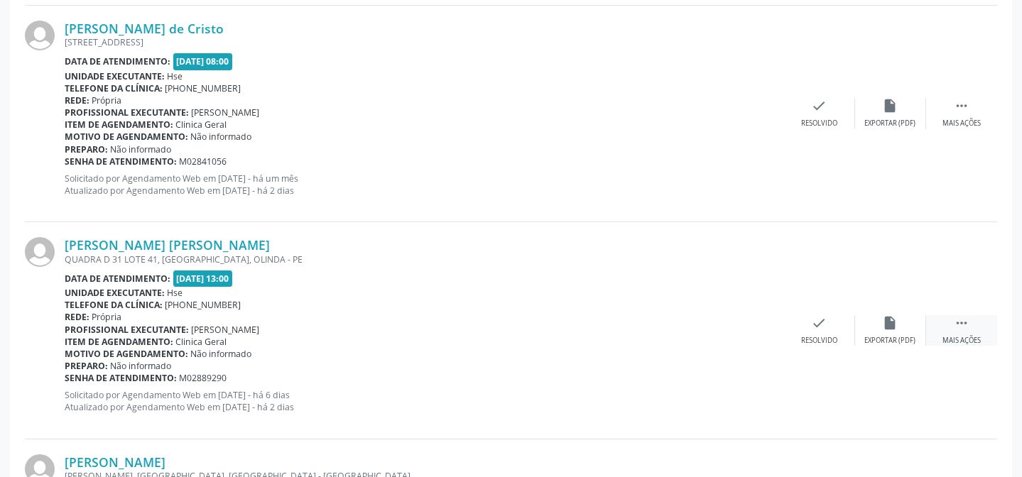
click at [948, 326] on div " Mais ações" at bounding box center [961, 330] width 71 height 31
click at [886, 323] on icon "alarm_off" at bounding box center [891, 323] width 16 height 16
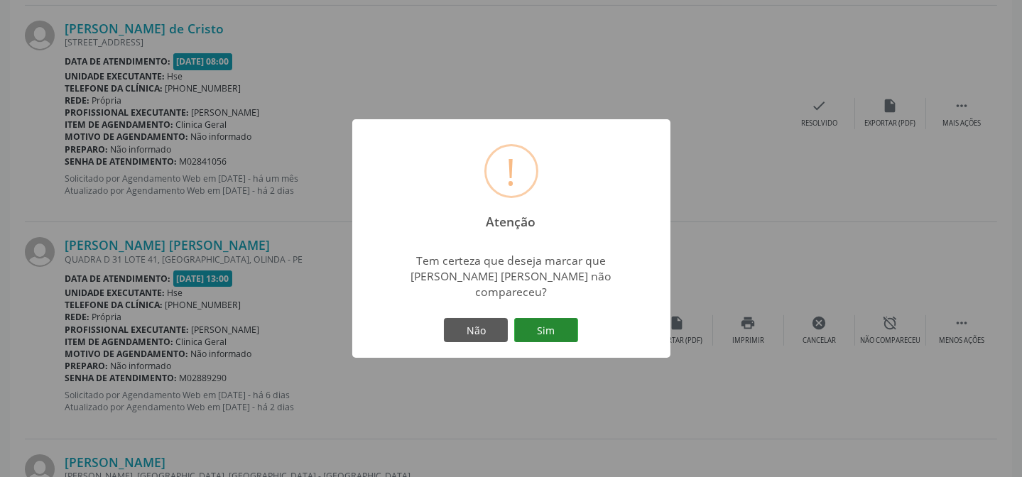
click at [560, 318] on button "Sim" at bounding box center [546, 330] width 64 height 24
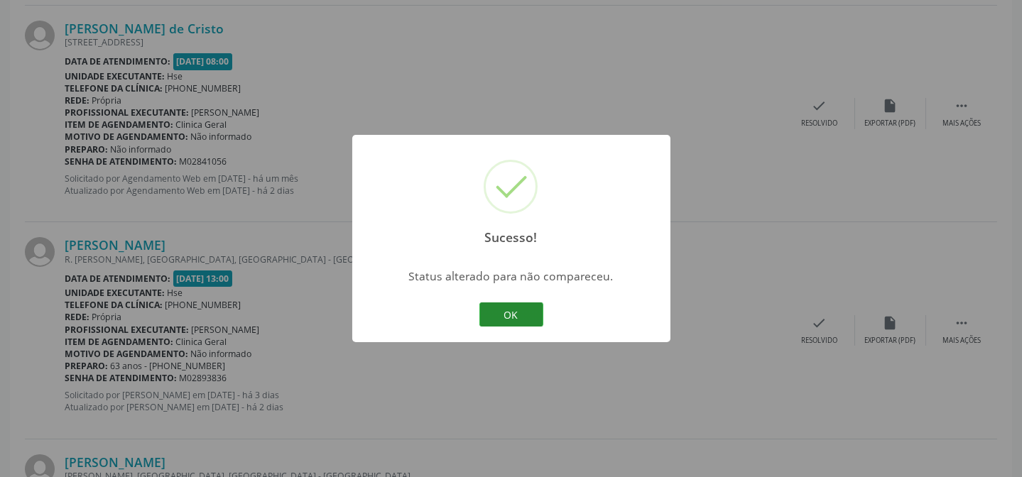
click at [523, 304] on button "OK" at bounding box center [512, 315] width 64 height 24
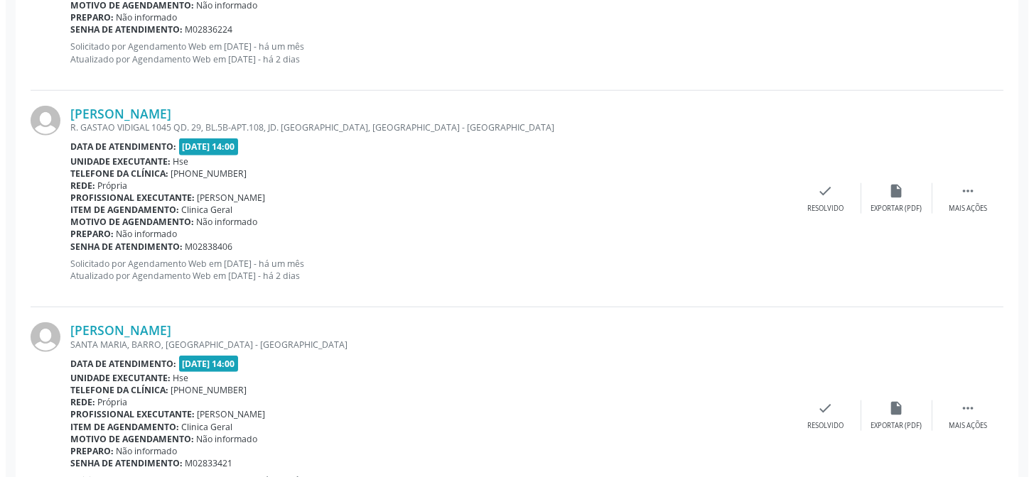
scroll to position [3400, 0]
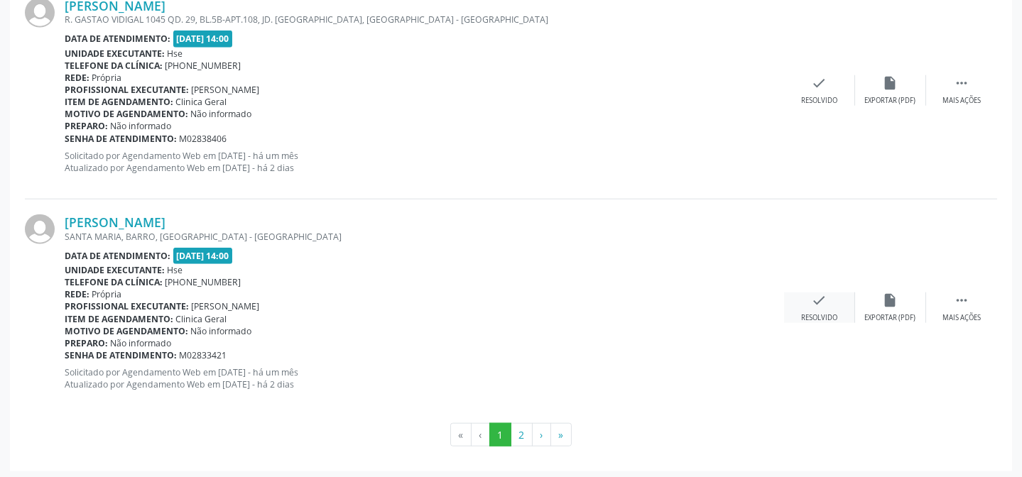
click at [813, 293] on icon "check" at bounding box center [820, 301] width 16 height 16
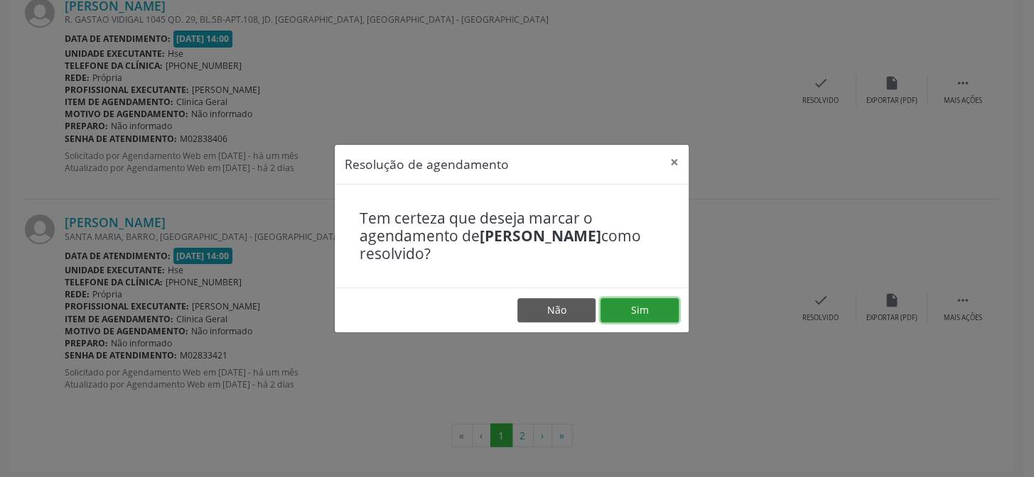
click at [653, 302] on button "Sim" at bounding box center [639, 310] width 78 height 24
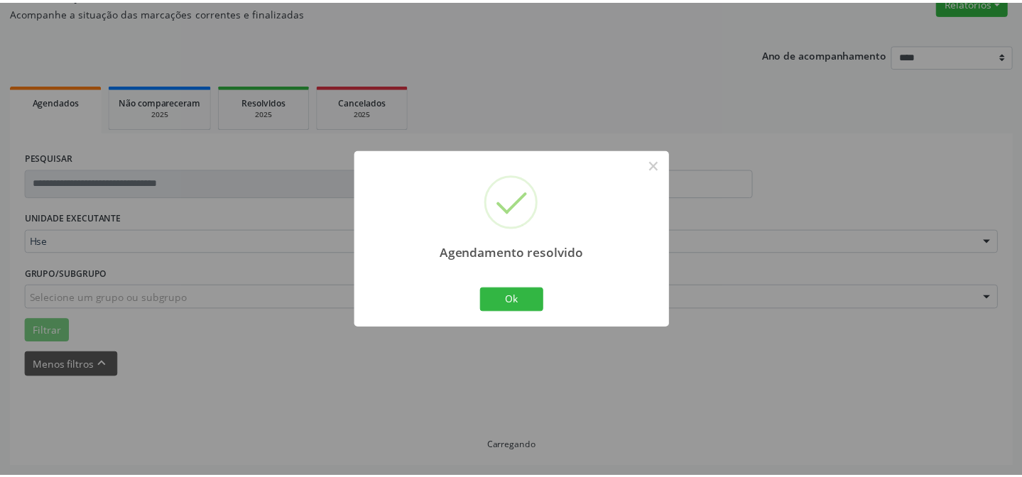
scroll to position [127, 0]
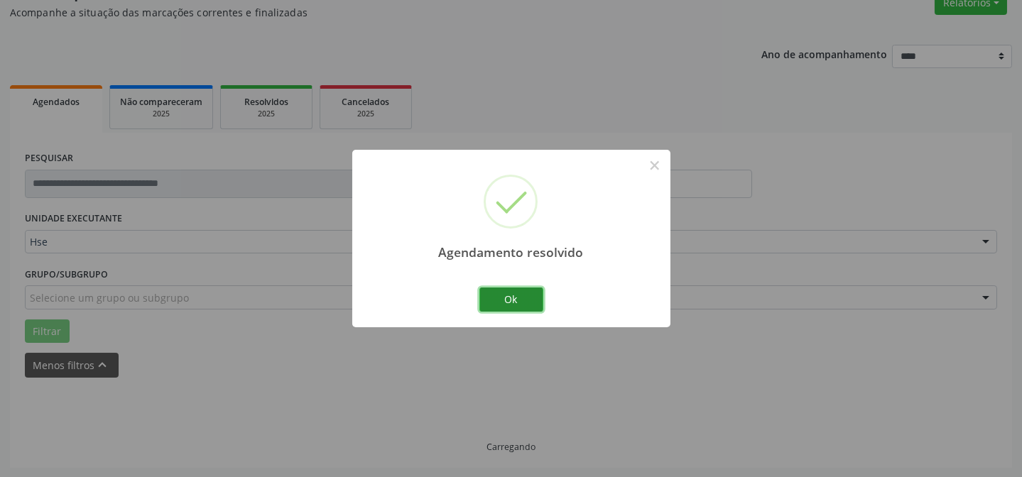
click at [524, 303] on button "Ok" at bounding box center [512, 300] width 64 height 24
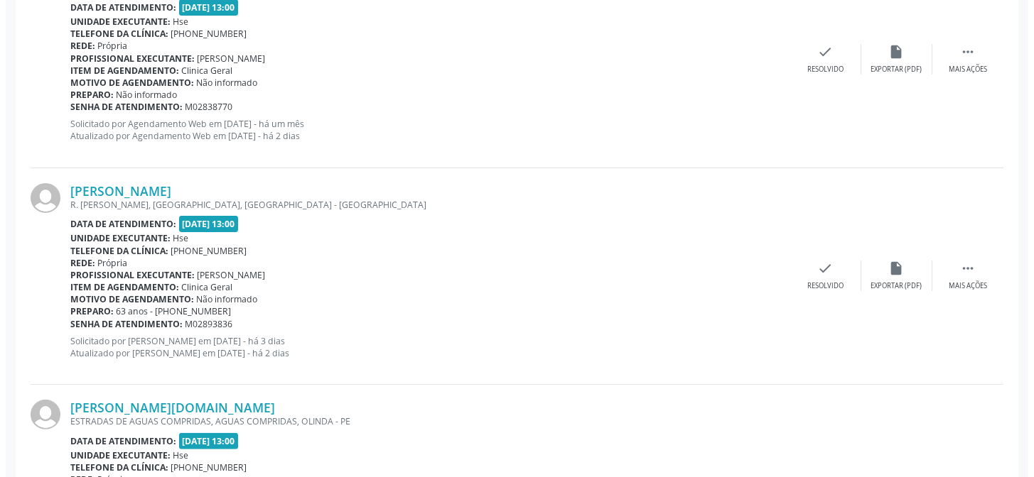
scroll to position [1046, 0]
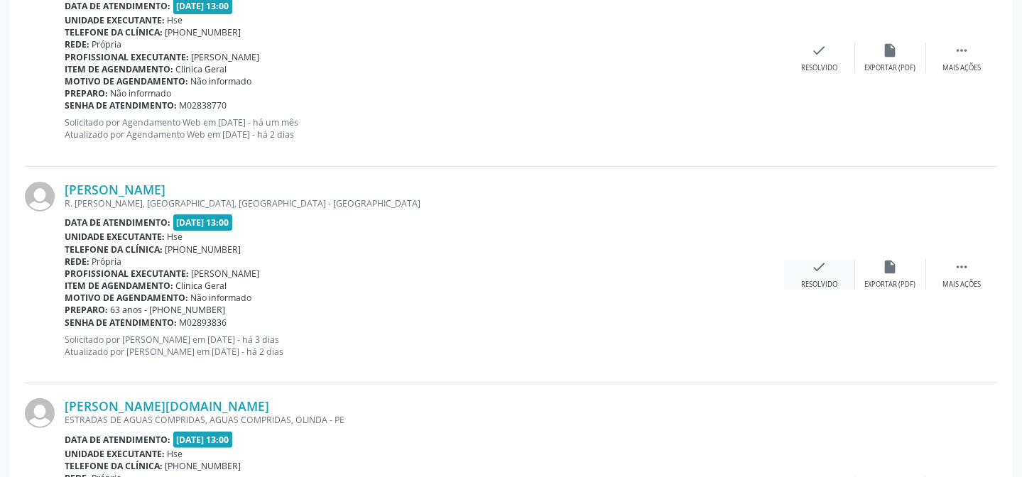
click at [838, 277] on div "check Resolvido" at bounding box center [819, 274] width 71 height 31
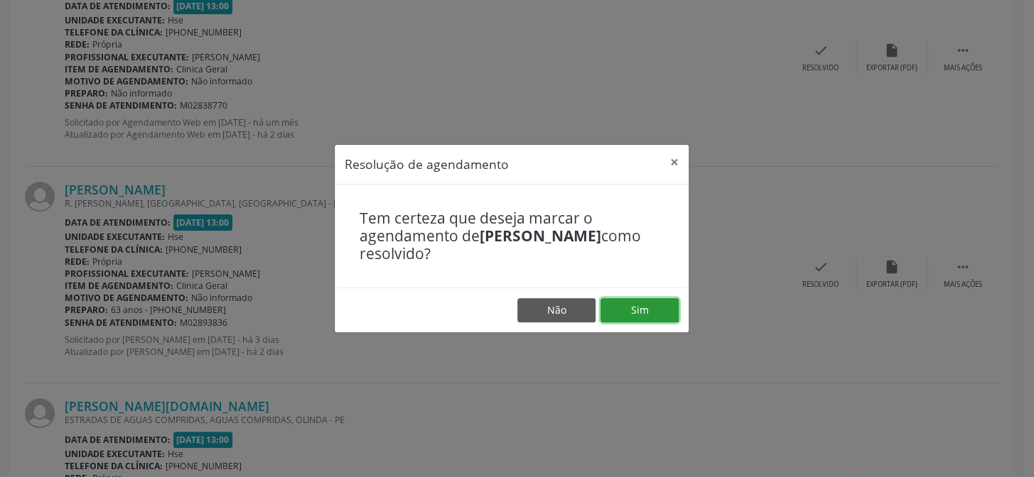
click at [612, 309] on button "Sim" at bounding box center [639, 310] width 78 height 24
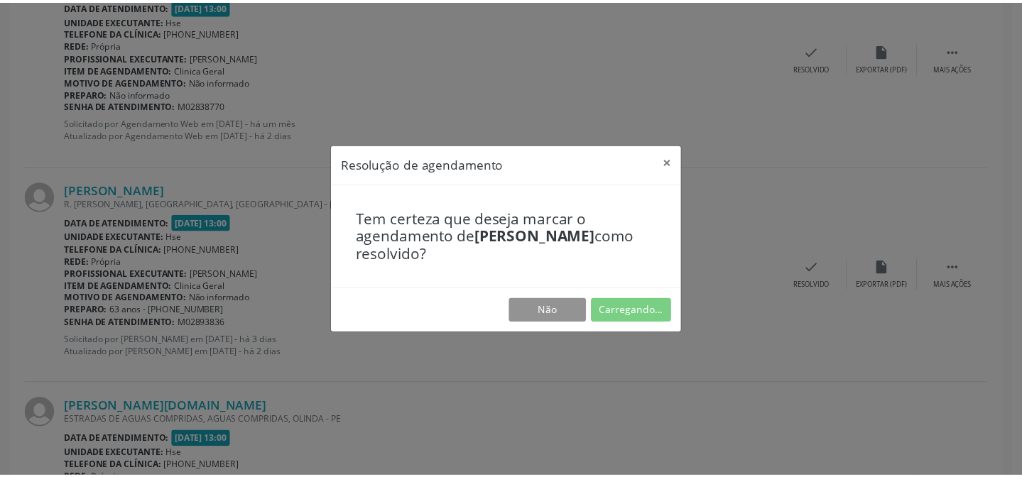
scroll to position [127, 0]
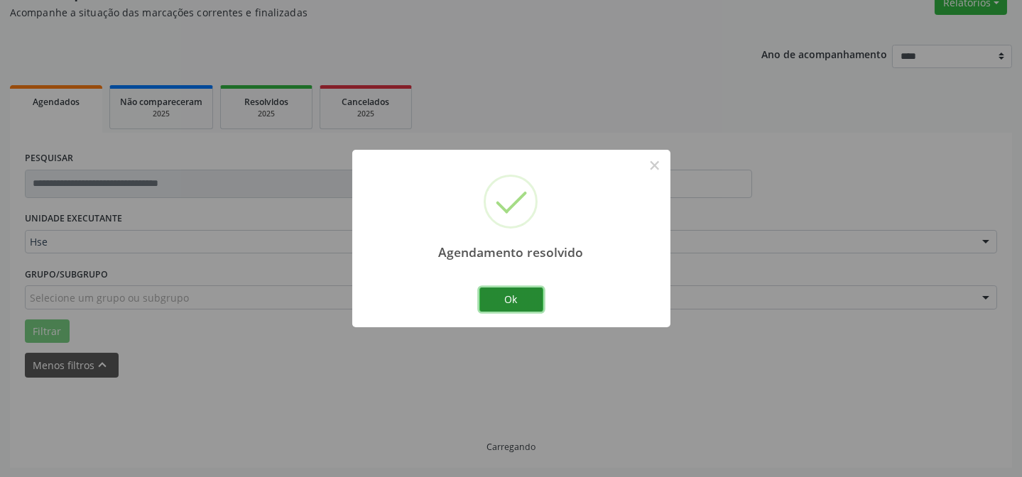
click at [512, 298] on button "Ok" at bounding box center [512, 300] width 64 height 24
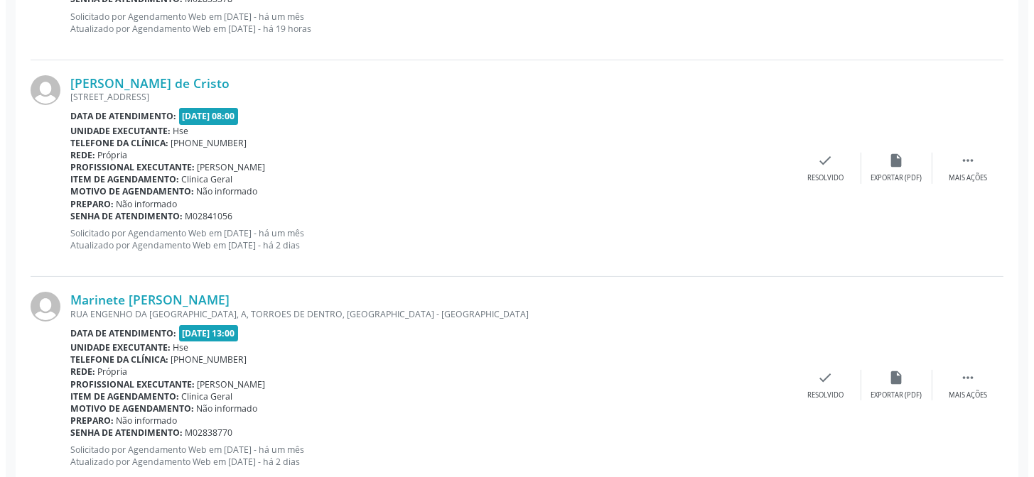
scroll to position [723, 0]
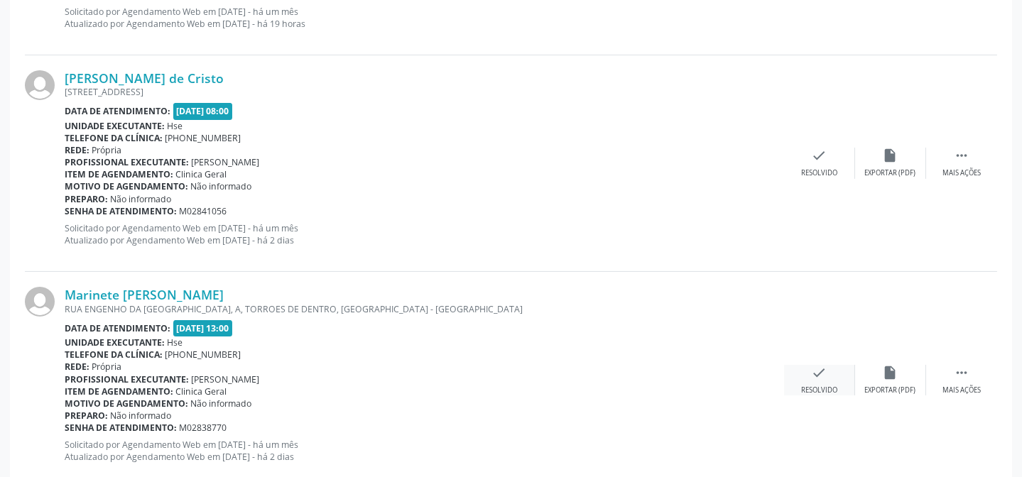
click at [813, 366] on icon "check" at bounding box center [820, 373] width 16 height 16
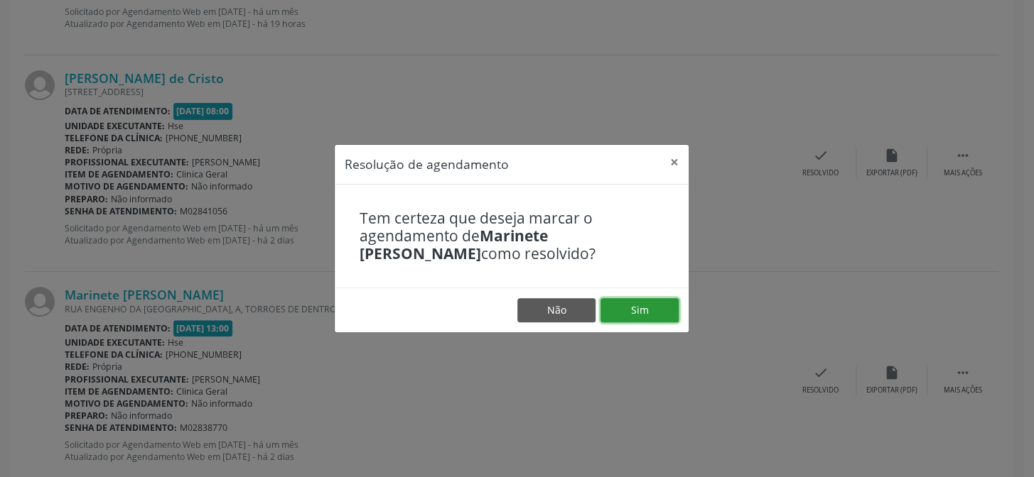
click at [647, 305] on button "Sim" at bounding box center [639, 310] width 78 height 24
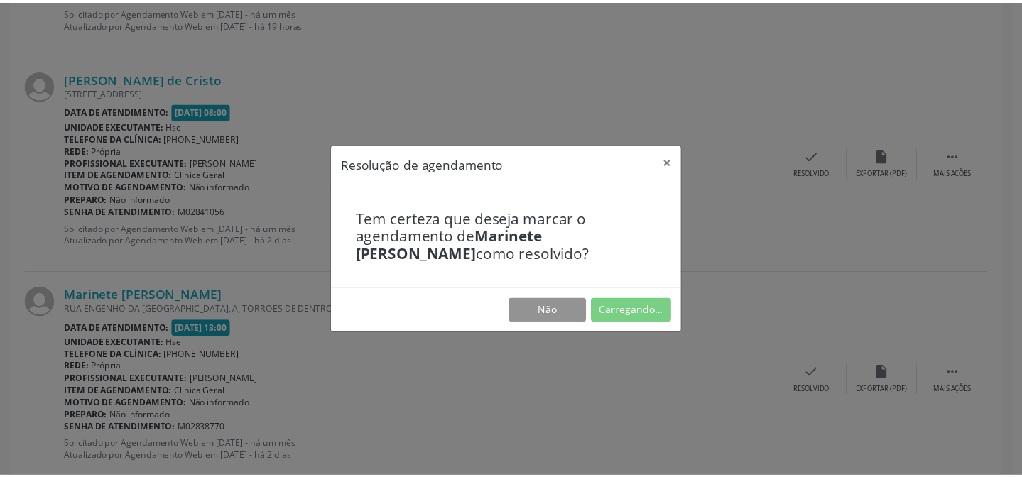
scroll to position [127, 0]
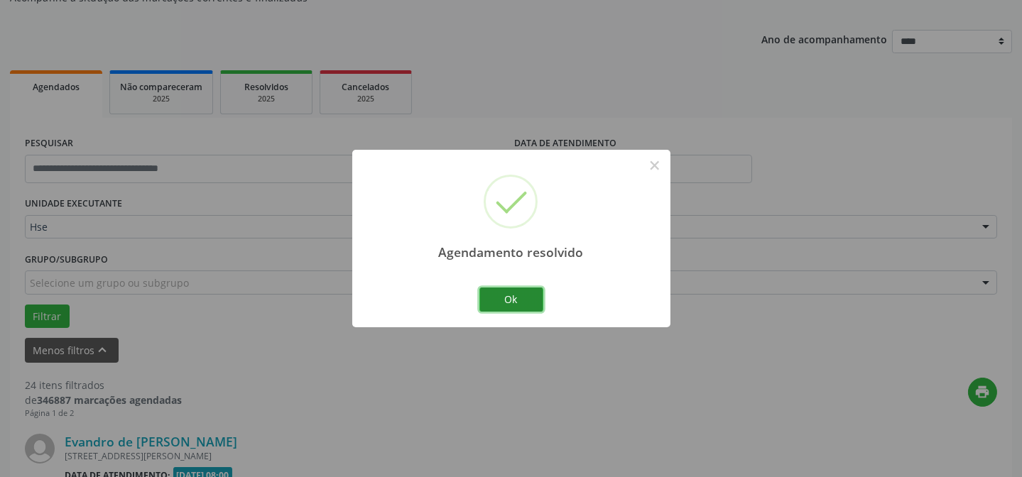
click at [504, 291] on button "Ok" at bounding box center [512, 300] width 64 height 24
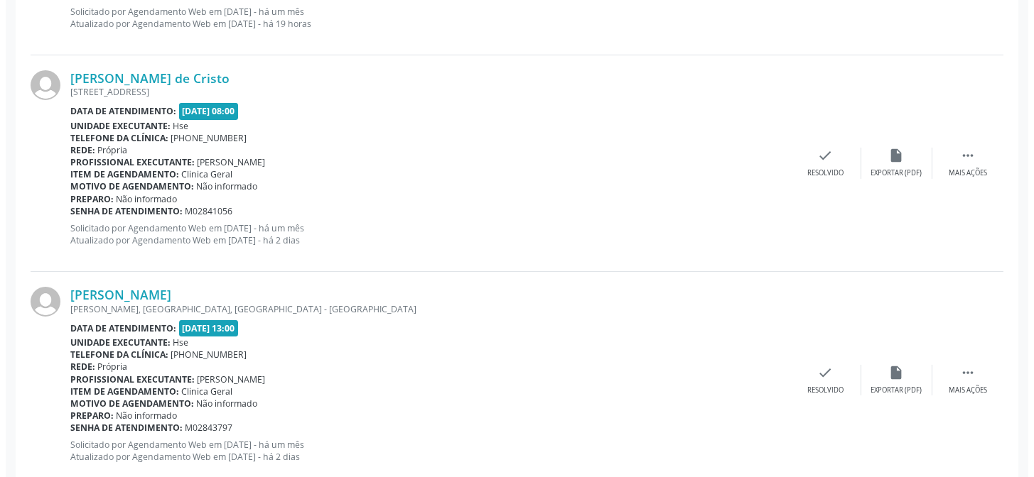
scroll to position [788, 0]
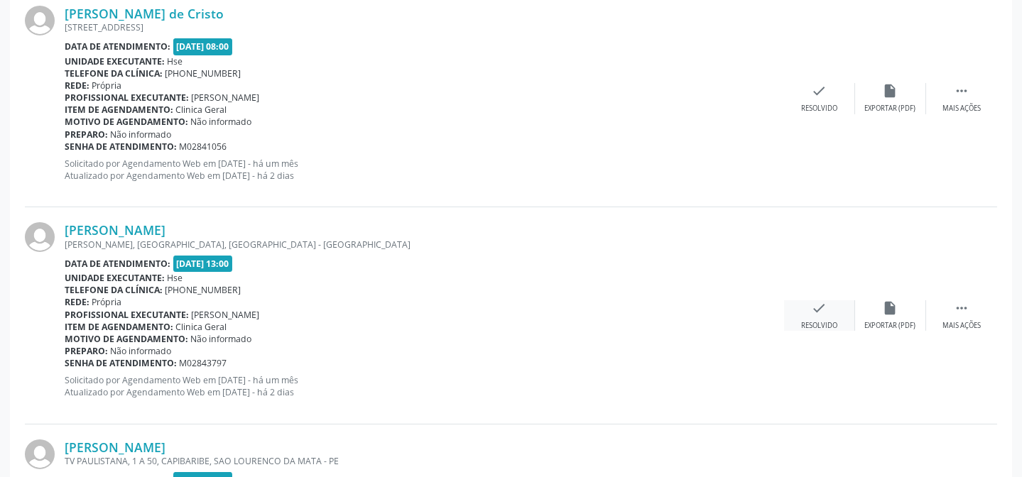
click at [802, 313] on div "check Resolvido" at bounding box center [819, 316] width 71 height 31
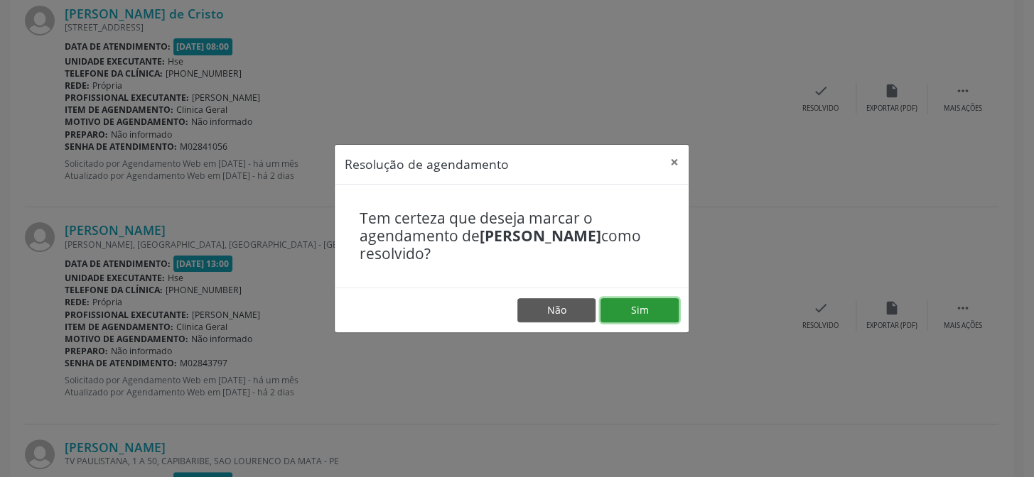
click at [632, 304] on button "Sim" at bounding box center [639, 310] width 78 height 24
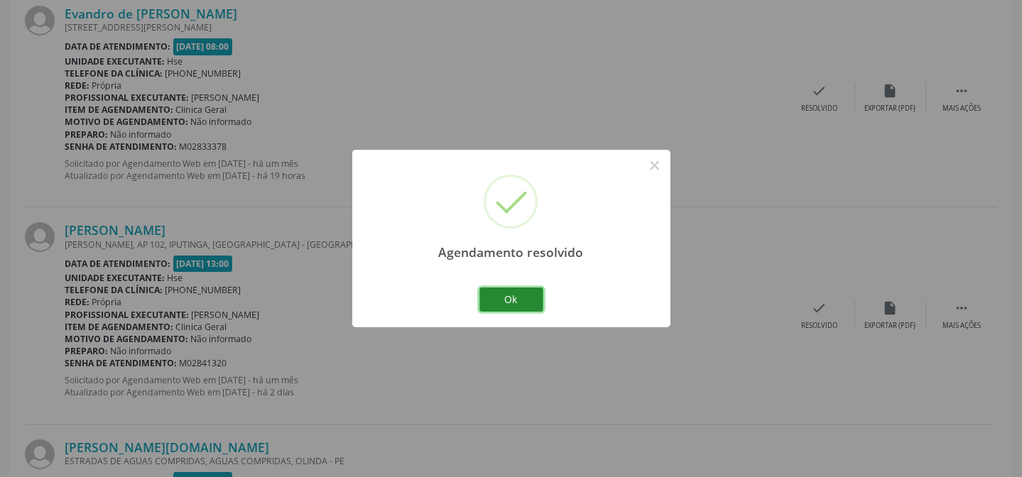
click at [515, 300] on button "Ok" at bounding box center [512, 300] width 64 height 24
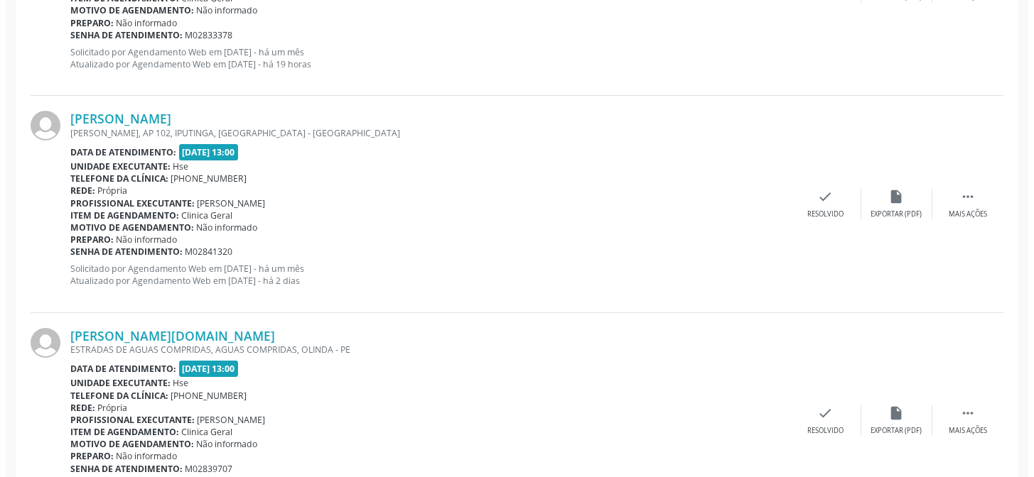
scroll to position [916, 0]
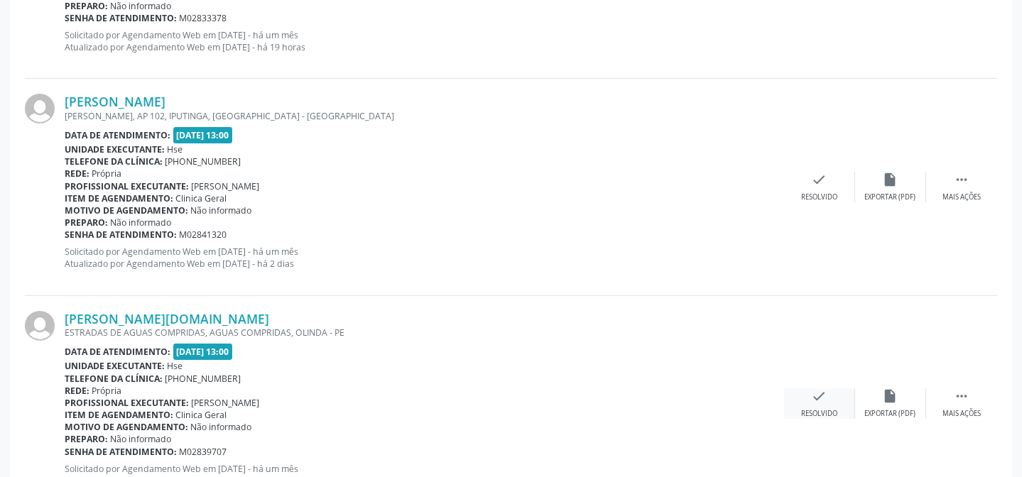
click at [814, 409] on div "Resolvido" at bounding box center [819, 414] width 36 height 10
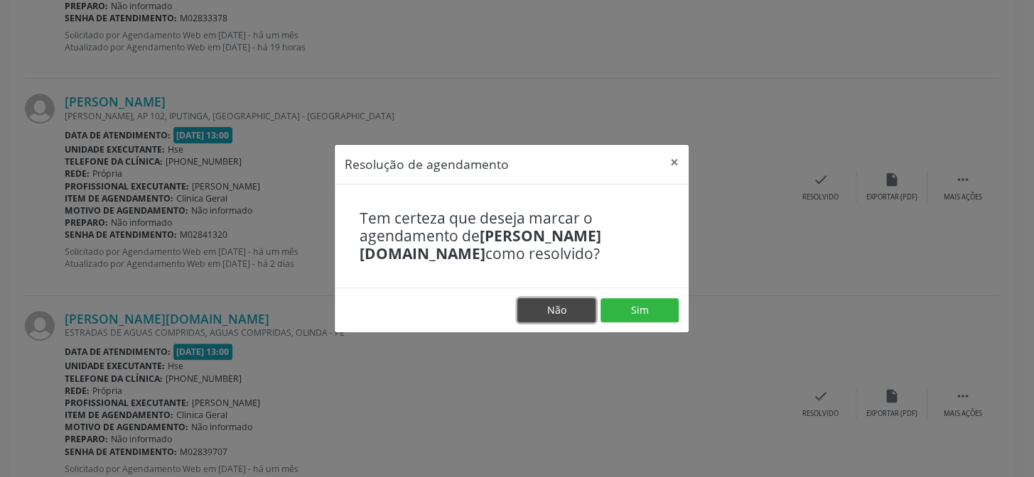
drag, startPoint x: 553, startPoint y: 312, endPoint x: 767, endPoint y: 239, distance: 226.5
click at [558, 311] on button "Não" at bounding box center [556, 310] width 78 height 24
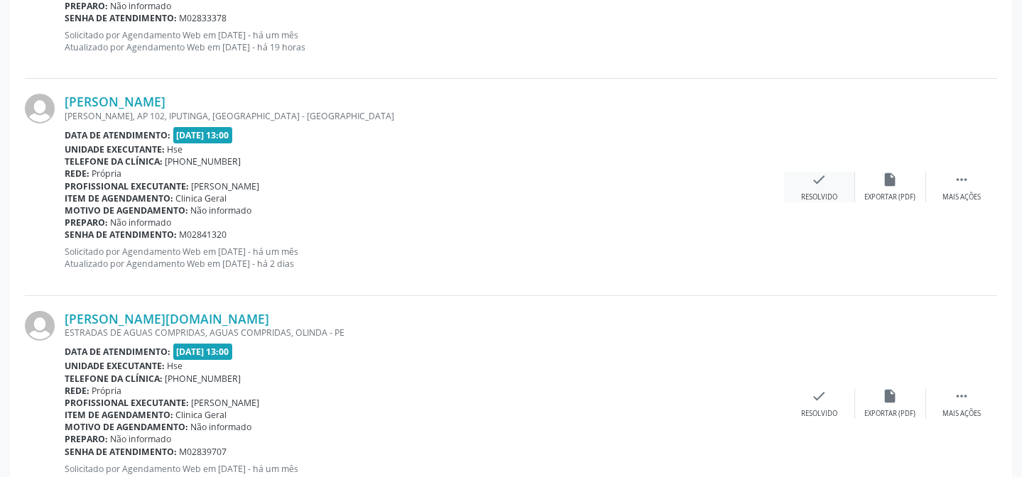
click at [819, 185] on icon "check" at bounding box center [820, 180] width 16 height 16
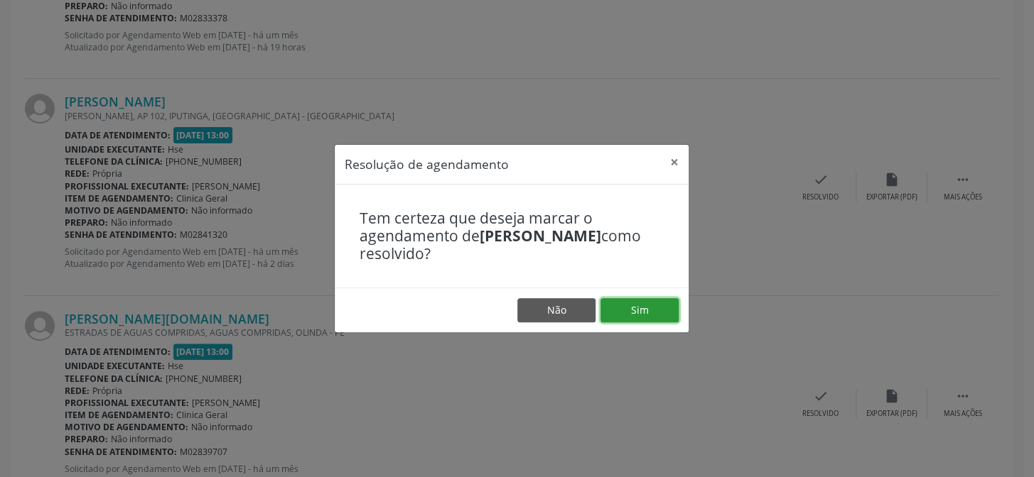
click at [624, 305] on button "Sim" at bounding box center [639, 310] width 78 height 24
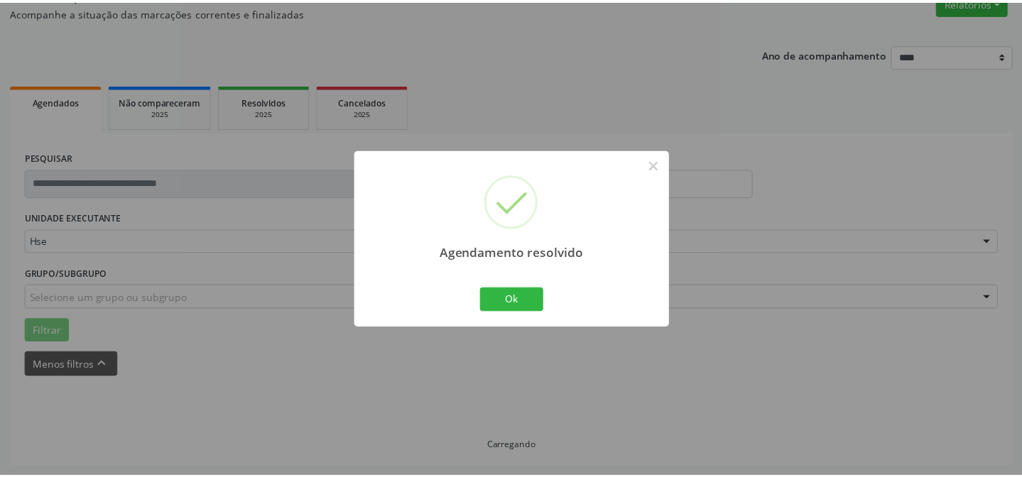
scroll to position [127, 0]
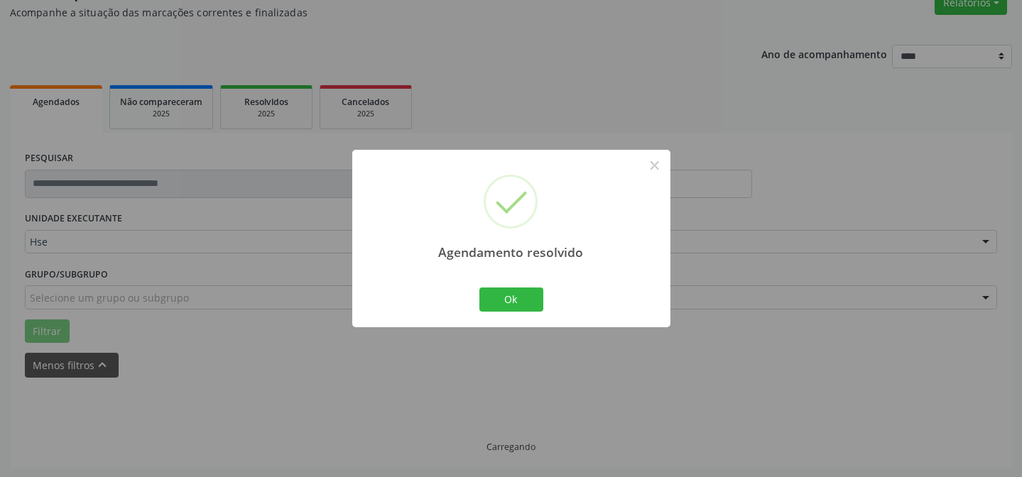
drag, startPoint x: 473, startPoint y: 291, endPoint x: 484, endPoint y: 286, distance: 11.8
click at [477, 291] on div "Agendamento resolvido × Ok Cancel" at bounding box center [511, 238] width 318 height 177
click at [488, 288] on div "Ok Cancel" at bounding box center [511, 300] width 70 height 30
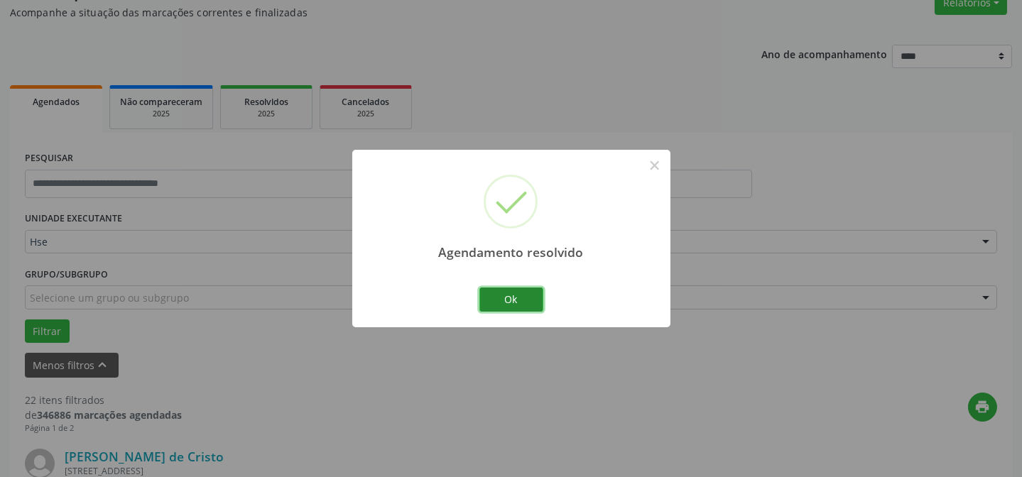
click at [490, 291] on button "Ok" at bounding box center [512, 300] width 64 height 24
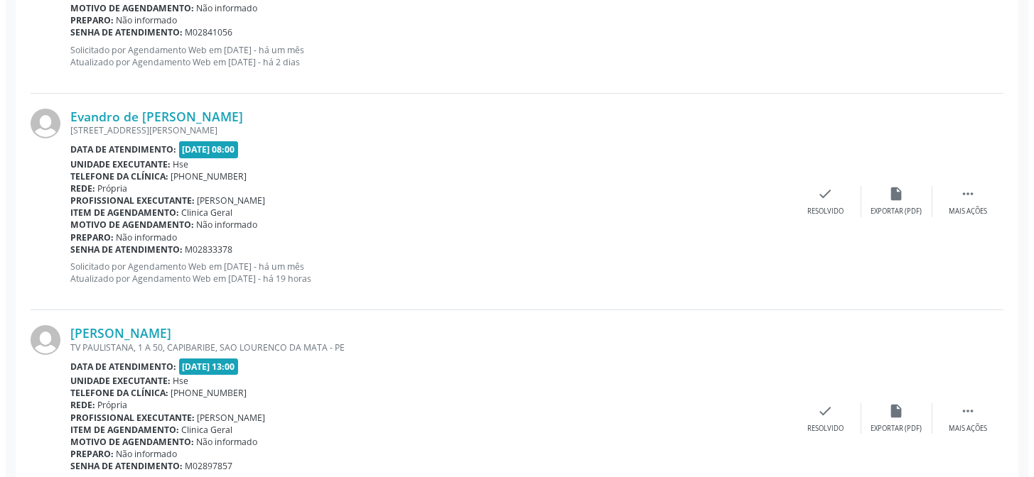
scroll to position [708, 0]
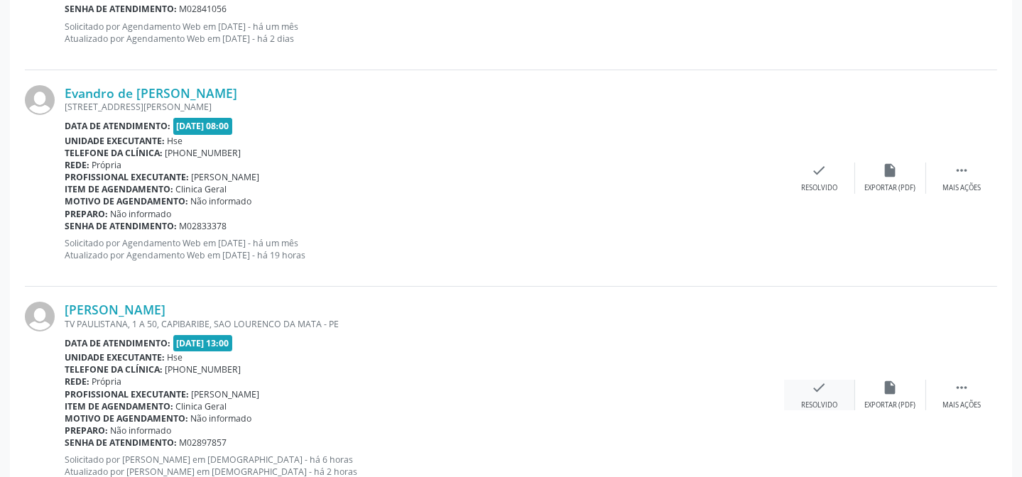
click at [832, 384] on div "check Resolvido" at bounding box center [819, 395] width 71 height 31
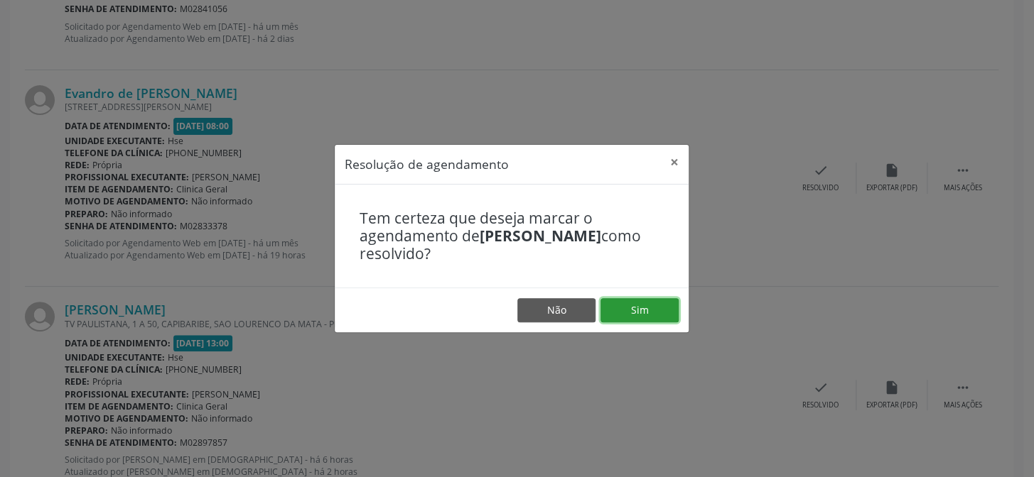
click at [641, 310] on button "Sim" at bounding box center [639, 310] width 78 height 24
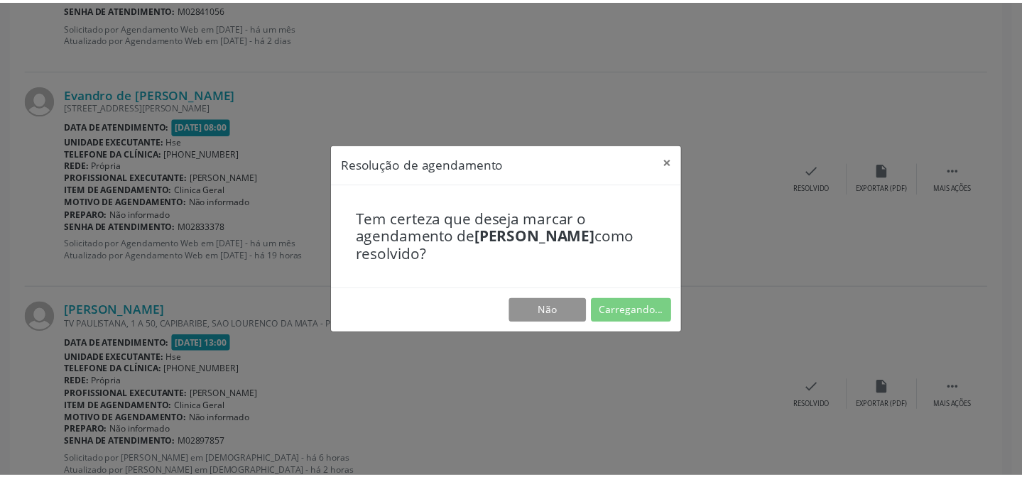
scroll to position [127, 0]
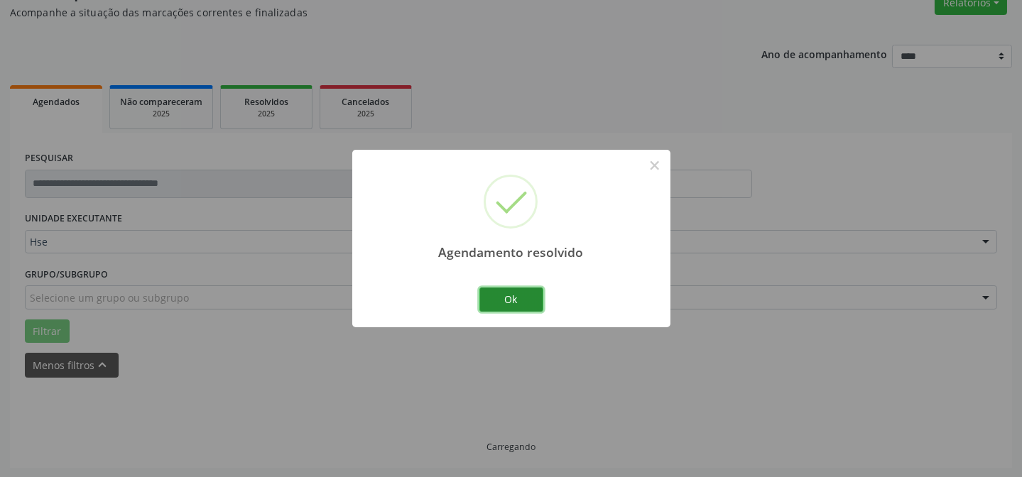
click at [522, 299] on button "Ok" at bounding box center [512, 300] width 64 height 24
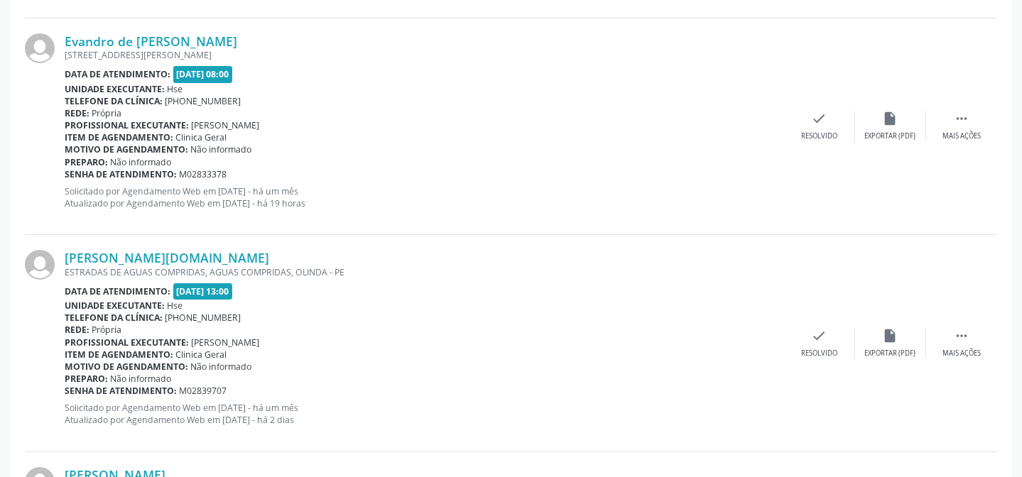
scroll to position [853, 0]
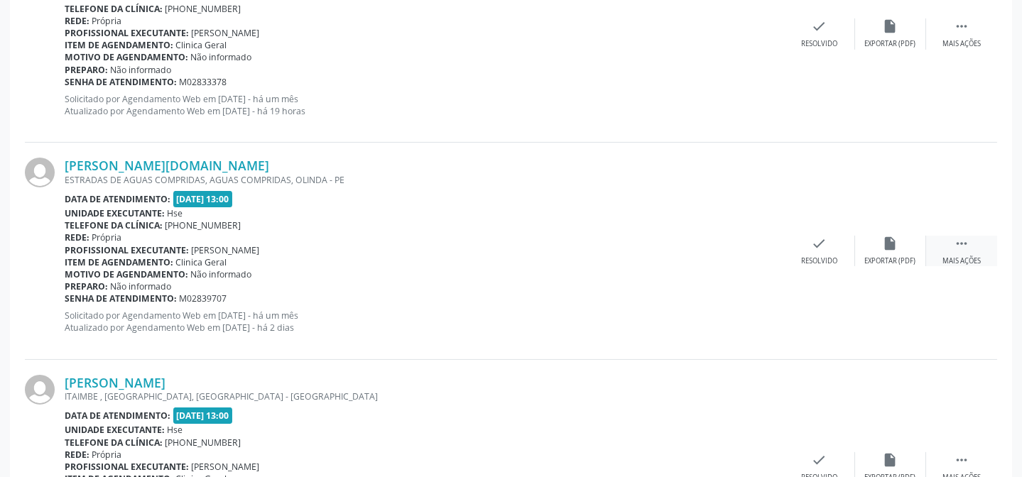
click at [963, 253] on div " Mais ações" at bounding box center [961, 251] width 71 height 31
click at [873, 250] on div "alarm_off Não compareceu" at bounding box center [890, 251] width 71 height 31
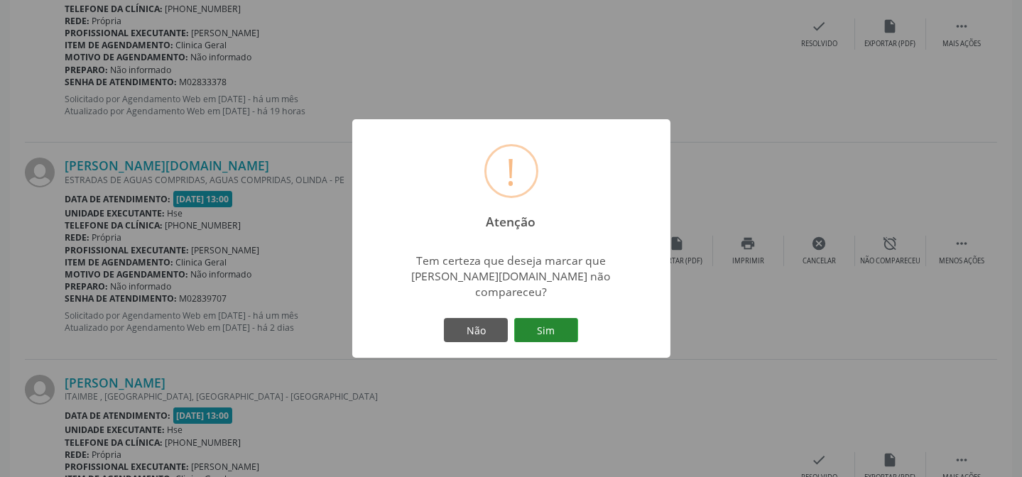
click at [530, 325] on button "Sim" at bounding box center [546, 330] width 64 height 24
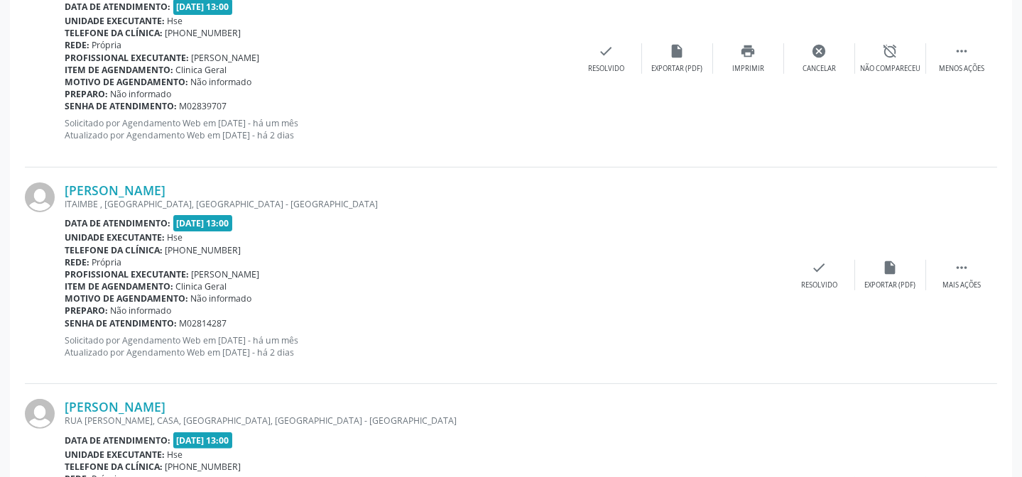
scroll to position [142, 0]
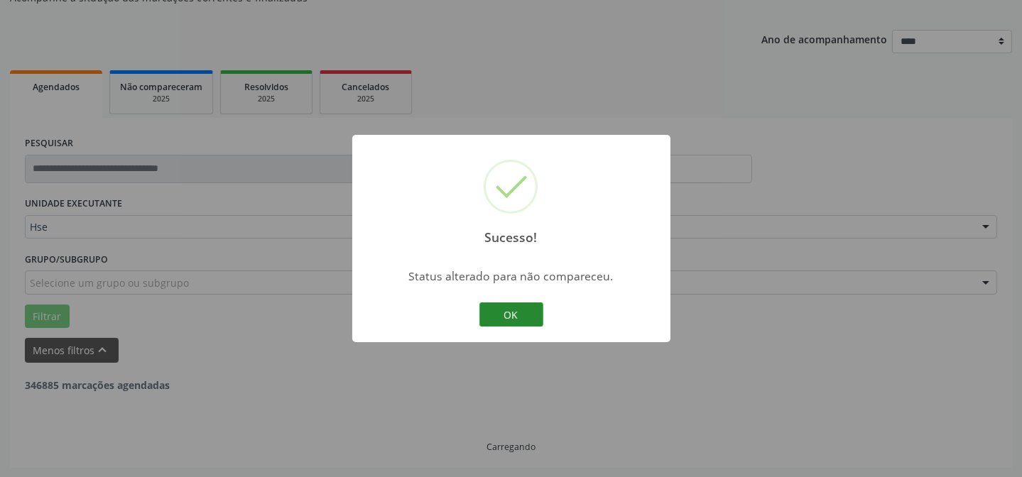
click at [504, 314] on button "OK" at bounding box center [512, 315] width 64 height 24
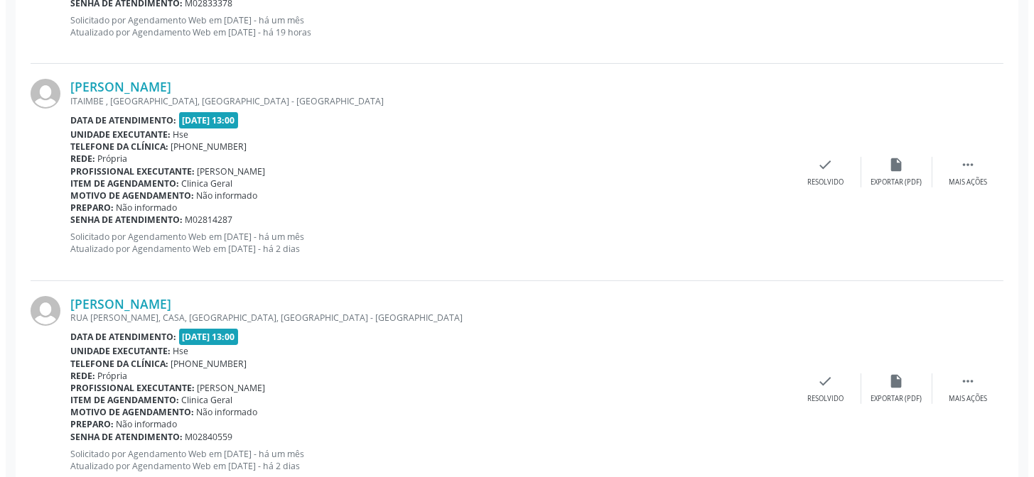
scroll to position [916, 0]
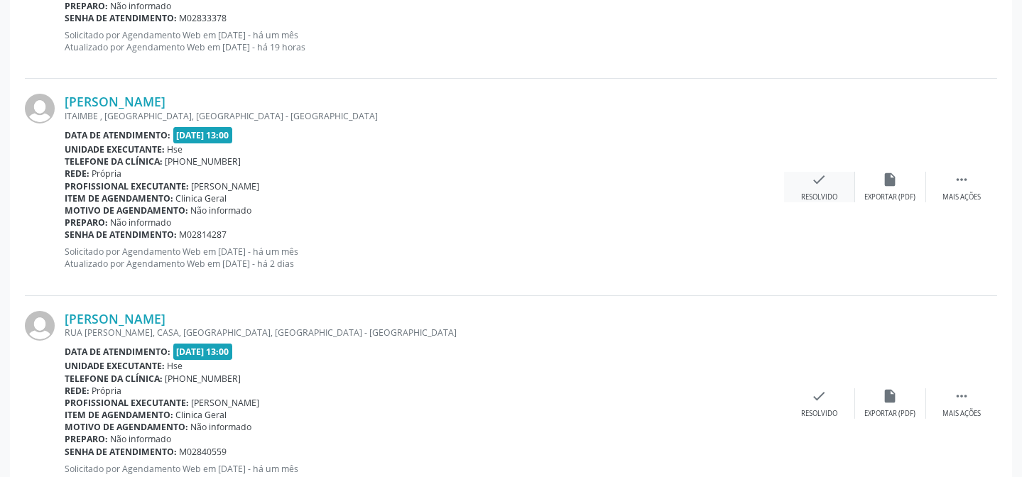
click at [835, 193] on div "Resolvido" at bounding box center [819, 198] width 36 height 10
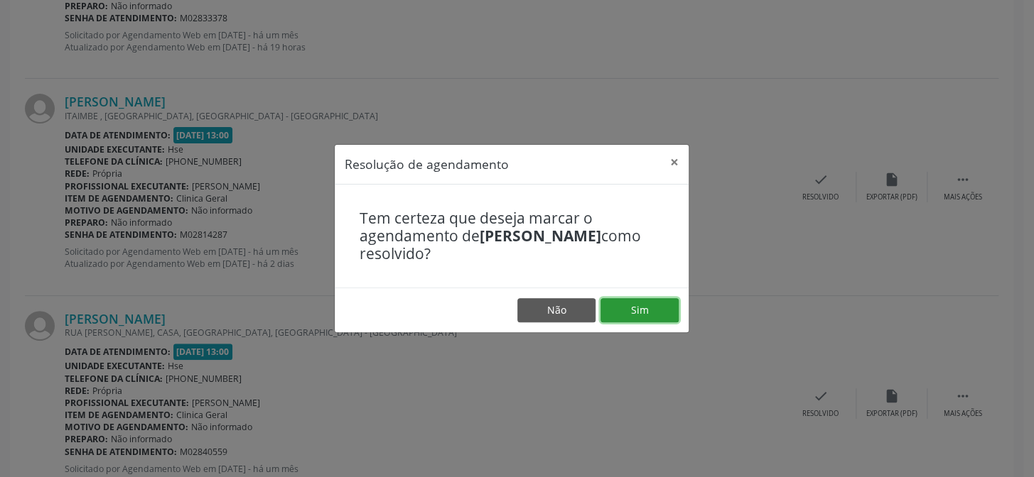
click at [646, 306] on button "Sim" at bounding box center [639, 310] width 78 height 24
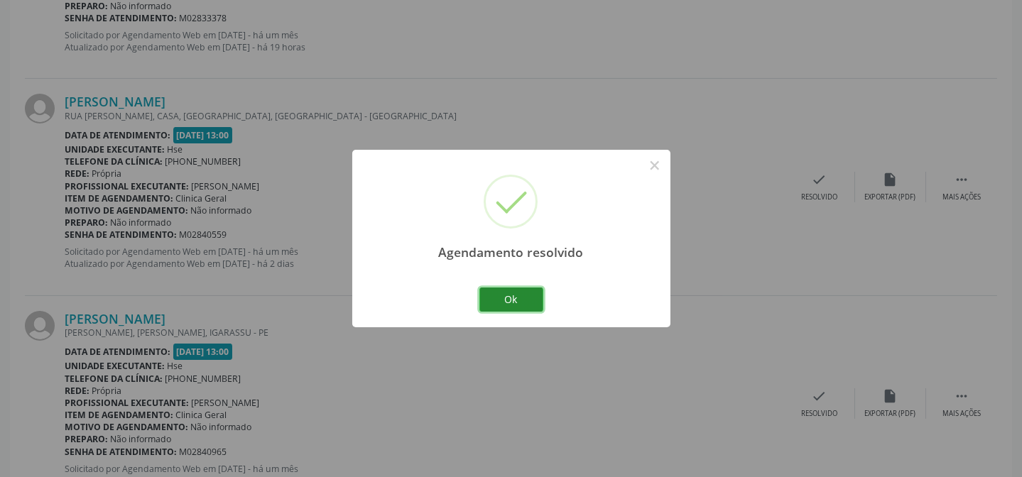
click at [514, 296] on button "Ok" at bounding box center [512, 300] width 64 height 24
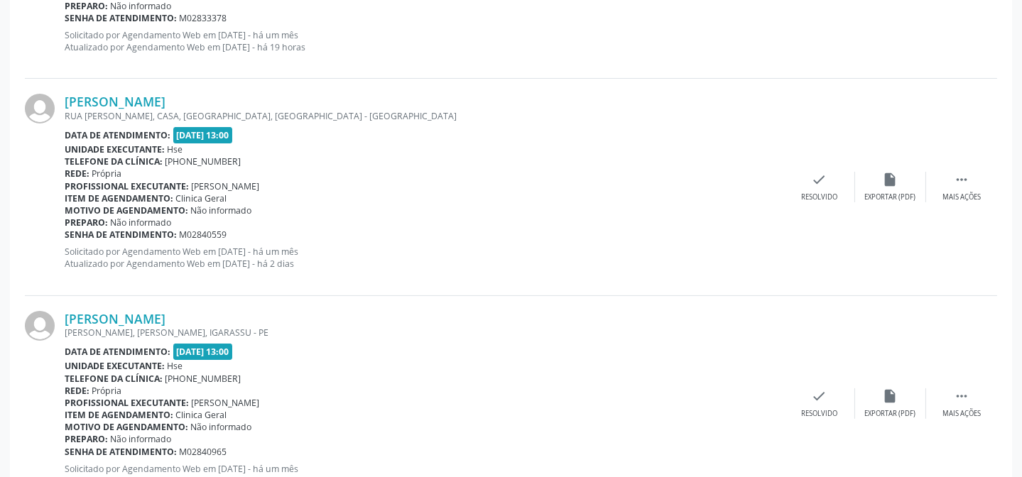
click at [814, 200] on div "[PERSON_NAME] [GEOGRAPHIC_DATA][PERSON_NAME], CASA, [GEOGRAPHIC_DATA], [GEOGRAP…" at bounding box center [511, 187] width 973 height 217
click at [808, 183] on div "check Resolvido" at bounding box center [819, 187] width 71 height 31
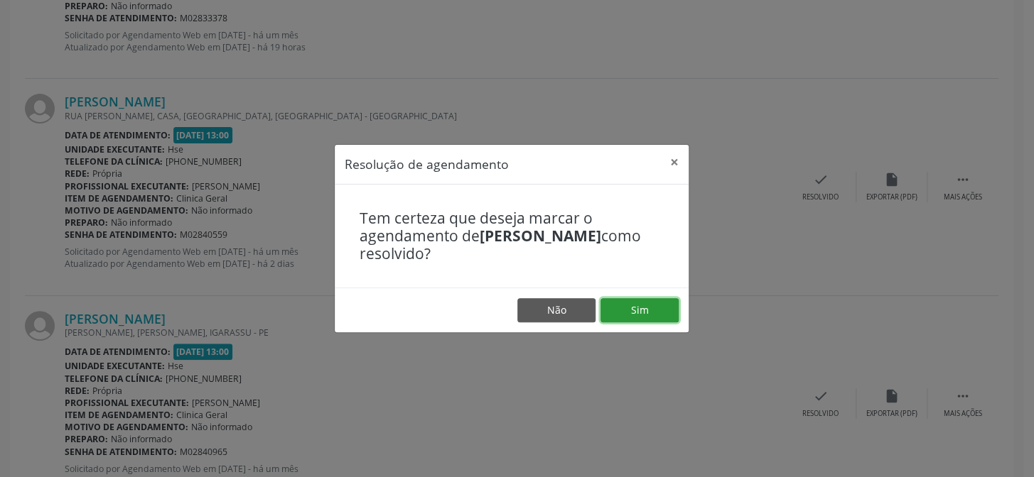
click at [647, 311] on button "Sim" at bounding box center [639, 310] width 78 height 24
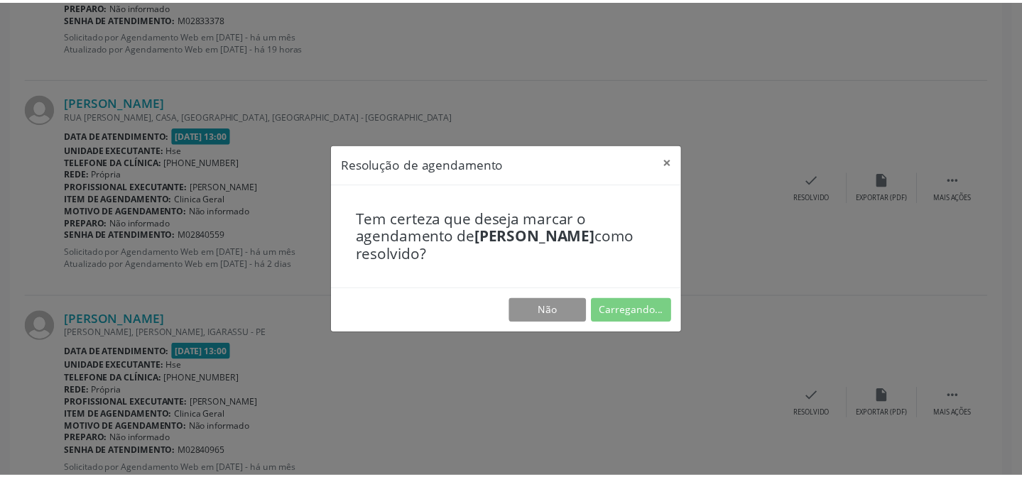
scroll to position [127, 0]
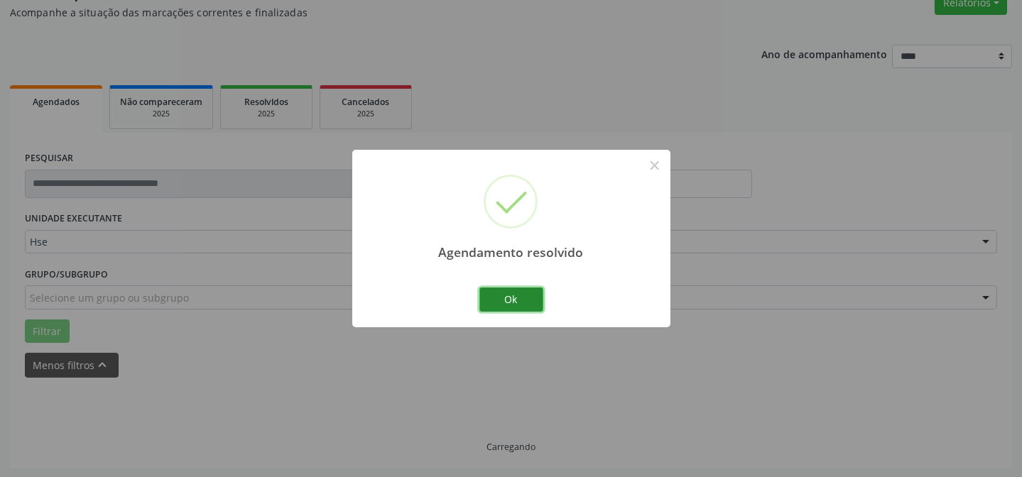
click at [532, 296] on button "Ok" at bounding box center [512, 300] width 64 height 24
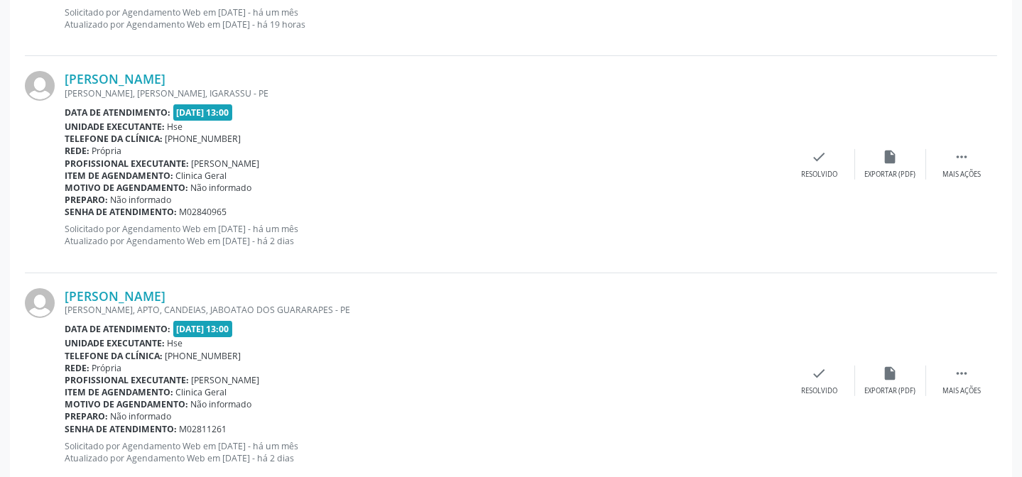
scroll to position [981, 0]
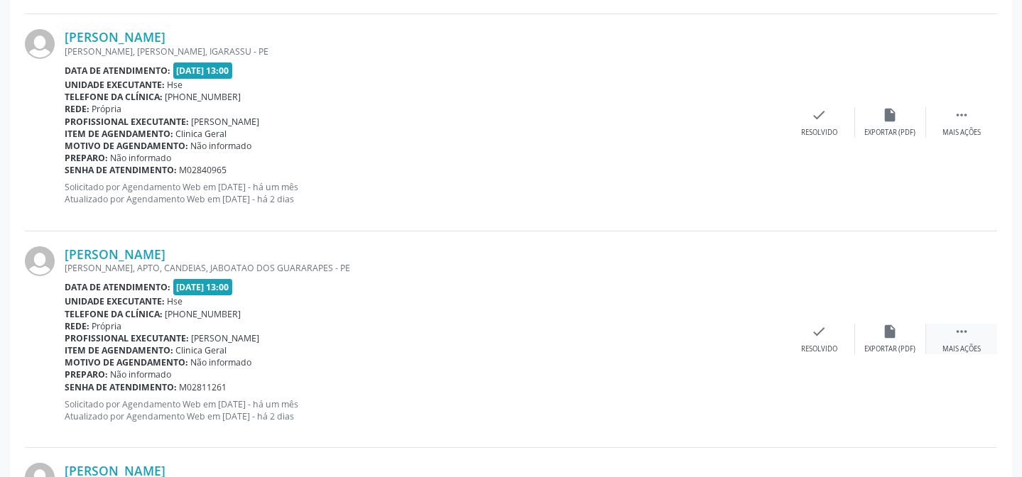
click at [960, 339] on div " Mais ações" at bounding box center [961, 339] width 71 height 31
click at [875, 332] on div "alarm_off Não compareceu" at bounding box center [890, 339] width 71 height 31
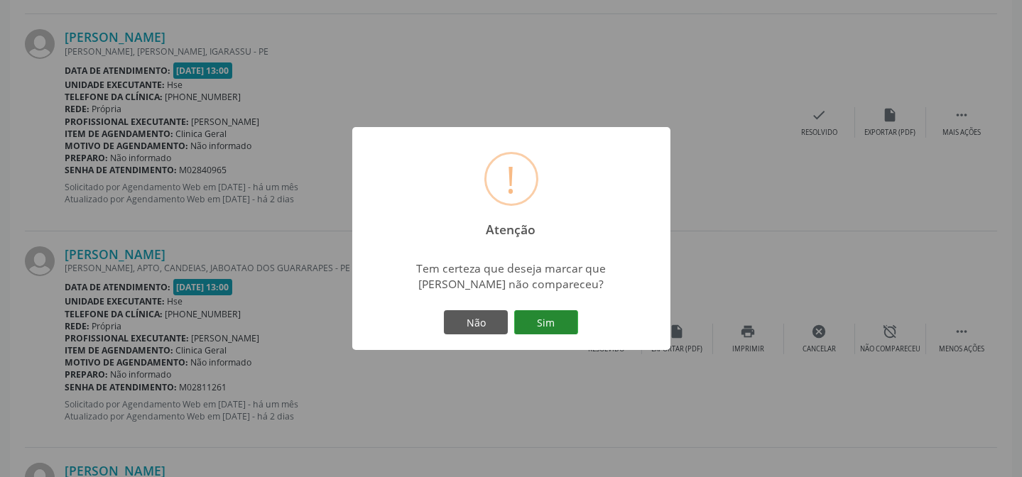
click at [531, 315] on button "Sim" at bounding box center [546, 322] width 64 height 24
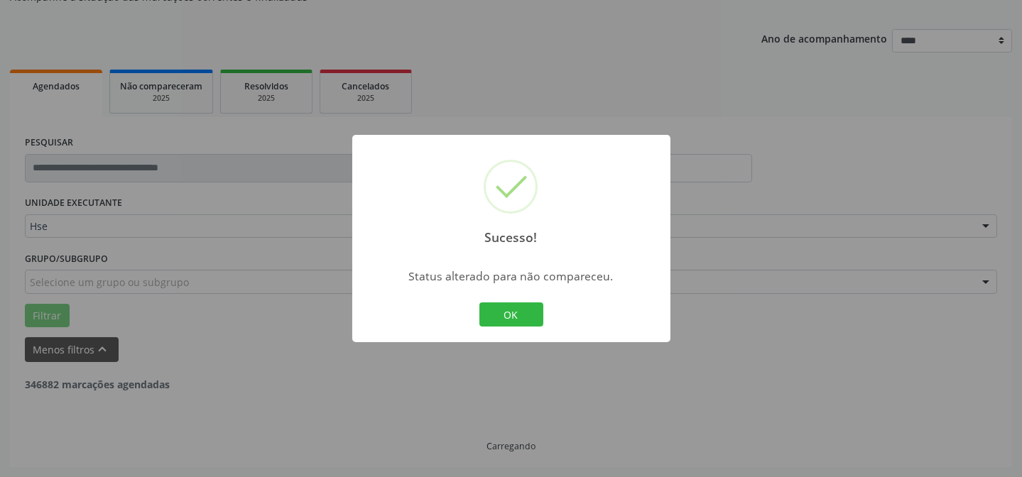
scroll to position [0, 0]
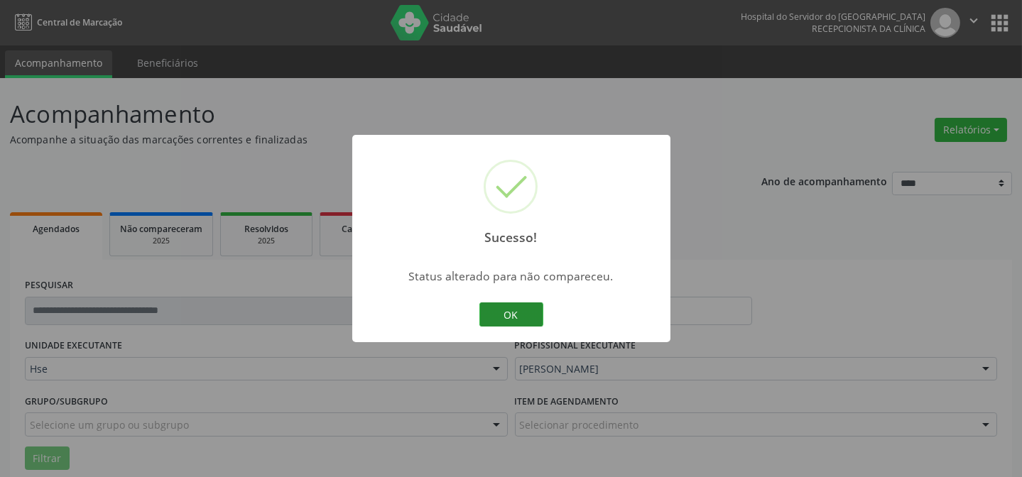
click at [504, 313] on button "OK" at bounding box center [512, 315] width 64 height 24
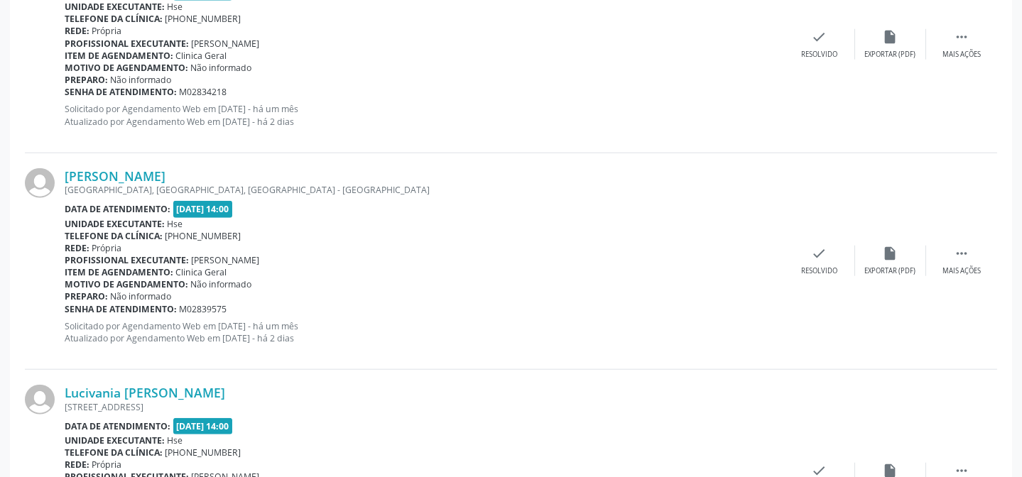
scroll to position [3400, 0]
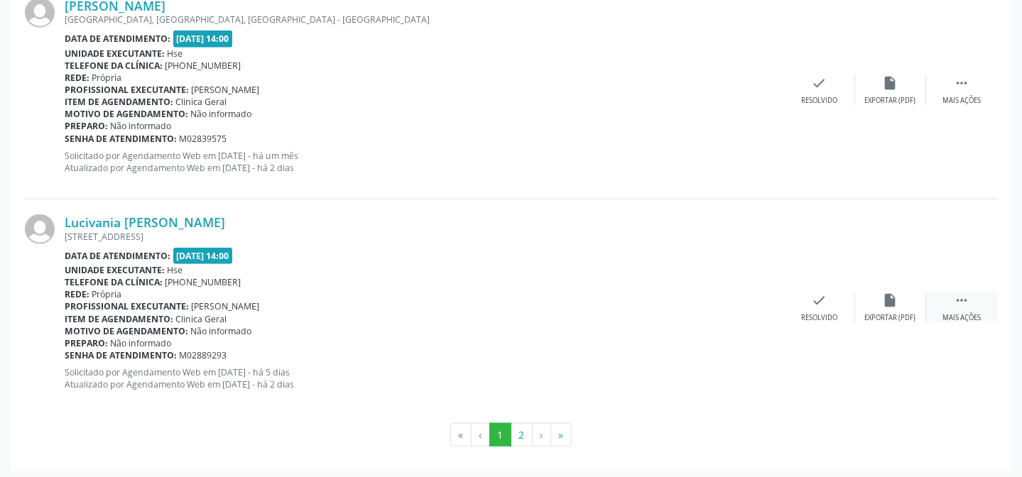
click at [951, 313] on div "Mais ações" at bounding box center [962, 318] width 38 height 10
click at [897, 305] on div "alarm_off Não compareceu" at bounding box center [890, 308] width 71 height 31
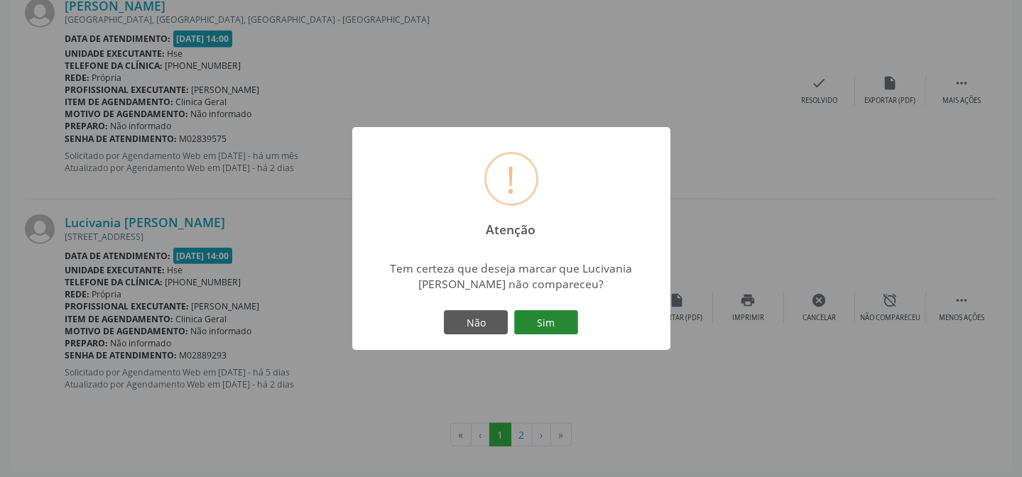
click at [543, 316] on button "Sim" at bounding box center [546, 322] width 64 height 24
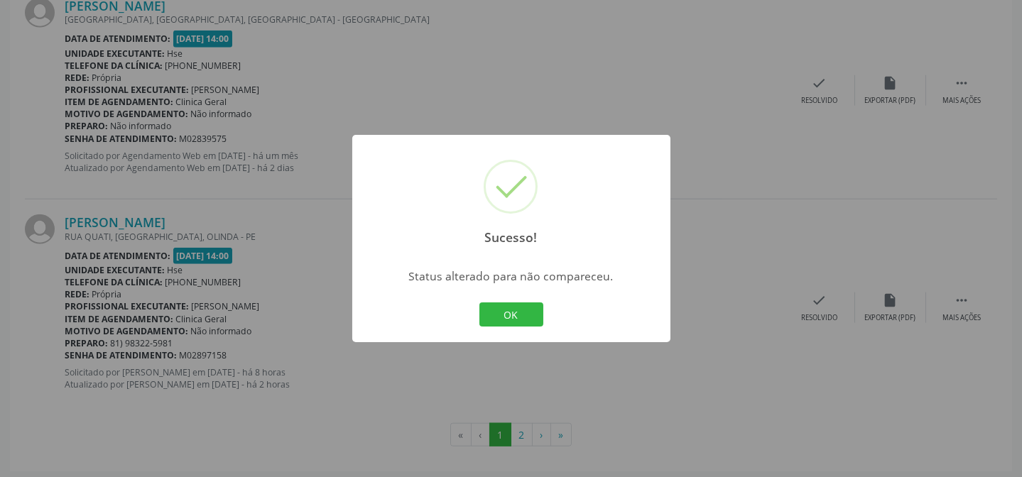
click at [476, 317] on div "OK Cancel" at bounding box center [511, 315] width 70 height 30
click at [506, 313] on button "OK" at bounding box center [512, 315] width 64 height 24
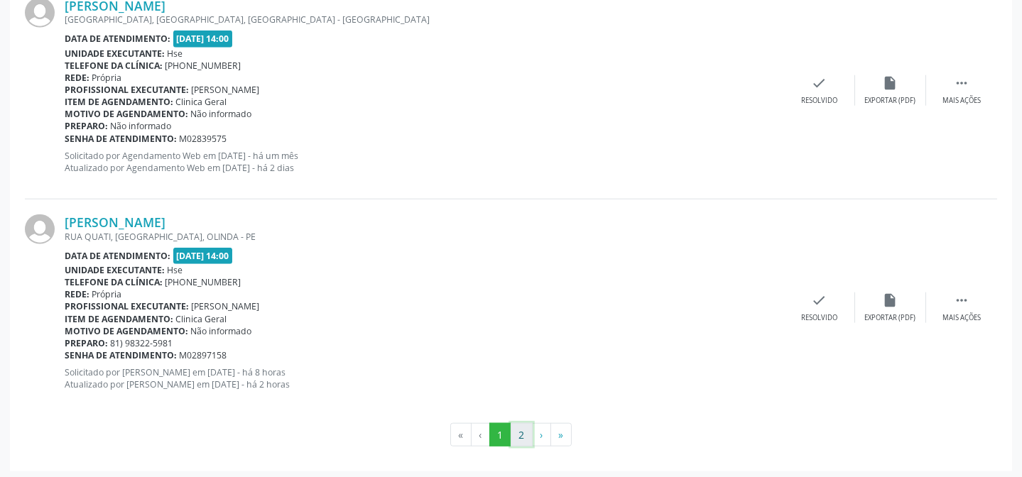
click at [524, 432] on button "2" at bounding box center [522, 435] width 22 height 24
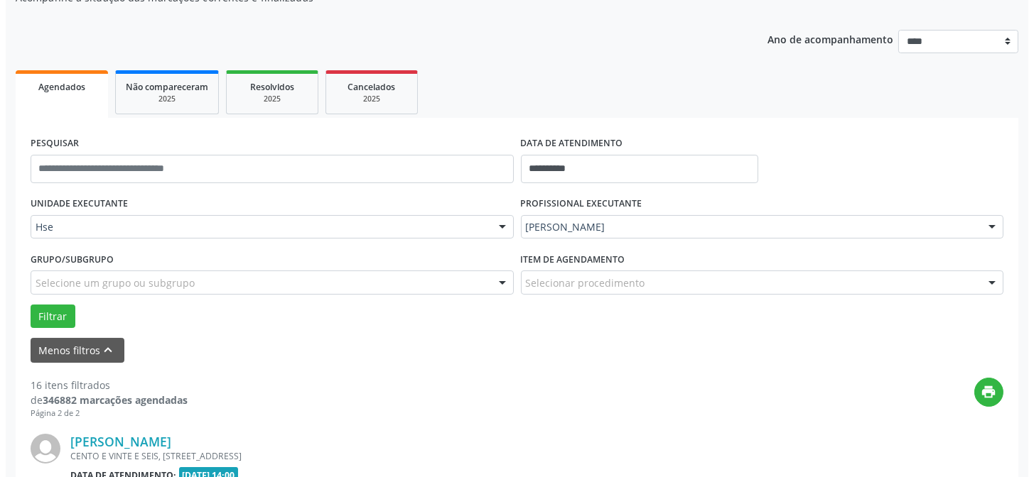
scroll to position [365, 0]
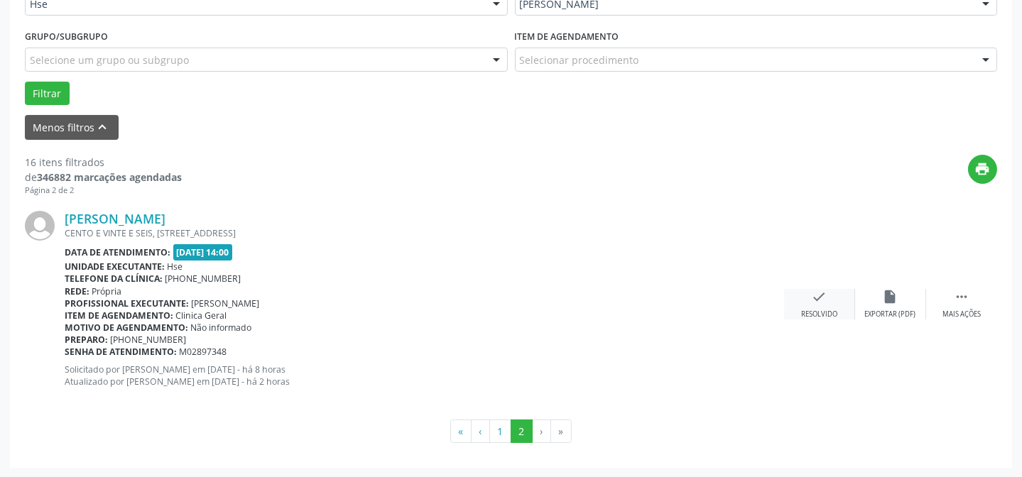
click at [816, 306] on div "check Resolvido" at bounding box center [819, 304] width 71 height 31
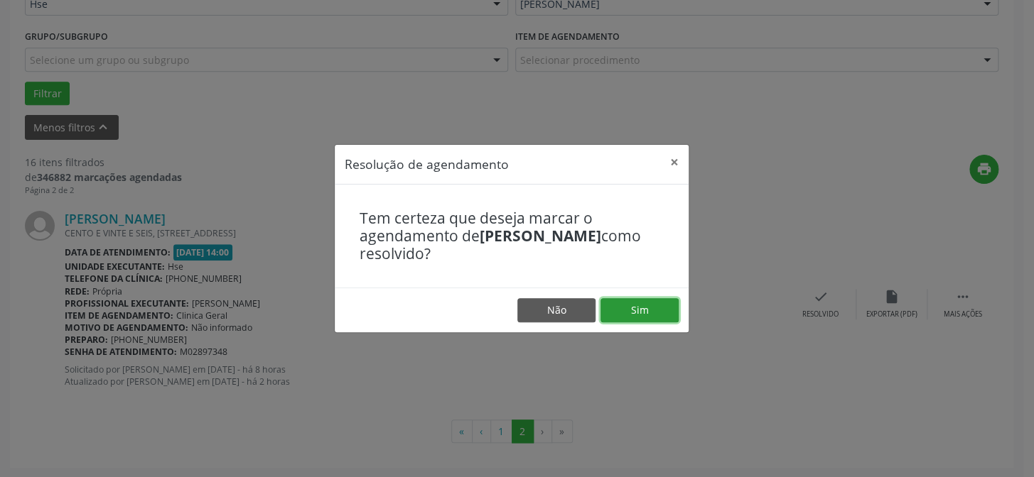
click at [632, 314] on button "Sim" at bounding box center [639, 310] width 78 height 24
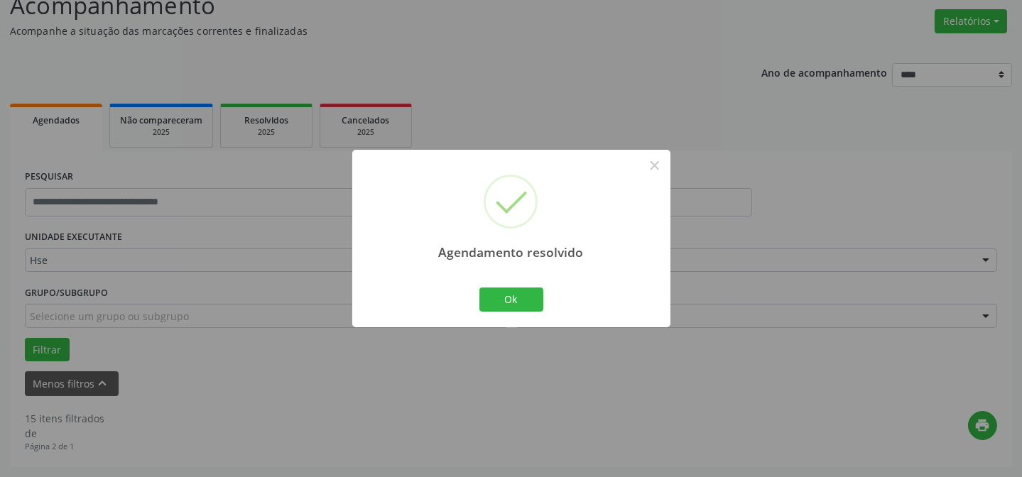
scroll to position [108, 0]
click at [535, 303] on button "Ok" at bounding box center [512, 300] width 64 height 24
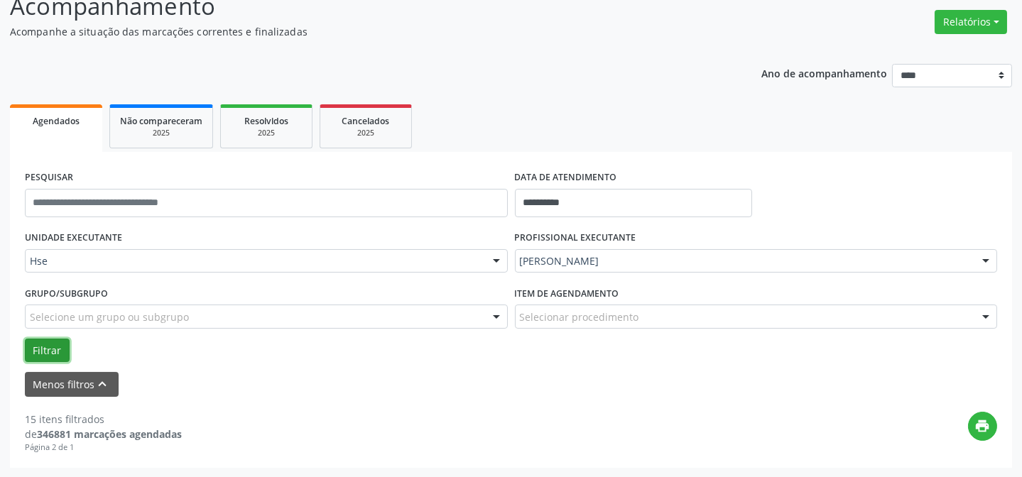
click at [39, 350] on button "Filtrar" at bounding box center [47, 351] width 45 height 24
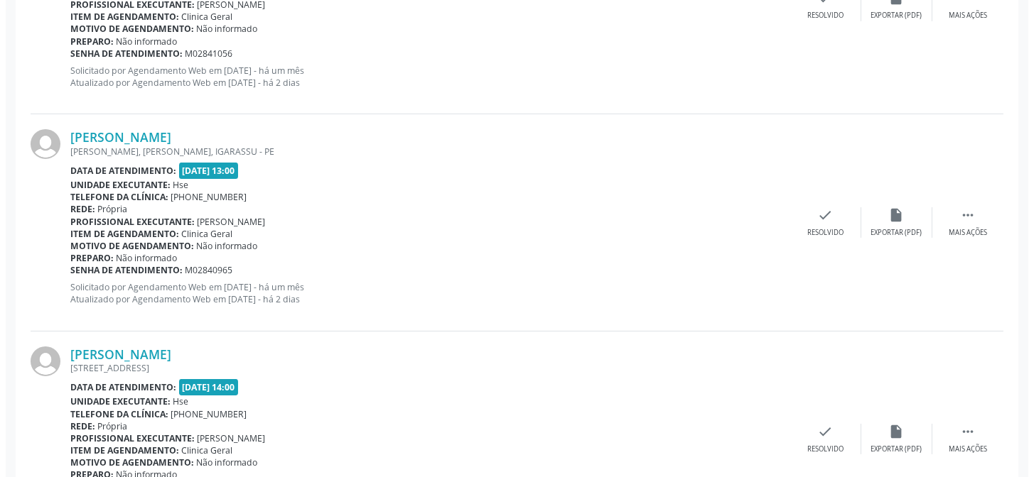
scroll to position [883, 0]
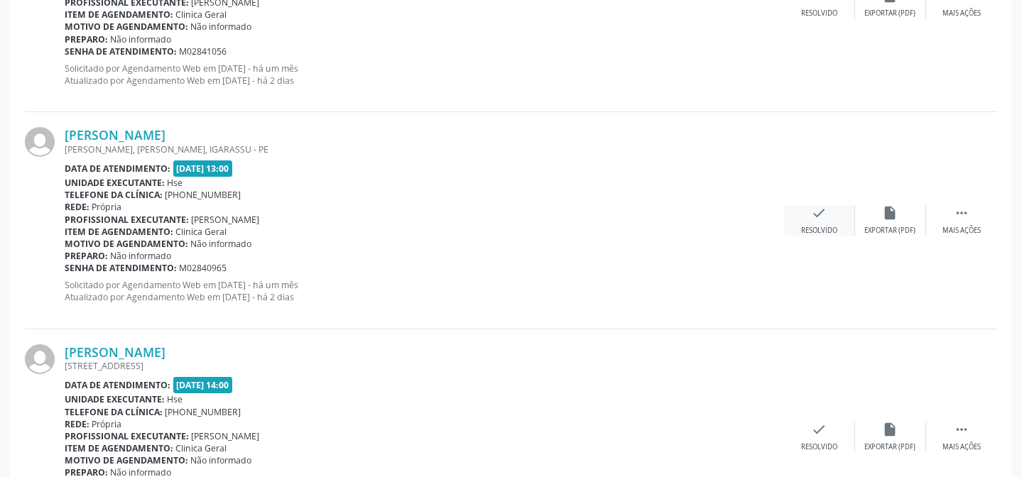
click at [812, 213] on icon "check" at bounding box center [820, 213] width 16 height 16
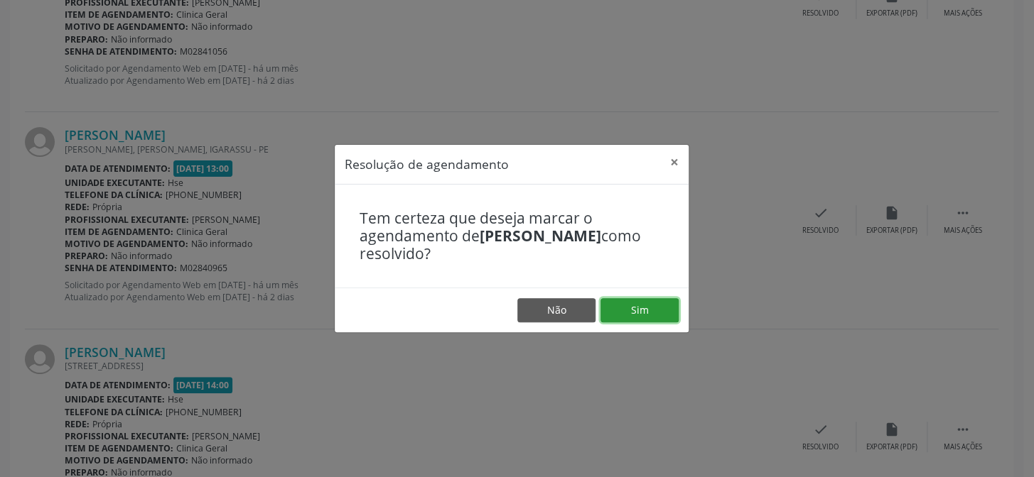
click at [668, 315] on button "Sim" at bounding box center [639, 310] width 78 height 24
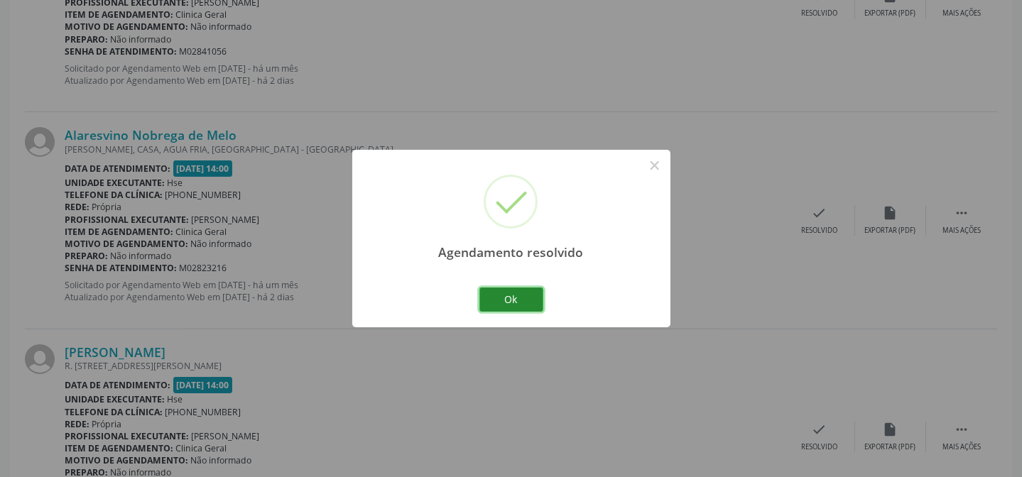
click at [513, 296] on button "Ok" at bounding box center [512, 300] width 64 height 24
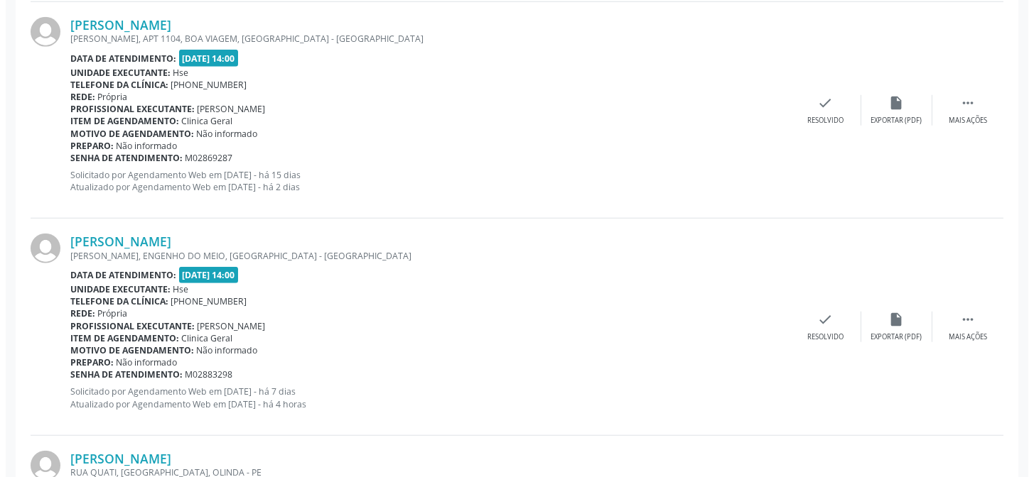
scroll to position [3142, 0]
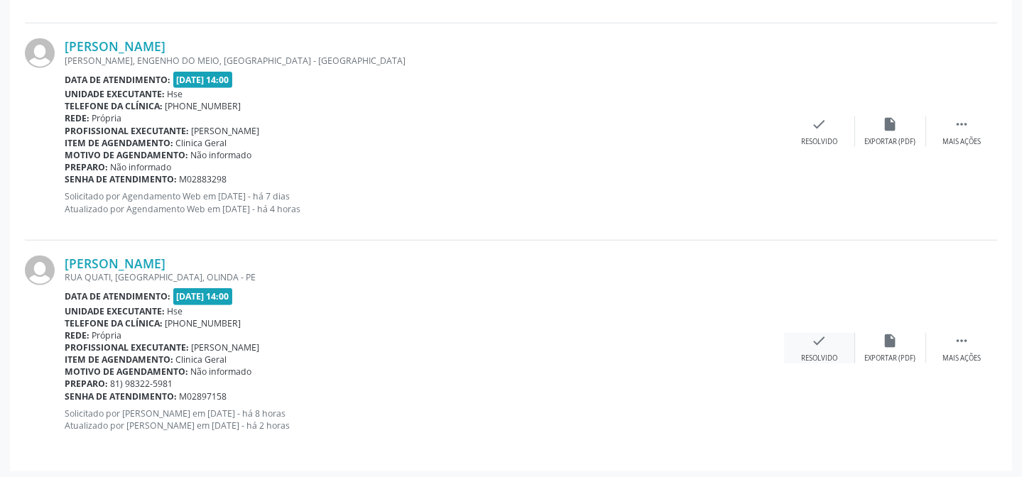
click at [815, 338] on icon "check" at bounding box center [820, 341] width 16 height 16
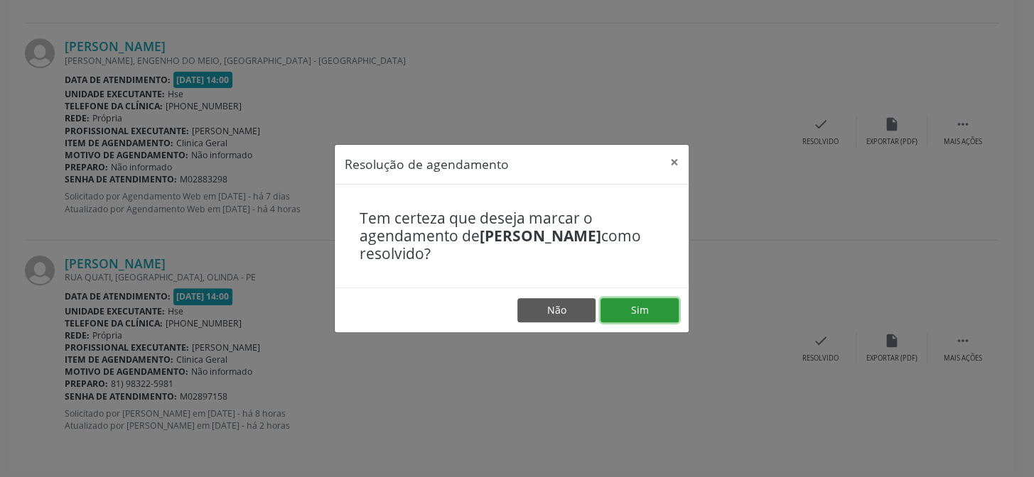
click at [627, 305] on button "Sim" at bounding box center [639, 310] width 78 height 24
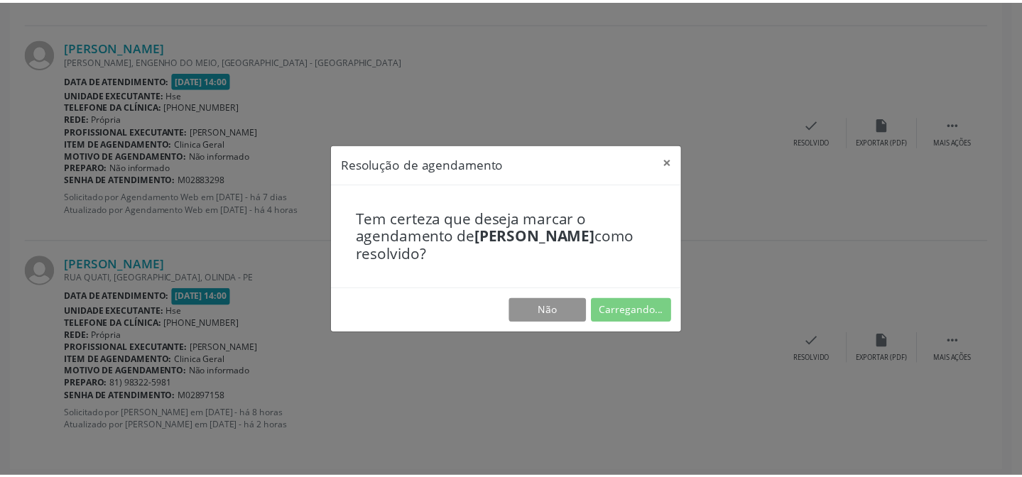
scroll to position [127, 0]
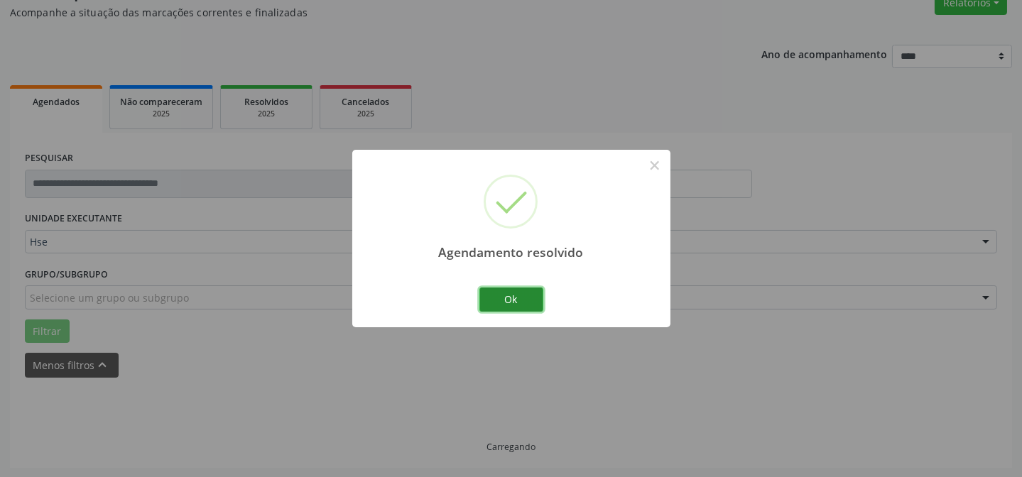
click at [531, 291] on button "Ok" at bounding box center [512, 300] width 64 height 24
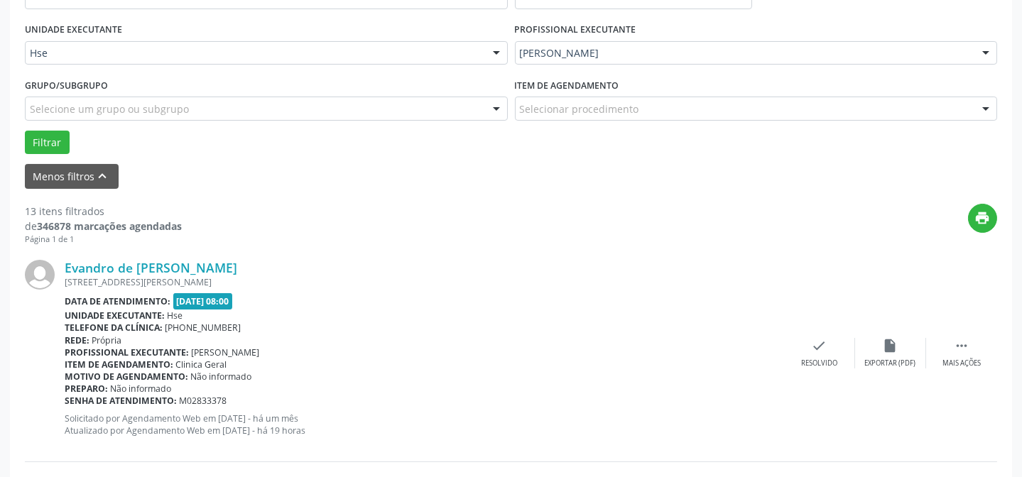
scroll to position [320, 0]
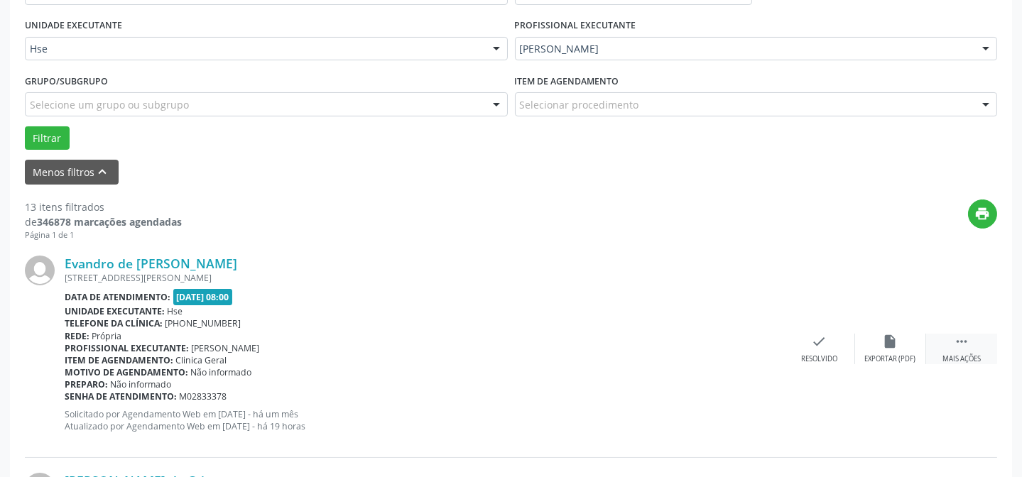
click at [931, 348] on div " Mais ações" at bounding box center [961, 349] width 71 height 31
click at [898, 350] on div "alarm_off Não compareceu" at bounding box center [890, 349] width 71 height 31
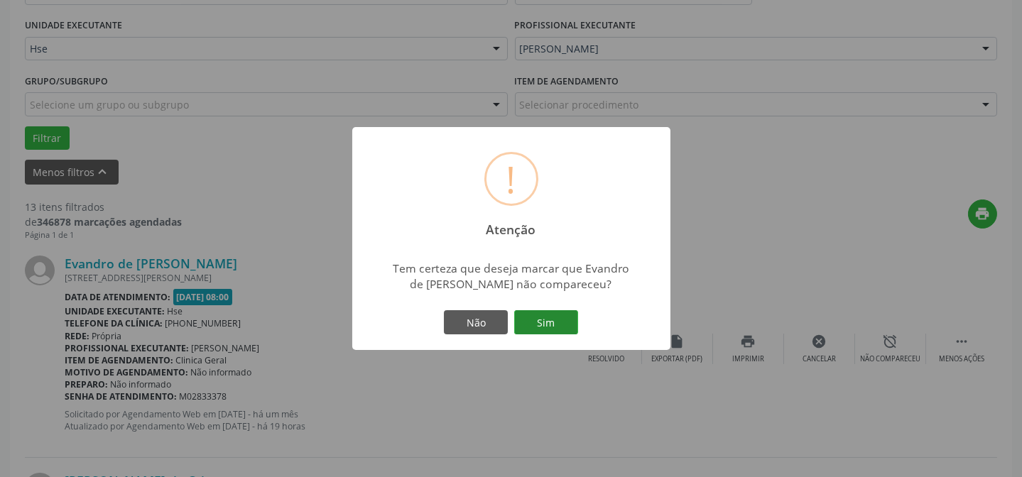
click at [566, 325] on button "Sim" at bounding box center [546, 322] width 64 height 24
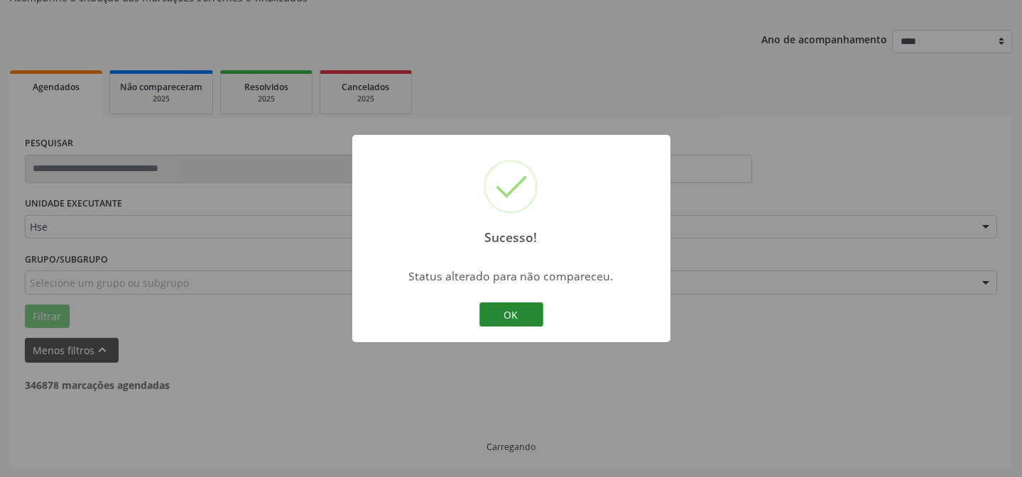
click at [499, 309] on button "OK" at bounding box center [512, 315] width 64 height 24
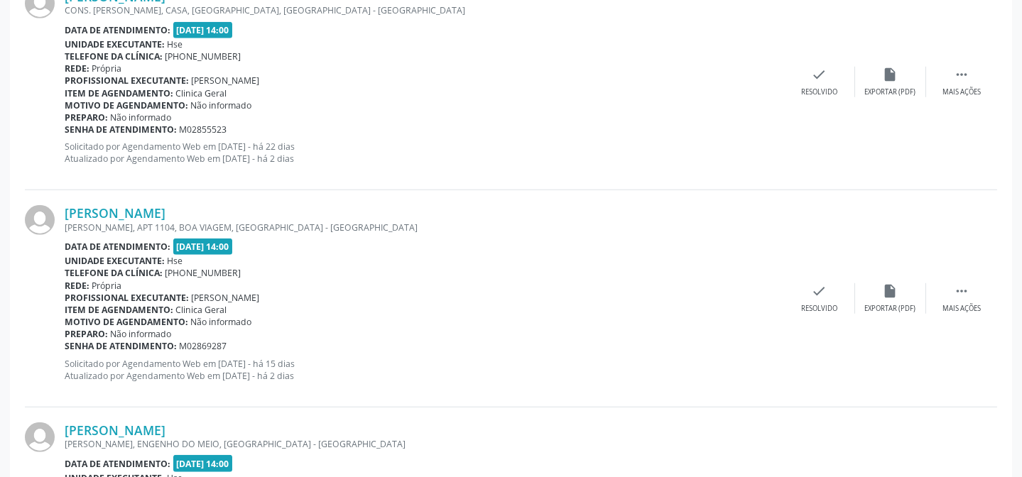
scroll to position [2708, 0]
